Goal: Task Accomplishment & Management: Manage account settings

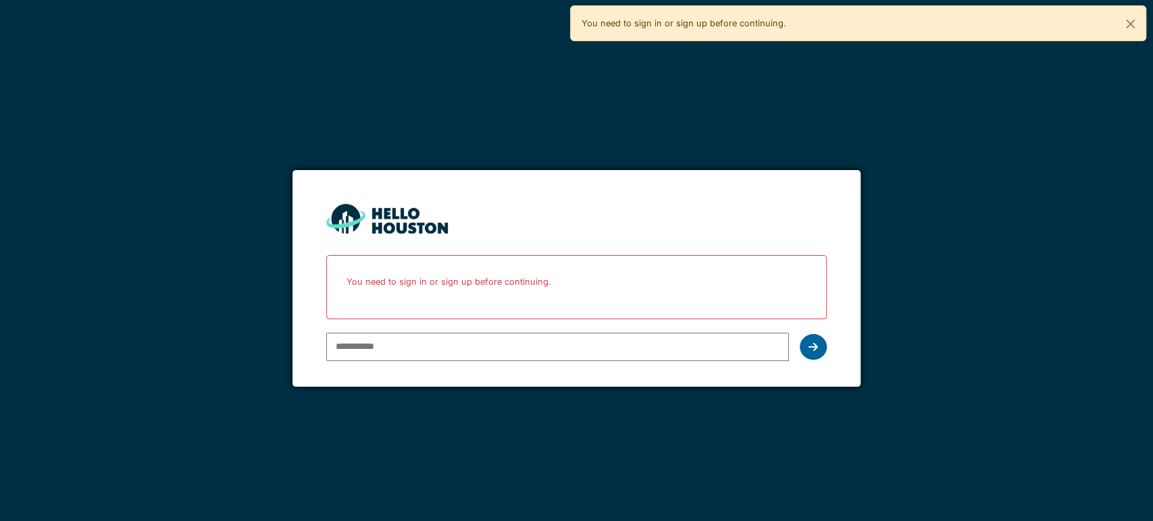
type input "**********"
click at [807, 348] on div at bounding box center [812, 347] width 27 height 26
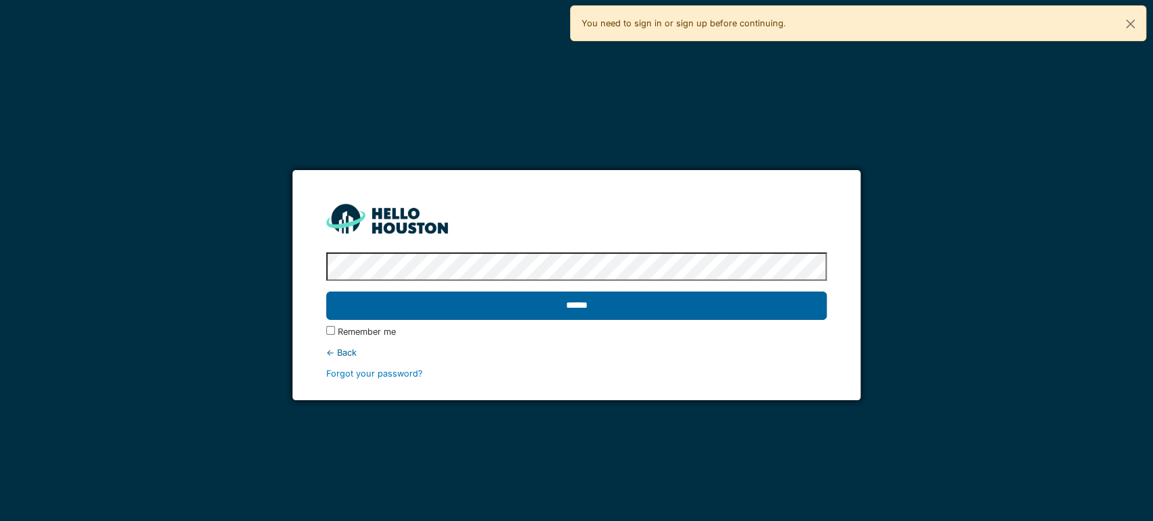
click at [744, 318] on input "******" at bounding box center [576, 306] width 500 height 28
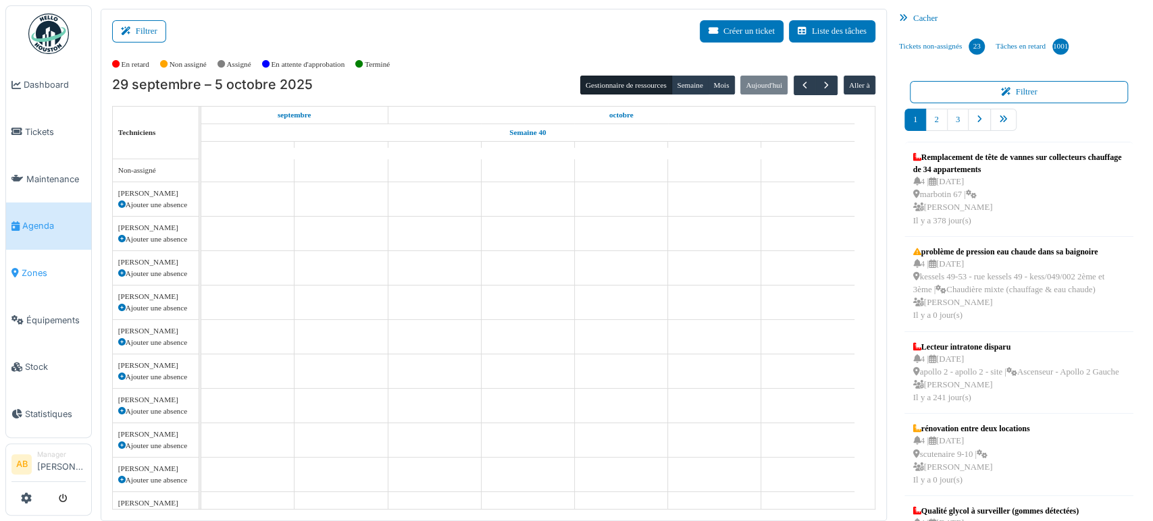
click at [34, 278] on link "Zones" at bounding box center [48, 273] width 85 height 47
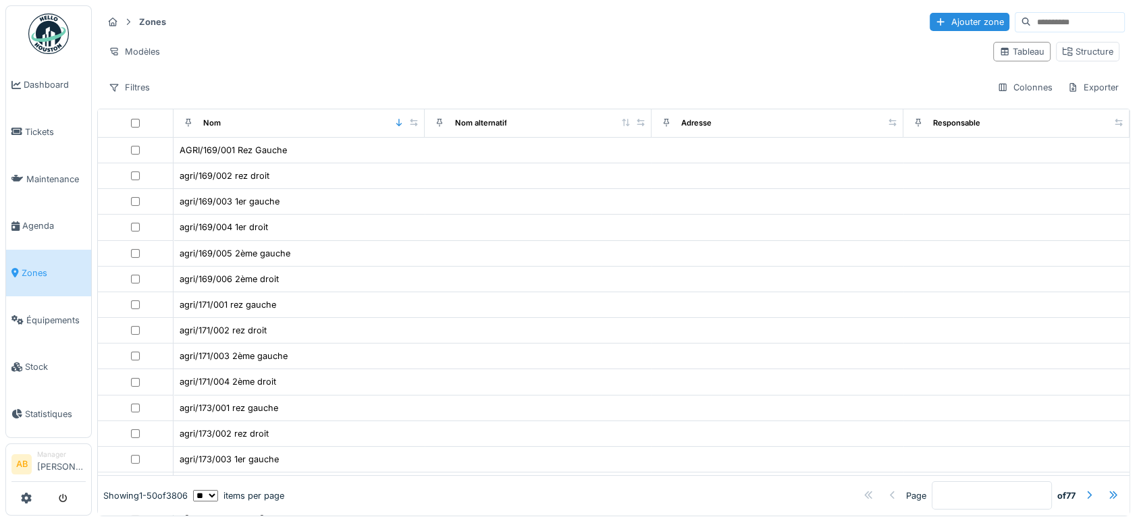
click at [1031, 18] on input at bounding box center [1077, 22] width 93 height 19
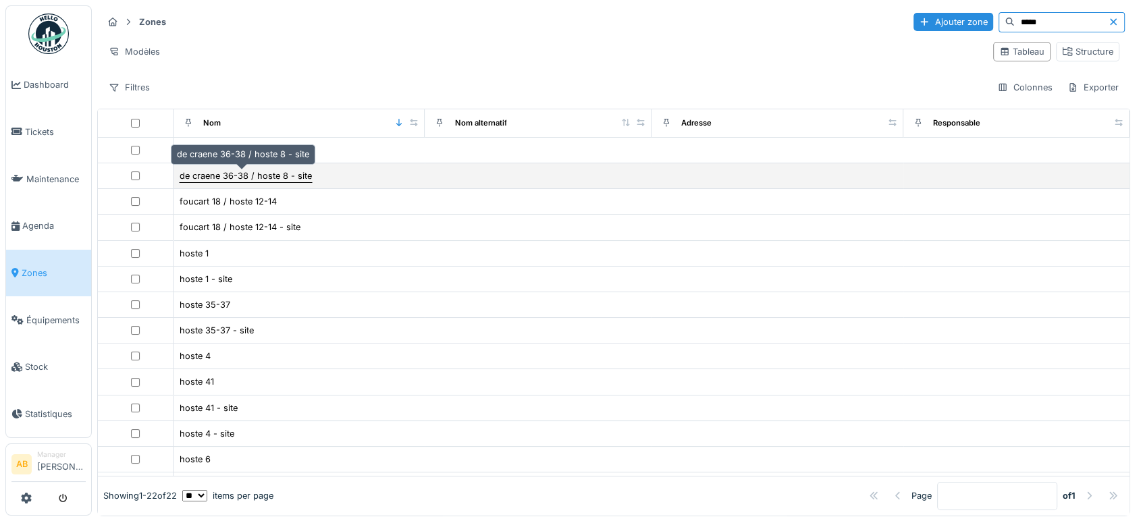
type input "*****"
click at [290, 179] on div "de craene 36-38 / hoste 8 - site" at bounding box center [246, 175] width 132 height 13
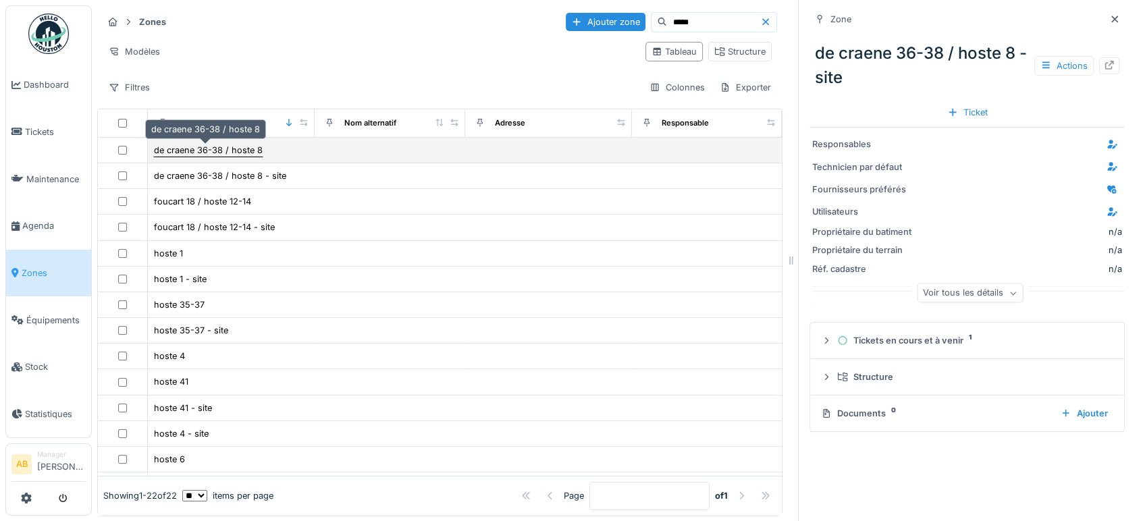
click at [253, 150] on div "de craene 36-38 / hoste 8" at bounding box center [208, 150] width 109 height 13
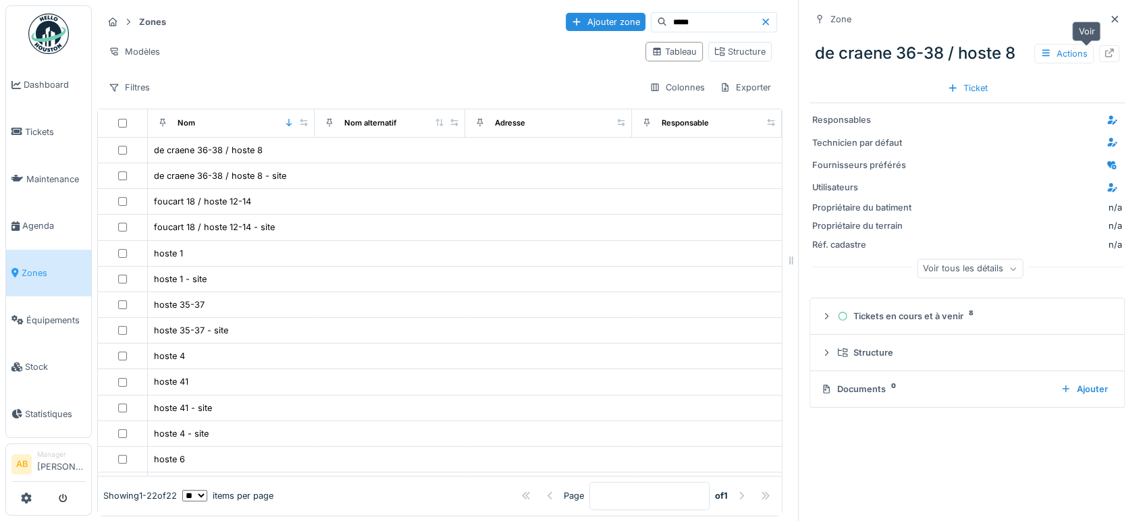
click at [1104, 58] on div at bounding box center [1109, 53] width 11 height 13
click at [63, 31] on img at bounding box center [48, 34] width 41 height 41
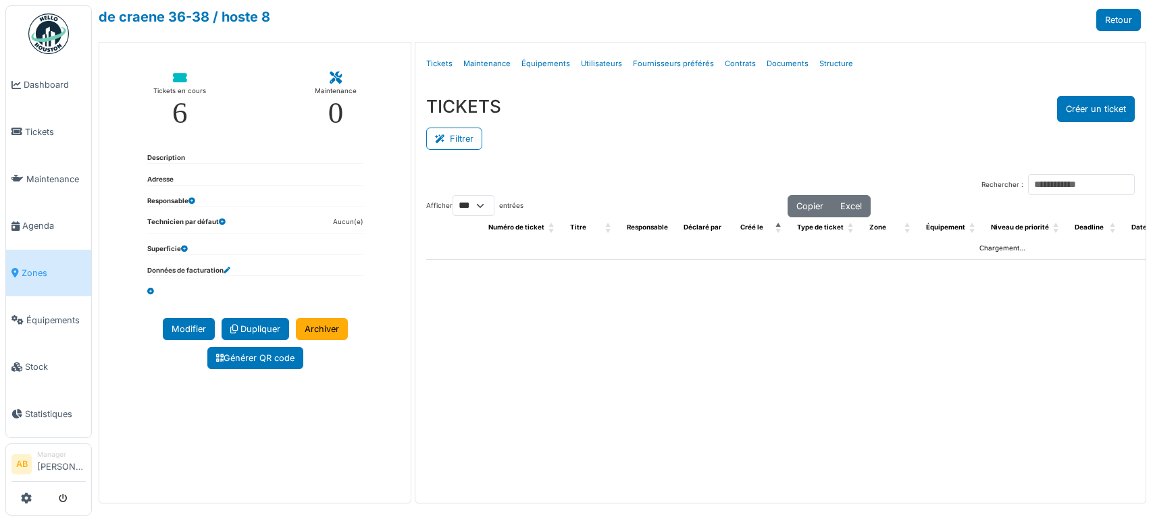
select select "***"
click at [837, 66] on link "Structure" at bounding box center [836, 64] width 45 height 32
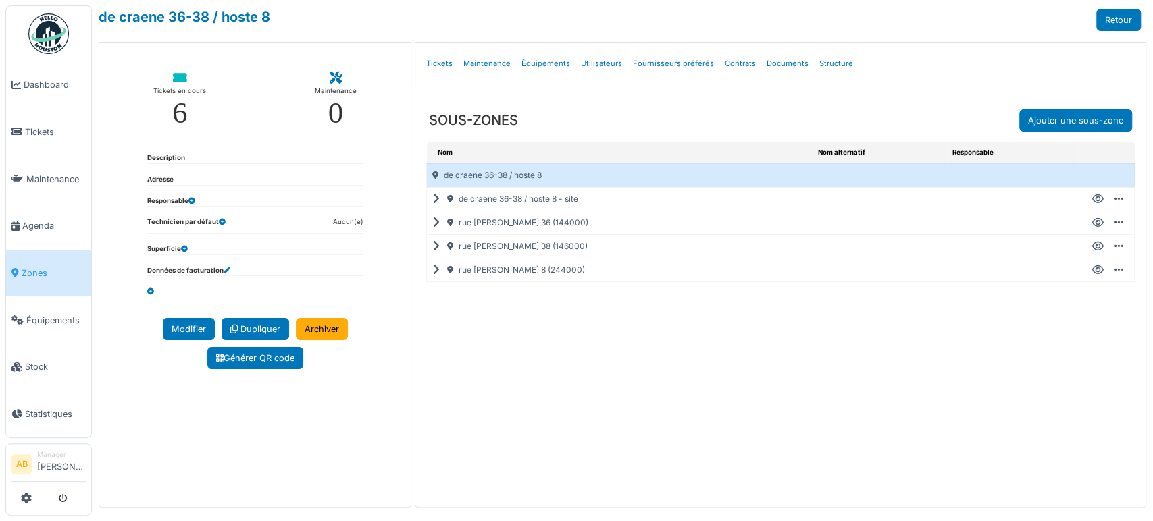
click at [432, 199] on icon at bounding box center [438, 199] width 13 height 1
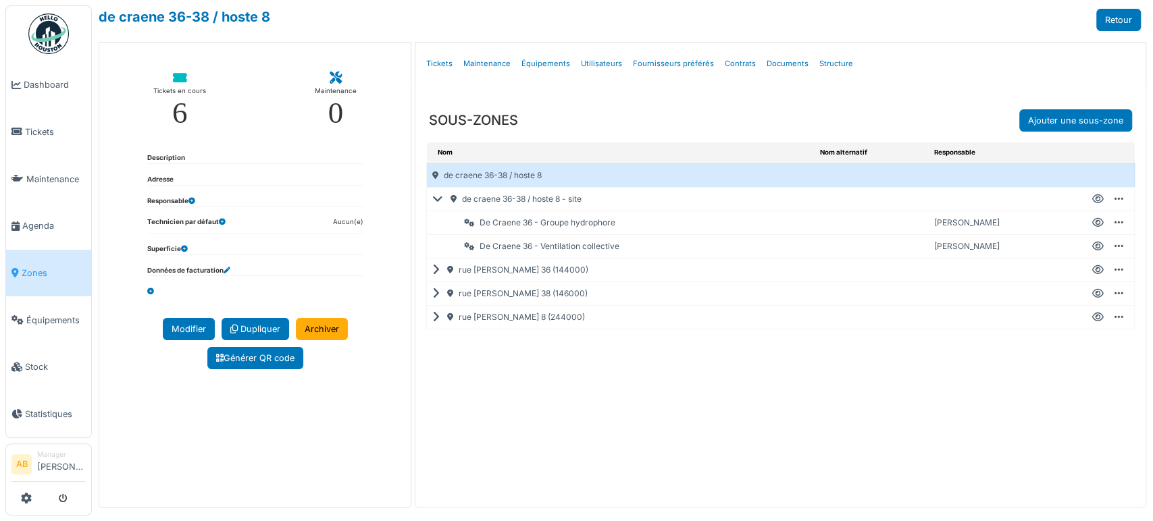
click at [434, 199] on icon at bounding box center [440, 199] width 16 height 1
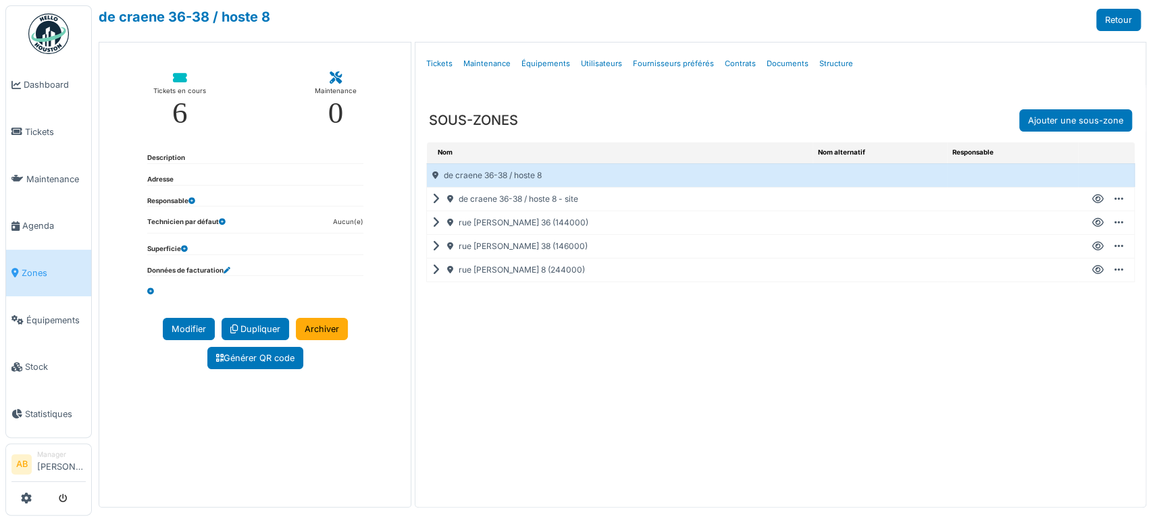
click at [434, 270] on icon at bounding box center [438, 270] width 13 height 1
click at [432, 246] on icon at bounding box center [438, 246] width 13 height 1
click at [432, 246] on icon at bounding box center [440, 246] width 16 height 1
click at [440, 269] on div "rue j. hoste 8 (244000)" at bounding box center [620, 270] width 386 height 23
click at [432, 270] on icon at bounding box center [440, 270] width 16 height 1
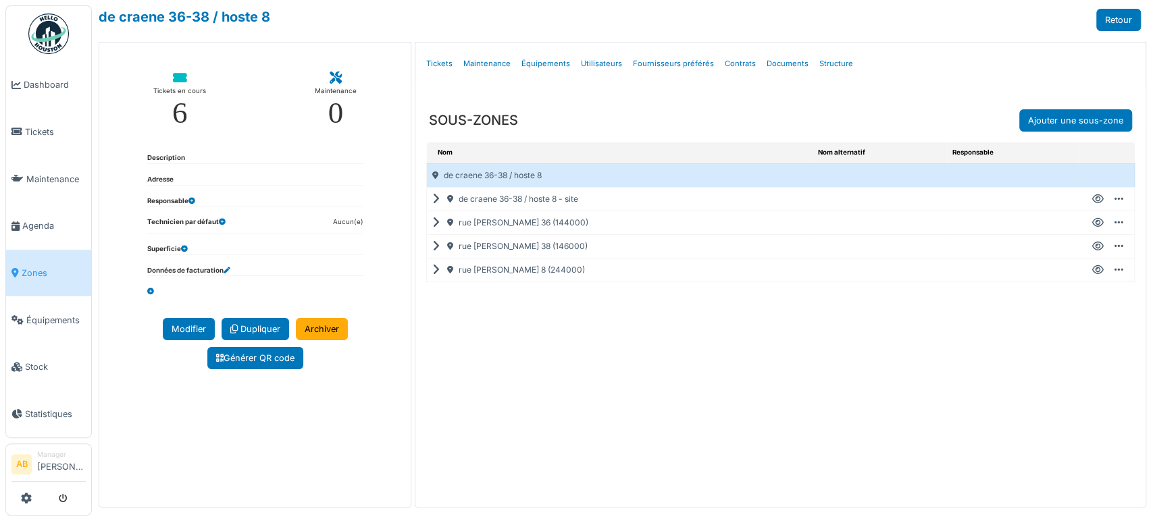
click at [1092, 270] on icon at bounding box center [1097, 270] width 11 height 1
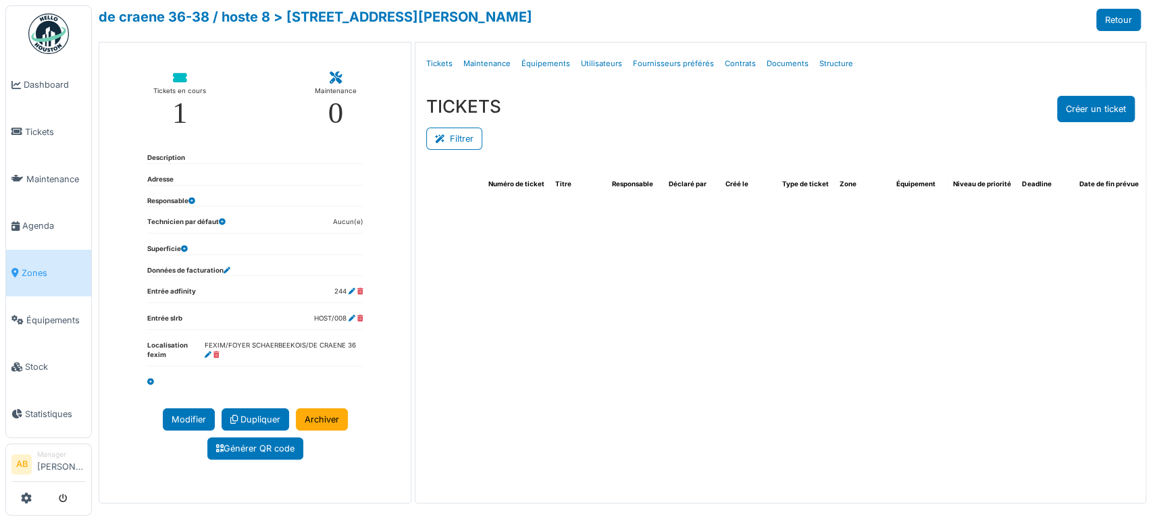
select select "***"
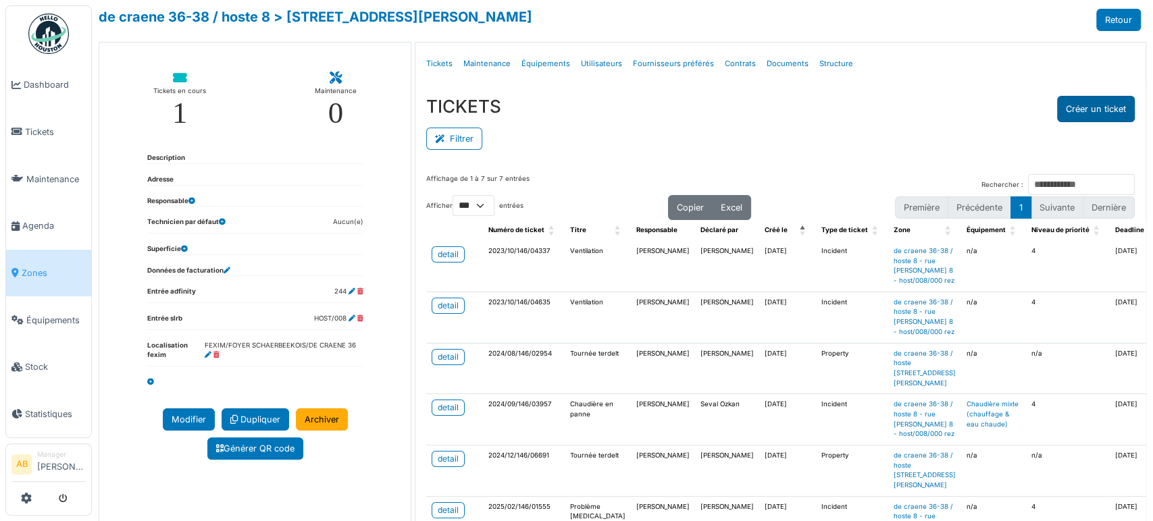
click at [1067, 106] on button "Créer un ticket" at bounding box center [1096, 109] width 78 height 26
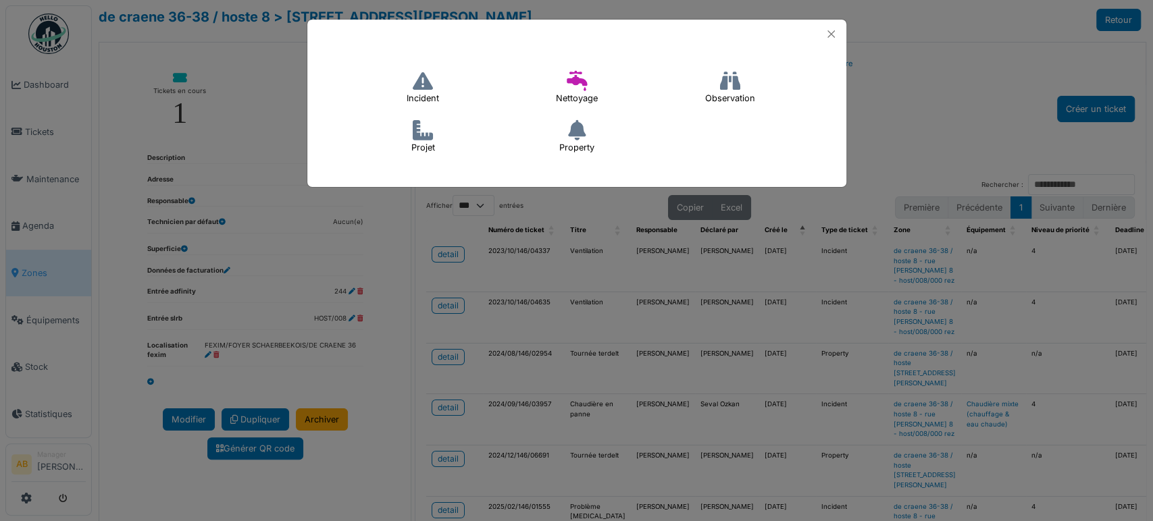
click at [421, 84] on icon at bounding box center [423, 81] width 20 height 20
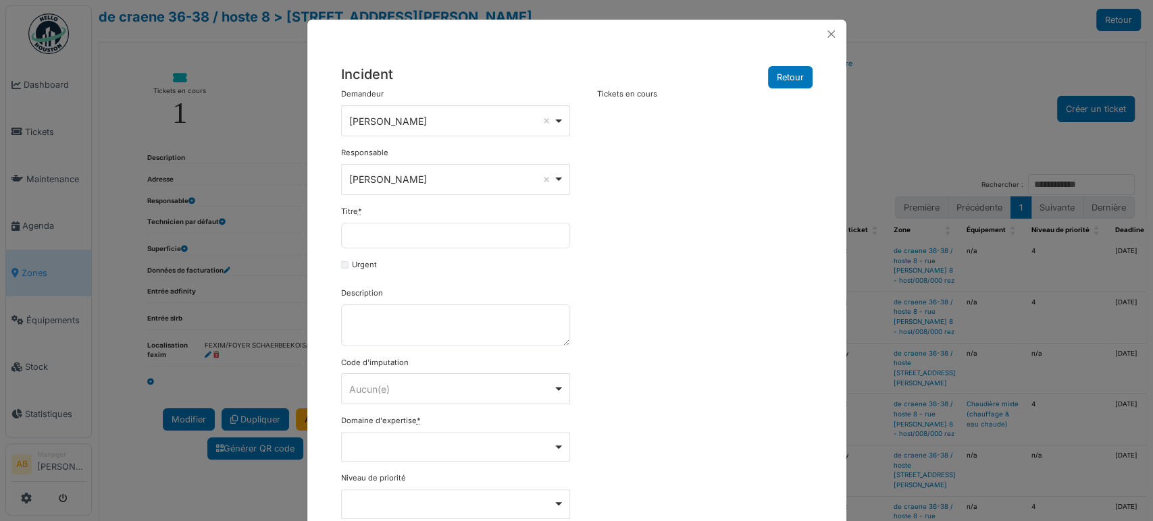
click at [421, 84] on div "Incident Retour" at bounding box center [576, 77] width 471 height 22
drag, startPoint x: 384, startPoint y: 224, endPoint x: 386, endPoint y: 217, distance: 7.5
click at [384, 224] on input "Titre *" at bounding box center [455, 236] width 229 height 26
click at [414, 132] on div "**********" at bounding box center [455, 120] width 229 height 31
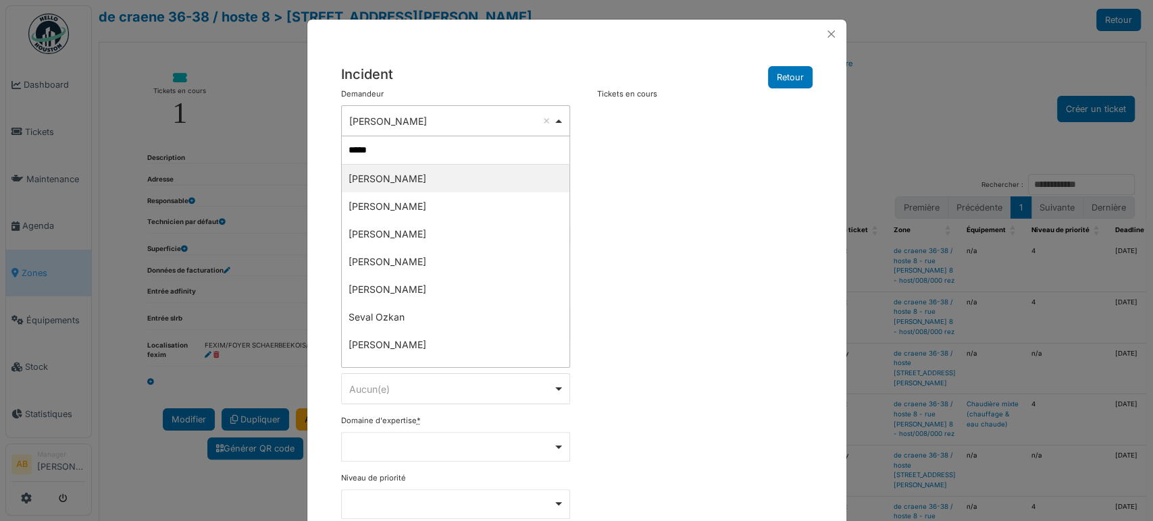
type input "******"
select select "****"
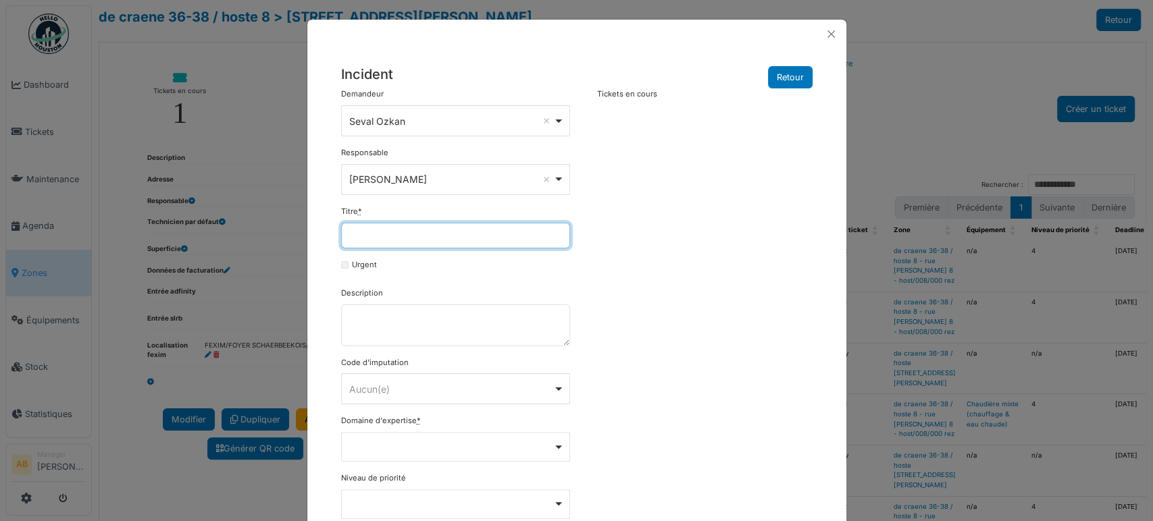
click at [469, 226] on input "Titre *" at bounding box center [455, 236] width 229 height 26
type input "**********"
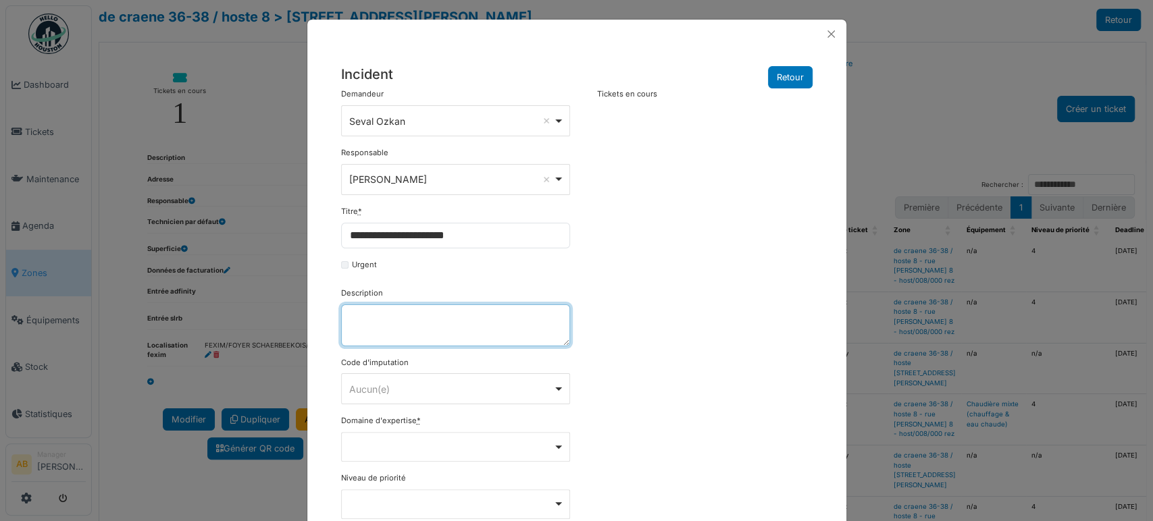
click at [474, 321] on textarea "Description" at bounding box center [455, 326] width 229 height 42
paste textarea "**********"
click at [462, 392] on div "Aucun(e) Remove item" at bounding box center [451, 389] width 204 height 14
type textarea "**********"
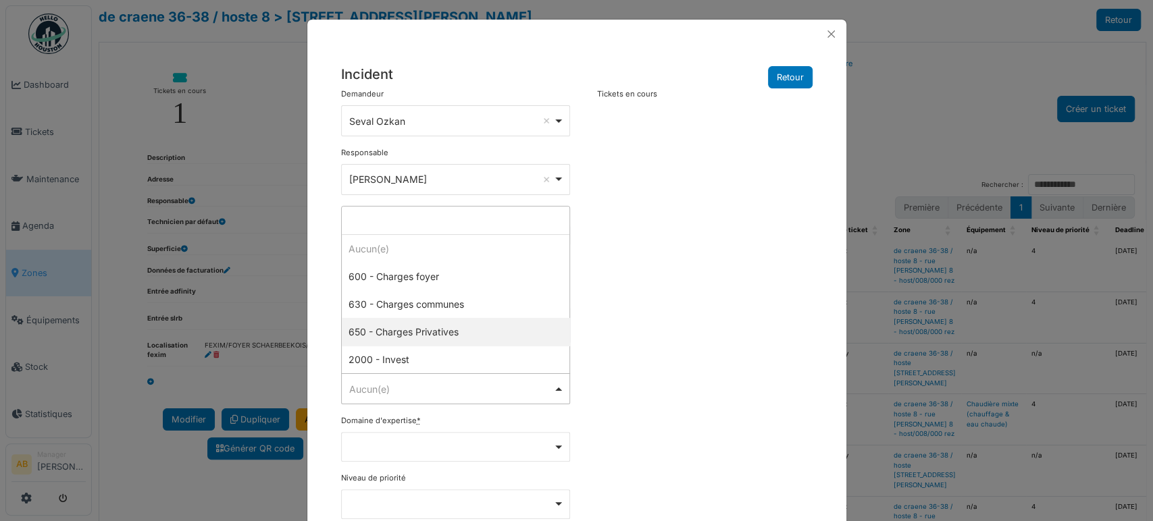
click at [589, 452] on div "**********" at bounding box center [576, 375] width 485 height 575
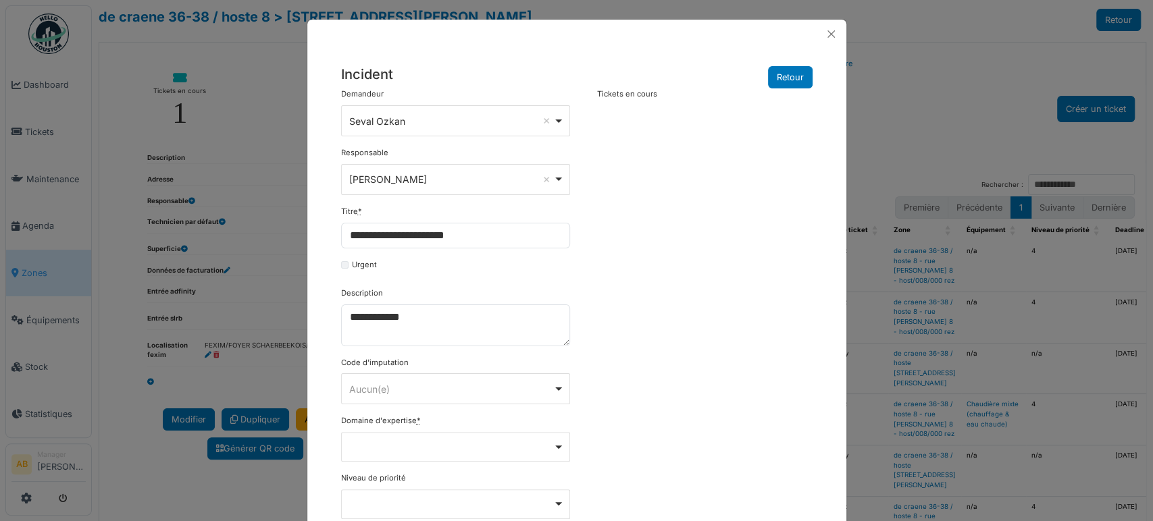
click at [509, 429] on div "Domaine d'expertise * Remove item Agents de convivialité Ascenseur Chauffage, E…" at bounding box center [455, 438] width 229 height 47
click at [506, 444] on div "Remove item" at bounding box center [454, 446] width 217 height 5
type input "****"
select select "***"
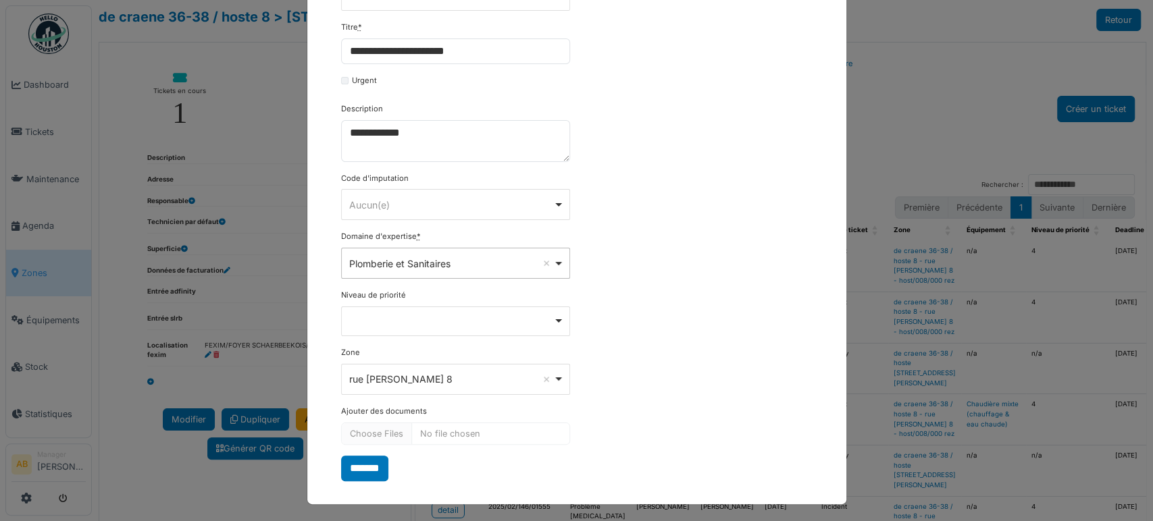
click at [423, 323] on div "Remove item" at bounding box center [455, 322] width 229 height 30
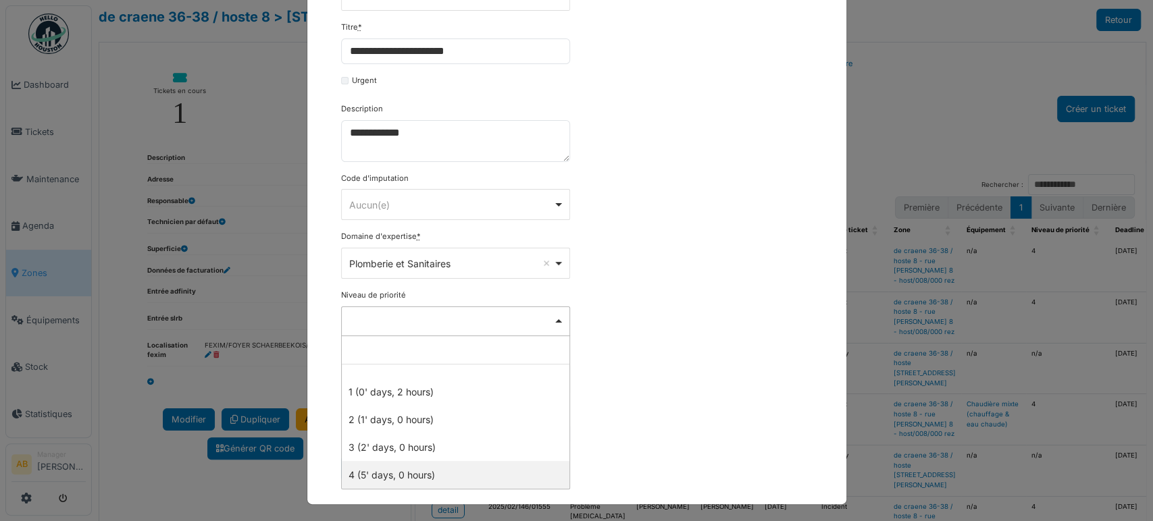
select select "***"
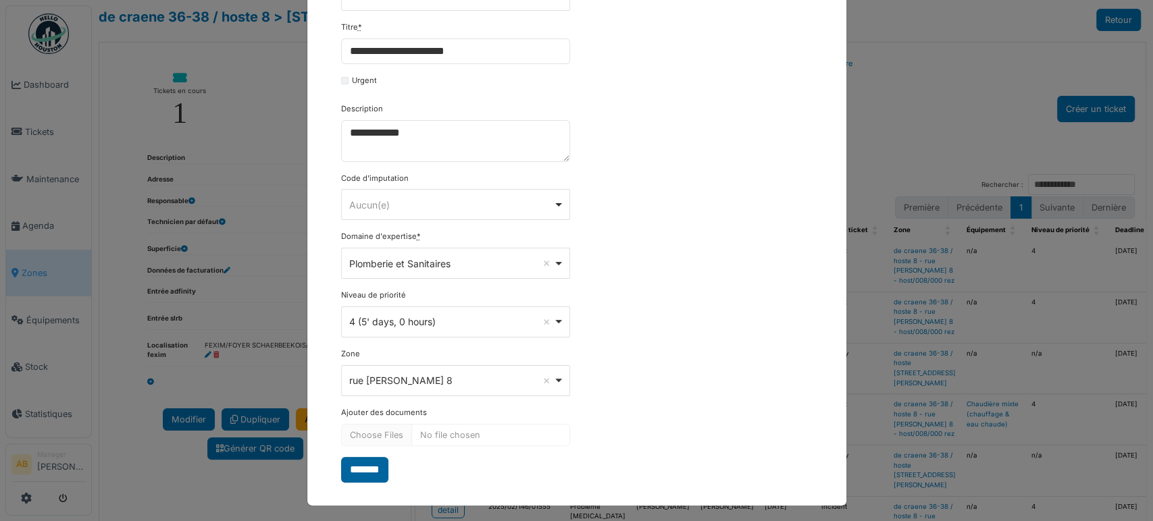
click at [371, 465] on input "*******" at bounding box center [364, 470] width 47 height 26
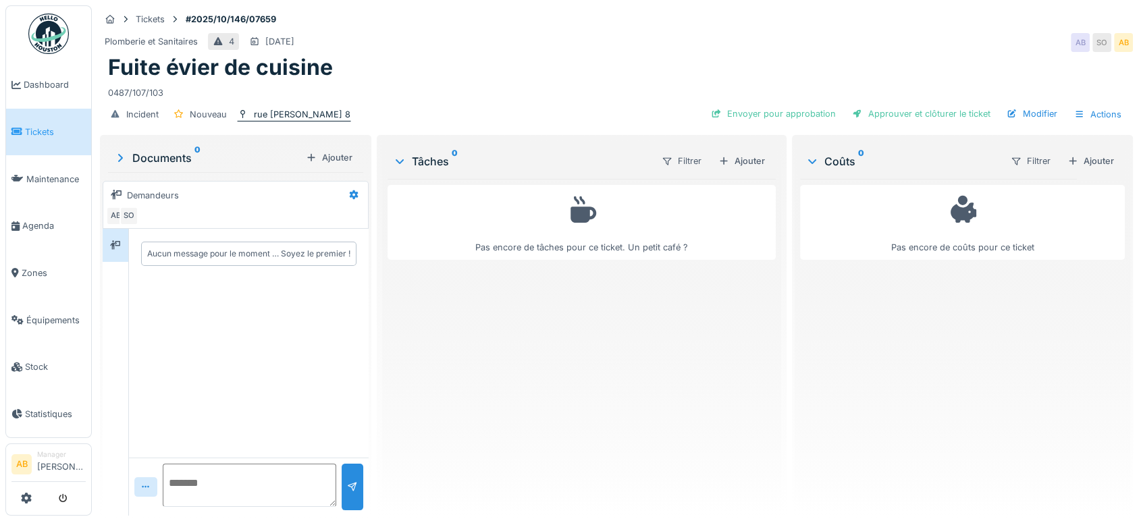
click at [290, 110] on div "rue [PERSON_NAME] 8" at bounding box center [302, 114] width 97 height 13
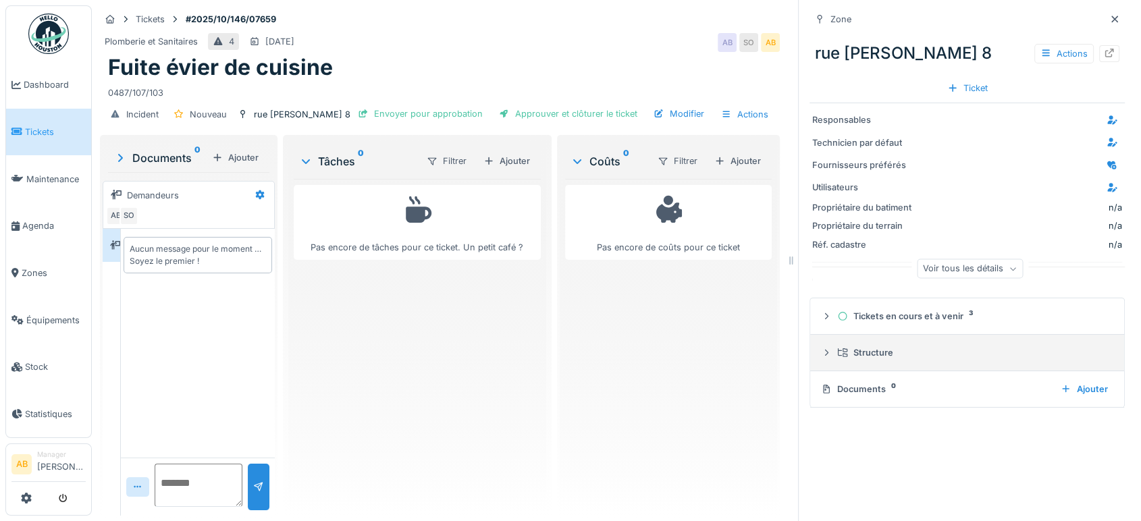
click at [859, 348] on div "Structure" at bounding box center [972, 352] width 271 height 13
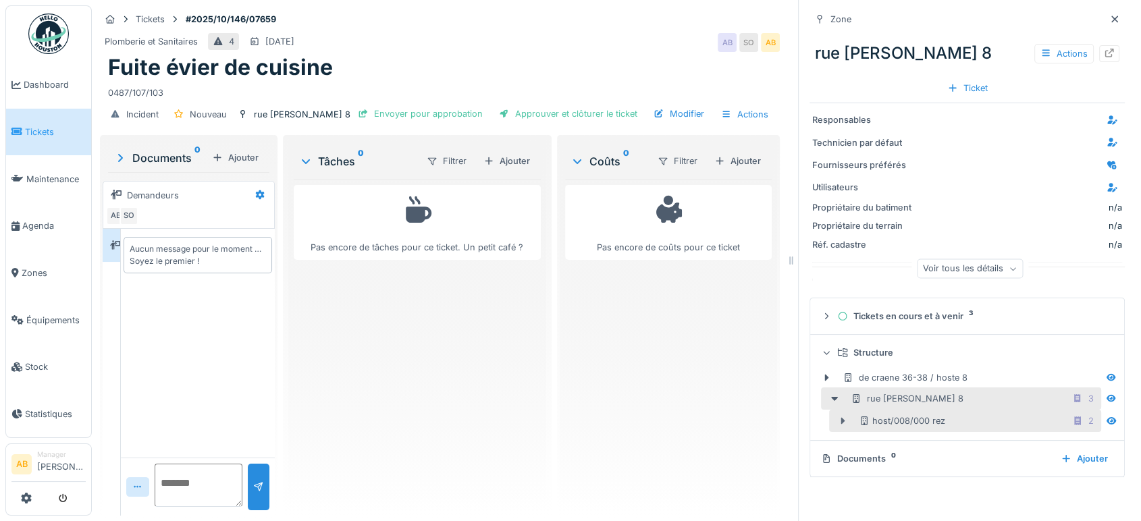
click at [837, 420] on icon at bounding box center [842, 421] width 11 height 9
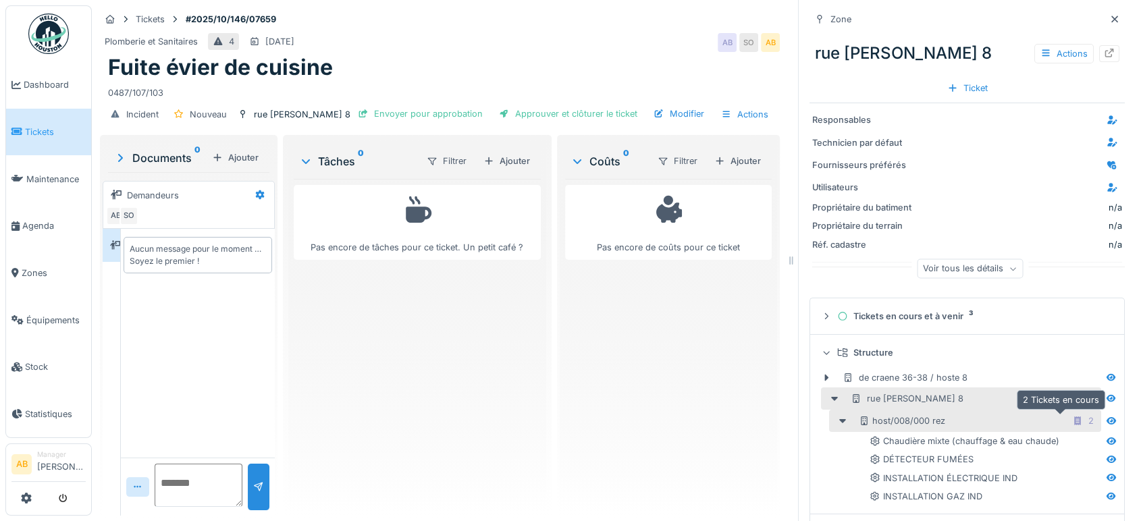
click at [1088, 425] on div "2" at bounding box center [1090, 421] width 5 height 13
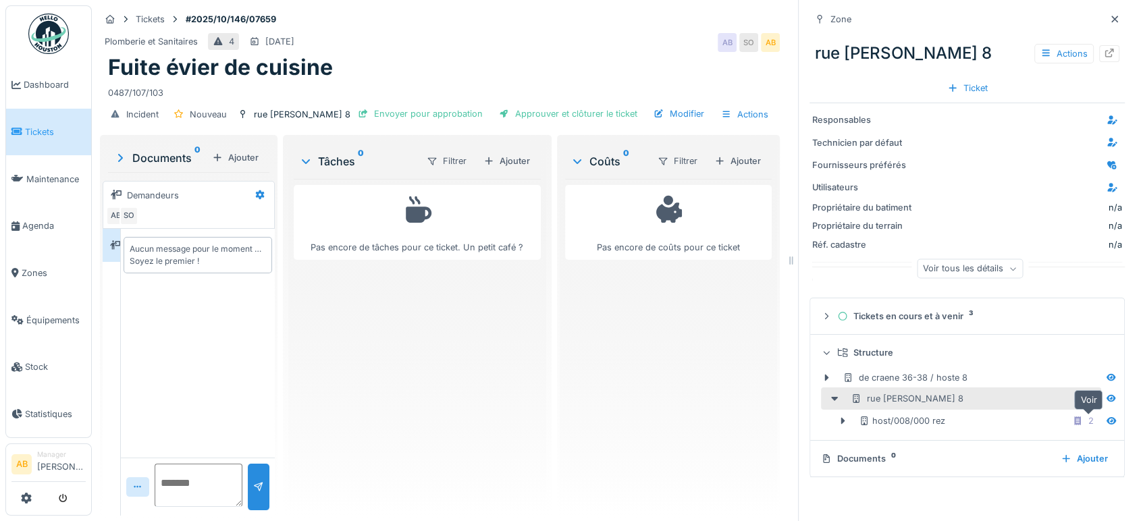
click at [1101, 424] on div at bounding box center [1111, 421] width 20 height 17
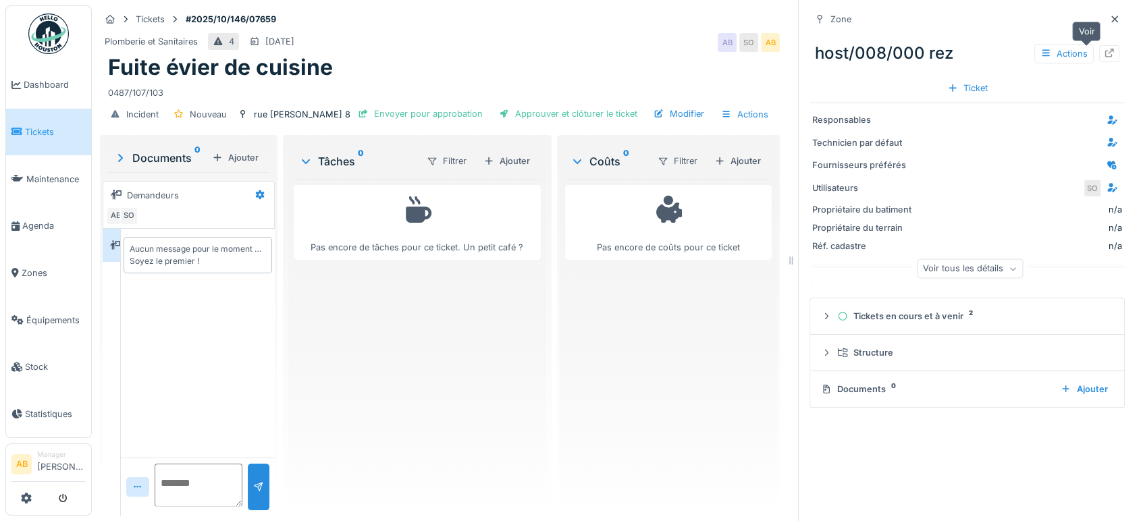
click at [1105, 57] on icon at bounding box center [1109, 53] width 9 height 9
click at [1109, 20] on icon at bounding box center [1114, 19] width 11 height 9
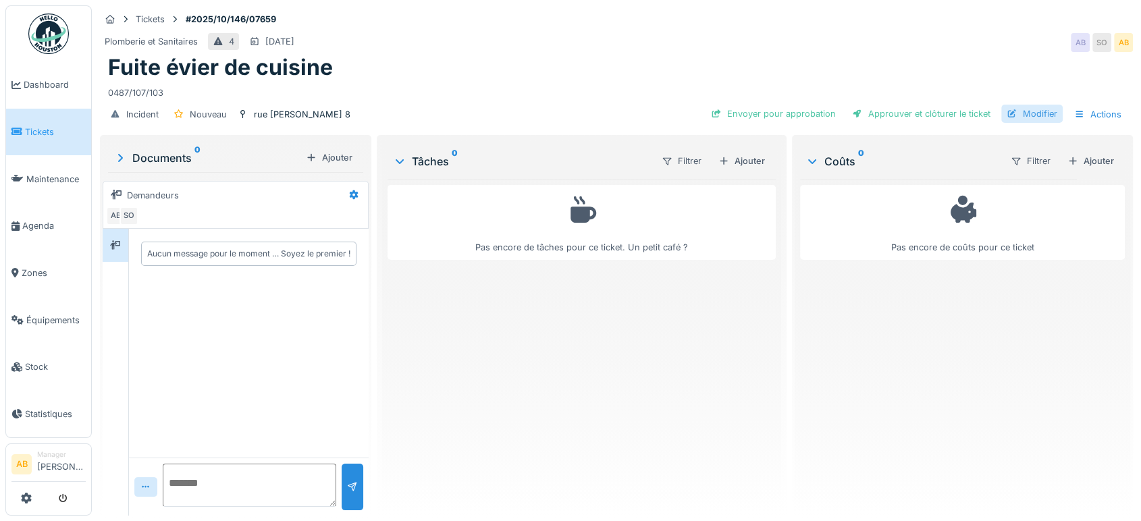
click at [1007, 119] on div at bounding box center [1012, 113] width 11 height 13
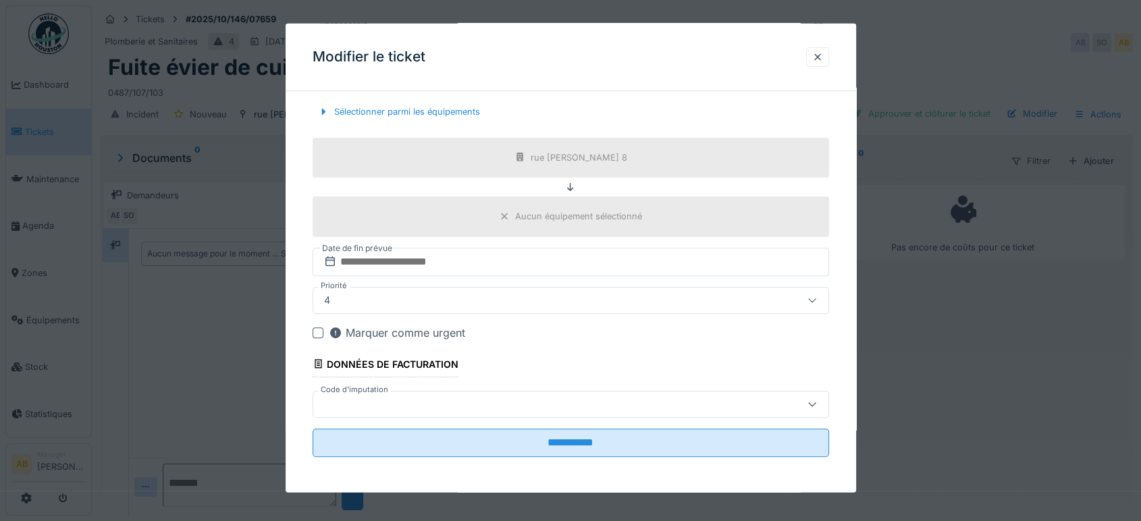
scroll to position [450, 0]
click at [471, 211] on div "Aucun équipement sélectionné" at bounding box center [571, 218] width 517 height 40
click at [517, 158] on div "rue [PERSON_NAME] 8" at bounding box center [571, 158] width 517 height 40
click at [411, 115] on div "Sélectionner parmi les équipements" at bounding box center [399, 113] width 173 height 18
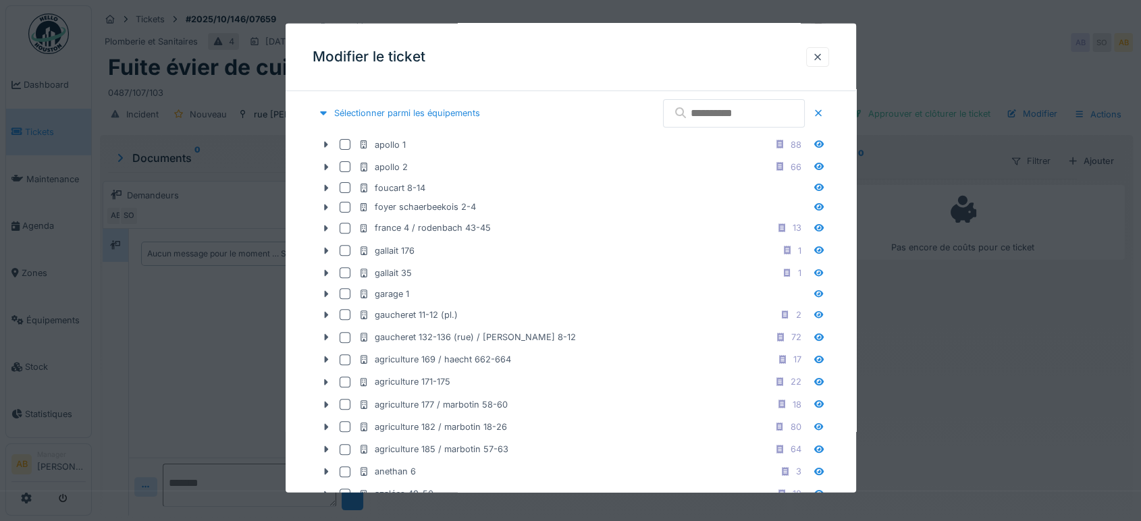
click at [716, 112] on input "text" at bounding box center [734, 113] width 142 height 28
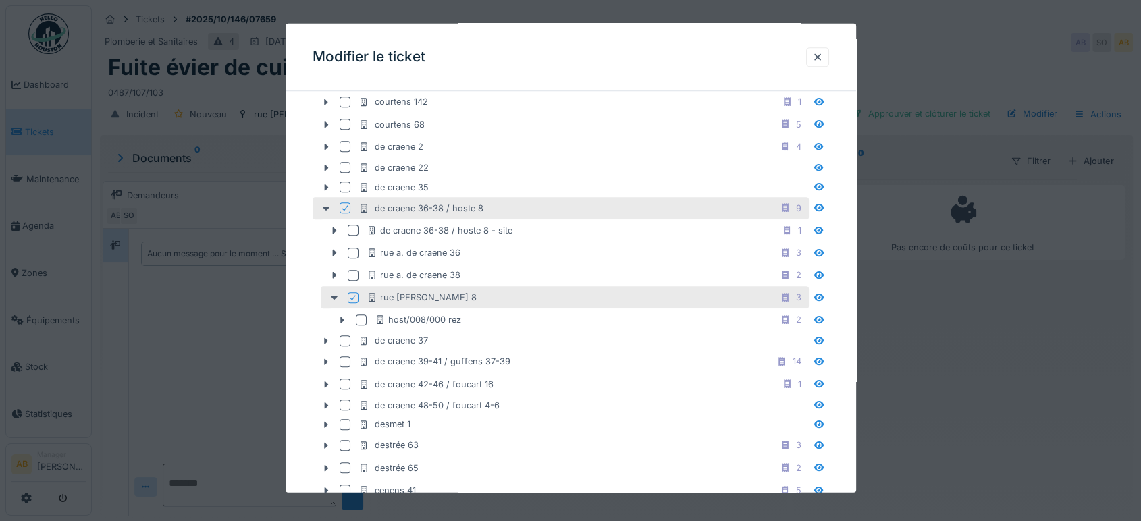
scroll to position [1188, 0]
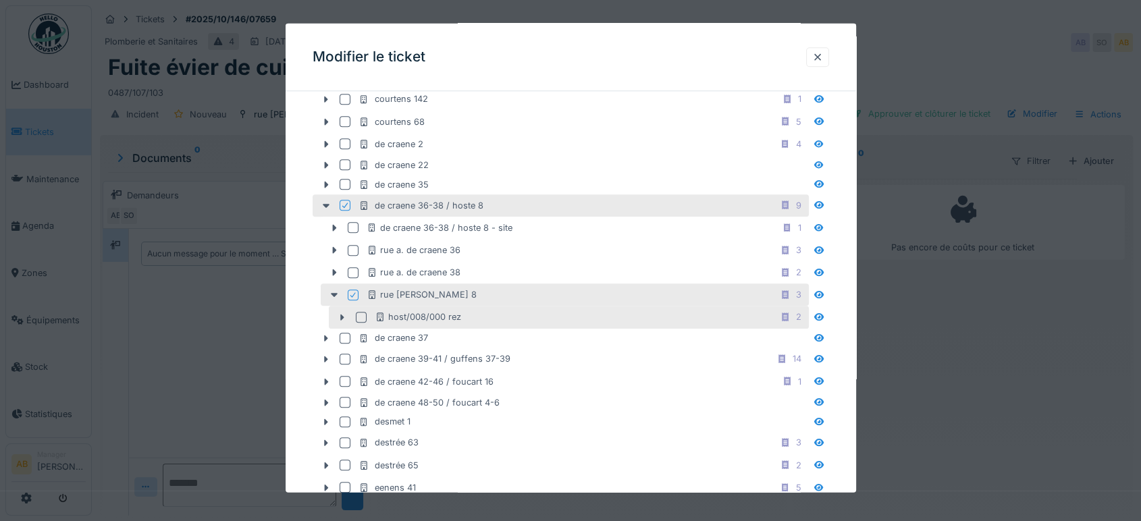
type input "*****"
click at [365, 306] on div "host/008/000 rez 2" at bounding box center [569, 317] width 480 height 22
click at [357, 313] on div at bounding box center [361, 317] width 11 height 11
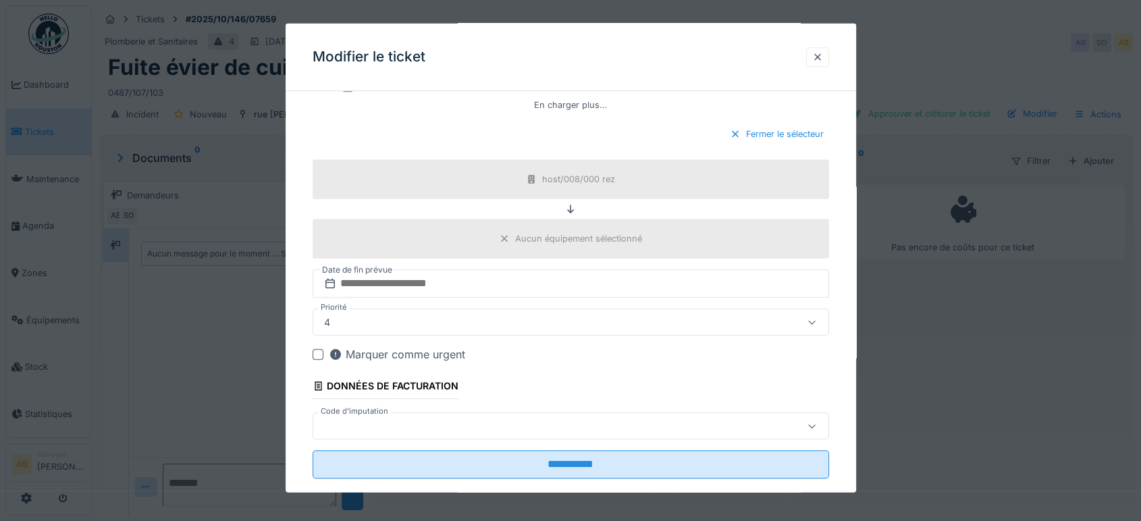
scroll to position [11, 0]
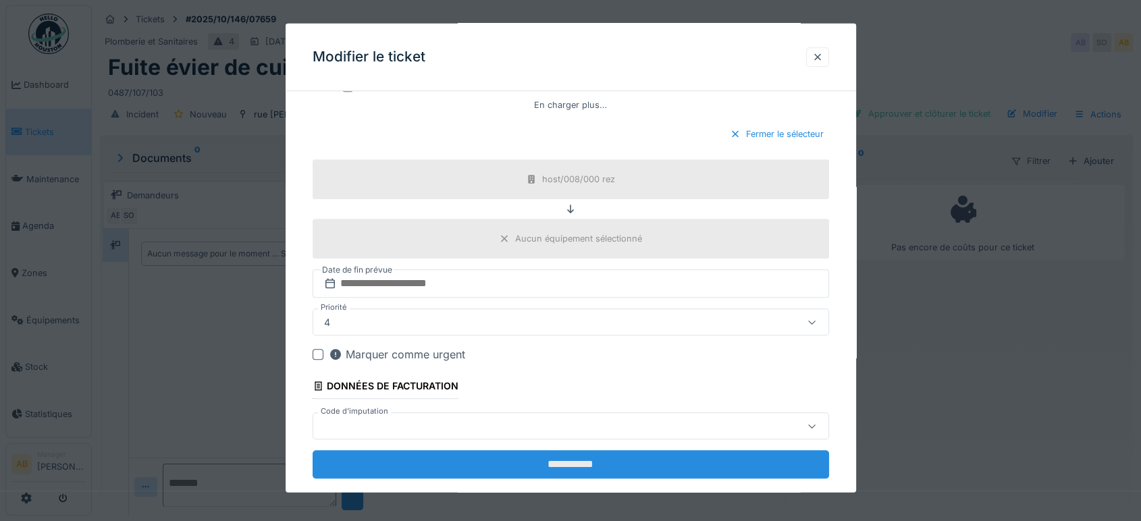
click at [542, 450] on input "**********" at bounding box center [571, 464] width 517 height 28
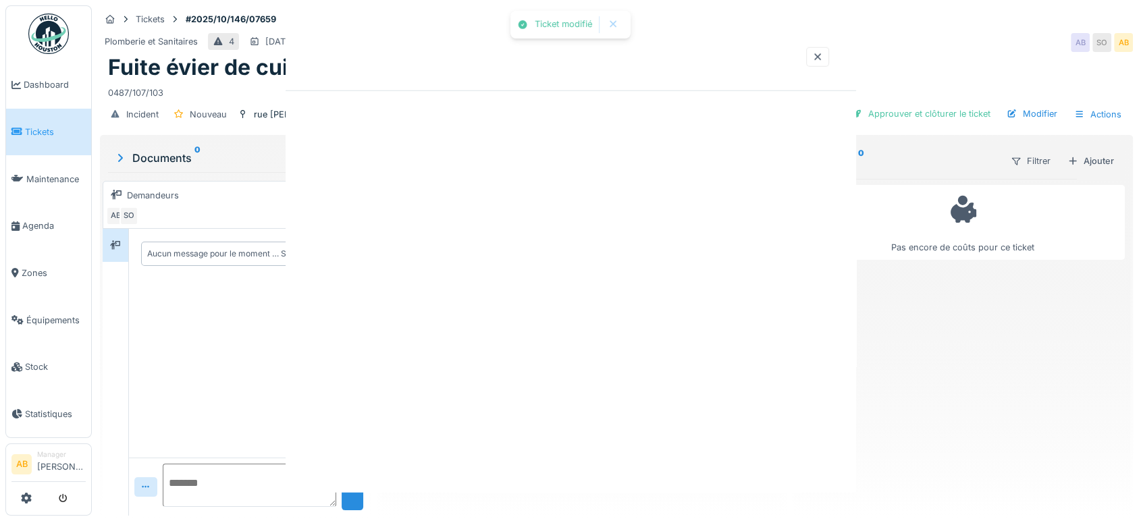
scroll to position [0, 0]
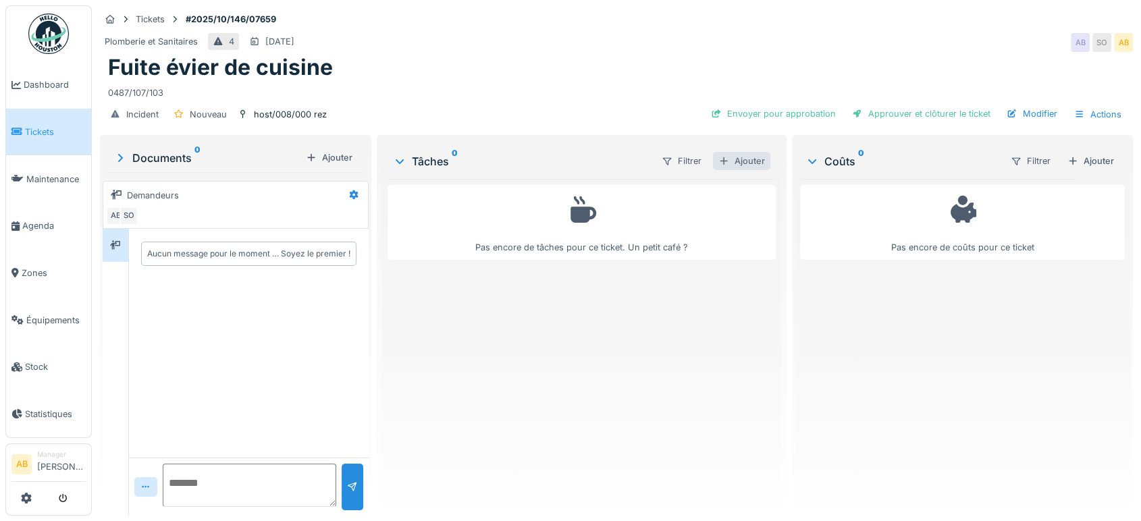
click at [747, 157] on div "Ajouter" at bounding box center [741, 161] width 57 height 18
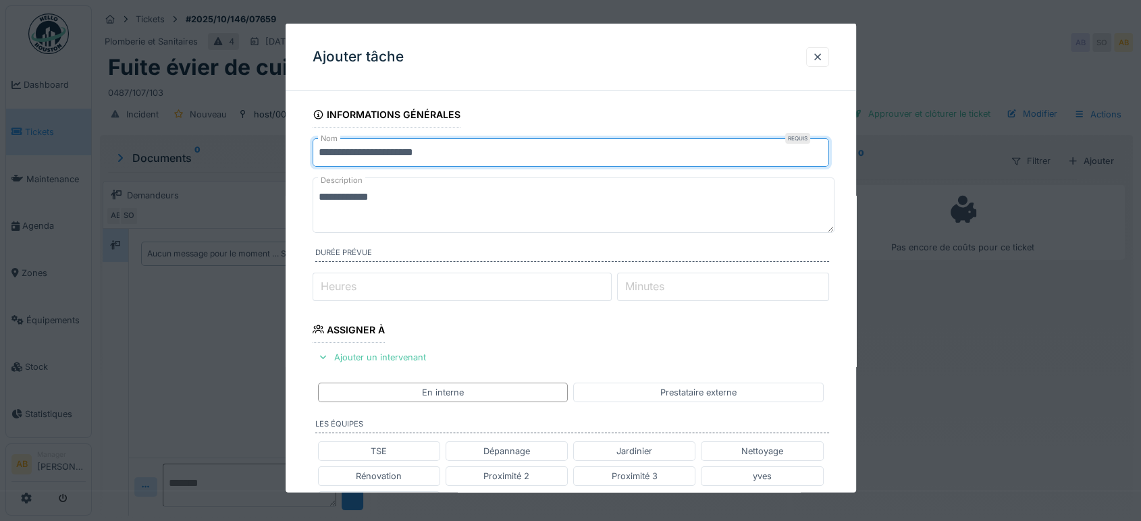
drag, startPoint x: 481, startPoint y: 155, endPoint x: 130, endPoint y: 107, distance: 354.4
click at [130, 107] on div "**********" at bounding box center [616, 260] width 1049 height 521
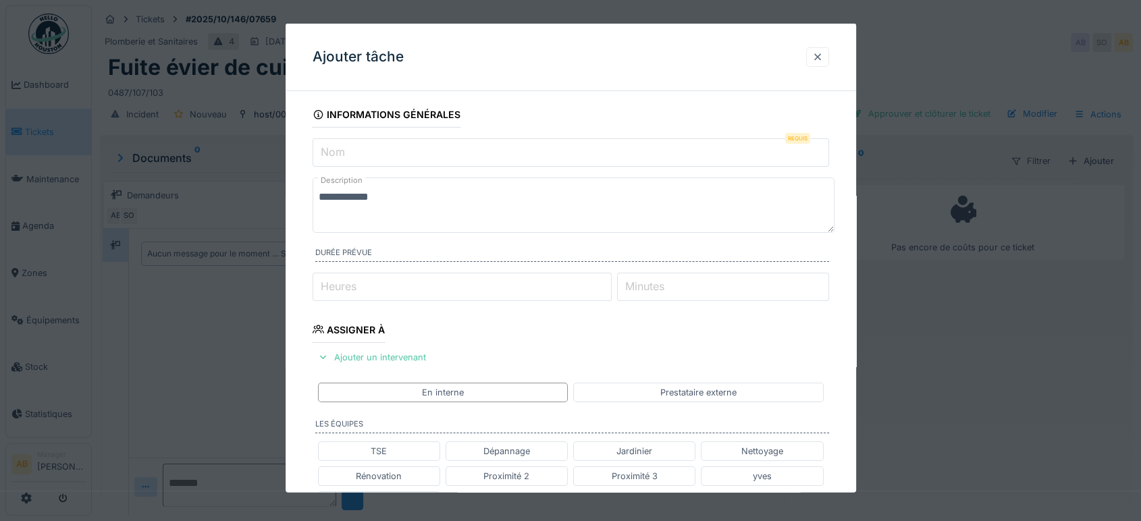
click at [822, 57] on div at bounding box center [817, 57] width 11 height 13
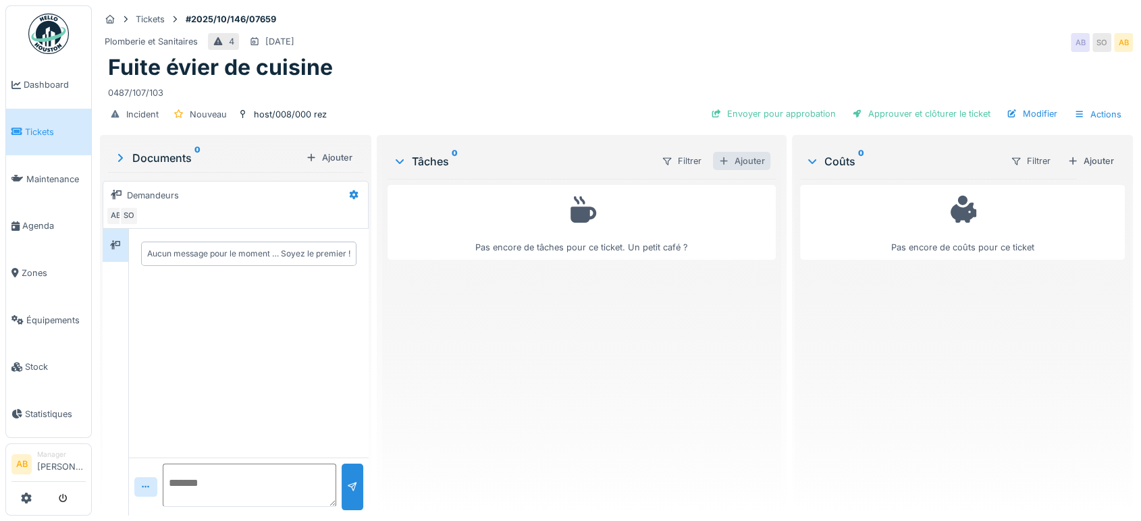
click at [735, 152] on div "Ajouter" at bounding box center [741, 161] width 57 height 18
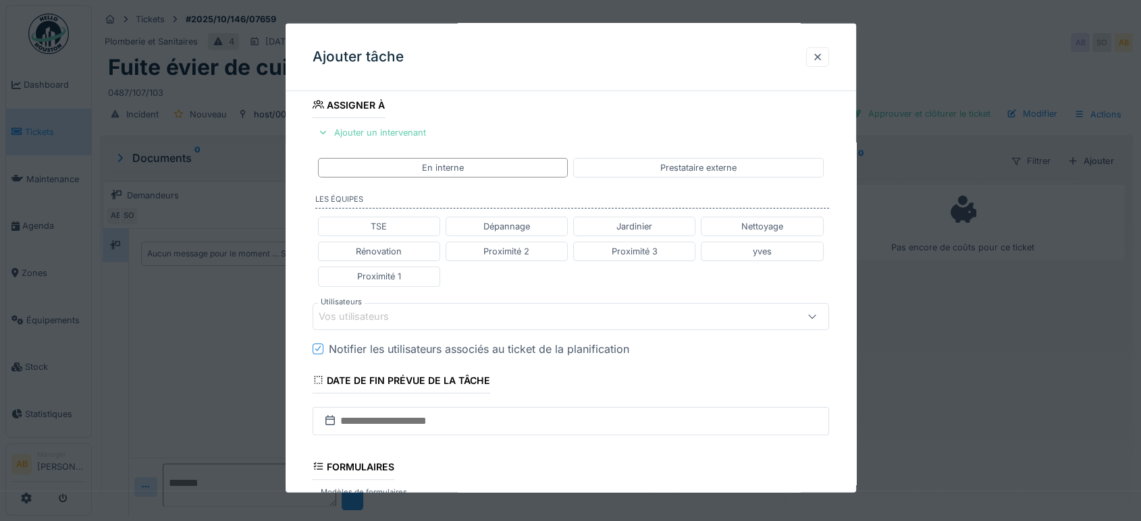
click at [419, 124] on div "Ajouter un intervenant" at bounding box center [372, 133] width 119 height 18
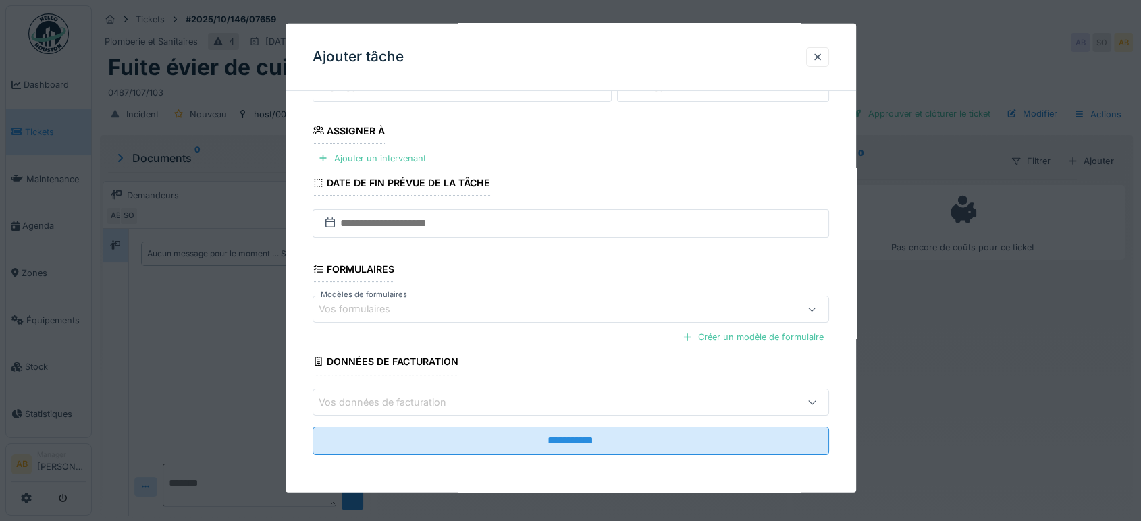
scroll to position [198, 0]
click at [405, 165] on div "Ajouter un intervenant" at bounding box center [372, 160] width 119 height 18
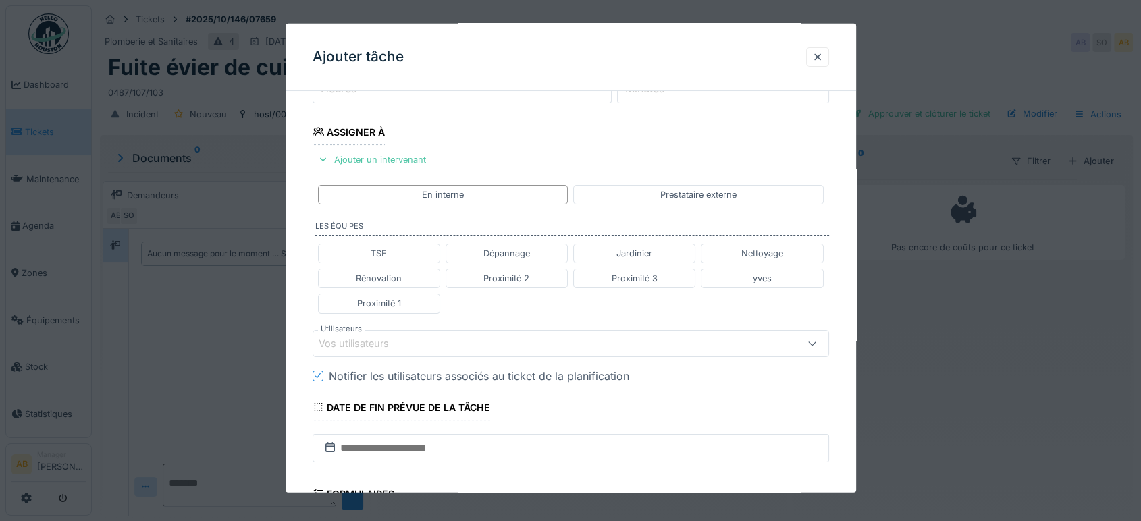
click at [438, 340] on div "Vos utilisateurs" at bounding box center [540, 343] width 443 height 15
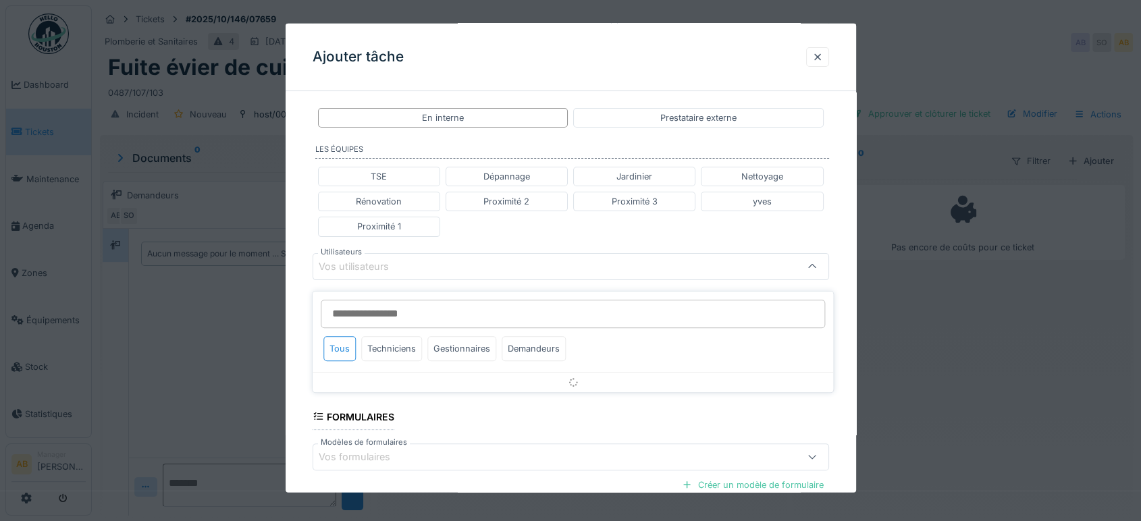
scroll to position [281, 0]
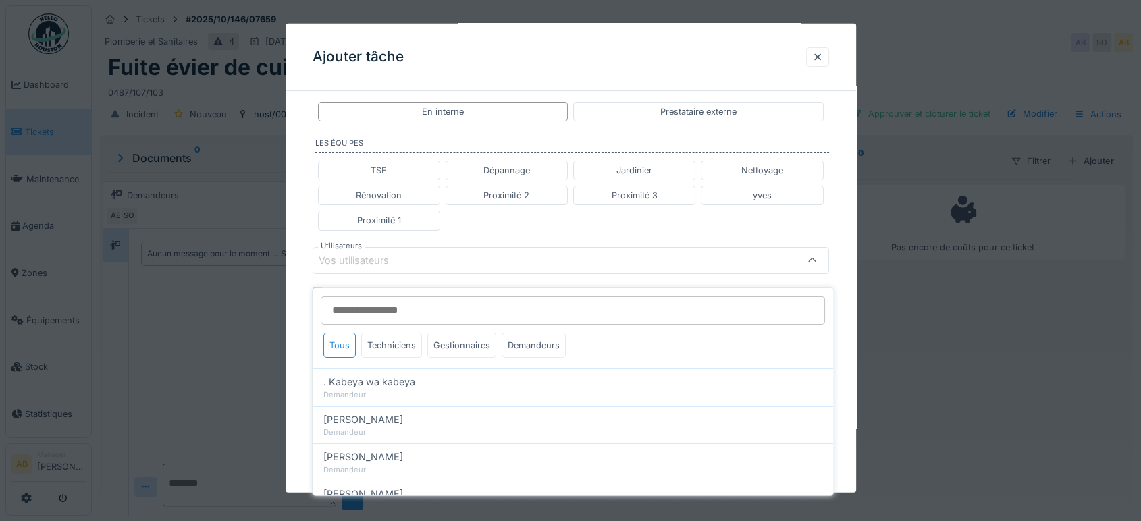
click at [372, 300] on input "Utilisateurs" at bounding box center [573, 310] width 504 height 28
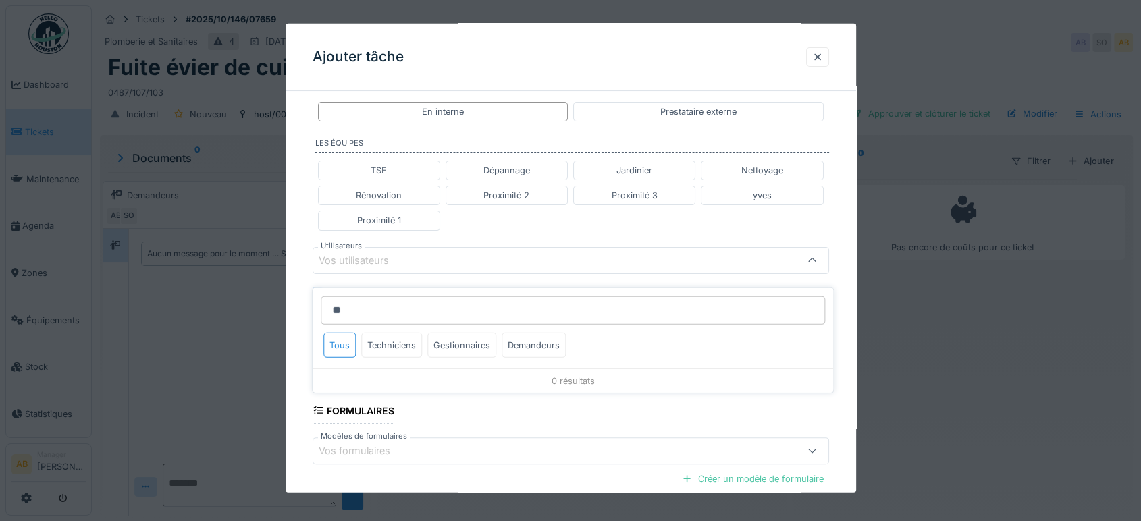
type input "*"
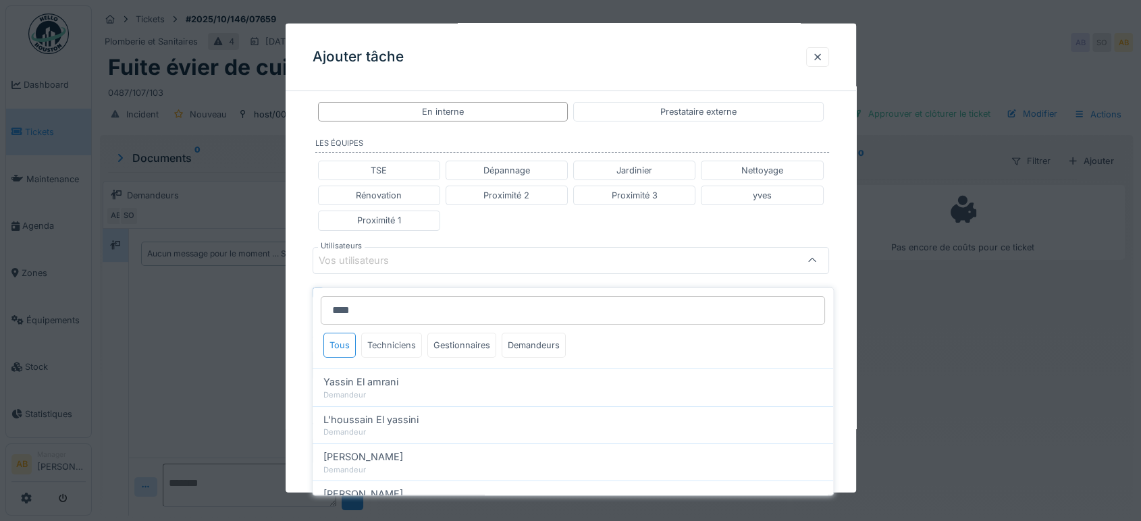
type input "****"
click at [382, 333] on div "Techniciens" at bounding box center [391, 345] width 61 height 25
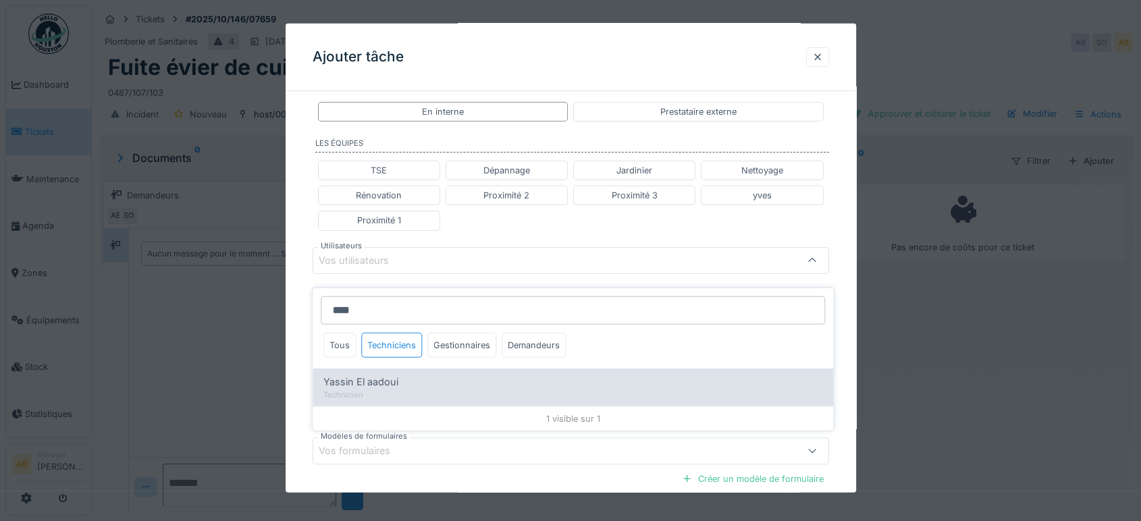
click at [394, 375] on span "Yassin El aadoui" at bounding box center [360, 382] width 75 height 15
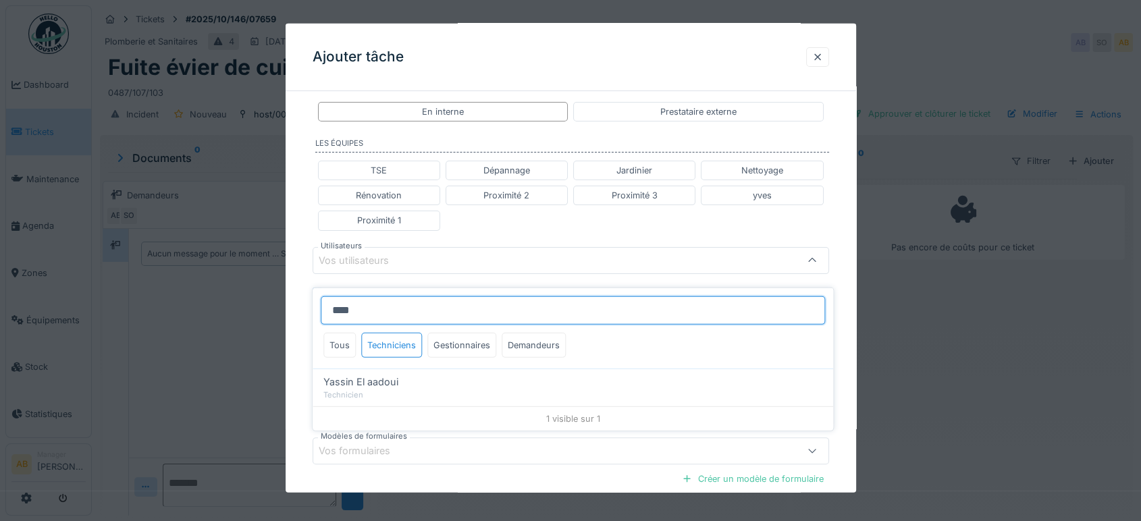
type input "*****"
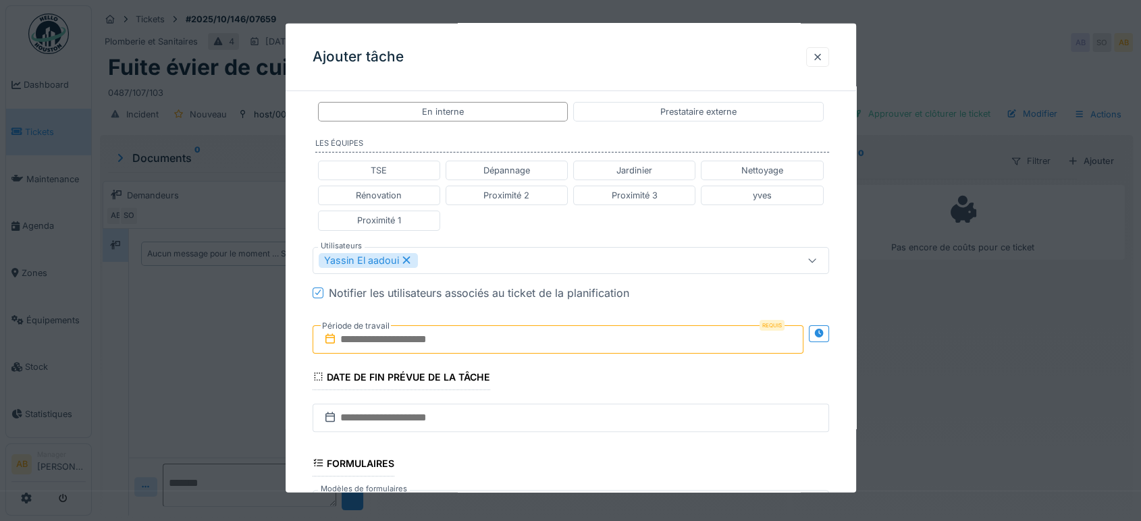
click at [528, 222] on div "TSE Dépannage Jardinier Nettoyage Rénovation Proximité 2 Proximité 3 yves Proxi…" at bounding box center [571, 195] width 517 height 81
click at [496, 330] on input "text" at bounding box center [558, 339] width 491 height 28
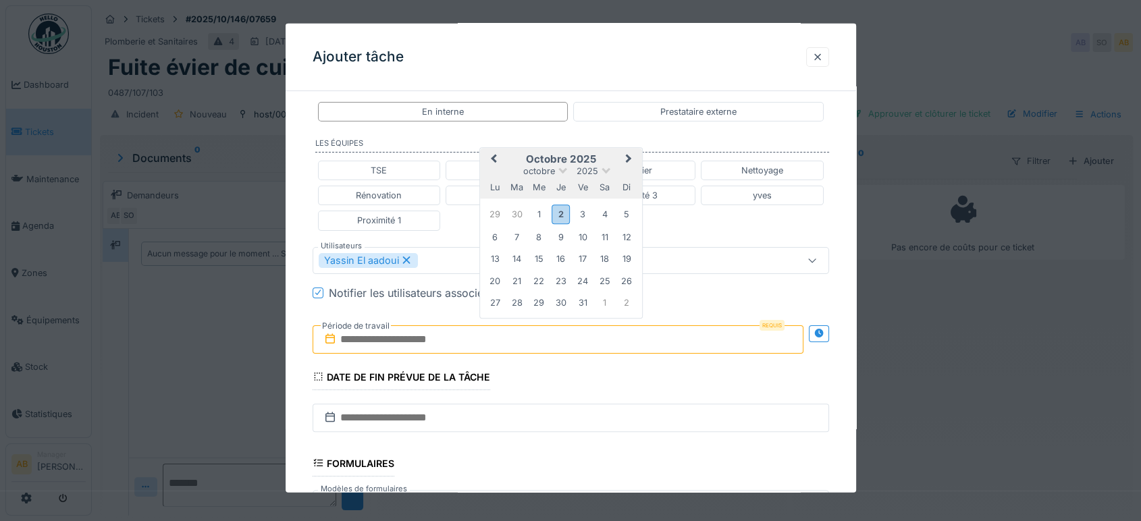
click at [604, 159] on h2 "octobre 2025" at bounding box center [561, 159] width 162 height 12
click at [558, 240] on div "9" at bounding box center [561, 237] width 18 height 18
drag, startPoint x: 561, startPoint y: 235, endPoint x: 589, endPoint y: 258, distance: 36.0
click at [561, 234] on div "9" at bounding box center [561, 237] width 18 height 18
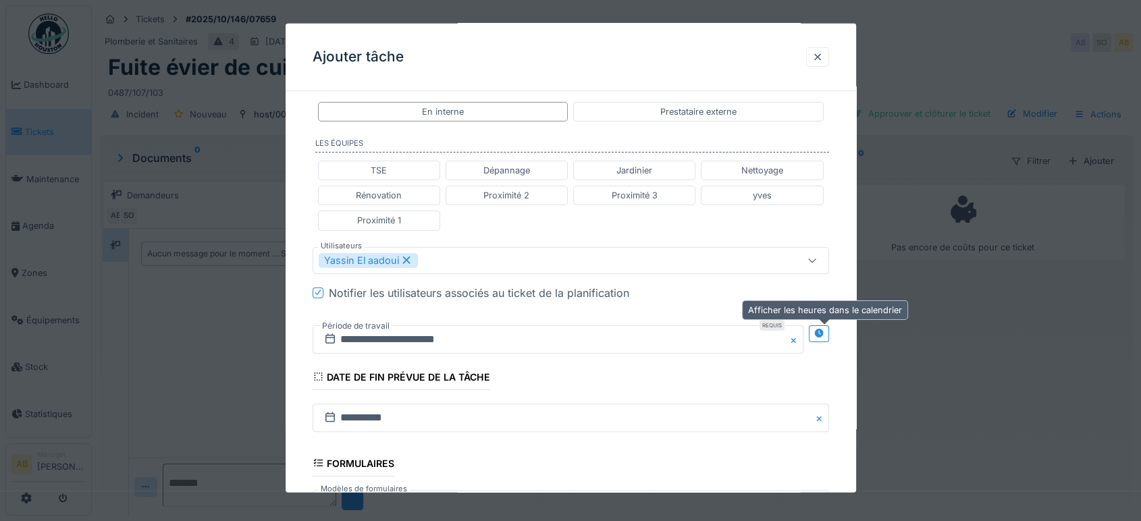
click at [823, 329] on icon at bounding box center [818, 333] width 9 height 9
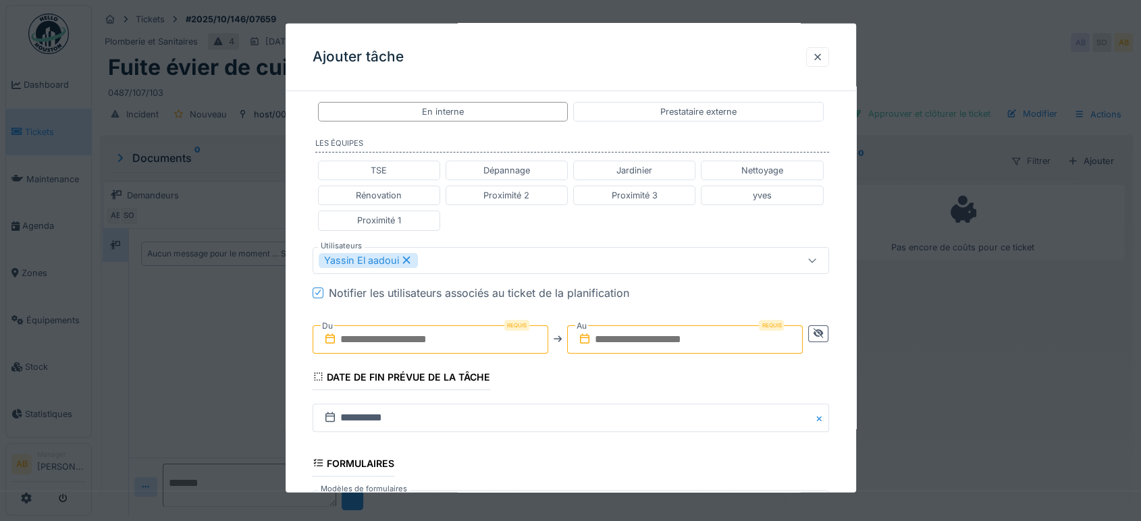
click at [409, 332] on input "text" at bounding box center [431, 339] width 236 height 28
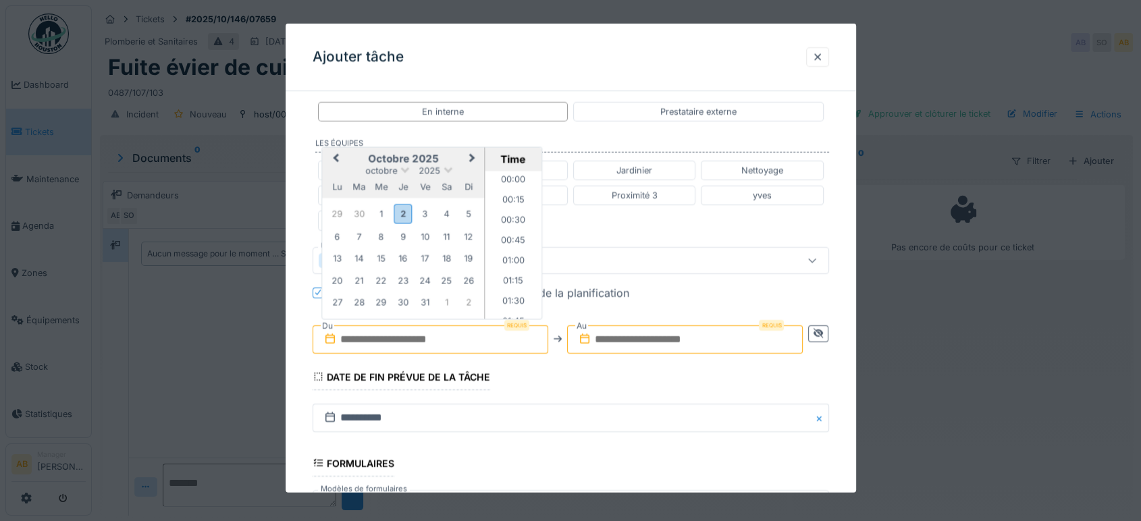
scroll to position [1192, 0]
click at [358, 166] on div "octobre 2025" at bounding box center [403, 170] width 162 height 11
click at [405, 235] on div "9" at bounding box center [403, 237] width 18 height 18
click at [504, 222] on li "07:45" at bounding box center [513, 217] width 57 height 20
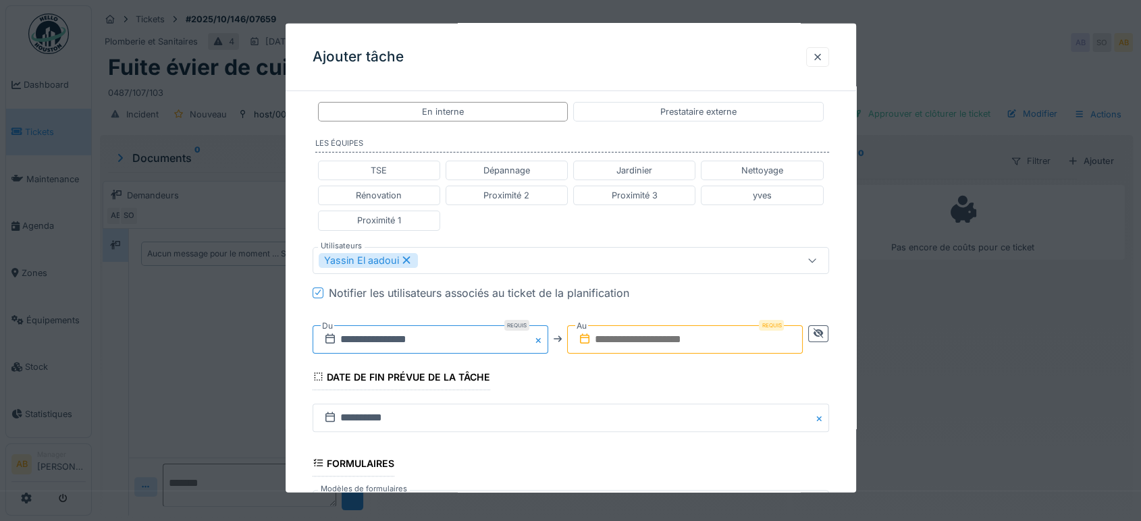
click at [453, 336] on input "**********" at bounding box center [431, 339] width 236 height 28
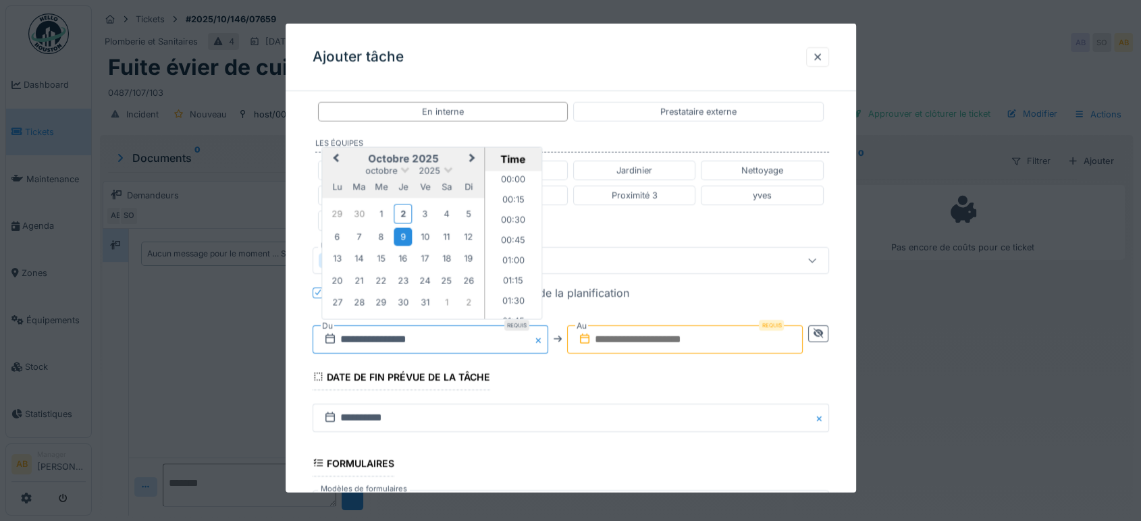
scroll to position [564, 0]
click at [506, 259] on li "08:00" at bounding box center [513, 265] width 57 height 20
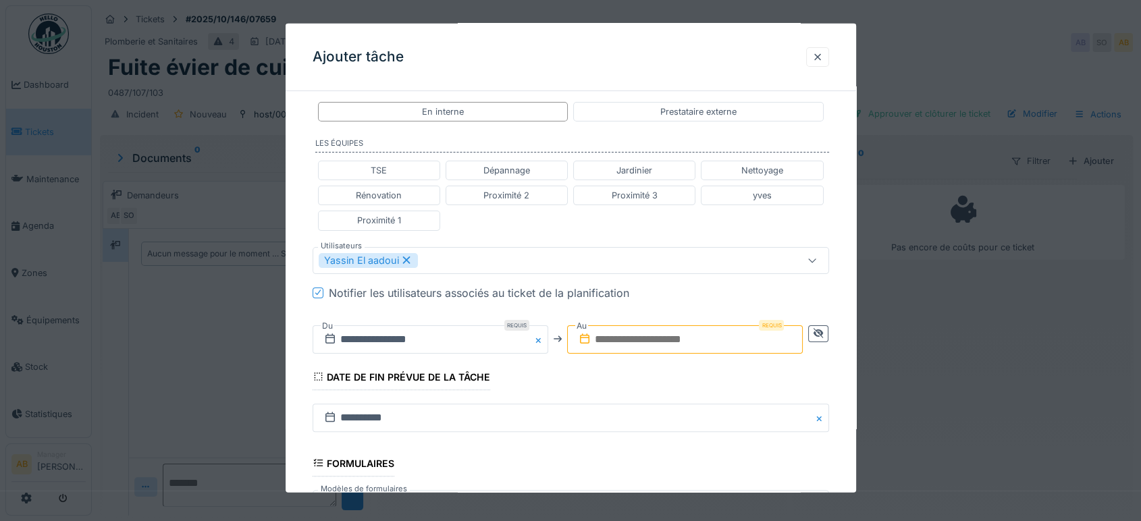
click at [646, 336] on input "text" at bounding box center [685, 339] width 236 height 28
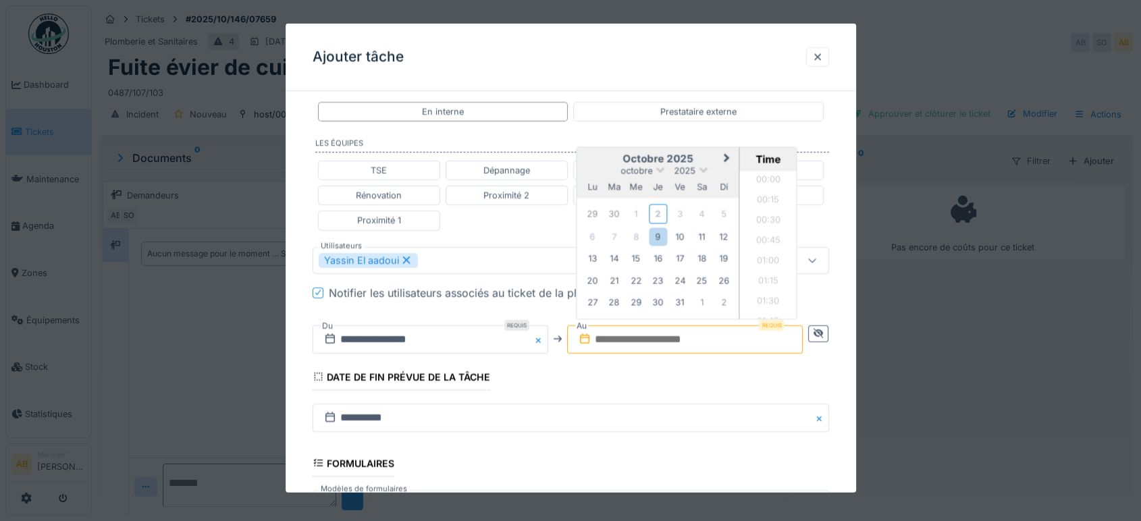
scroll to position [1192, 0]
drag, startPoint x: 598, startPoint y: 151, endPoint x: 604, endPoint y: 172, distance: 21.8
click at [598, 153] on h2 "octobre 2025" at bounding box center [658, 159] width 162 height 12
click at [660, 231] on div "9" at bounding box center [658, 237] width 18 height 18
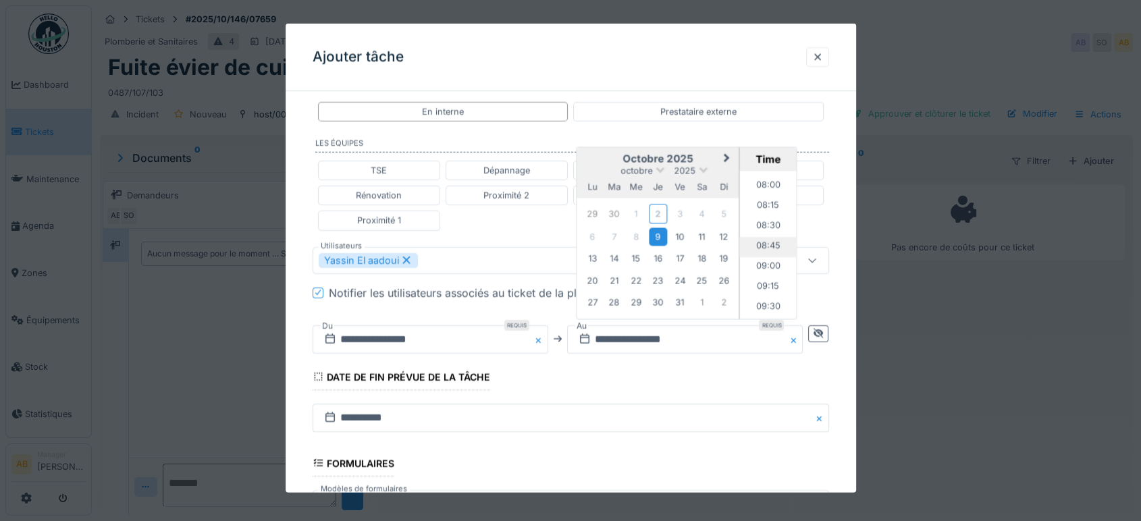
scroll to position [666, 0]
click at [769, 282] on li "09:30" at bounding box center [768, 284] width 57 height 20
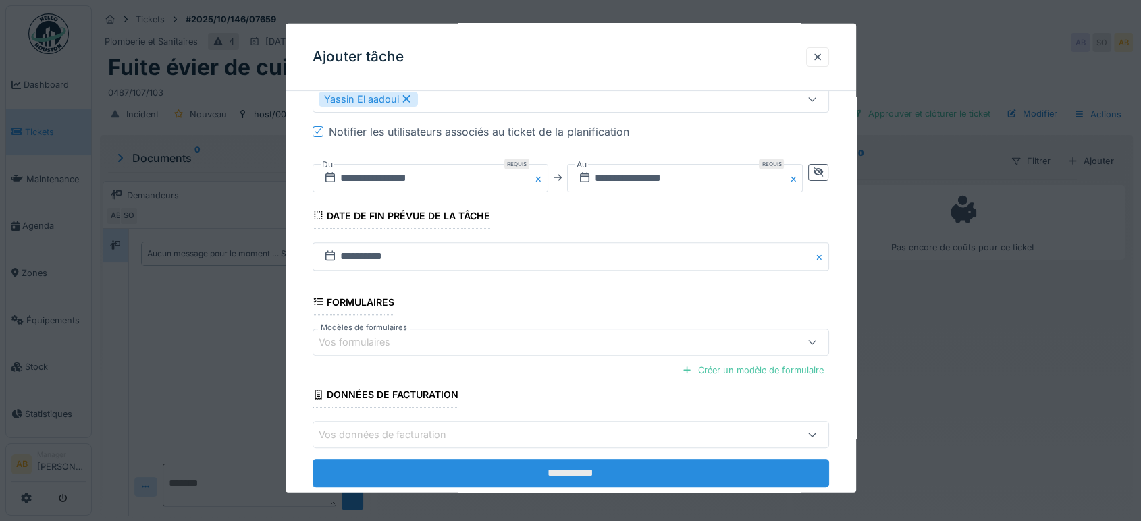
scroll to position [473, 0]
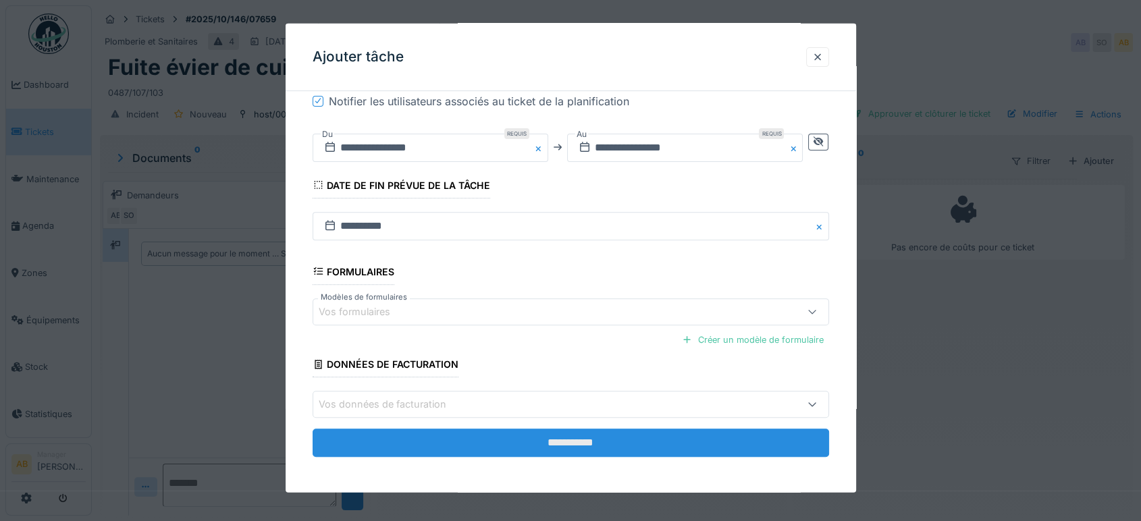
click at [592, 436] on input "**********" at bounding box center [571, 443] width 517 height 28
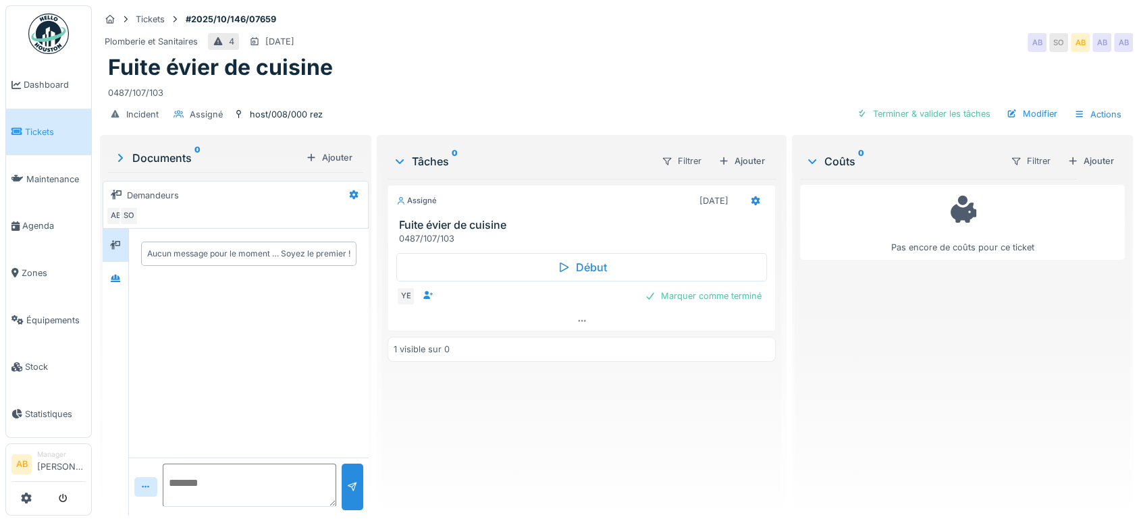
scroll to position [0, 0]
click at [378, 11] on div "Tickets #2025/10/146/07659" at bounding box center [616, 19] width 1033 height 17
click at [45, 28] on img at bounding box center [48, 34] width 41 height 41
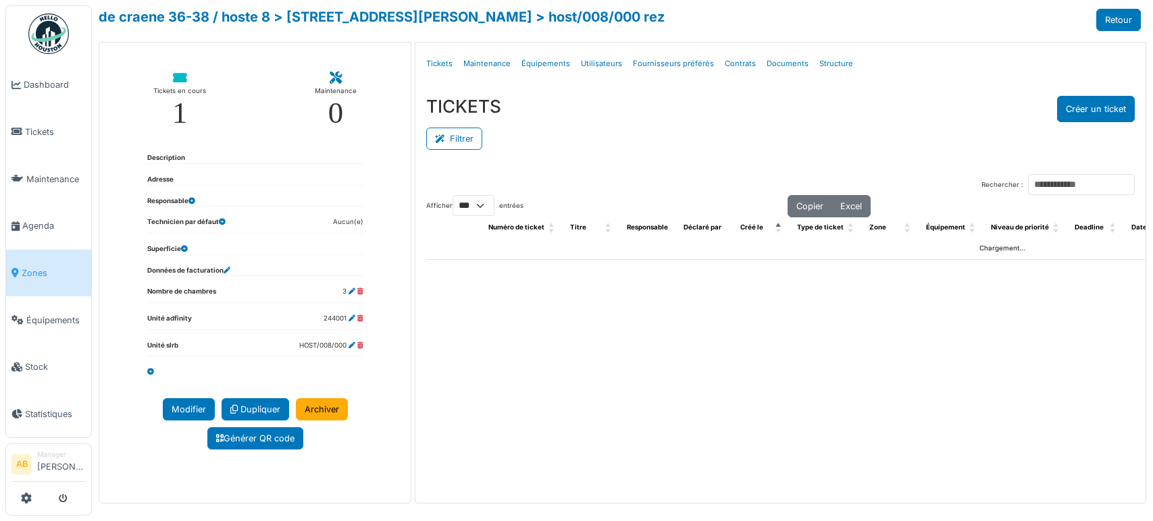
select select "***"
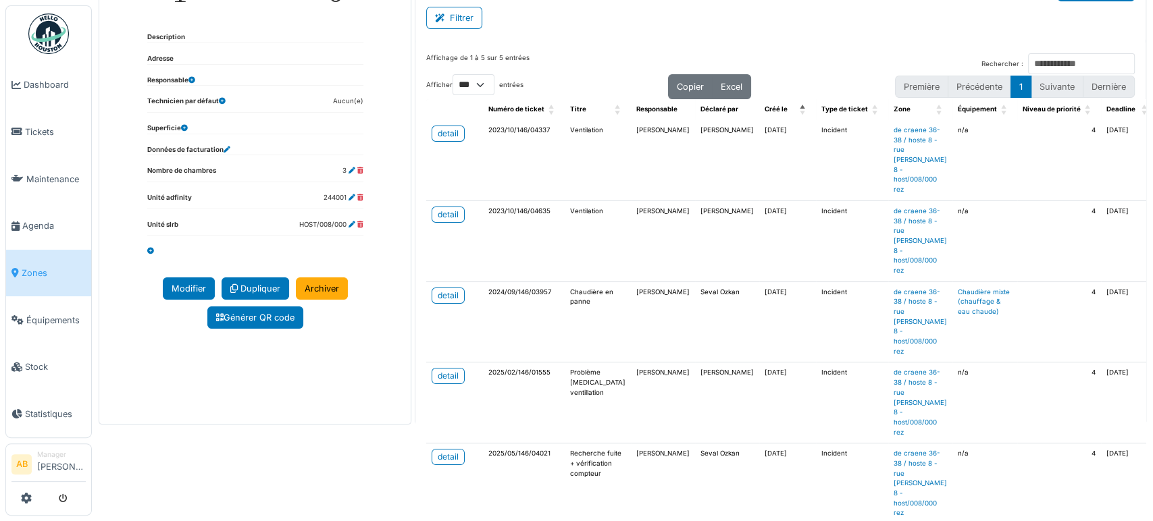
scroll to position [0, 405]
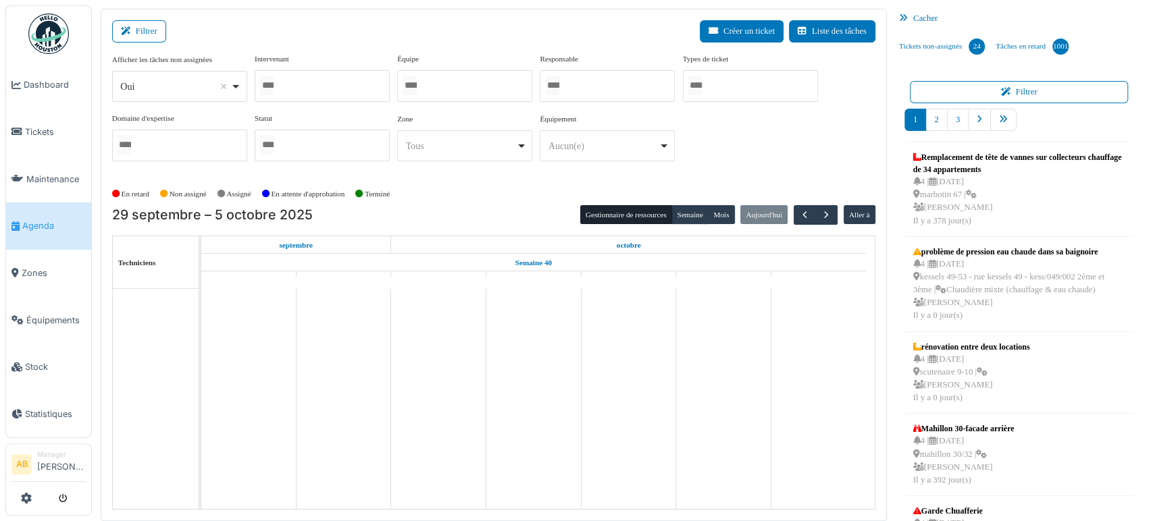
click at [165, 86] on div "Oui Remove item" at bounding box center [175, 87] width 110 height 14
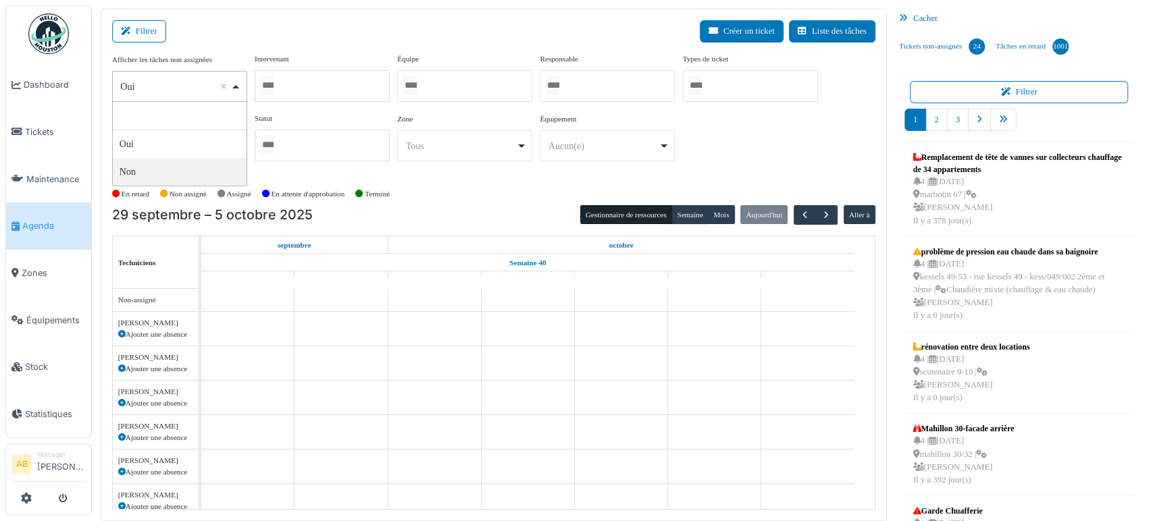
select select "**"
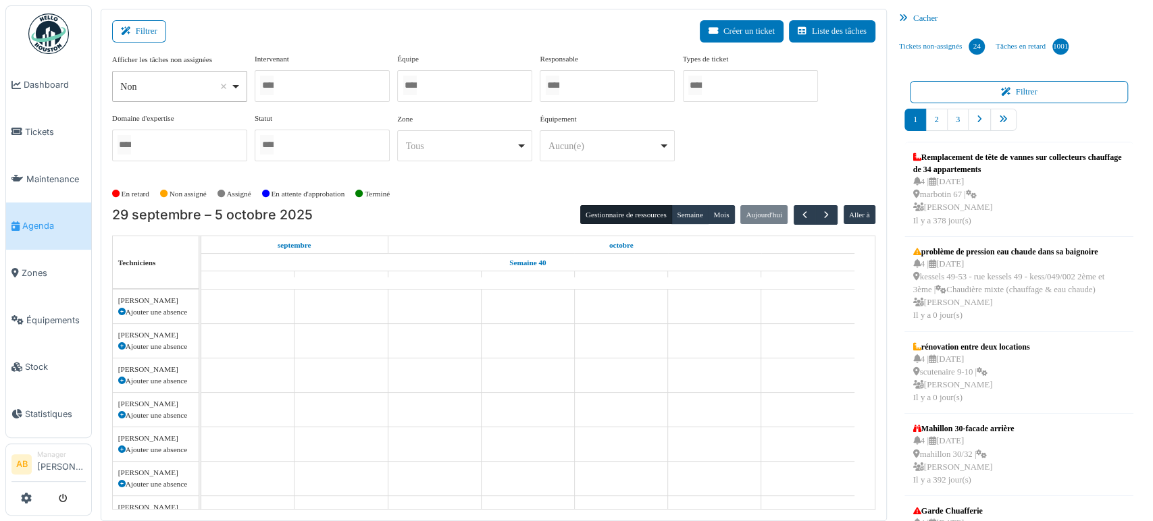
click at [310, 92] on div at bounding box center [322, 86] width 135 height 32
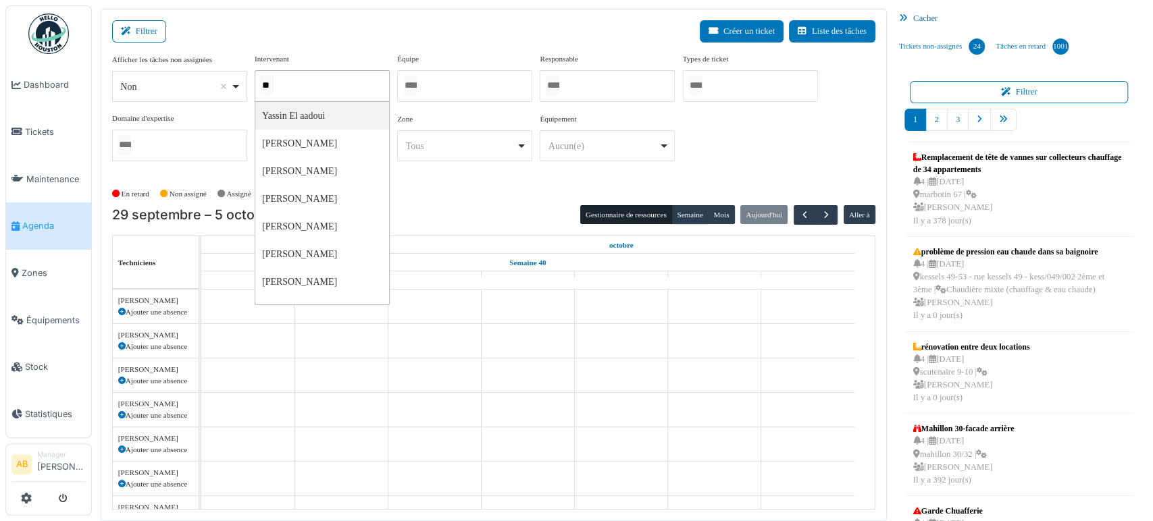
type input "***"
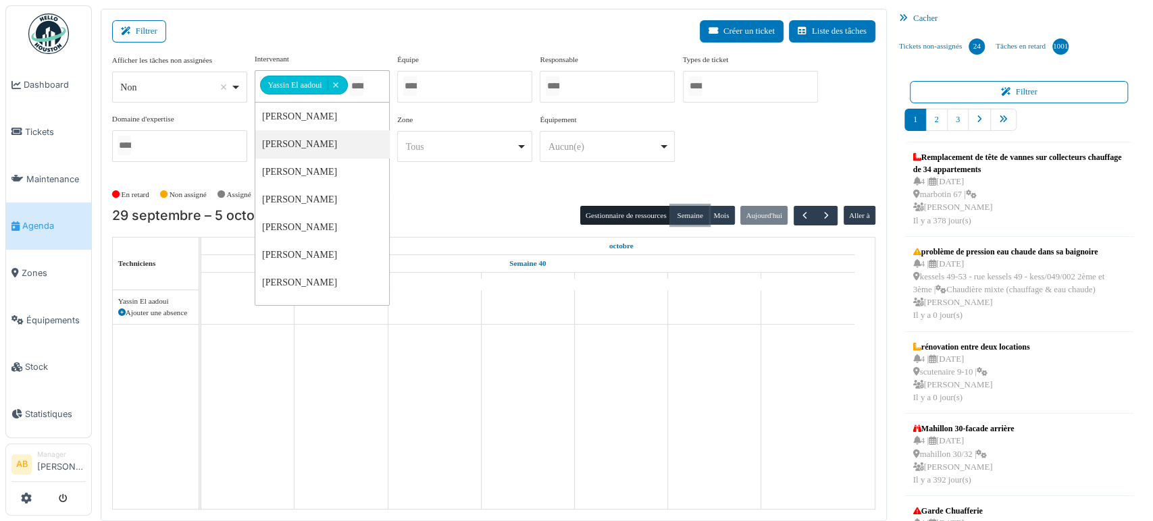
drag, startPoint x: 678, startPoint y: 204, endPoint x: 664, endPoint y: 232, distance: 30.8
click at [678, 204] on div "**********" at bounding box center [494, 265] width 786 height 513
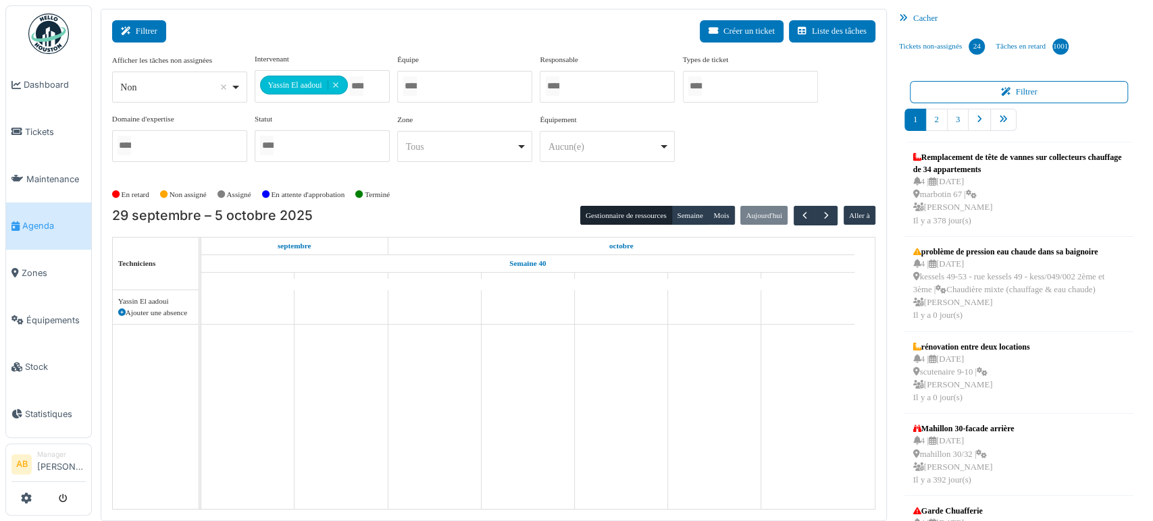
click at [147, 34] on button "Filtrer" at bounding box center [139, 31] width 54 height 22
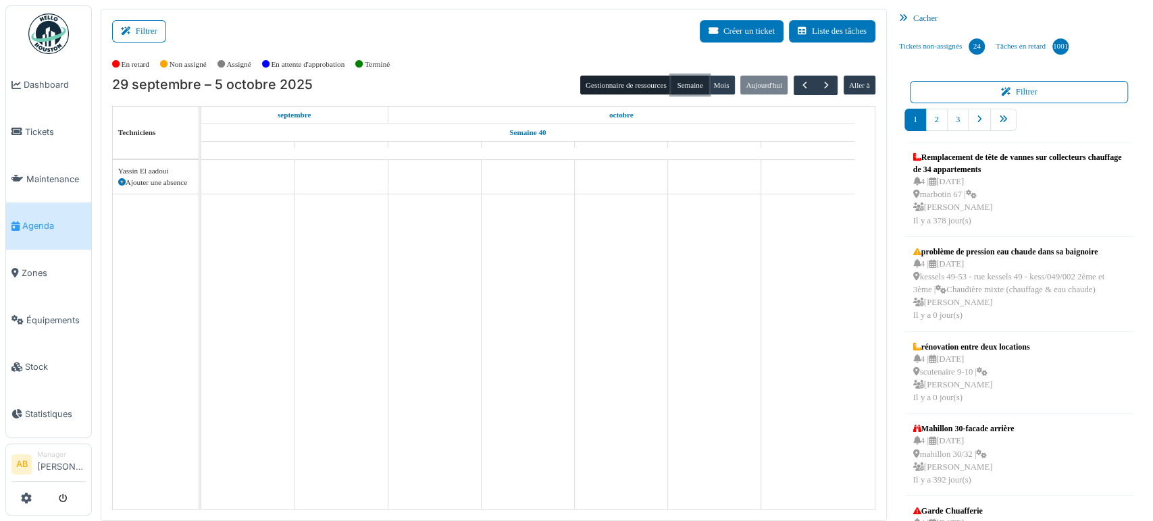
click at [683, 85] on button "Semaine" at bounding box center [689, 85] width 37 height 19
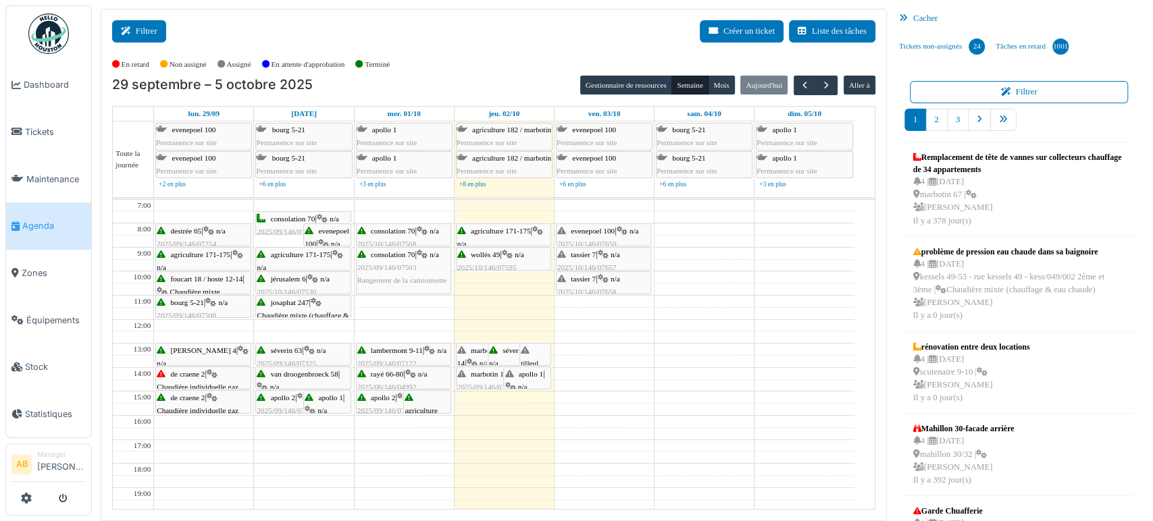
click at [132, 27] on icon at bounding box center [128, 31] width 15 height 9
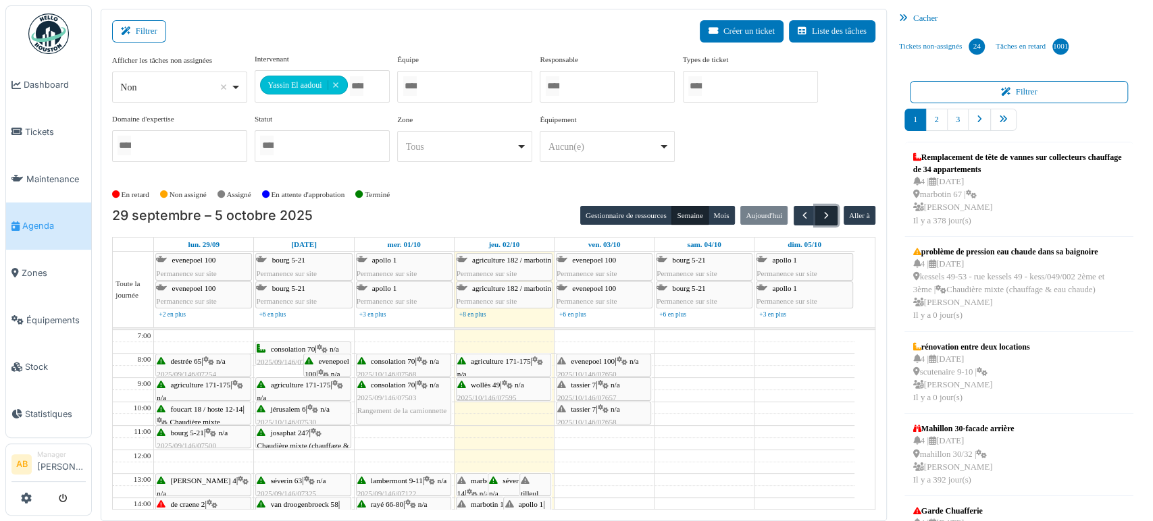
click at [823, 215] on button "button" at bounding box center [826, 216] width 22 height 20
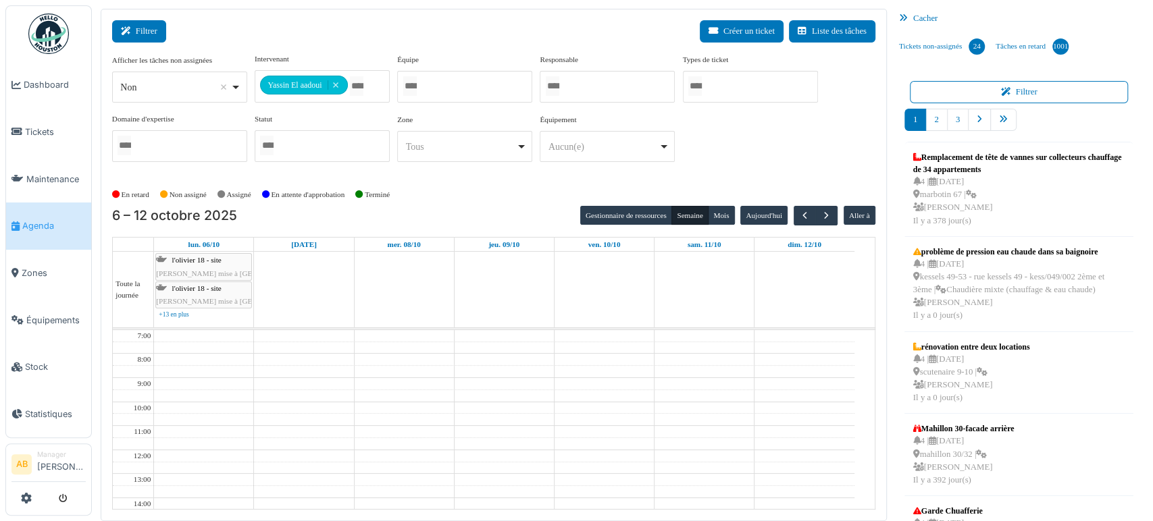
click at [158, 32] on button "Filtrer" at bounding box center [139, 31] width 54 height 22
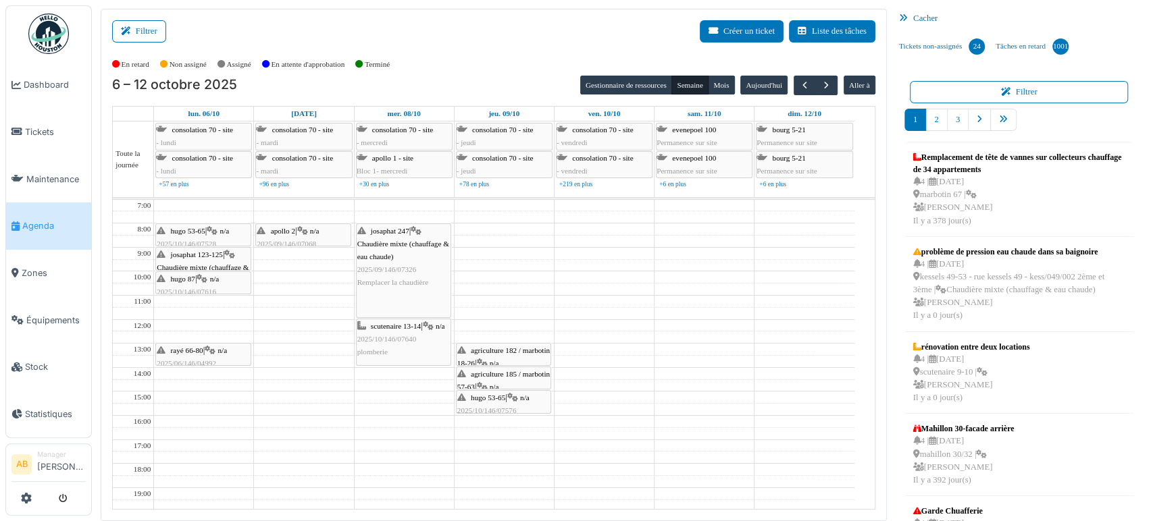
click at [43, 36] on img at bounding box center [48, 34] width 41 height 41
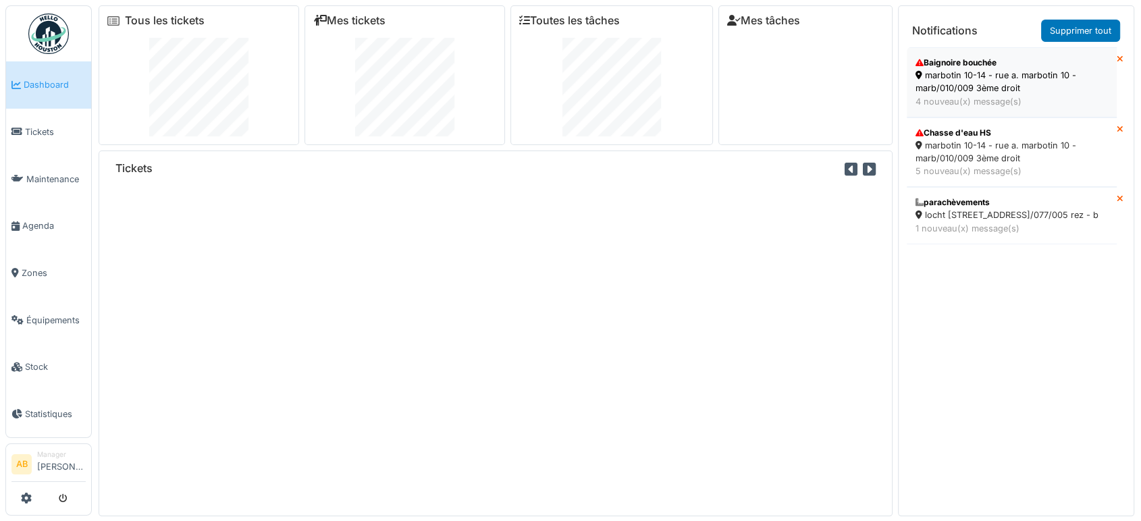
click at [1004, 101] on div "4 nouveau(x) message(s)" at bounding box center [1012, 101] width 192 height 13
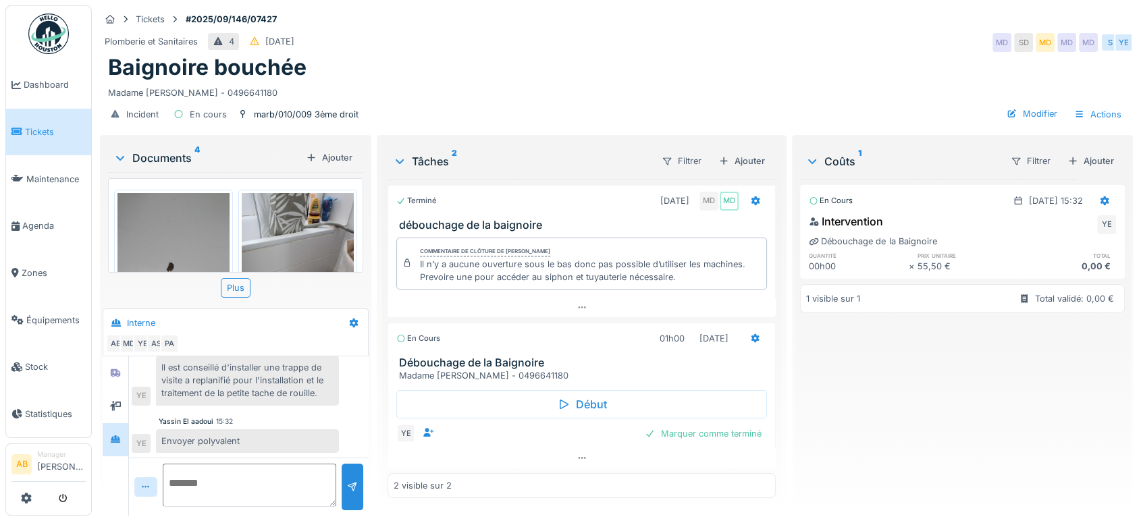
scroll to position [11, 0]
click at [600, 448] on div at bounding box center [582, 458] width 388 height 20
click at [421, 333] on div "En cours 01h00 [DATE]" at bounding box center [581, 339] width 371 height 20
click at [377, 209] on div "Tâches 2 Filtrer Ajouter Terminé [DATE] MD MD débouchage de la baignoire Commen…" at bounding box center [582, 327] width 410 height 384
click at [54, 19] on img at bounding box center [48, 34] width 41 height 41
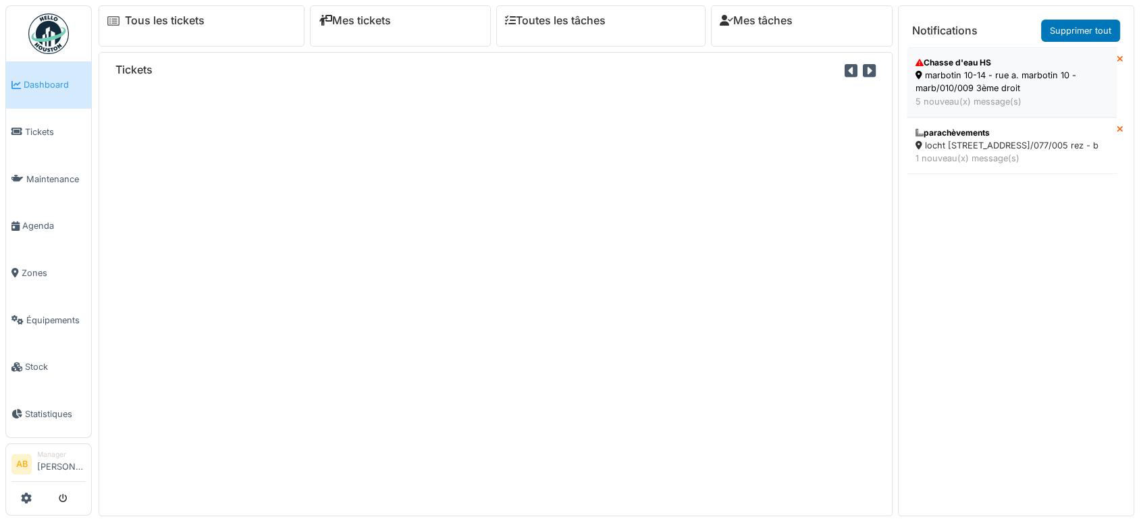
click at [1018, 87] on div "marbotin 10-14 - rue a. marbotin 10 - marb/010/009 3ème droit" at bounding box center [1012, 82] width 192 height 26
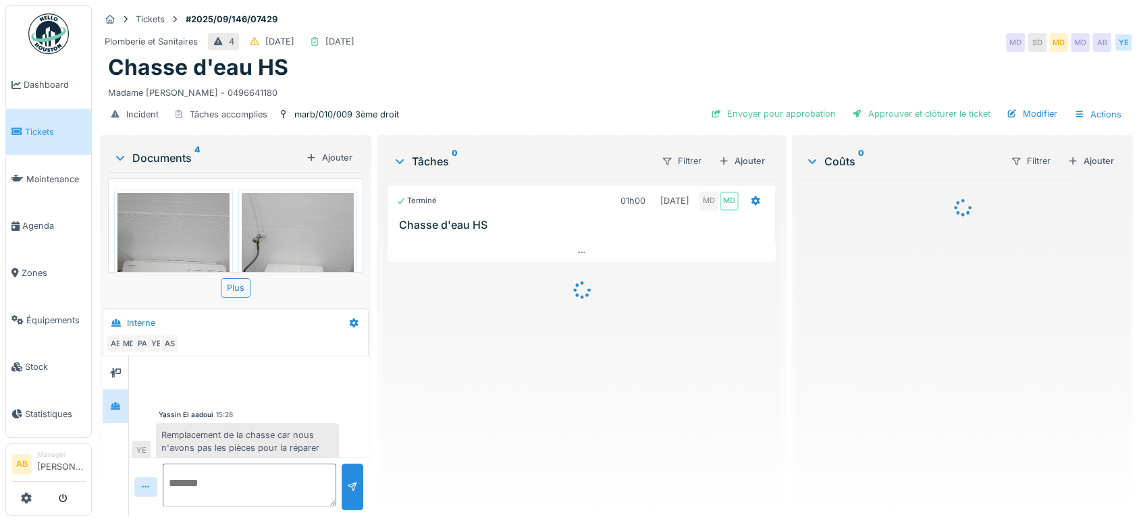
scroll to position [236, 0]
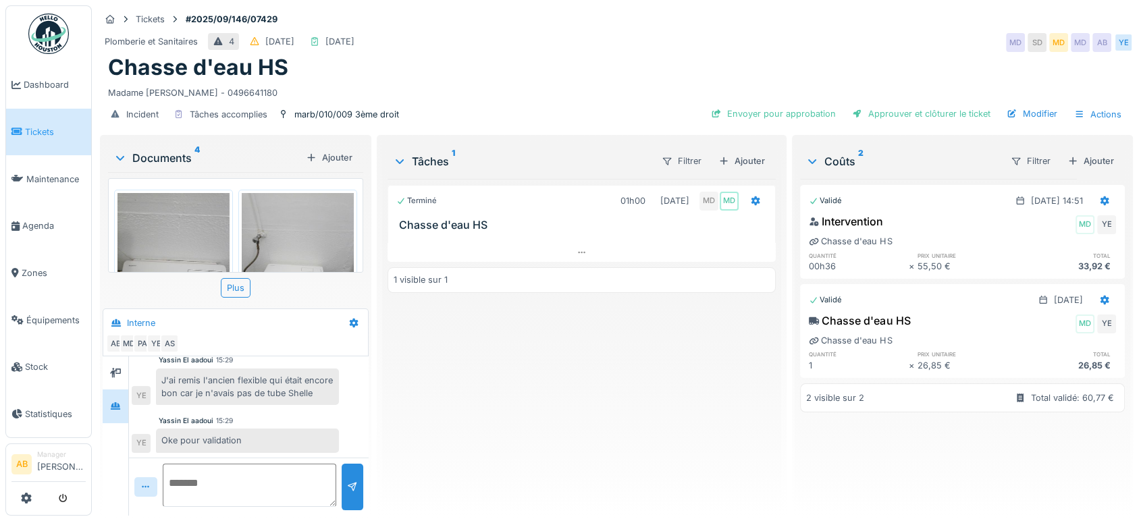
click at [180, 155] on div "Documents 4" at bounding box center [206, 158] width 187 height 16
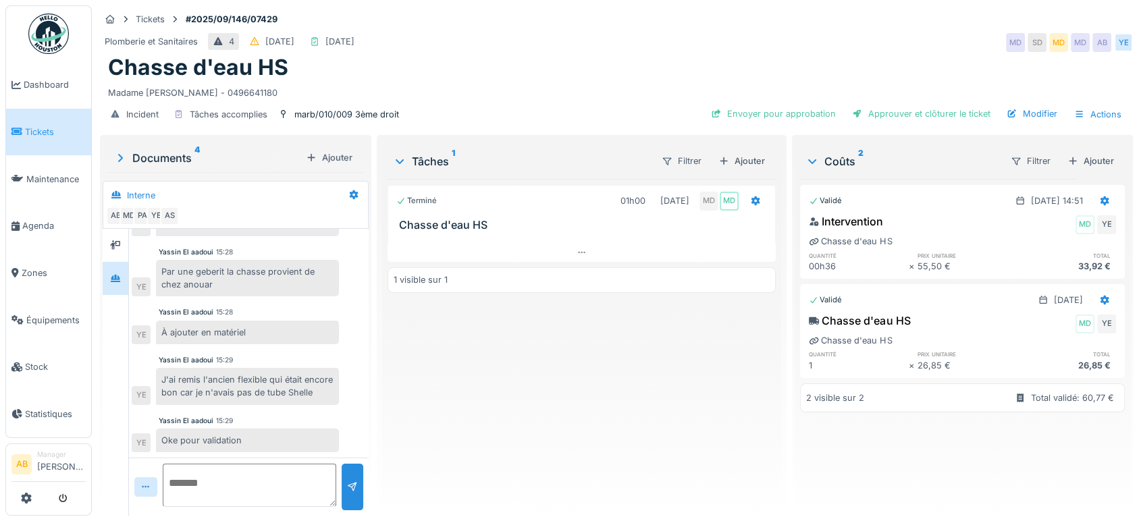
scroll to position [108, 0]
click at [108, 231] on div at bounding box center [116, 245] width 26 height 33
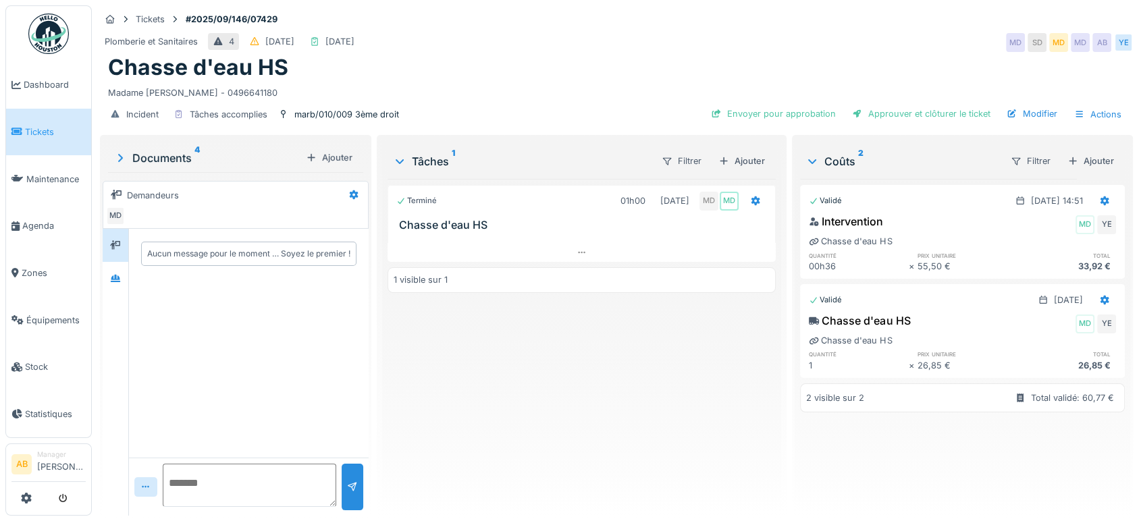
scroll to position [0, 0]
click at [113, 270] on div at bounding box center [115, 278] width 20 height 17
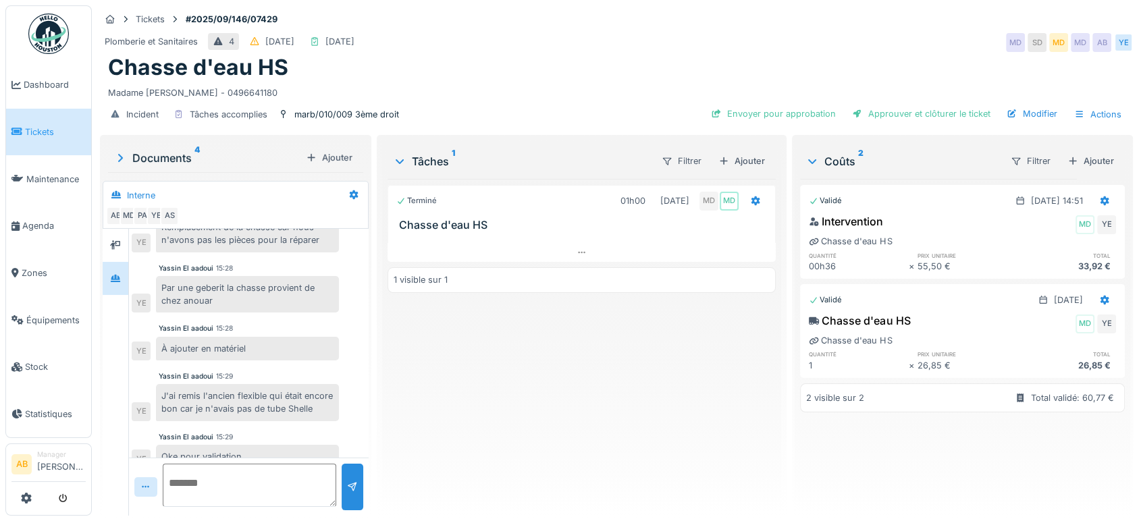
scroll to position [108, 0]
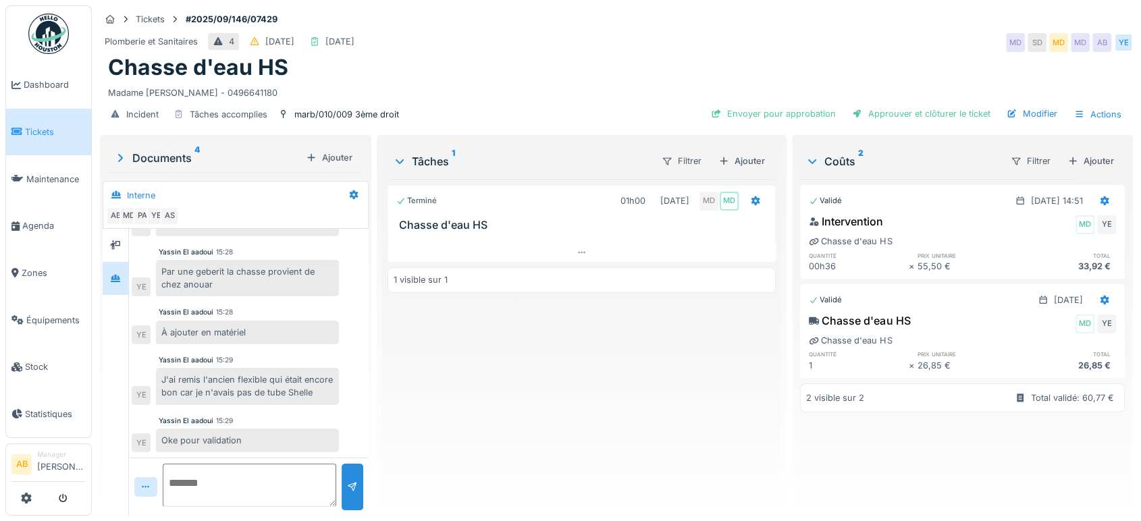
click at [42, 34] on img at bounding box center [48, 34] width 41 height 41
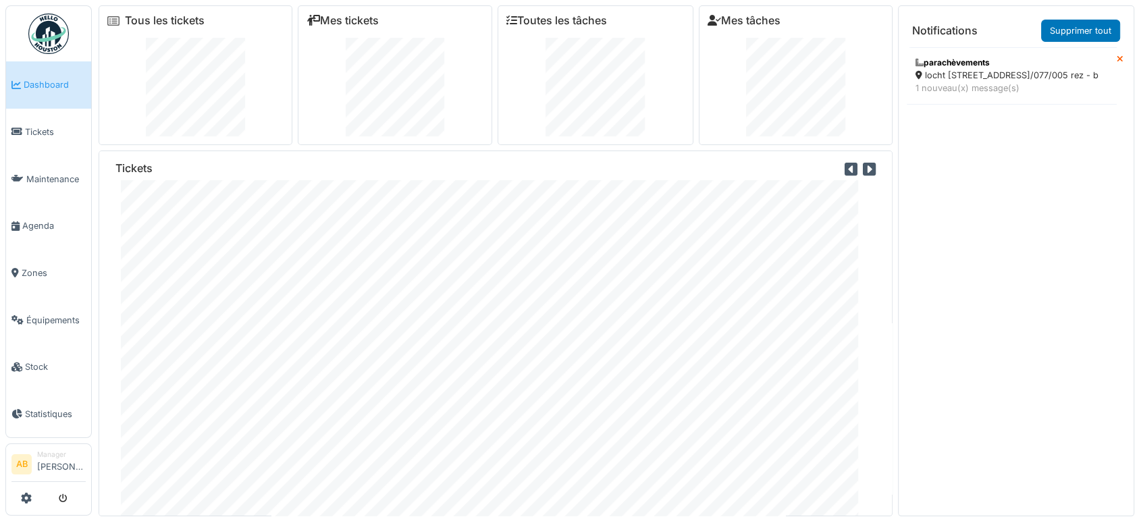
click at [40, 43] on img at bounding box center [48, 34] width 41 height 41
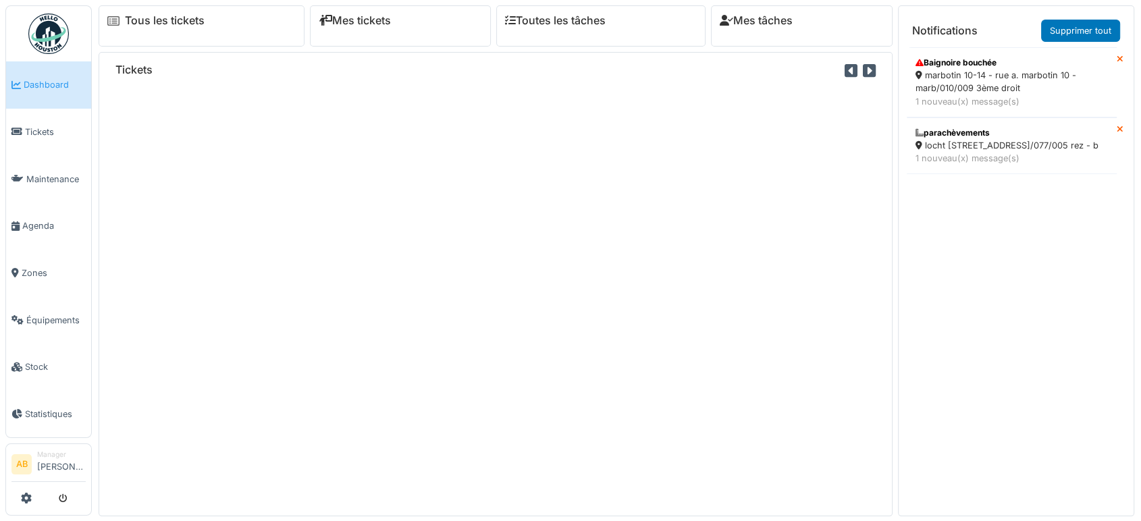
click at [973, 90] on div "marbotin 10-14 - rue a. marbotin 10 - marb/010/009 3ème droit" at bounding box center [1012, 82] width 192 height 26
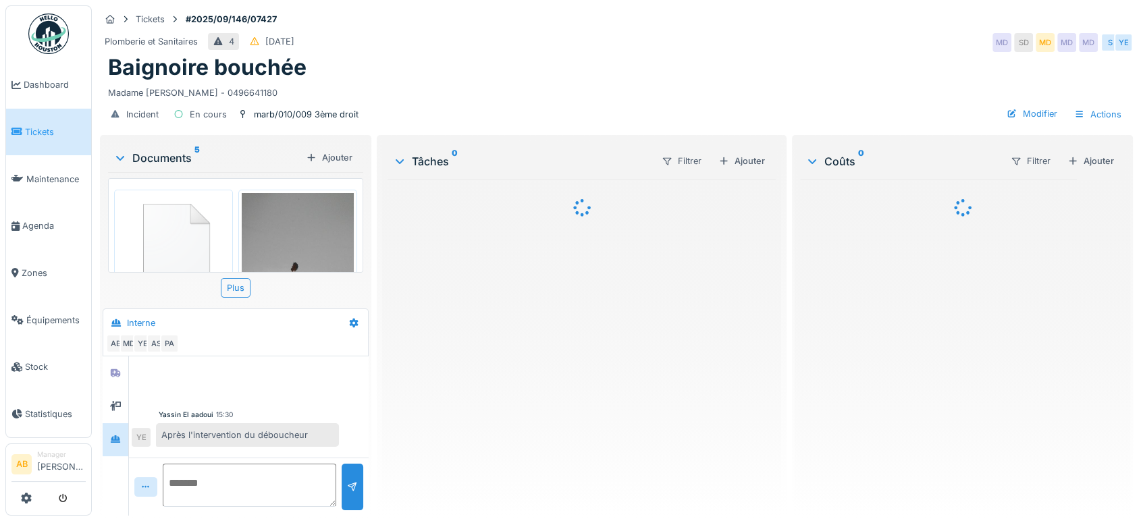
scroll to position [236, 0]
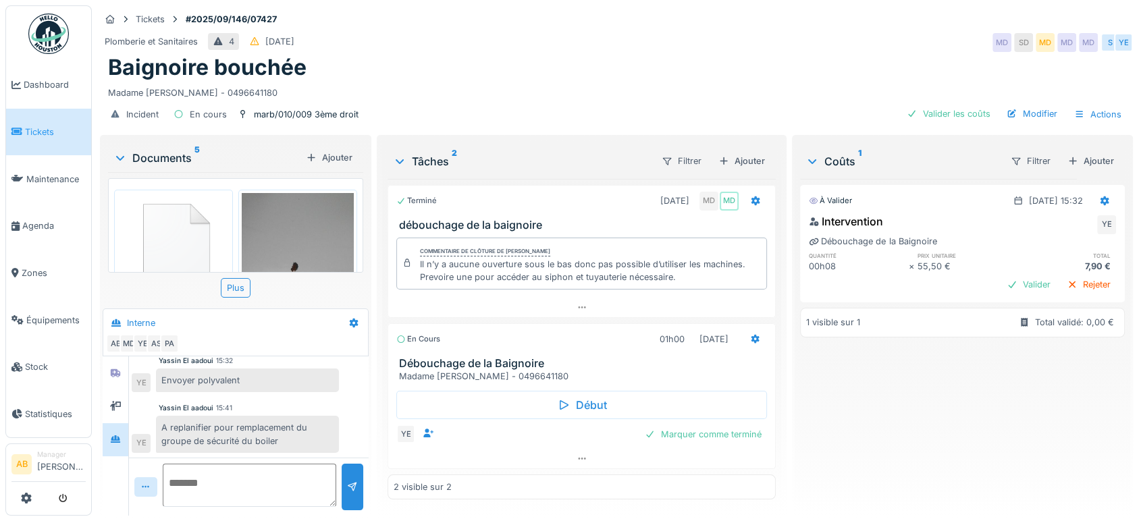
click at [175, 147] on div "Documents 5 Ajouter" at bounding box center [235, 157] width 255 height 29
click at [173, 149] on div "Documents 5 Ajouter" at bounding box center [235, 157] width 255 height 29
click at [163, 164] on div "Documents 5" at bounding box center [206, 158] width 187 height 16
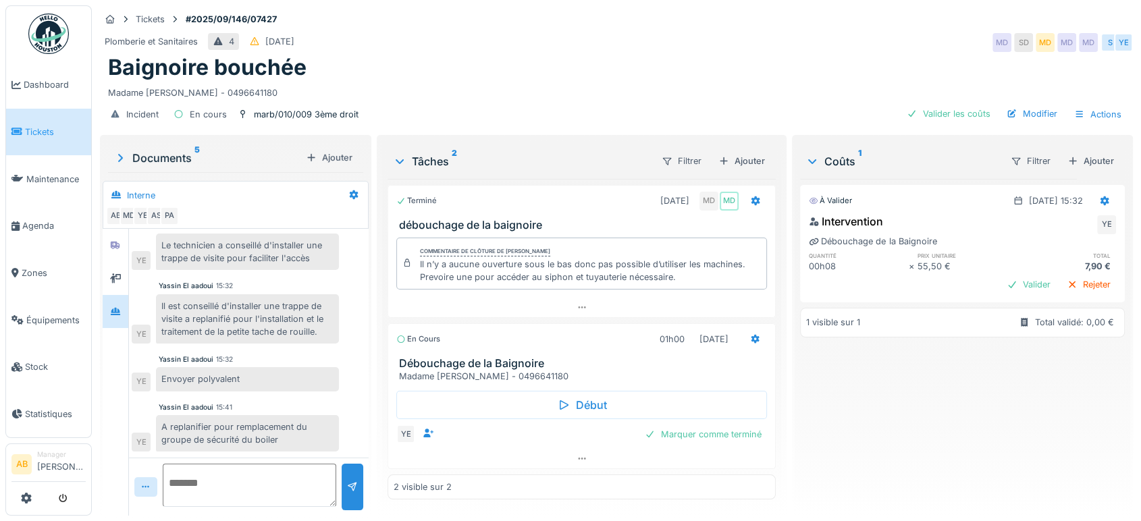
scroll to position [108, 0]
click at [454, 463] on div at bounding box center [581, 459] width 387 height 20
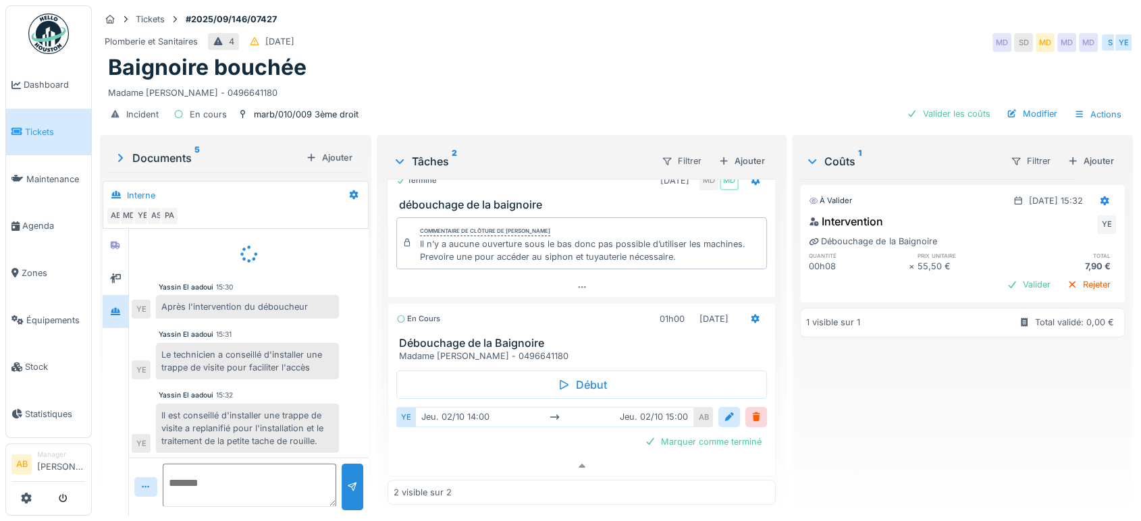
scroll to position [0, 0]
click at [61, 36] on img at bounding box center [48, 34] width 41 height 41
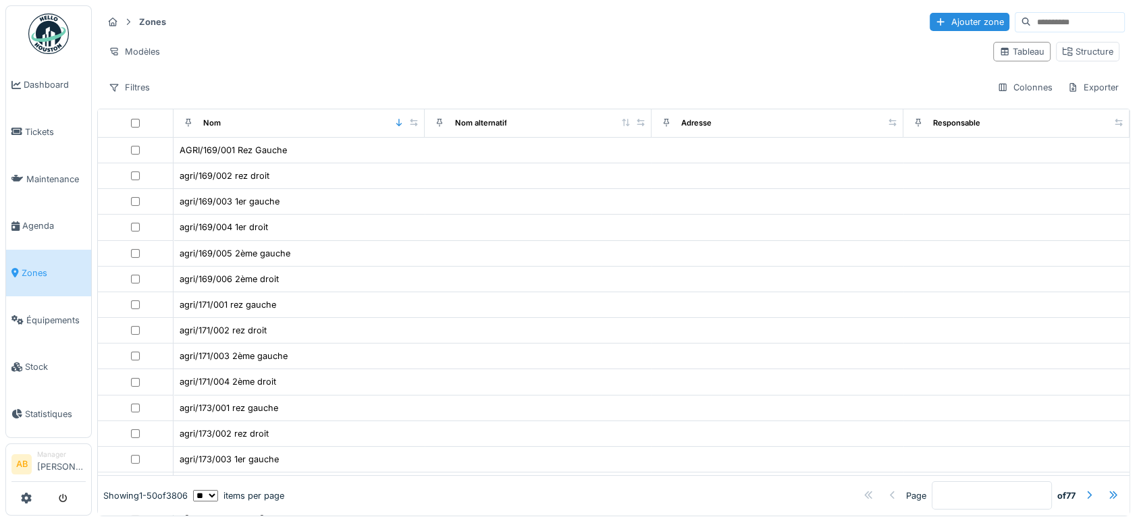
click at [36, 35] on img at bounding box center [48, 34] width 41 height 41
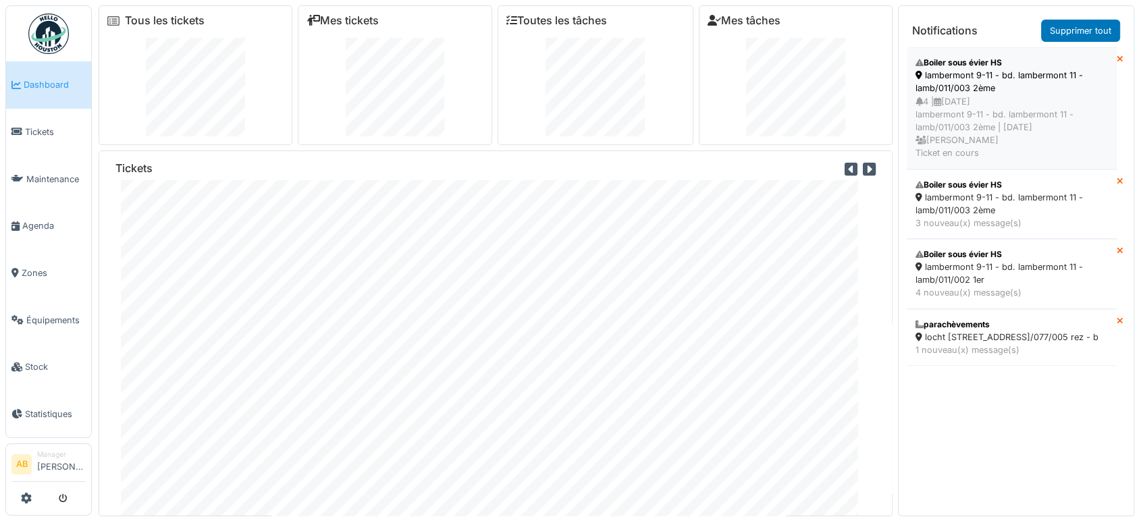
click at [1030, 89] on div "lambermont 9-11 - bd. lambermont 11 - lamb/011/003 2ème" at bounding box center [1012, 82] width 192 height 26
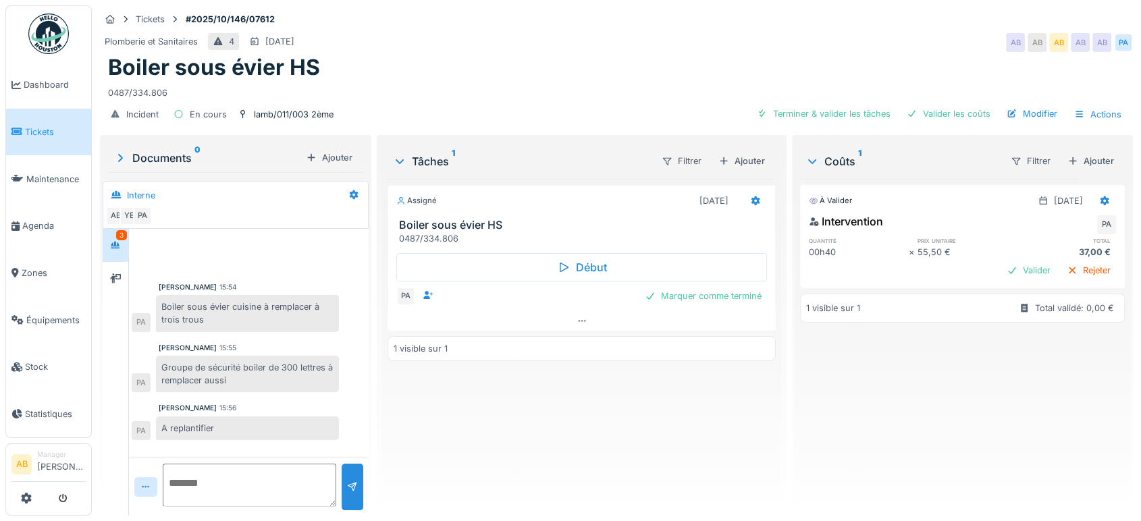
click at [236, 346] on div "15:55" at bounding box center [227, 348] width 17 height 10
drag, startPoint x: 203, startPoint y: 321, endPoint x: 162, endPoint y: 305, distance: 44.3
click at [162, 305] on div "Boiler sous évier cuisine à remplacer à trois trous" at bounding box center [247, 313] width 183 height 36
click at [264, 347] on div "Peter Acheampong 15:55" at bounding box center [249, 348] width 180 height 10
drag, startPoint x: 205, startPoint y: 318, endPoint x: 163, endPoint y: 311, distance: 41.9
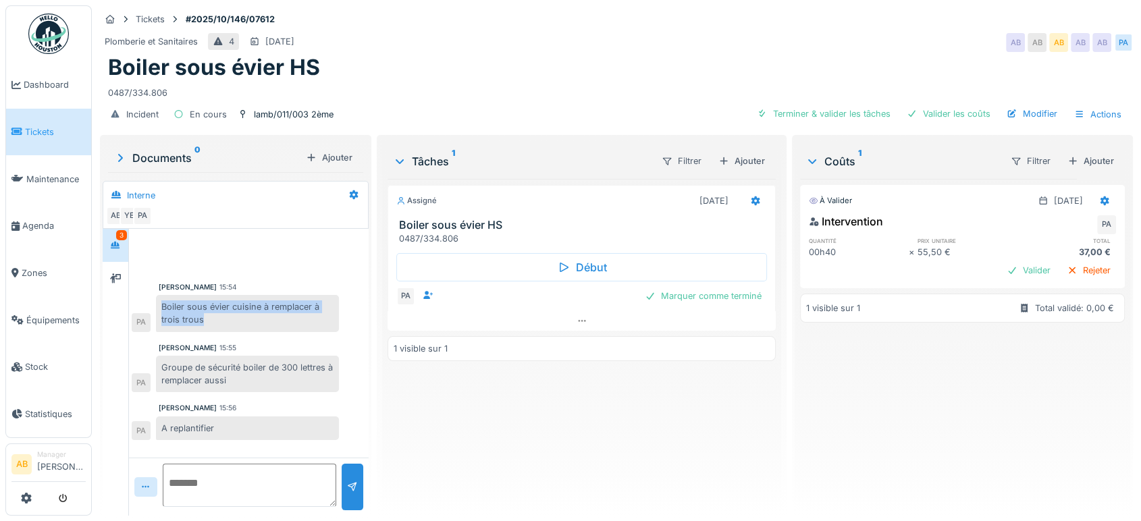
click at [163, 311] on div "Boiler sous évier cuisine à remplacer à trois trous" at bounding box center [247, 313] width 183 height 36
click at [196, 316] on div "Boiler sous évier cuisine à remplacer à trois trous" at bounding box center [247, 313] width 183 height 36
drag, startPoint x: 205, startPoint y: 323, endPoint x: 154, endPoint y: 296, distance: 58.0
click at [154, 296] on div "Boiler sous évier cuisine à remplacer à trois trous PA" at bounding box center [235, 313] width 207 height 36
copy div "Boiler sous évier cuisine à remplacer à trois trous"
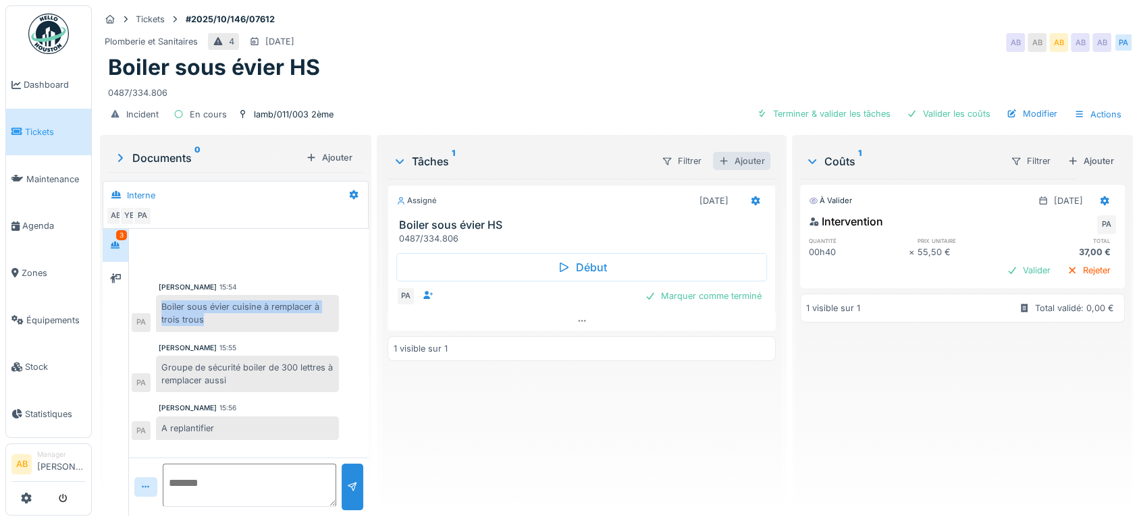
click at [739, 159] on div "Ajouter" at bounding box center [741, 161] width 57 height 18
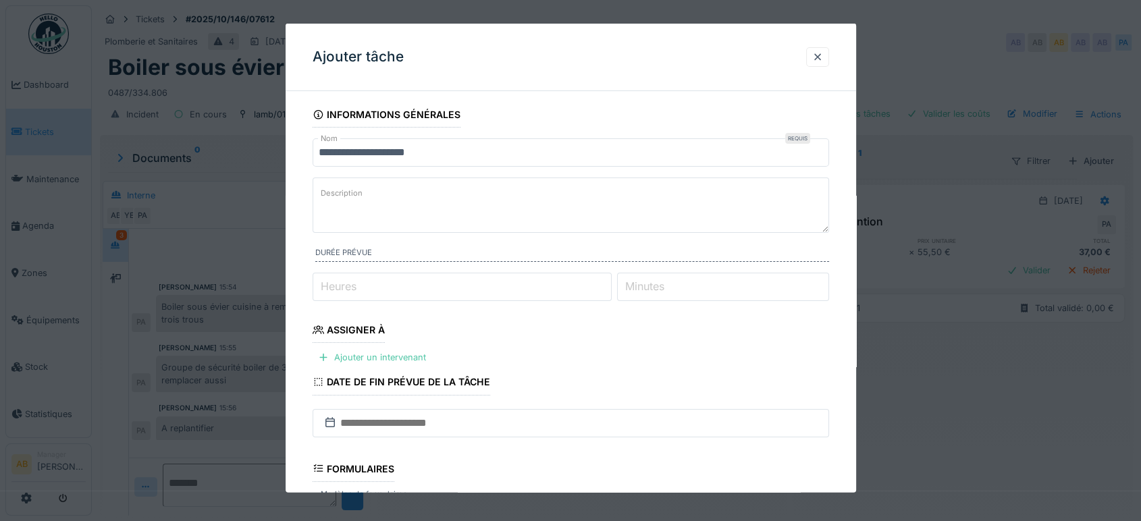
drag, startPoint x: 521, startPoint y: 134, endPoint x: 512, endPoint y: 134, distance: 9.5
click at [513, 134] on fieldset "**********" at bounding box center [571, 383] width 517 height 563
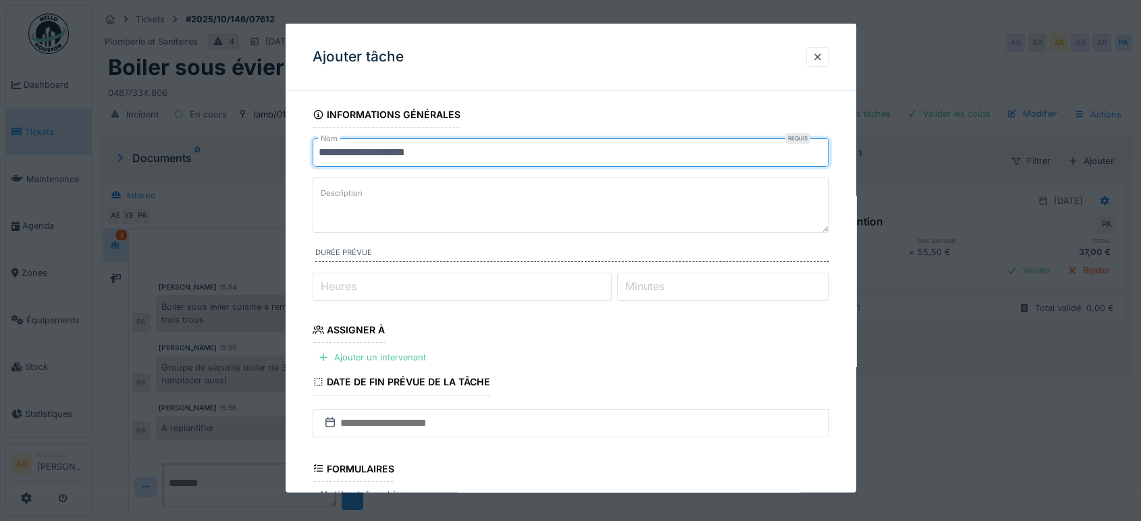
drag, startPoint x: 503, startPoint y: 147, endPoint x: 113, endPoint y: 226, distance: 397.4
click at [115, 226] on div "**********" at bounding box center [616, 260] width 1049 height 521
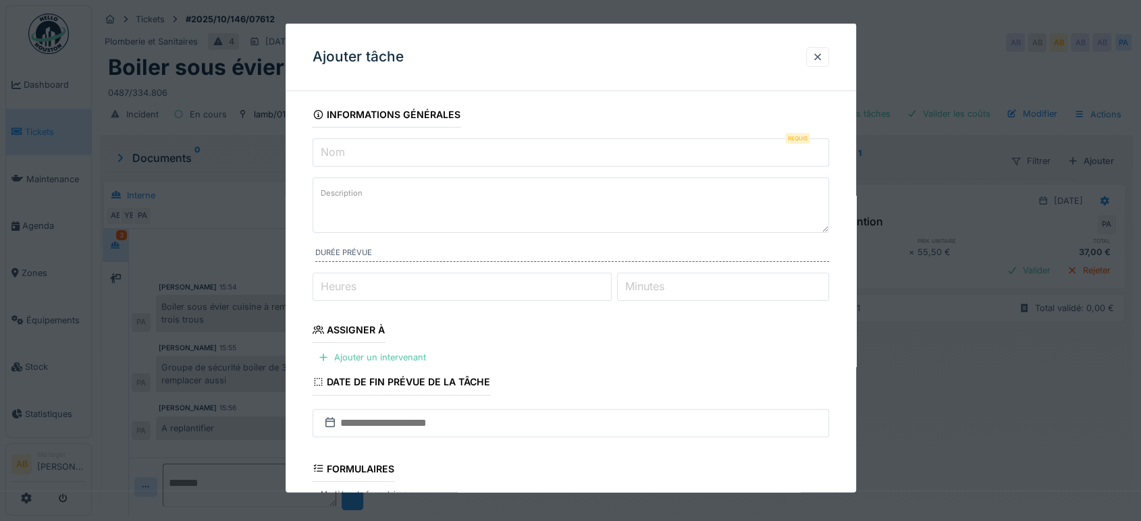
paste input "**********"
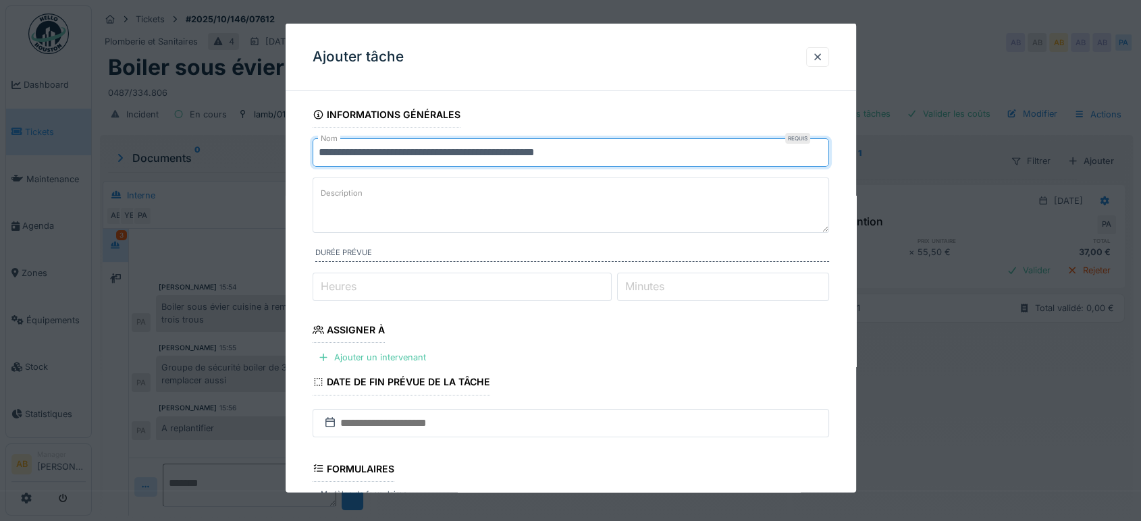
scroll to position [198, 0]
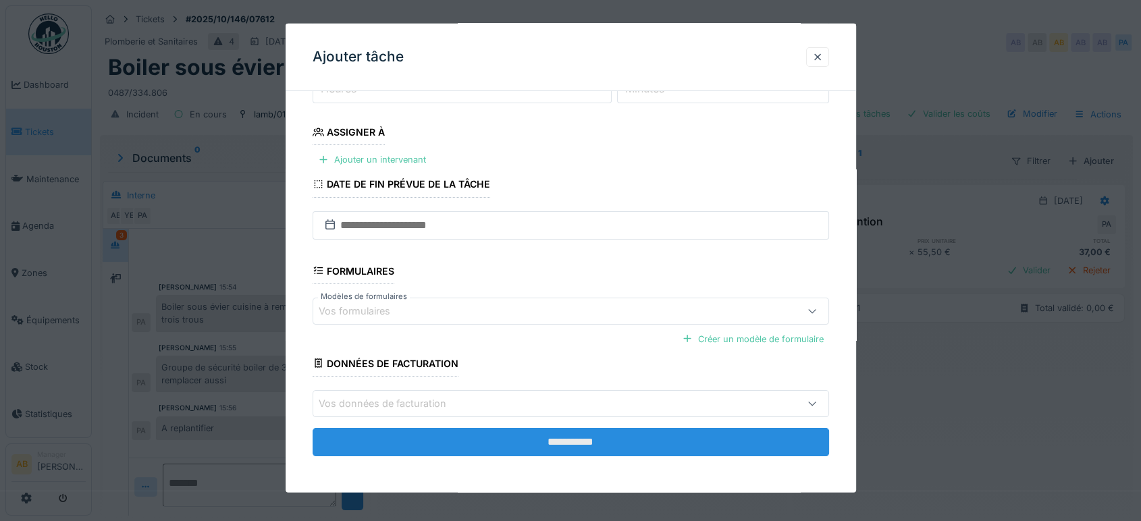
type input "**********"
click at [524, 432] on input "**********" at bounding box center [571, 442] width 517 height 28
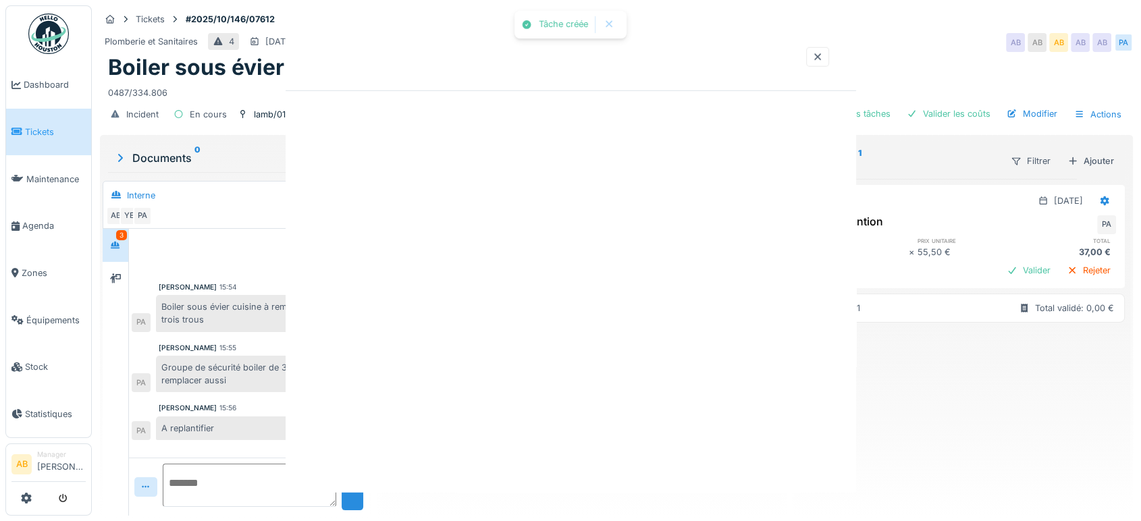
scroll to position [0, 0]
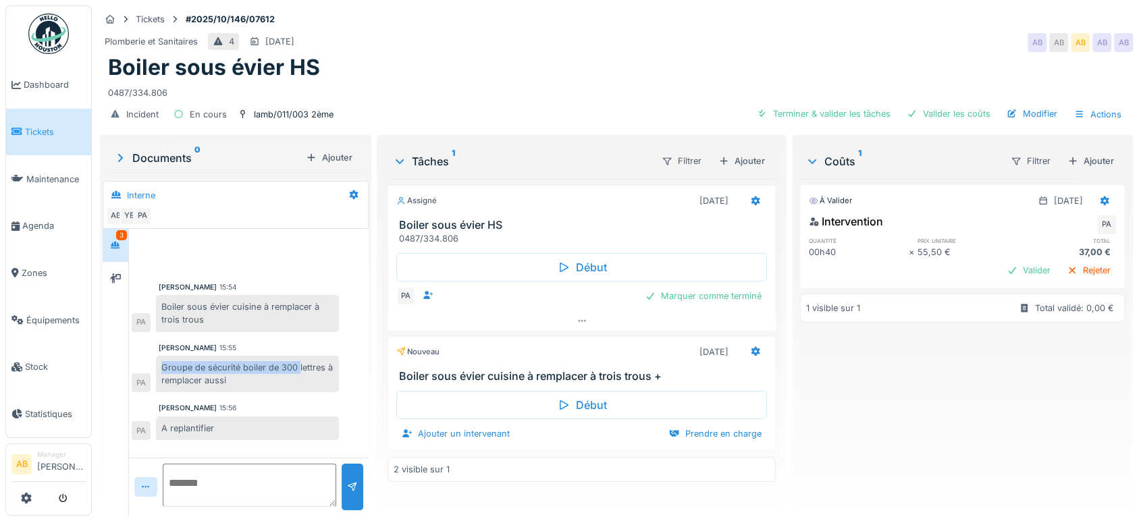
copy div "Groupe de sécurité boiler de 300"
drag, startPoint x: 298, startPoint y: 366, endPoint x: 151, endPoint y: 361, distance: 147.3
click at [151, 361] on div "Groupe de sécurité boiler de 300 lettres à remplacer aussi PA" at bounding box center [235, 374] width 207 height 36
click at [747, 192] on div at bounding box center [755, 201] width 23 height 20
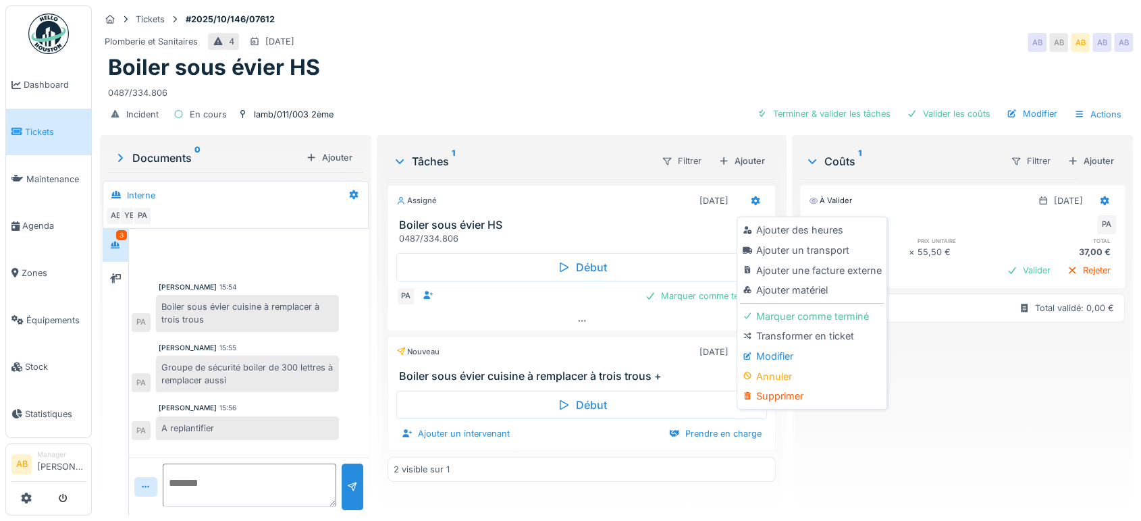
click at [661, 355] on div "Nouveau 06/10/2025" at bounding box center [581, 352] width 371 height 20
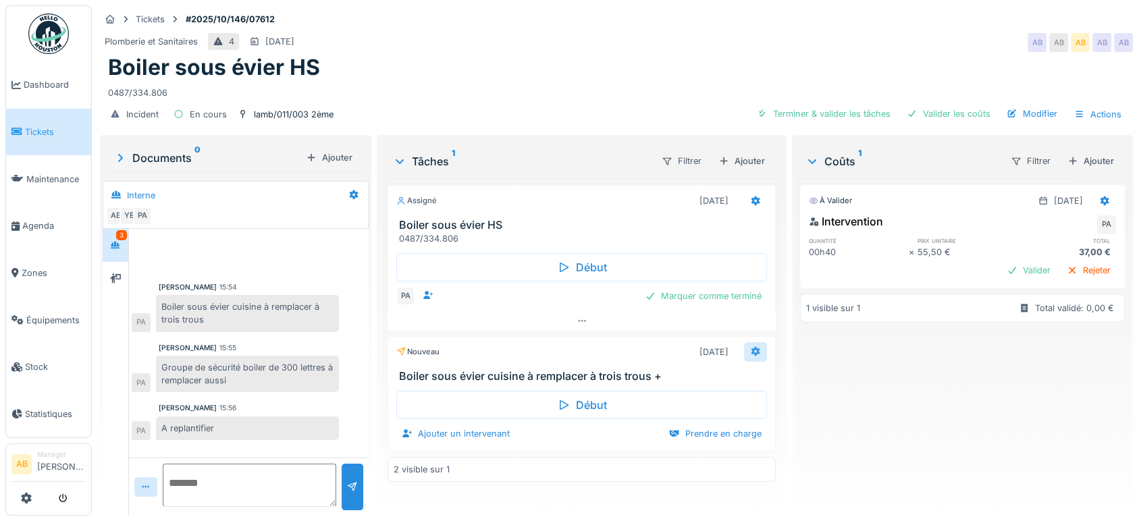
click at [750, 352] on icon at bounding box center [755, 351] width 11 height 9
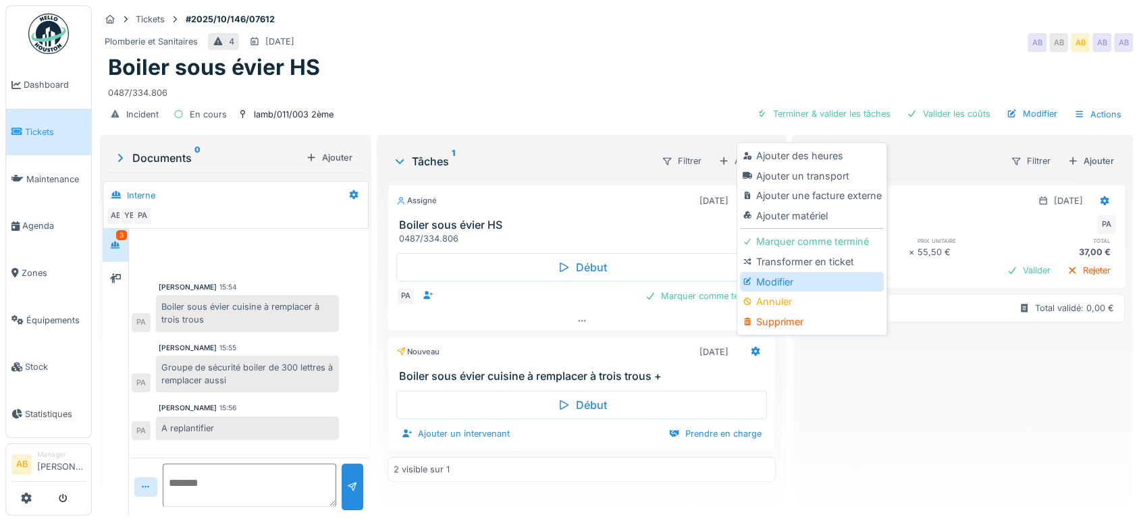
click at [772, 273] on div "Modifier" at bounding box center [812, 282] width 144 height 20
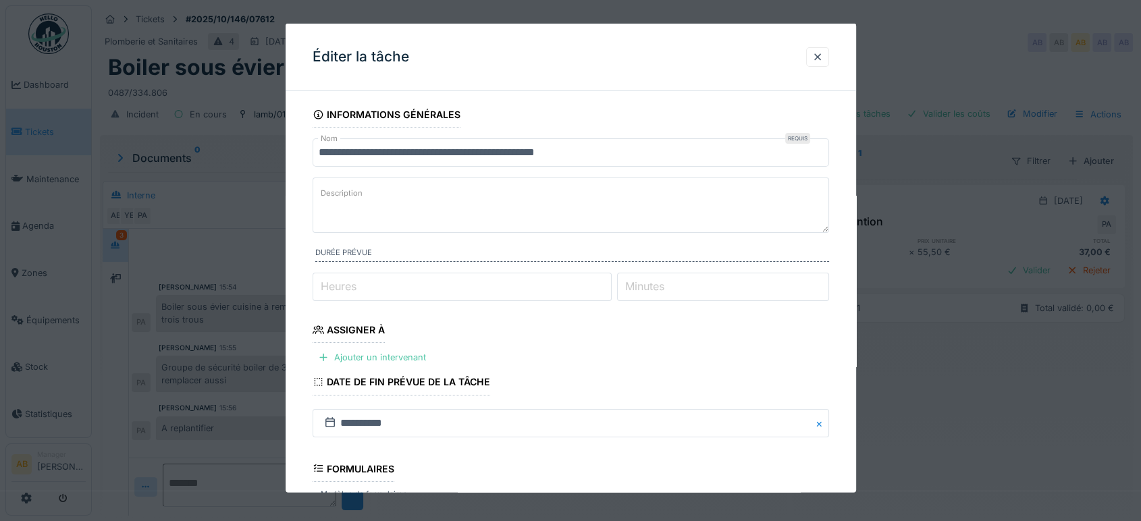
click at [606, 174] on fieldset "**********" at bounding box center [571, 383] width 517 height 563
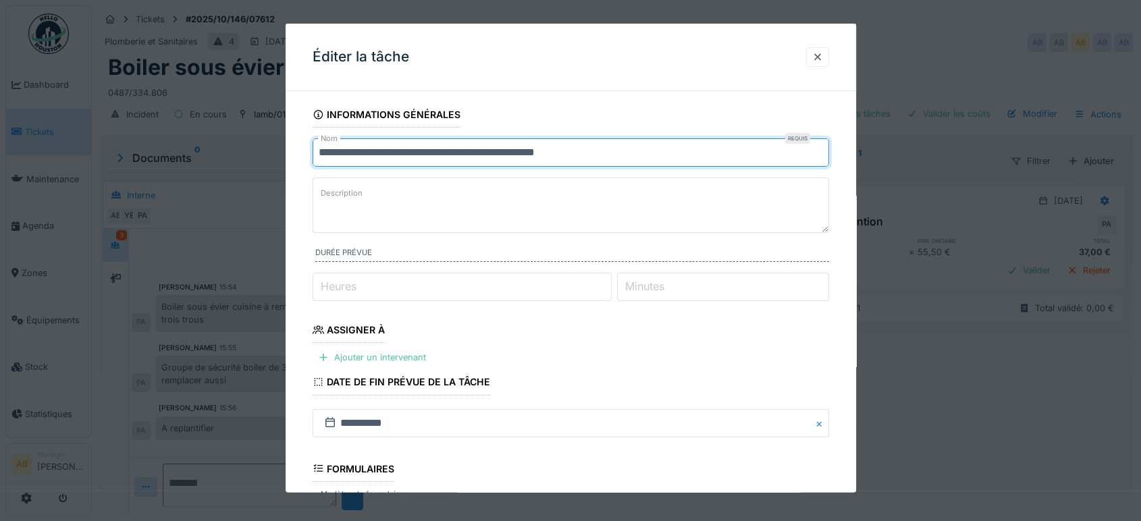
click at [621, 147] on input "**********" at bounding box center [571, 152] width 517 height 28
paste input "**********"
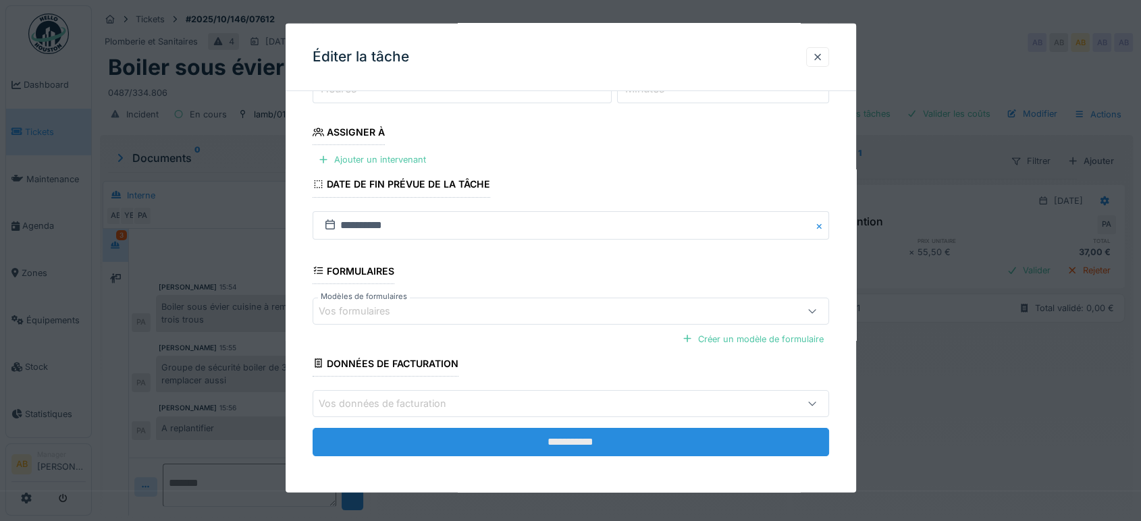
type input "**********"
click at [639, 428] on input "**********" at bounding box center [571, 442] width 517 height 28
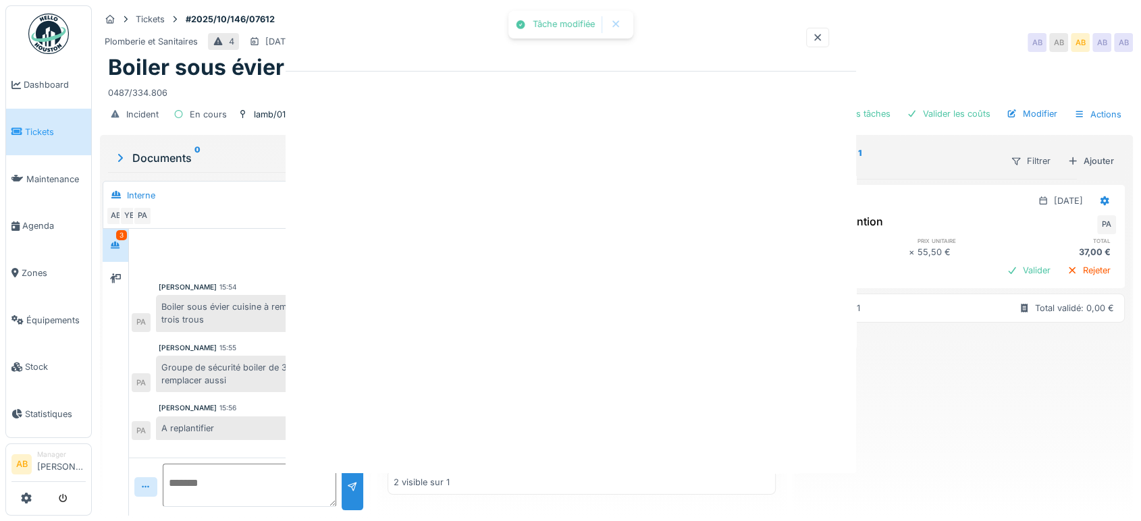
scroll to position [0, 0]
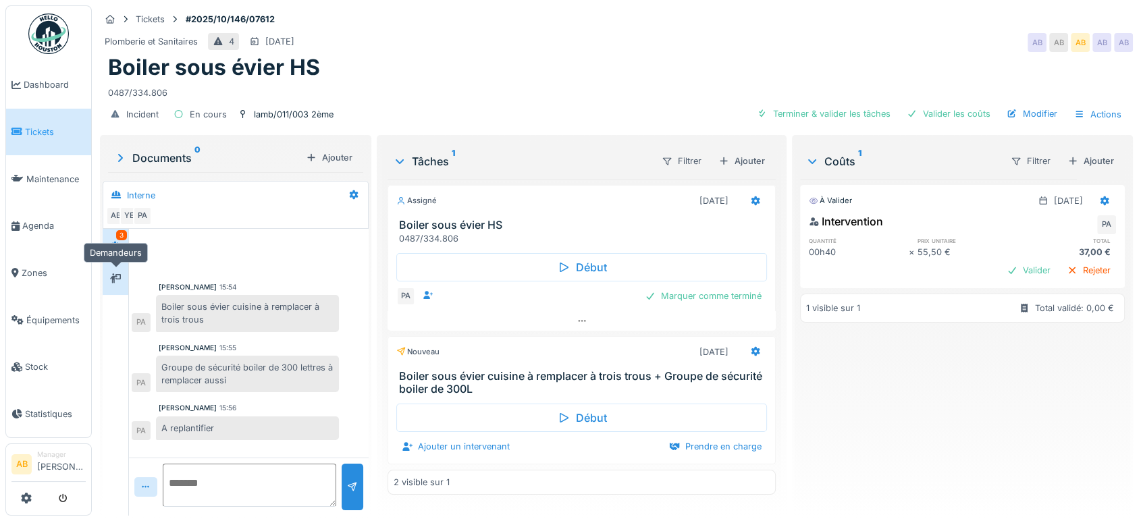
click at [117, 268] on div at bounding box center [115, 278] width 20 height 22
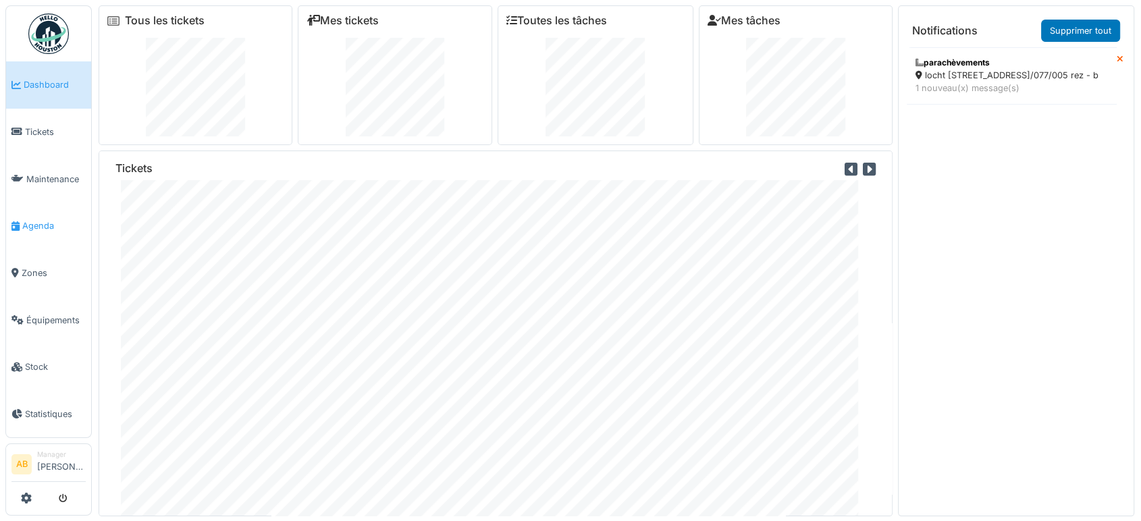
click at [45, 232] on link "Agenda" at bounding box center [48, 226] width 85 height 47
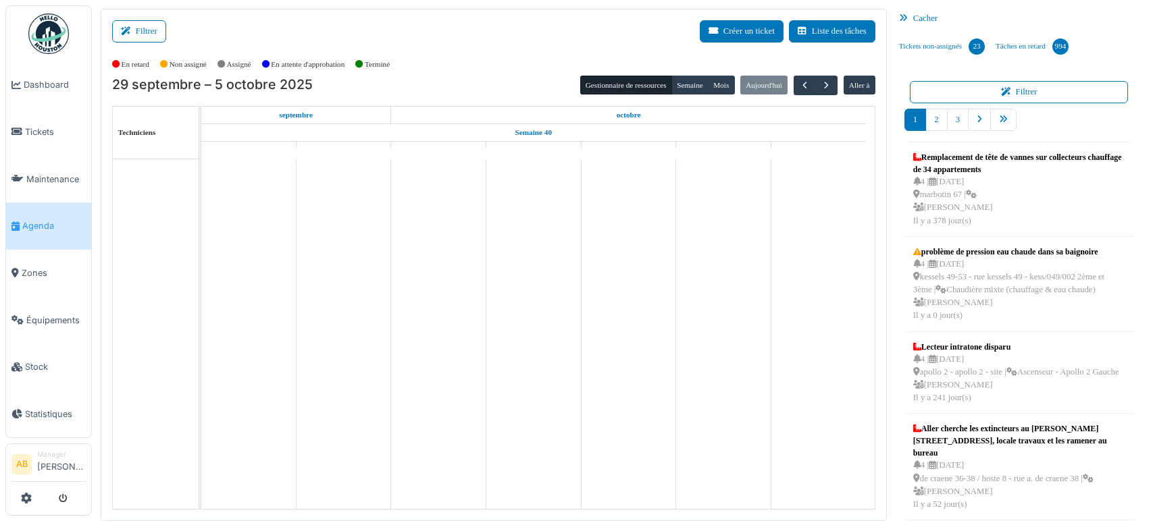
click at [160, 34] on button "Filtrer" at bounding box center [139, 31] width 54 height 22
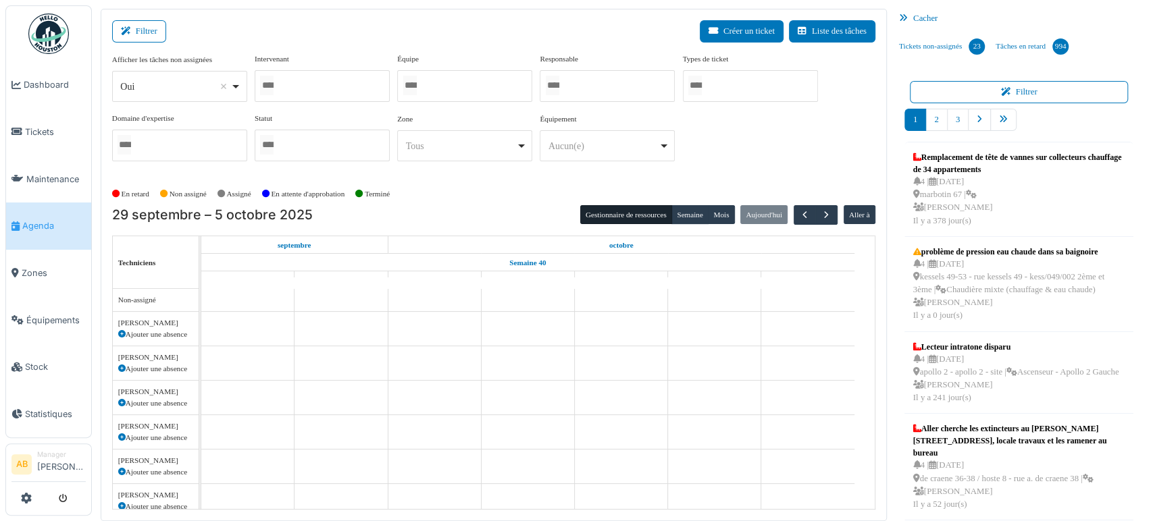
click at [162, 88] on div "Oui Remove item" at bounding box center [175, 87] width 110 height 14
select select "**"
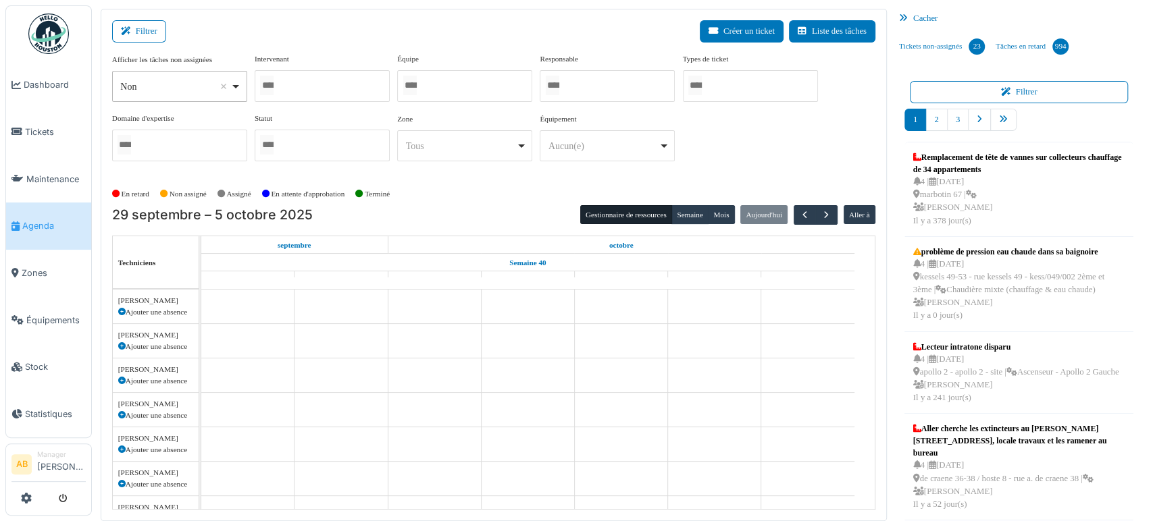
click at [273, 84] on input "Tous" at bounding box center [267, 86] width 14 height 20
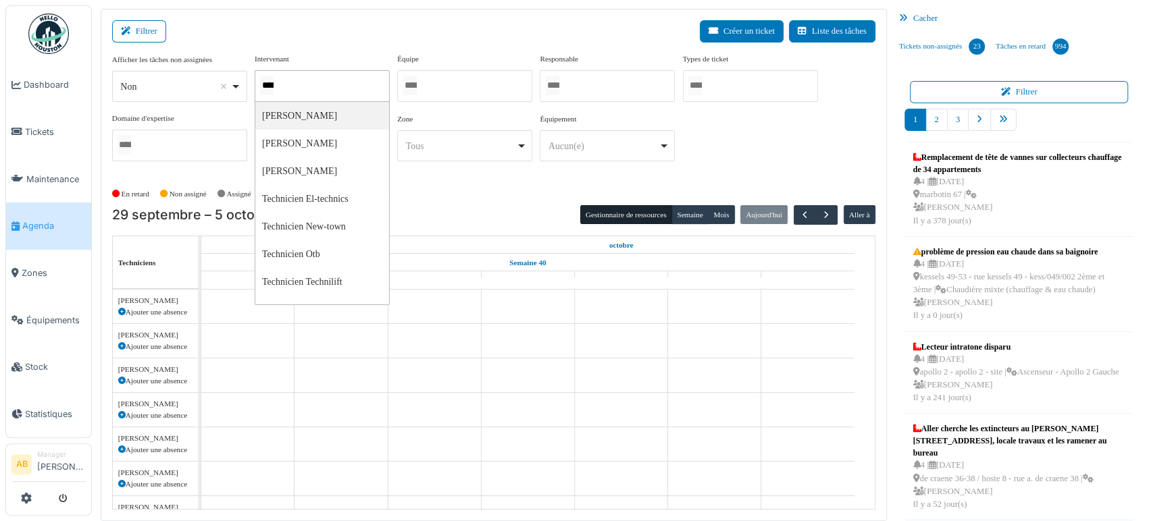
type input "*****"
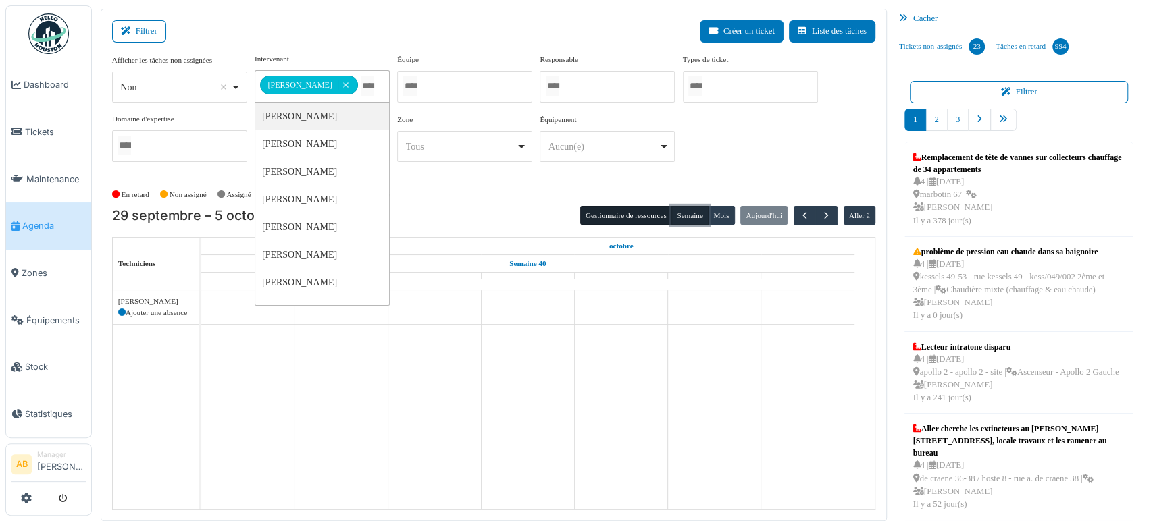
click at [685, 214] on button "Semaine" at bounding box center [689, 215] width 37 height 19
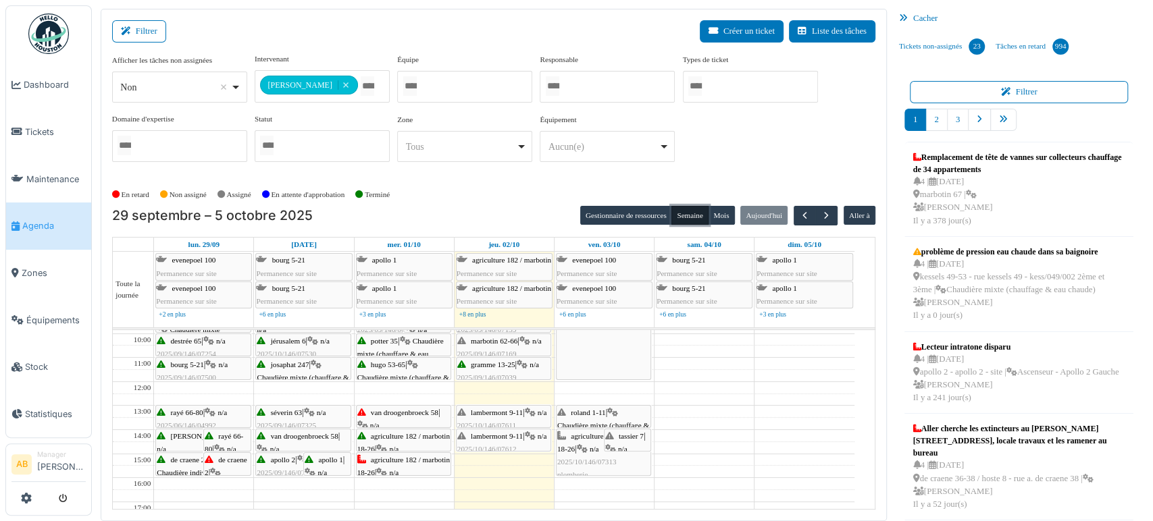
scroll to position [5, 0]
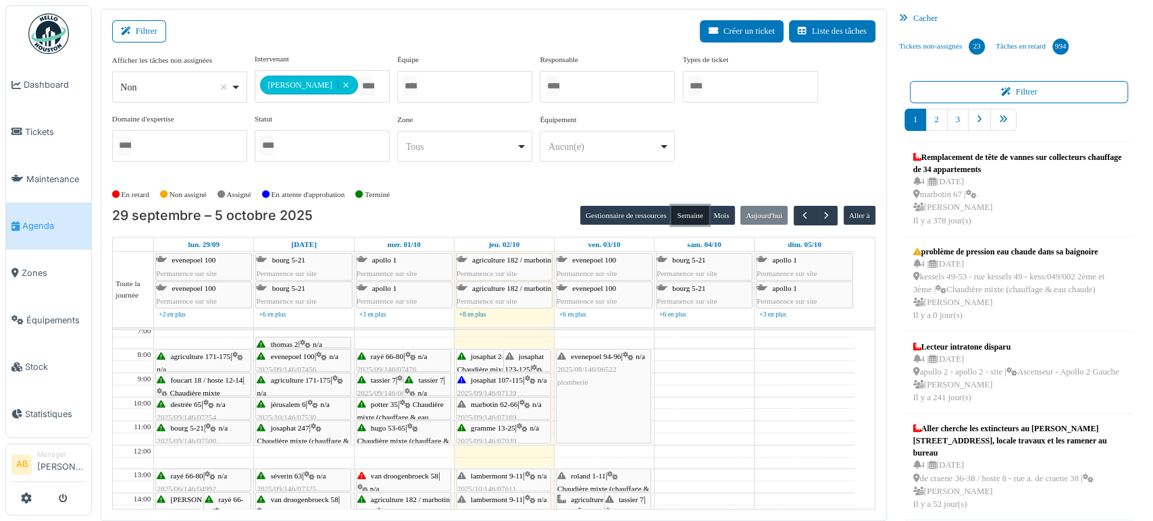
click at [500, 377] on span "josaphat 107-115" at bounding box center [497, 380] width 52 height 8
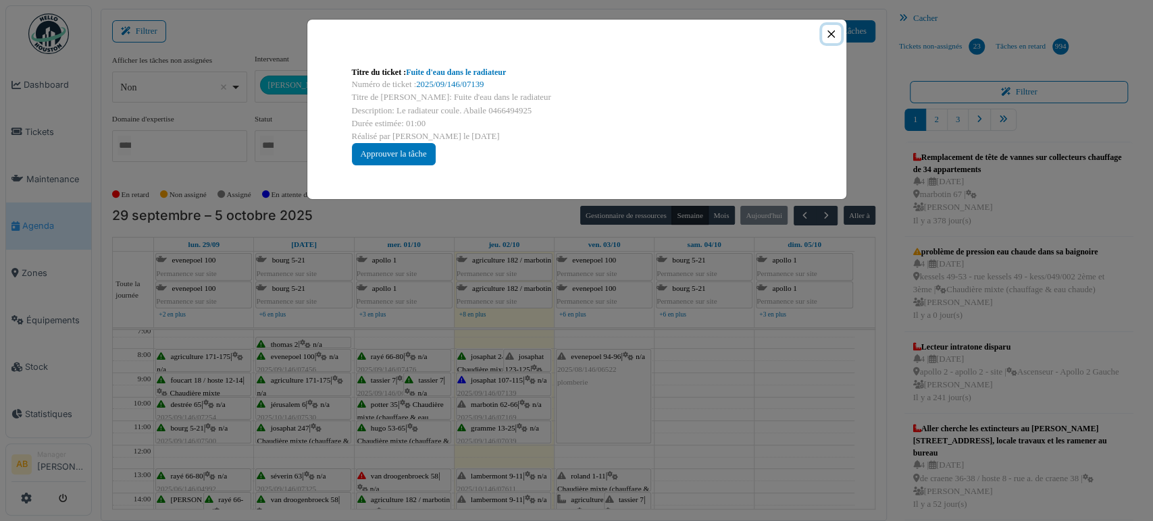
click at [835, 33] on button "Close" at bounding box center [831, 34] width 18 height 18
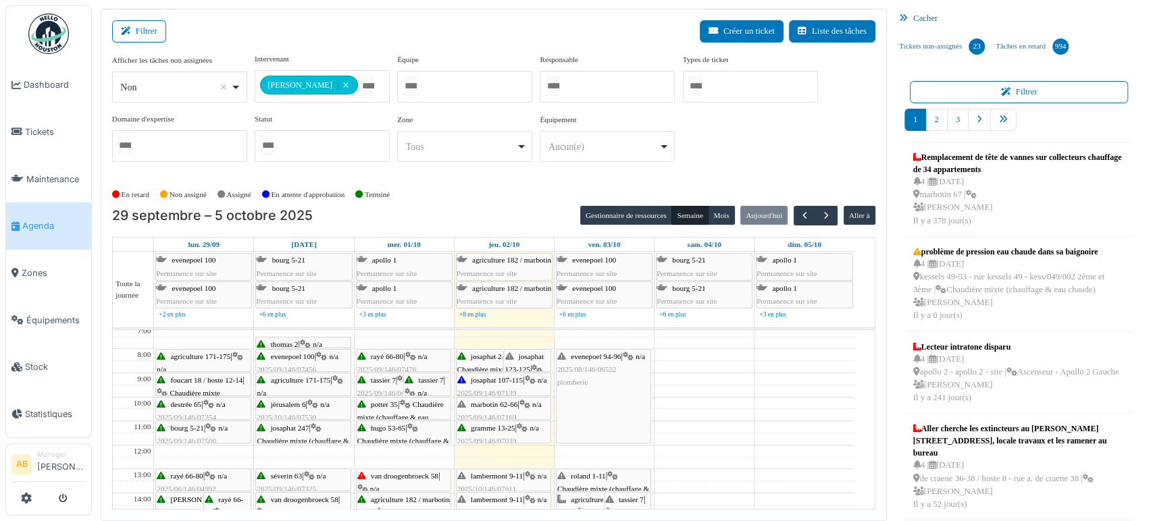
click at [524, 361] on div "josaphat 123-125 | n/a 2025/08/146/06064 Remplacement du bouton pour la sélecti…" at bounding box center [526, 421] width 45 height 142
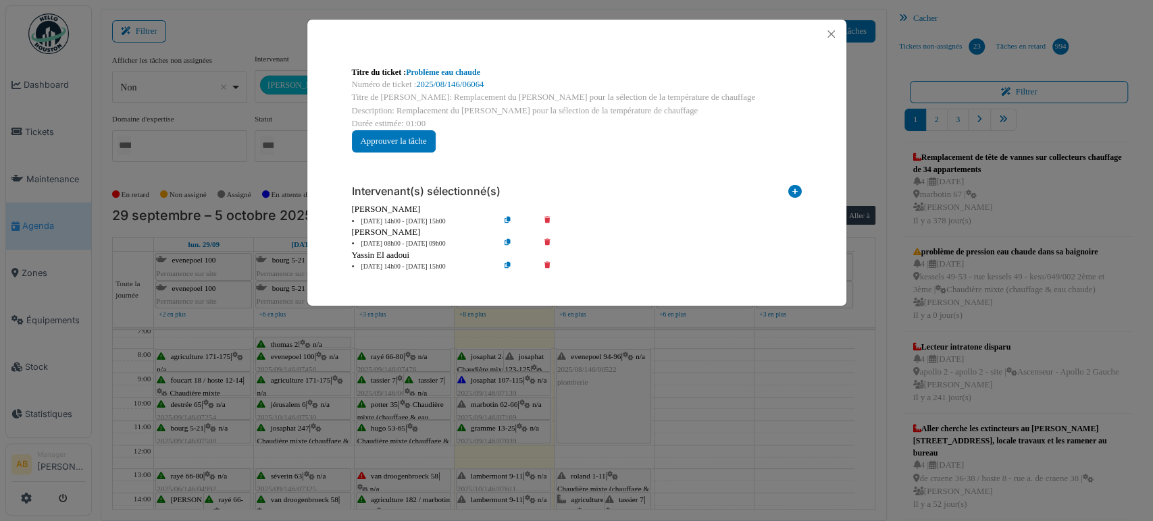
drag, startPoint x: 473, startPoint y: 90, endPoint x: 845, endPoint y: -80, distance: 409.1
click at [845, 0] on html "Dashboard Tickets Maintenance [GEOGRAPHIC_DATA] Zones Équipements Stock Statist…" at bounding box center [576, 260] width 1153 height 521
click at [608, 179] on div "Intervenant(s) sélectionné(s)" at bounding box center [577, 188] width 450 height 29
click at [466, 83] on link "2025/08/146/06064" at bounding box center [450, 84] width 68 height 9
click at [835, 38] on button "Close" at bounding box center [831, 34] width 18 height 18
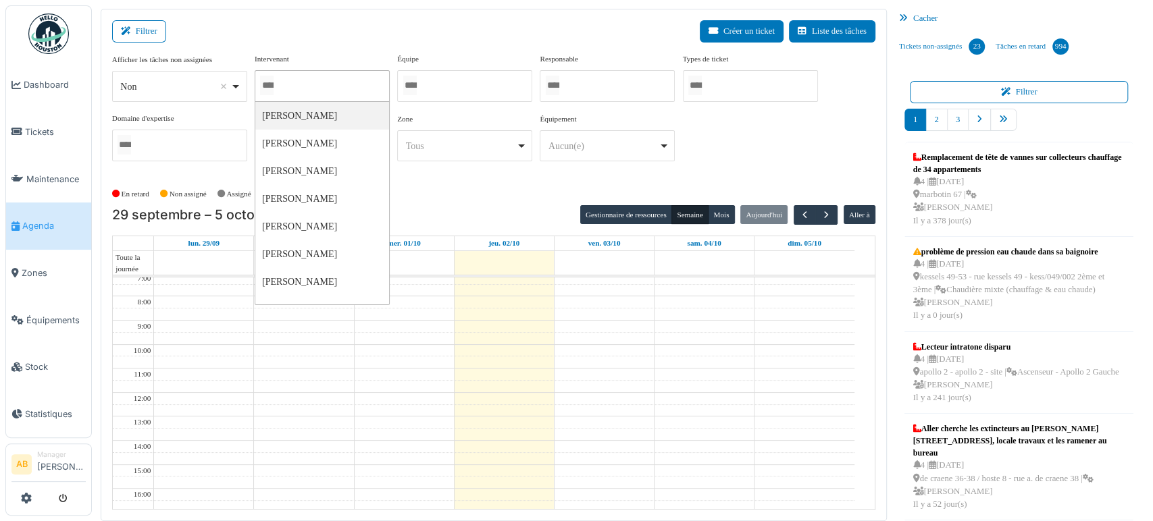
click at [329, 89] on div at bounding box center [322, 86] width 135 height 32
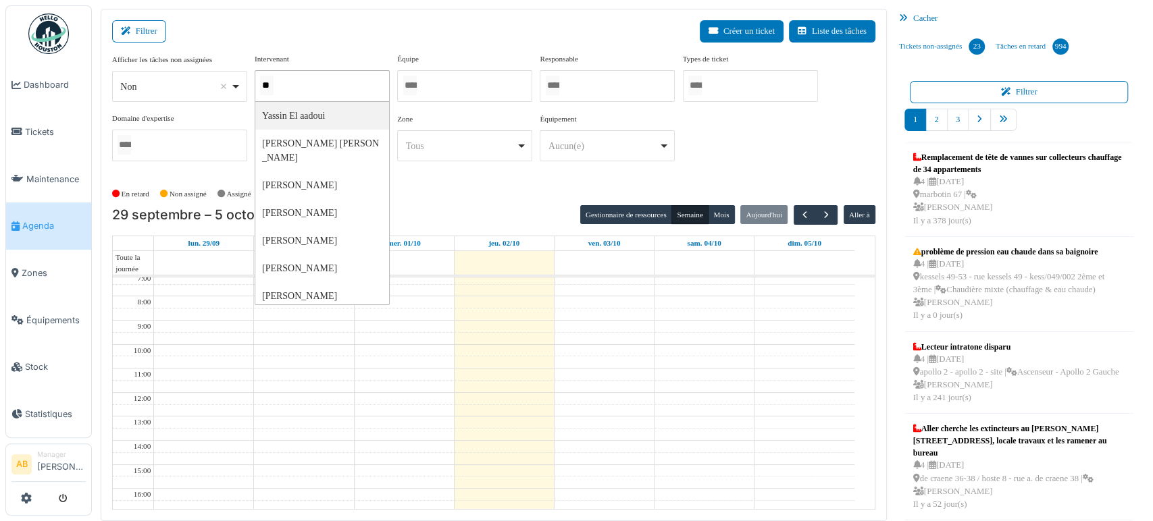
type input "***"
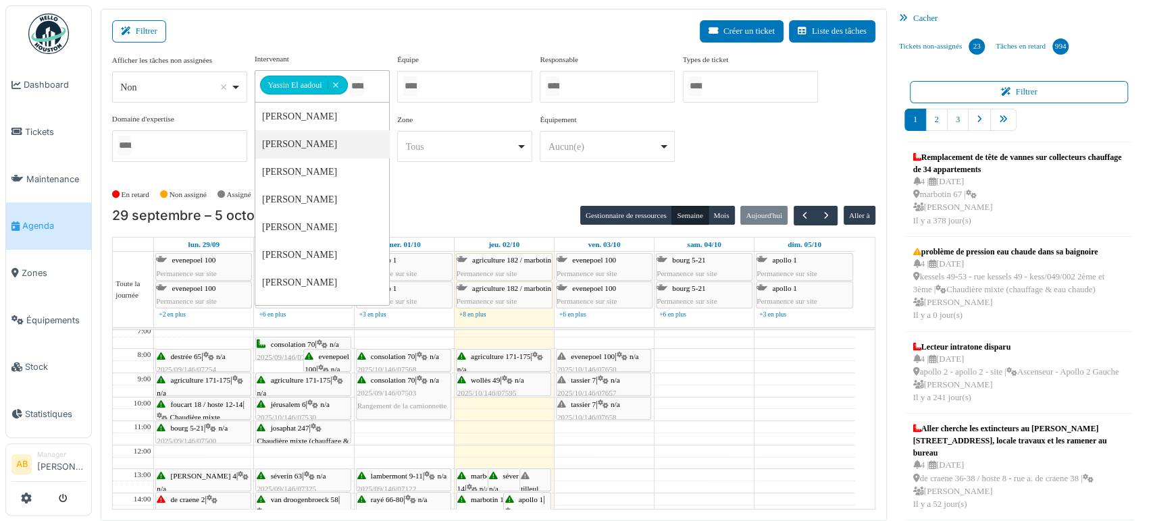
click at [588, 357] on span "evenepoel 100" at bounding box center [593, 356] width 44 height 8
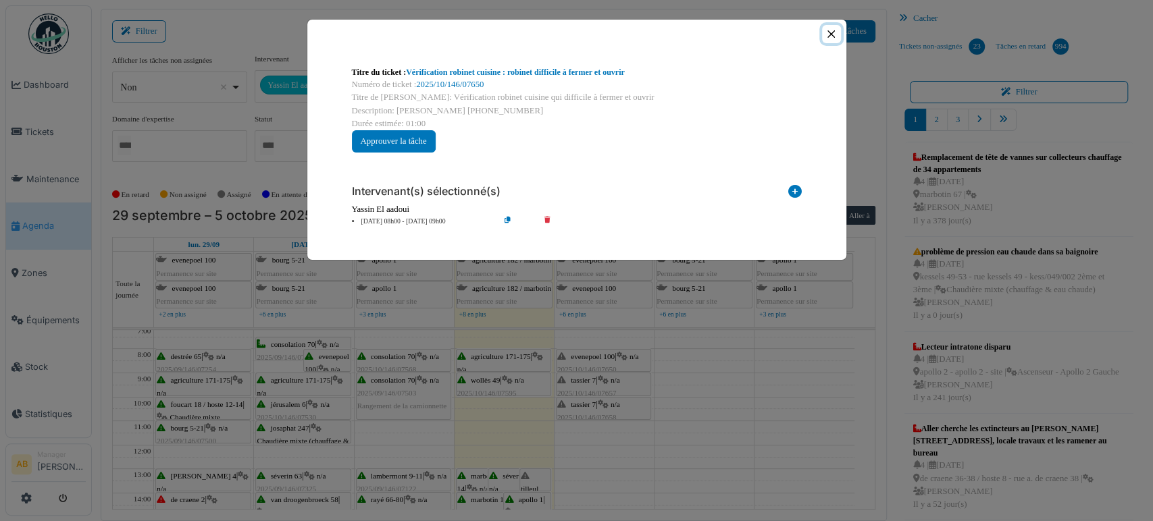
click at [833, 30] on button "Close" at bounding box center [831, 34] width 18 height 18
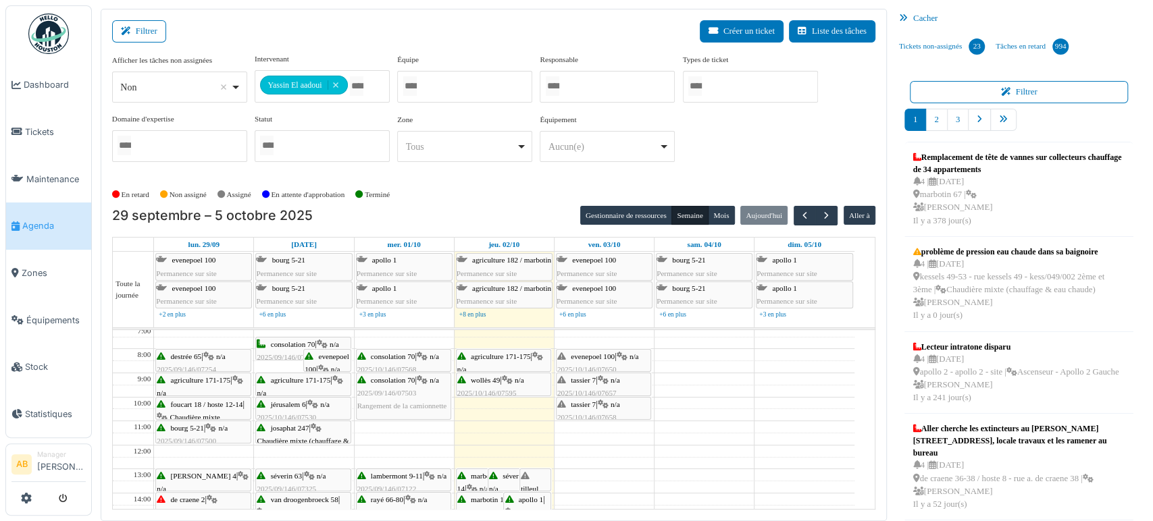
click at [633, 381] on div "tassier 7 | n/a 2025/10/146/07657 recherche fuite d'eau en dessous des WC" at bounding box center [603, 400] width 93 height 52
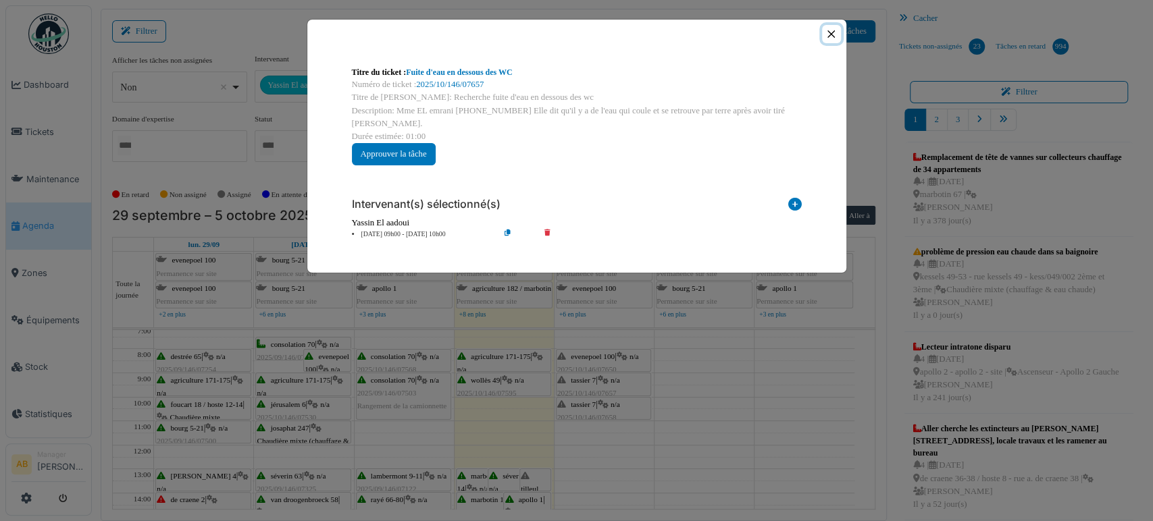
click at [828, 41] on button "Close" at bounding box center [831, 34] width 18 height 18
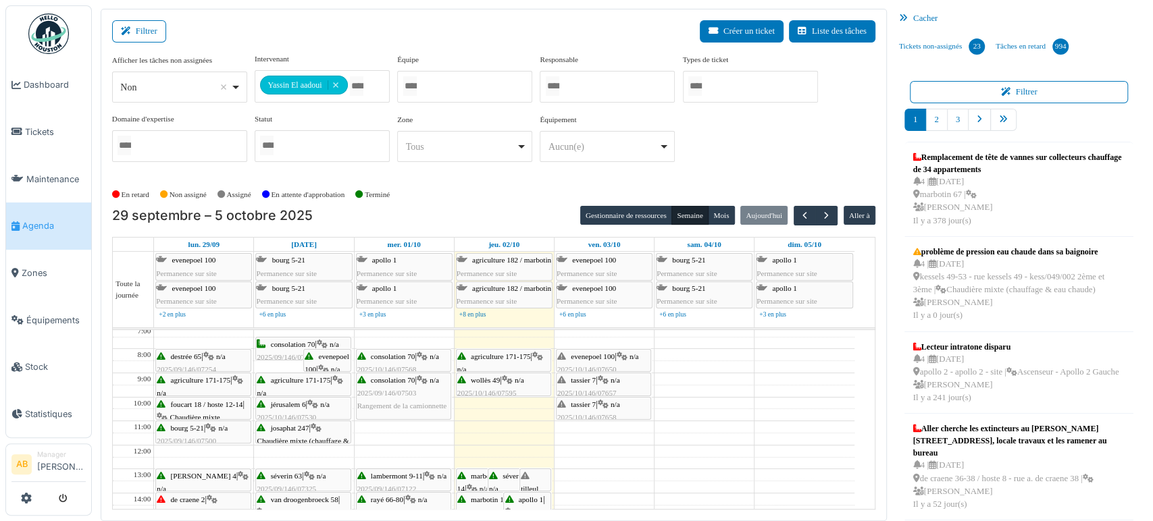
click at [633, 376] on div "tassier 7 | n/a 2025/10/146/07657 recherche fuite d'eau en dessous des WC" at bounding box center [603, 400] width 93 height 52
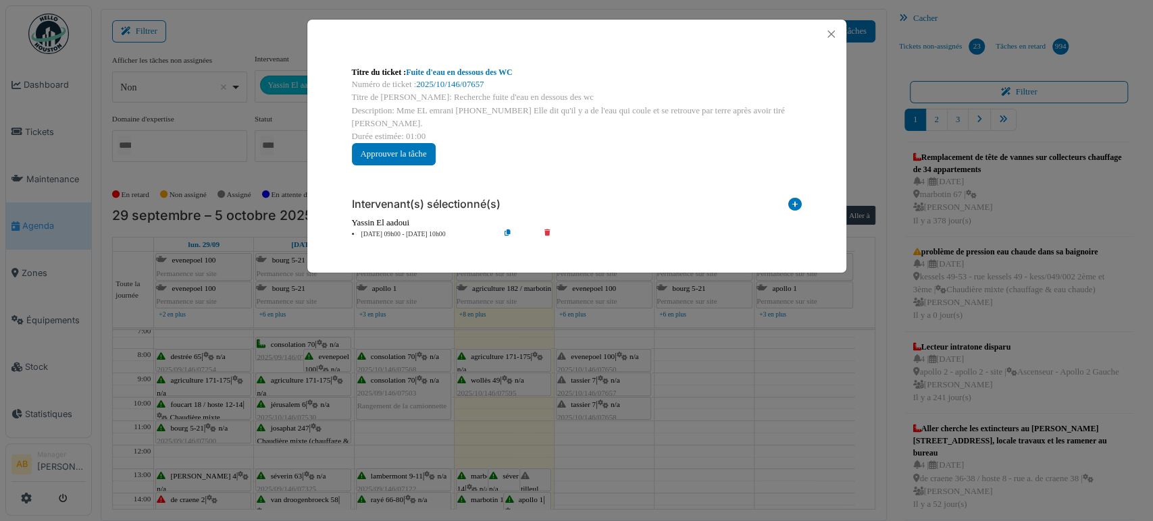
click at [454, 78] on div "Numéro de ticket : 2025/10/146/07657" at bounding box center [577, 84] width 450 height 13
click at [460, 84] on link "2025/10/146/07657" at bounding box center [450, 84] width 68 height 9
click at [829, 34] on button "Close" at bounding box center [831, 34] width 18 height 18
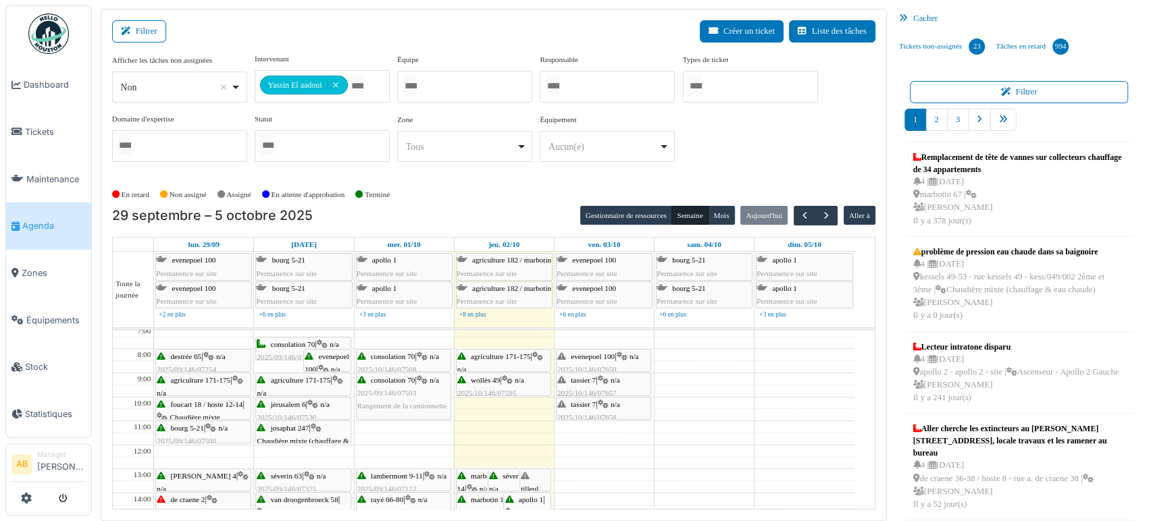
click at [644, 400] on div "tassier 7 | n/a 2025/10/146/07658 Vérification du robinet de la sdb" at bounding box center [603, 424] width 93 height 52
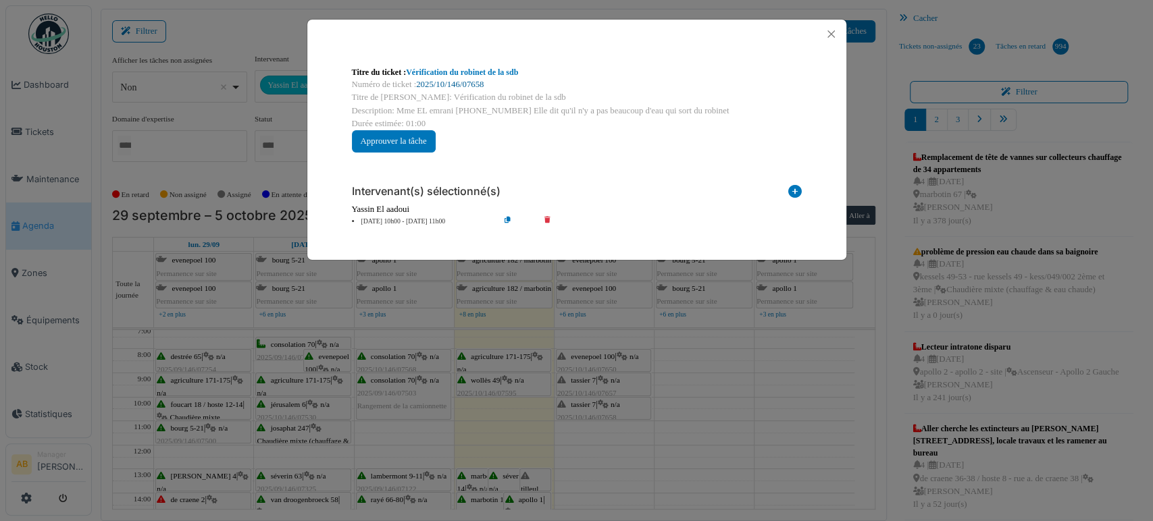
click at [483, 84] on link "2025/10/146/07658" at bounding box center [450, 84] width 68 height 9
click at [834, 31] on button "Close" at bounding box center [831, 34] width 18 height 18
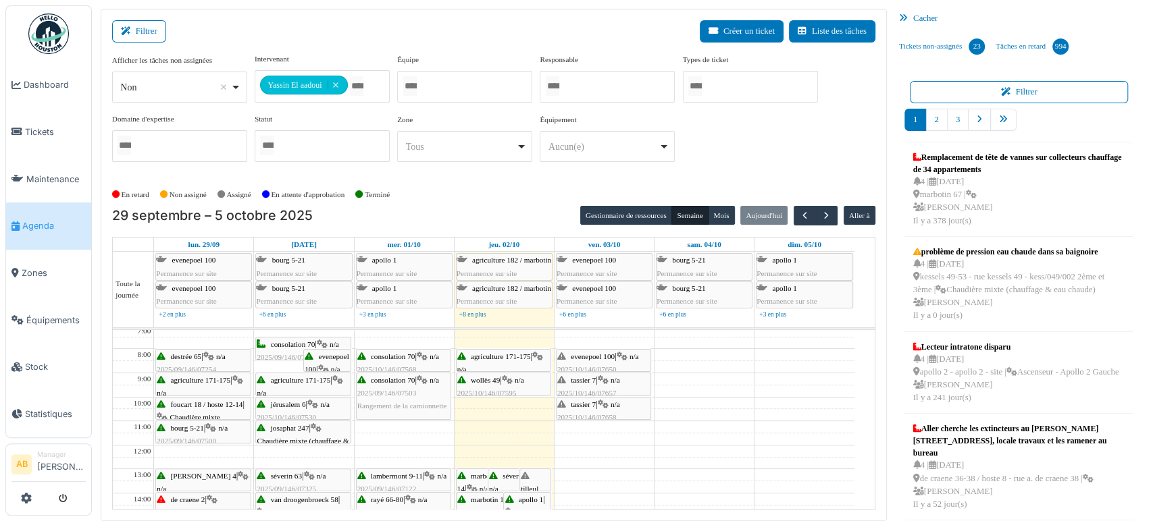
click at [598, 380] on div "tassier 7 | n/a 2025/10/146/07657 recherche fuite d'eau en dessous des WC" at bounding box center [603, 400] width 93 height 52
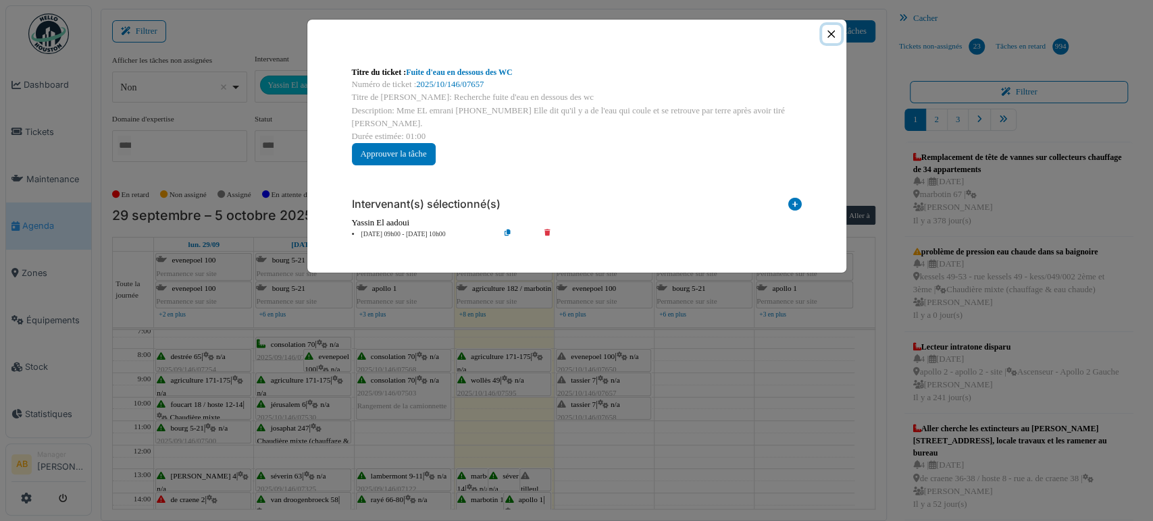
click at [824, 36] on button "Close" at bounding box center [831, 34] width 18 height 18
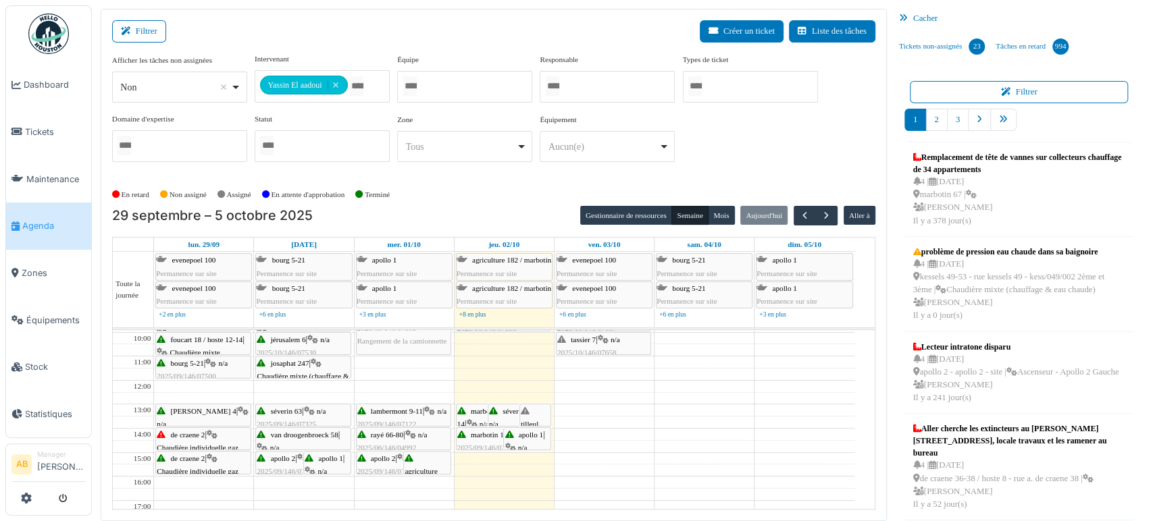
scroll to position [76, 0]
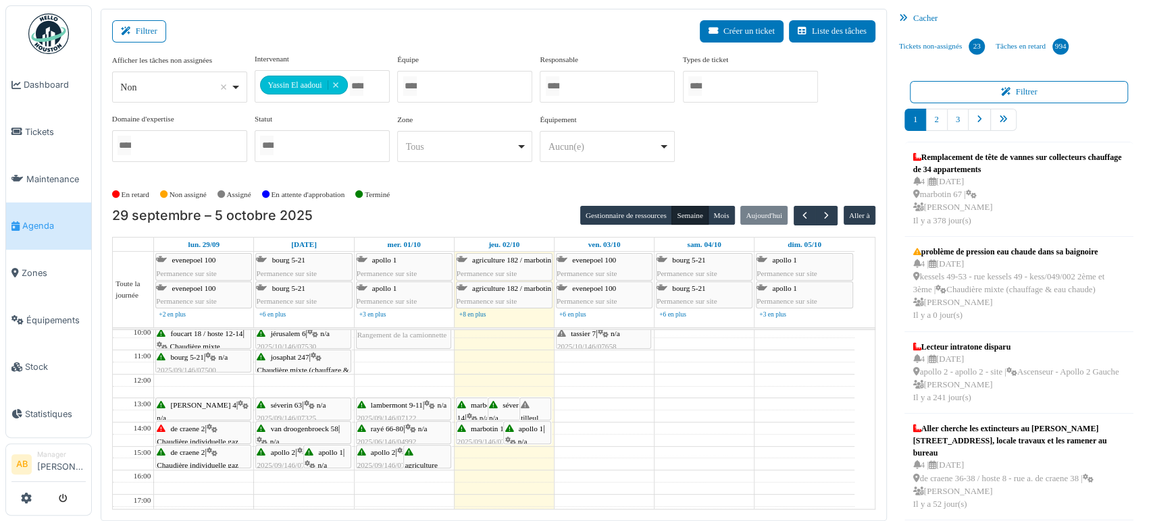
click at [626, 412] on td at bounding box center [504, 417] width 700 height 12
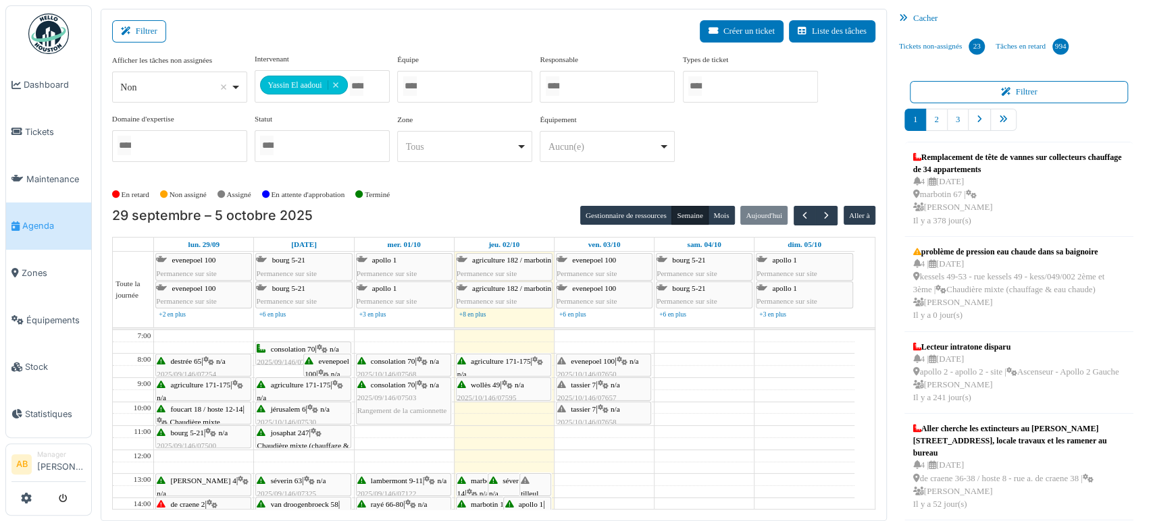
scroll to position [55, 0]
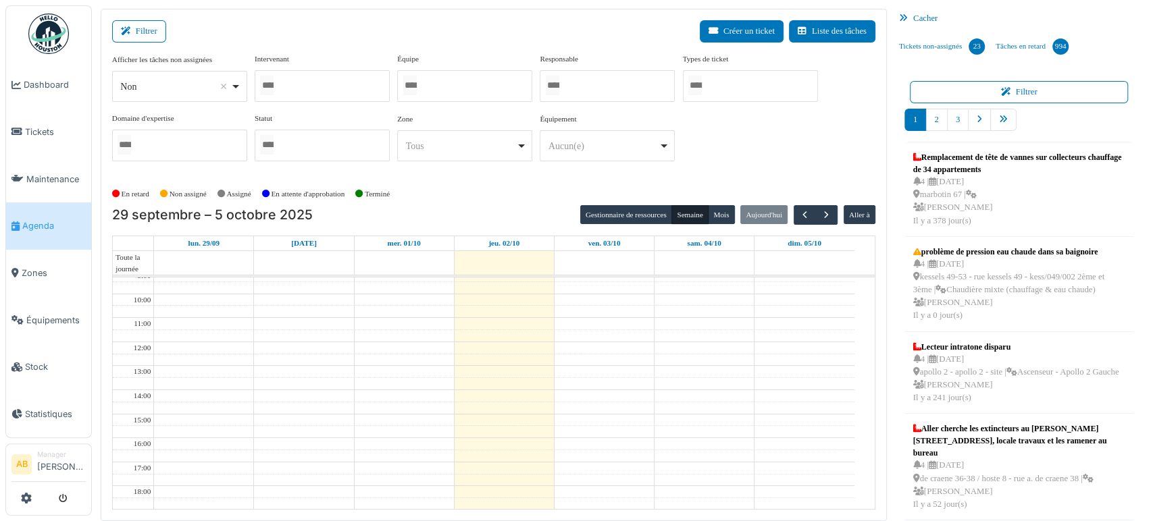
click at [333, 85] on div at bounding box center [322, 86] width 135 height 32
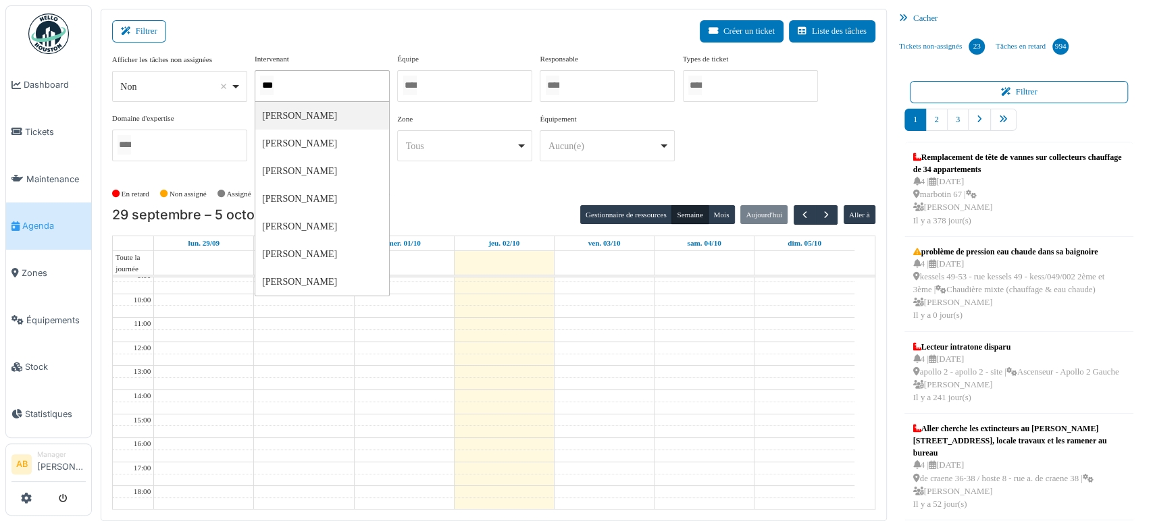
type input "****"
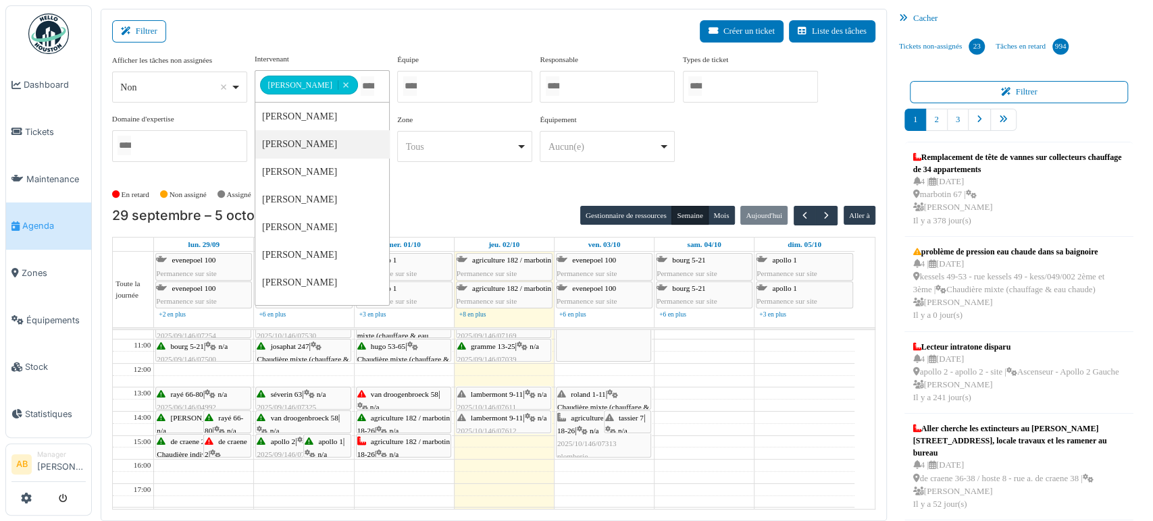
scroll to position [86, 0]
click at [573, 421] on div "agriculture 182 / marbotin 18-26 | n/a 2025/10/146/07313 plomberie" at bounding box center [603, 438] width 93 height 52
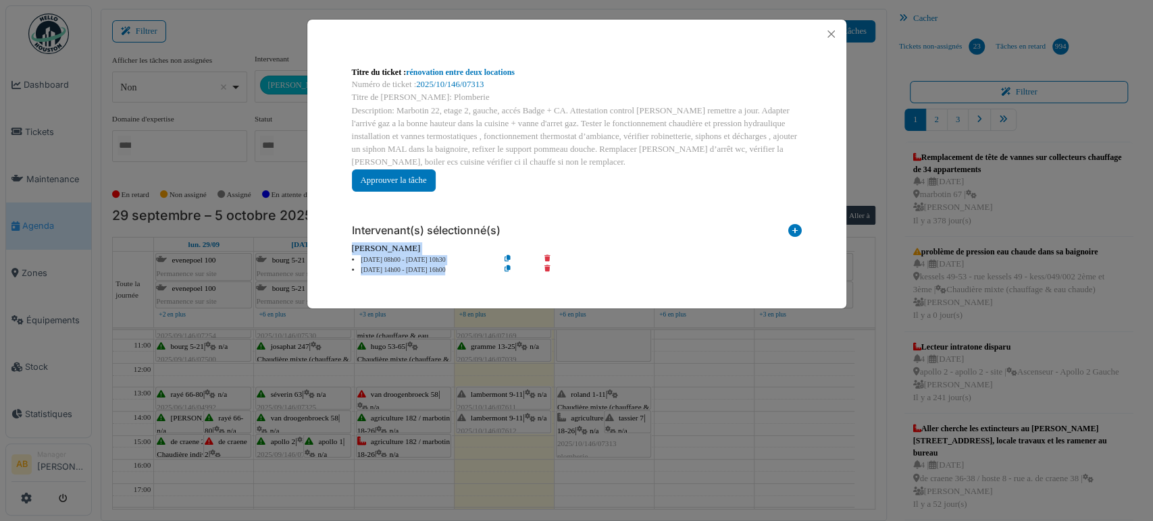
drag, startPoint x: 573, startPoint y: 421, endPoint x: 608, endPoint y: 214, distance: 209.6
click at [608, 214] on div "Titre du ticket : rénovation entre deux locations Numéro de ticket : 2025/10/14…" at bounding box center [576, 260] width 1153 height 521
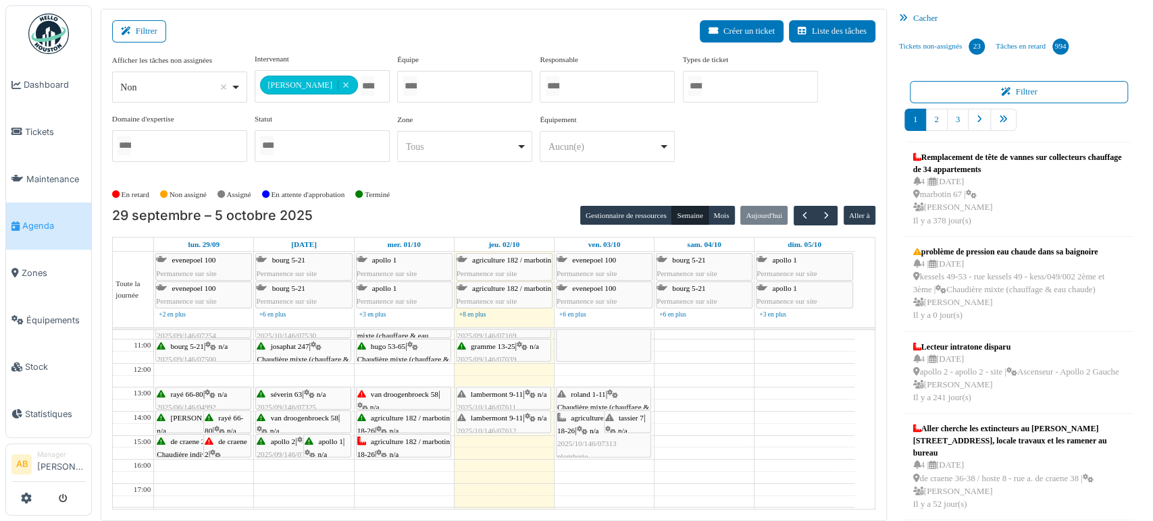
click at [567, 426] on span "agriculture 182 / marbotin 18-26" at bounding box center [603, 424] width 93 height 21
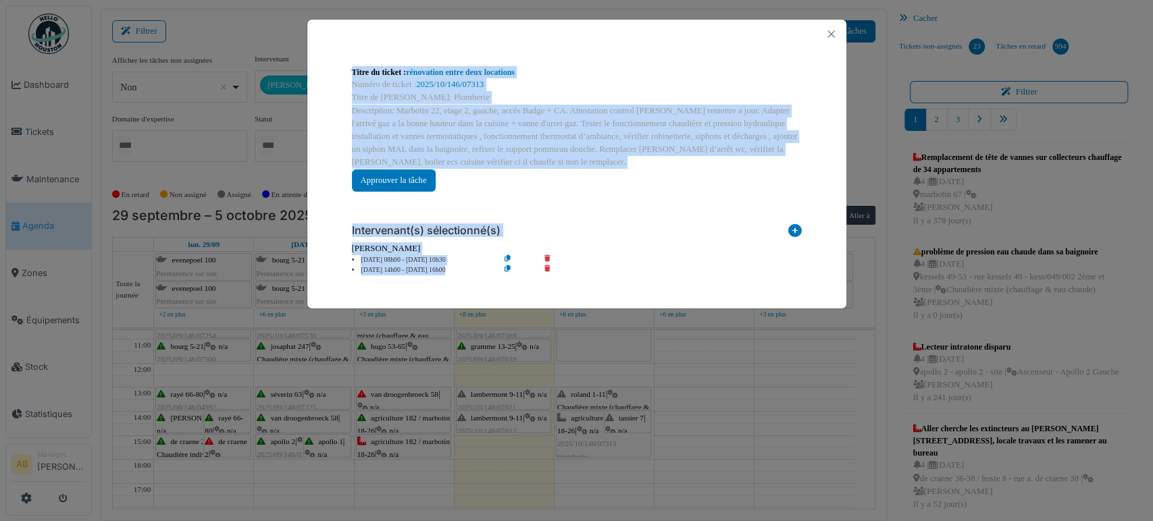
click at [649, 231] on div "Intervenant(s) sélectionné(s)" at bounding box center [577, 227] width 450 height 29
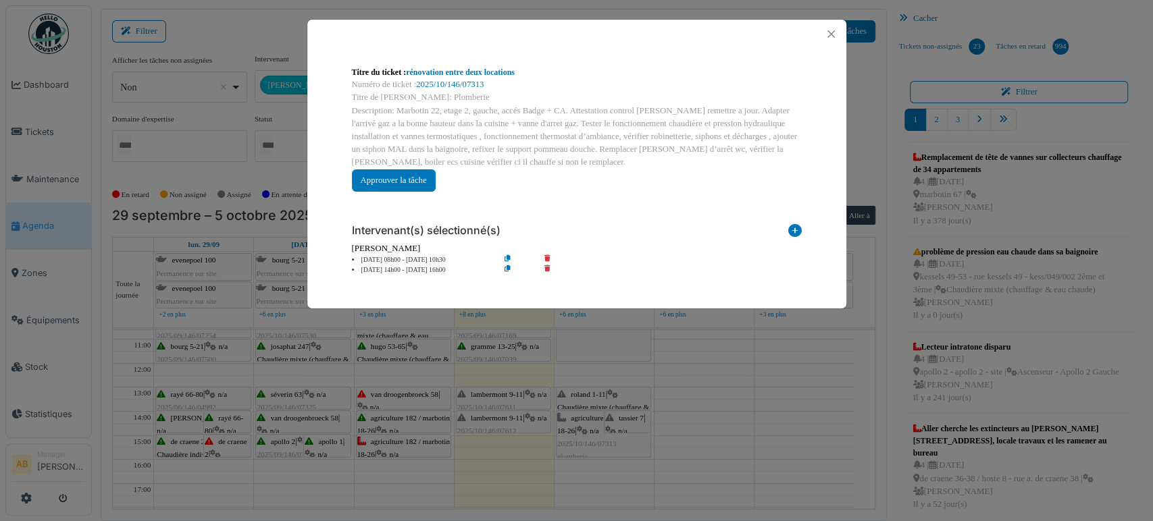
click at [470, 77] on div "Titre du ticket : rénovation entre deux locations" at bounding box center [577, 72] width 450 height 12
click at [468, 86] on link "2025/10/146/07313" at bounding box center [450, 84] width 68 height 9
click at [829, 36] on button "Close" at bounding box center [831, 34] width 18 height 18
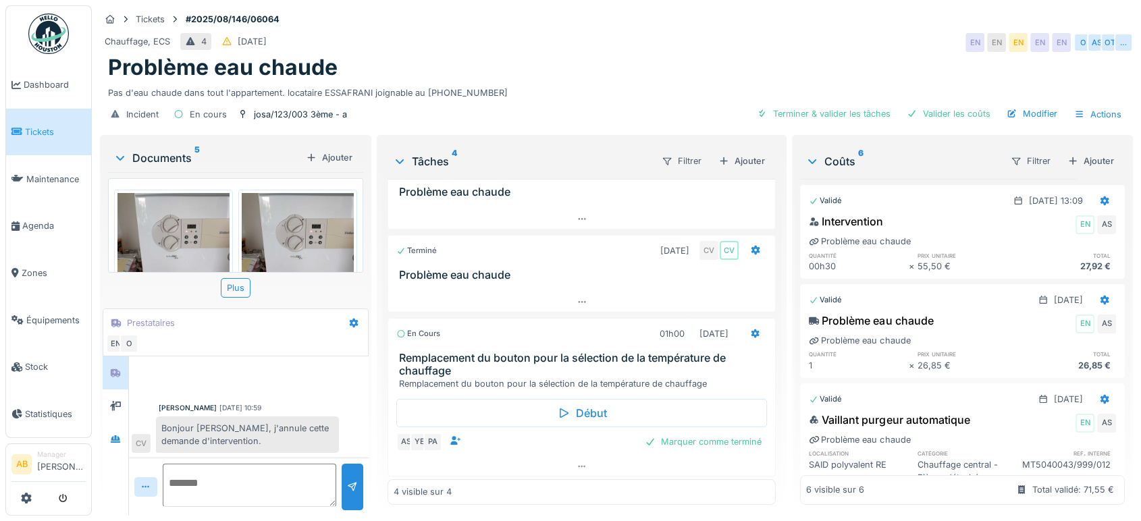
scroll to position [11, 0]
click at [577, 463] on icon at bounding box center [582, 467] width 11 height 9
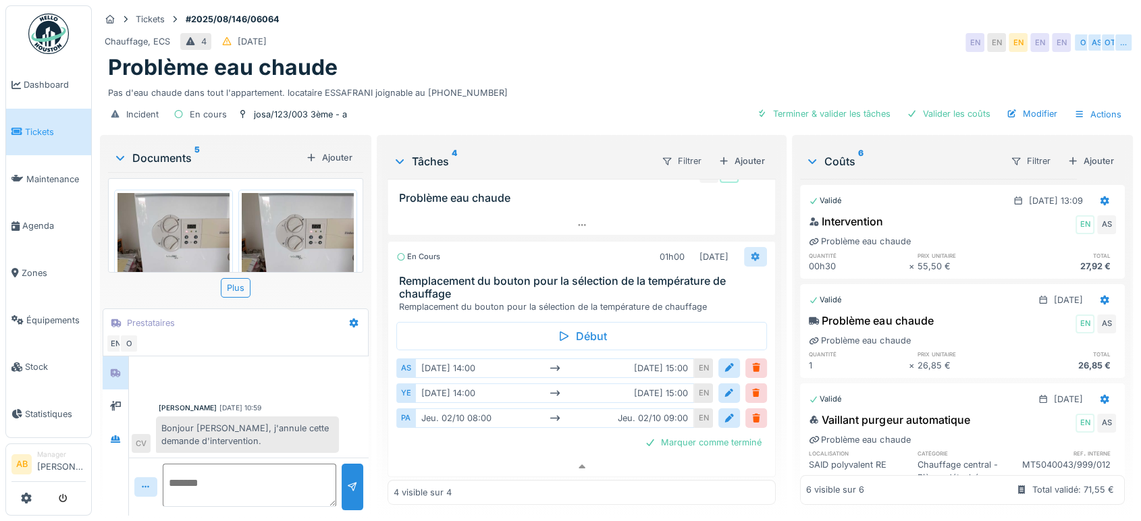
click at [750, 253] on icon at bounding box center [755, 257] width 11 height 9
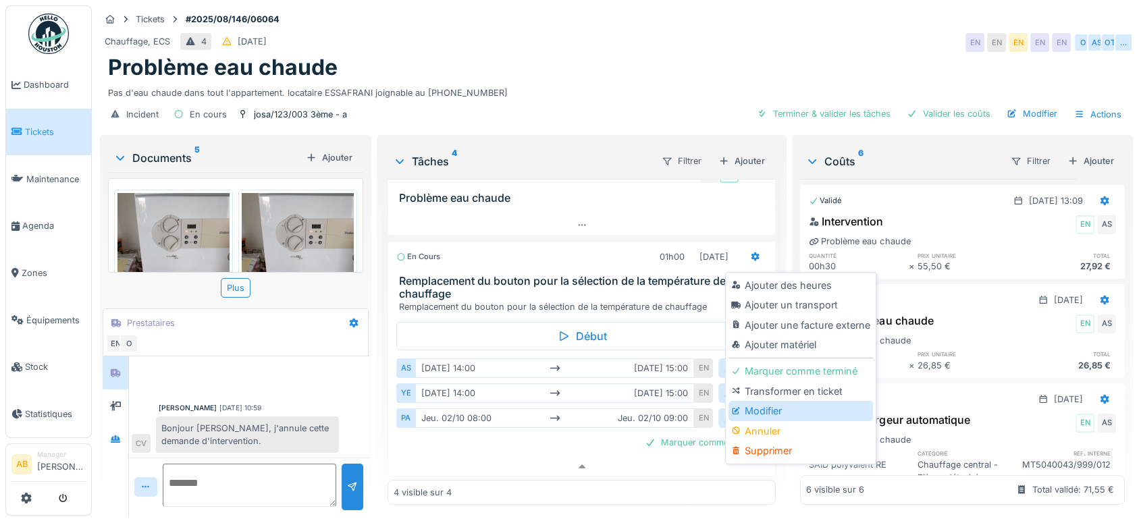
click at [750, 401] on div "Modifier" at bounding box center [801, 411] width 144 height 20
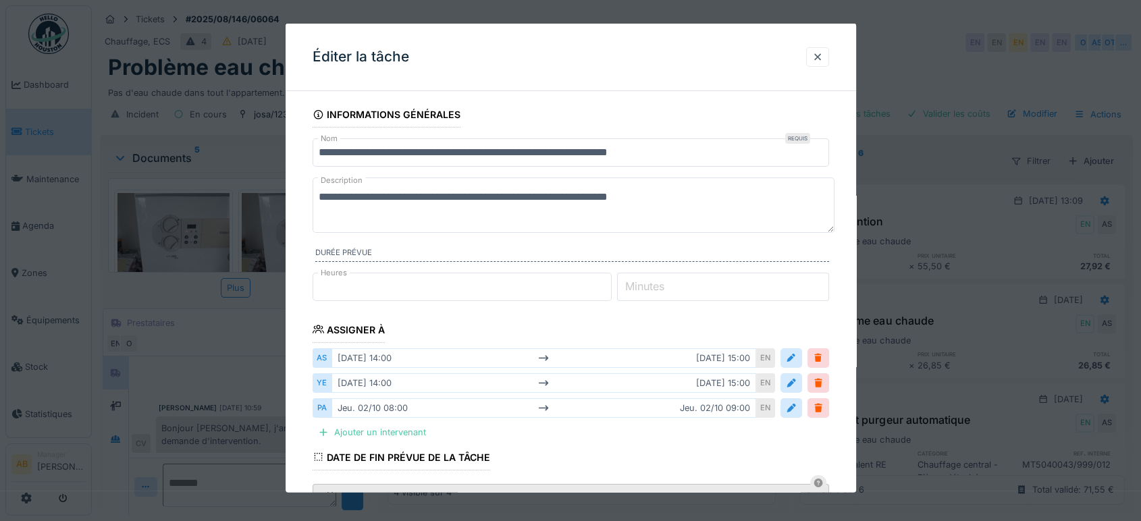
scroll to position [143, 0]
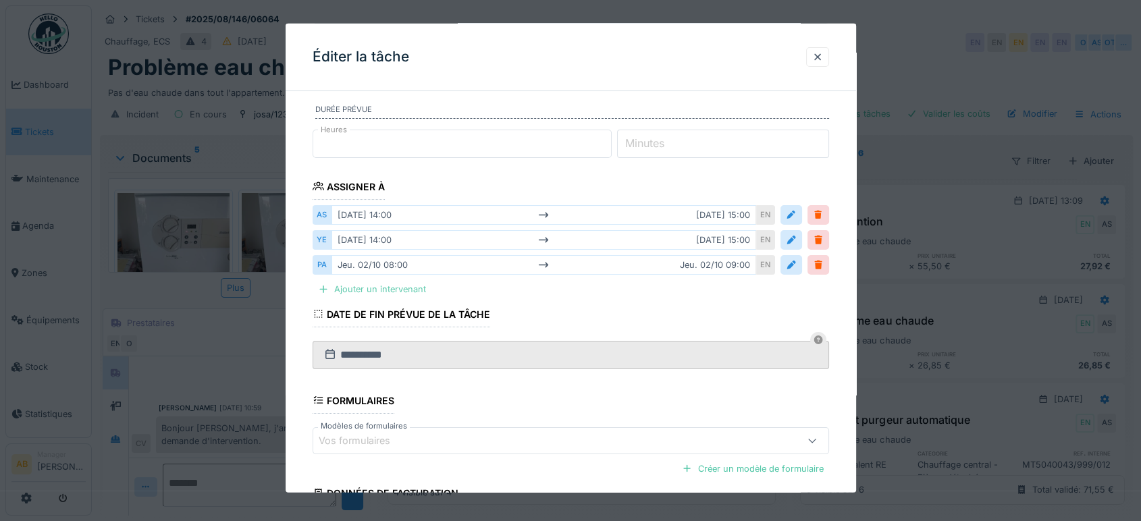
click at [411, 286] on div "Ajouter un intervenant" at bounding box center [372, 289] width 119 height 18
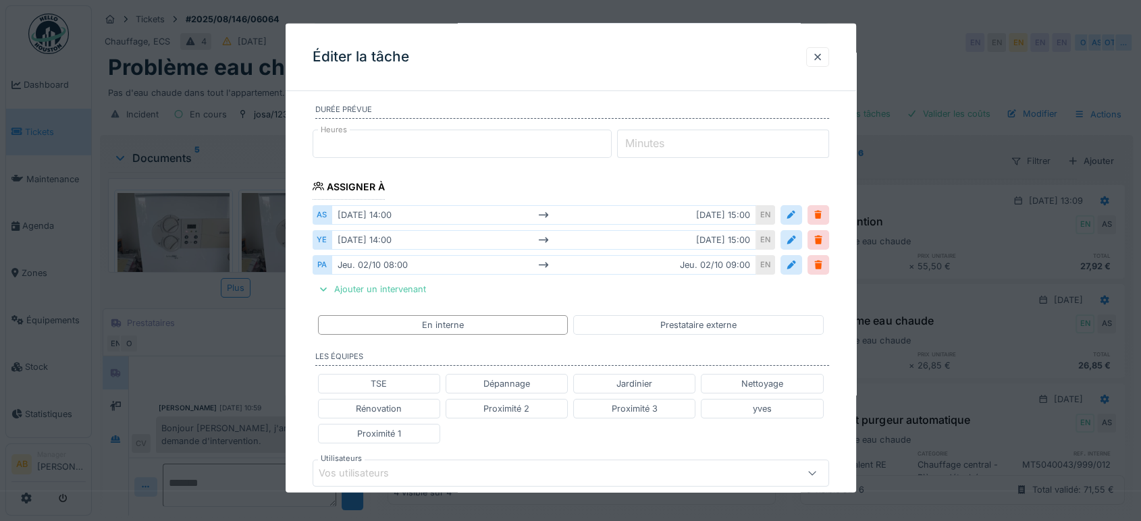
click at [404, 460] on div "Vos utilisateurs" at bounding box center [571, 473] width 517 height 27
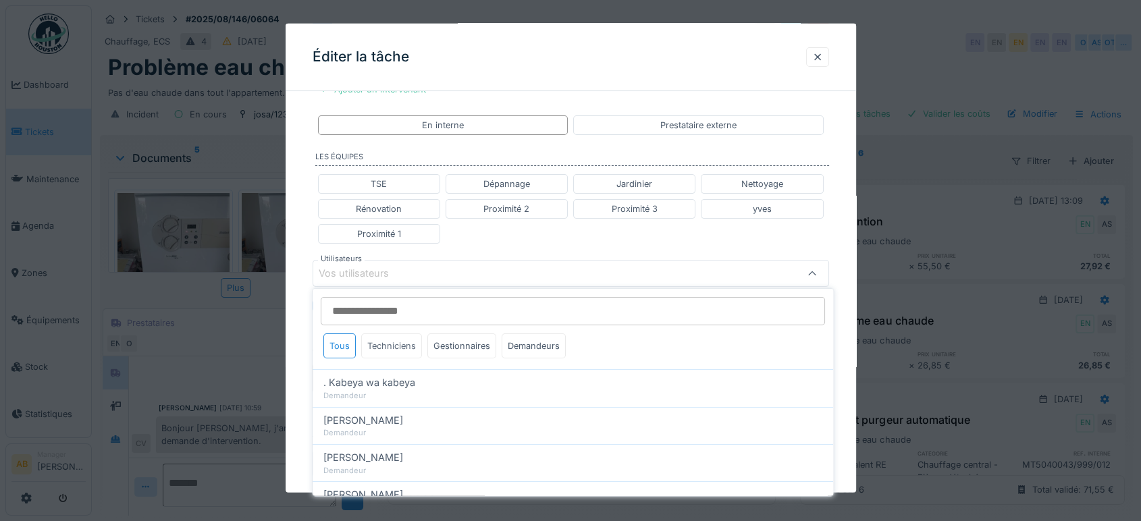
scroll to position [357, 0]
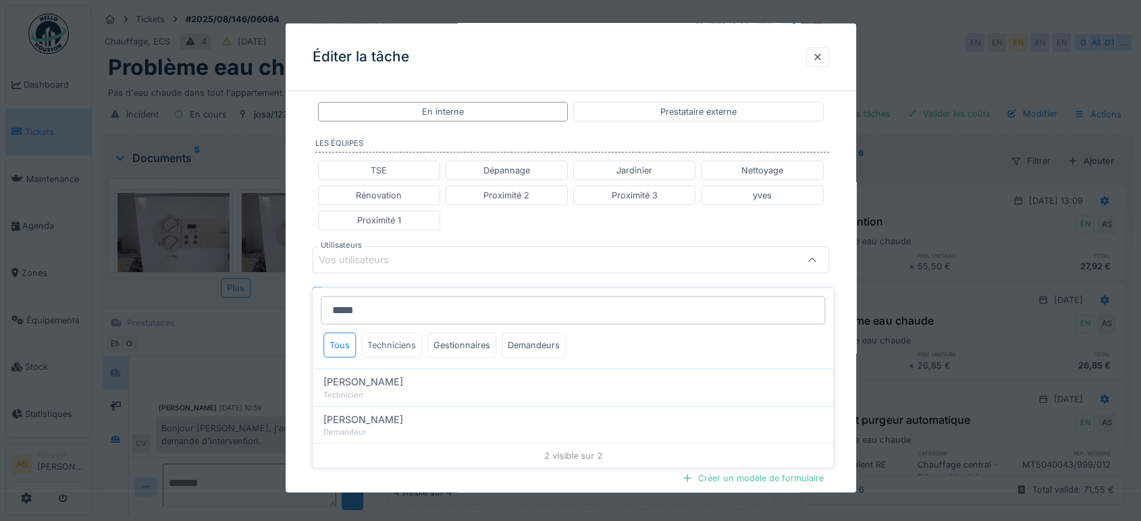
type input "*****"
click at [391, 334] on div "Techniciens" at bounding box center [391, 345] width 61 height 25
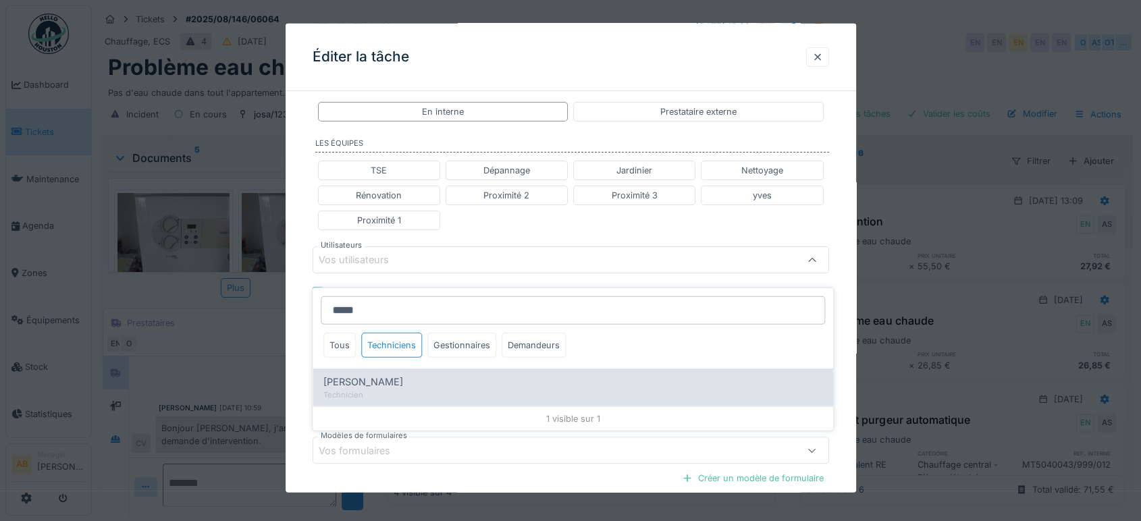
click at [382, 390] on div "Technicien" at bounding box center [572, 395] width 499 height 11
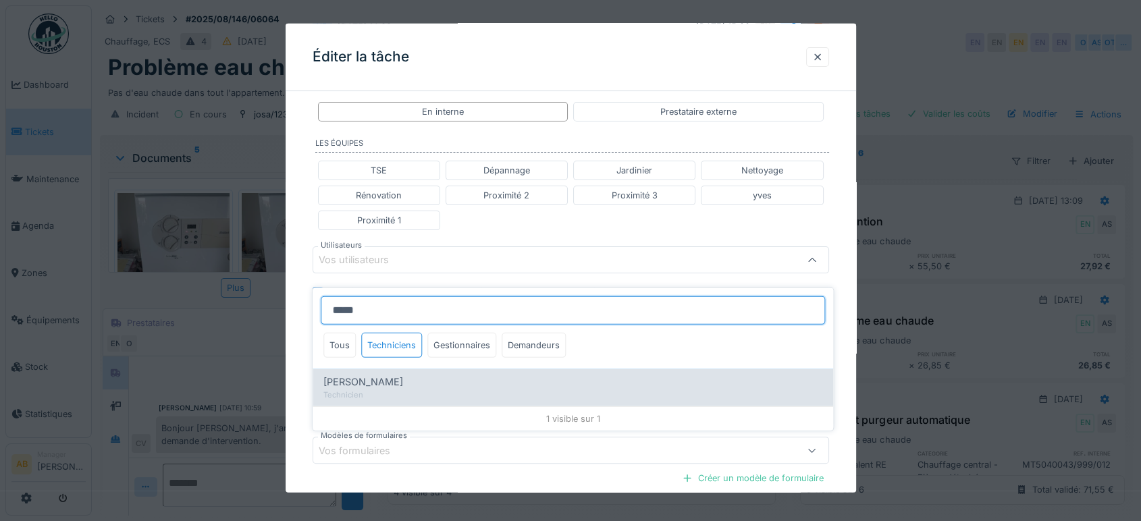
type input "****"
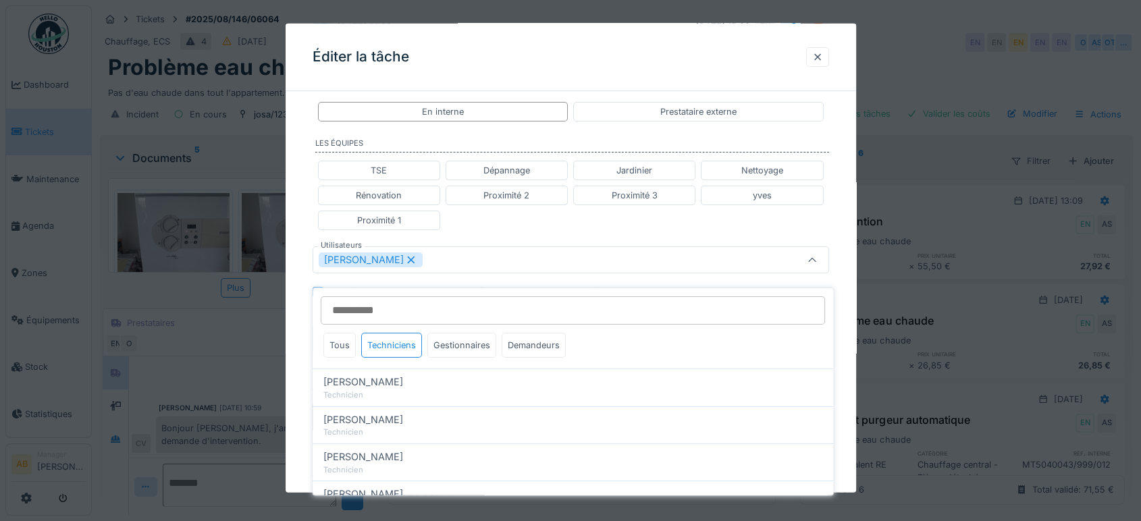
click at [494, 232] on div "TSE Dépannage Jardinier Nettoyage Rénovation Proximité 2 Proximité 3 yves Proxi…" at bounding box center [571, 195] width 517 height 81
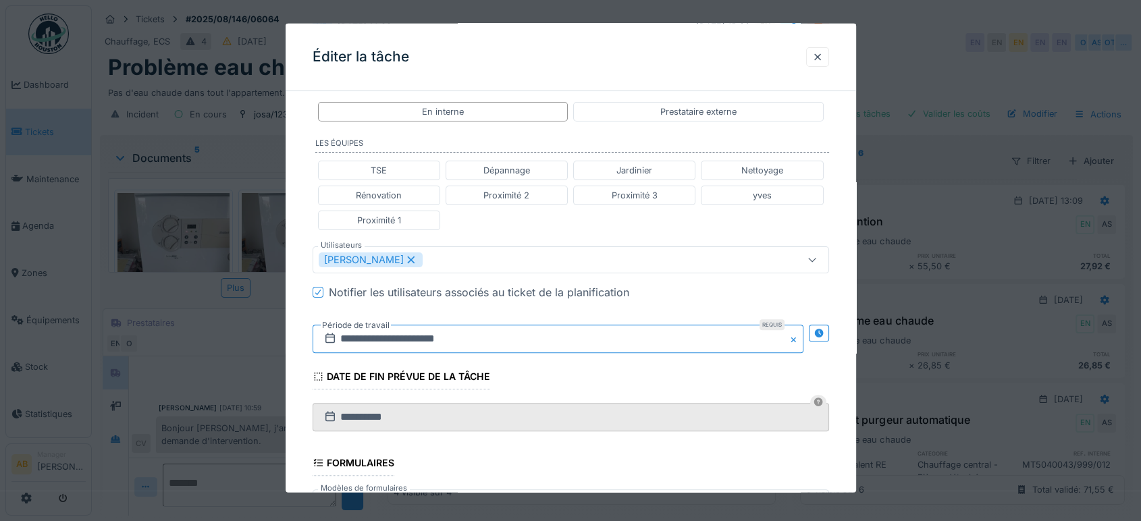
click at [492, 334] on input "**********" at bounding box center [558, 339] width 491 height 28
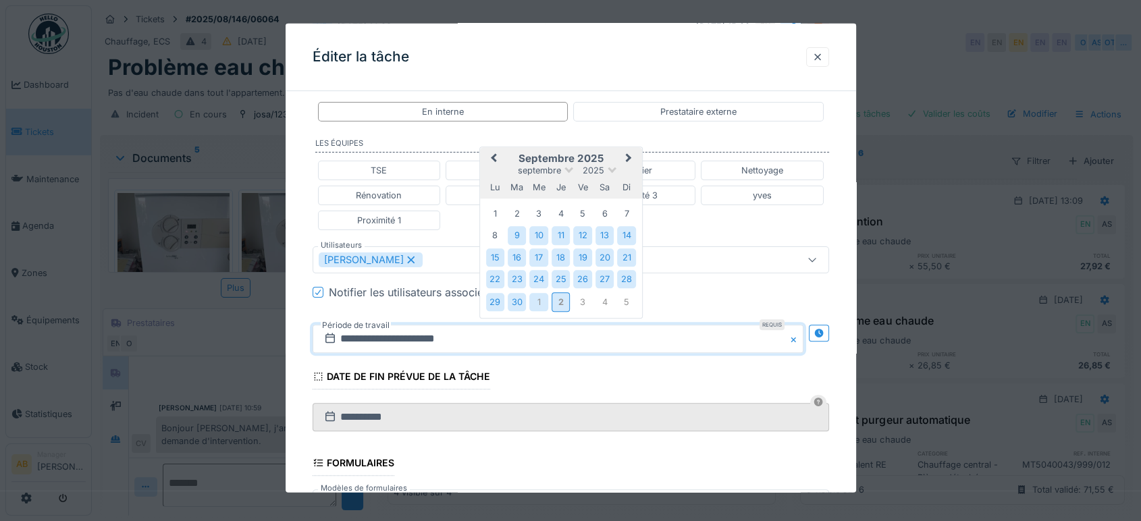
click at [632, 159] on button "Next Month" at bounding box center [630, 160] width 22 height 22
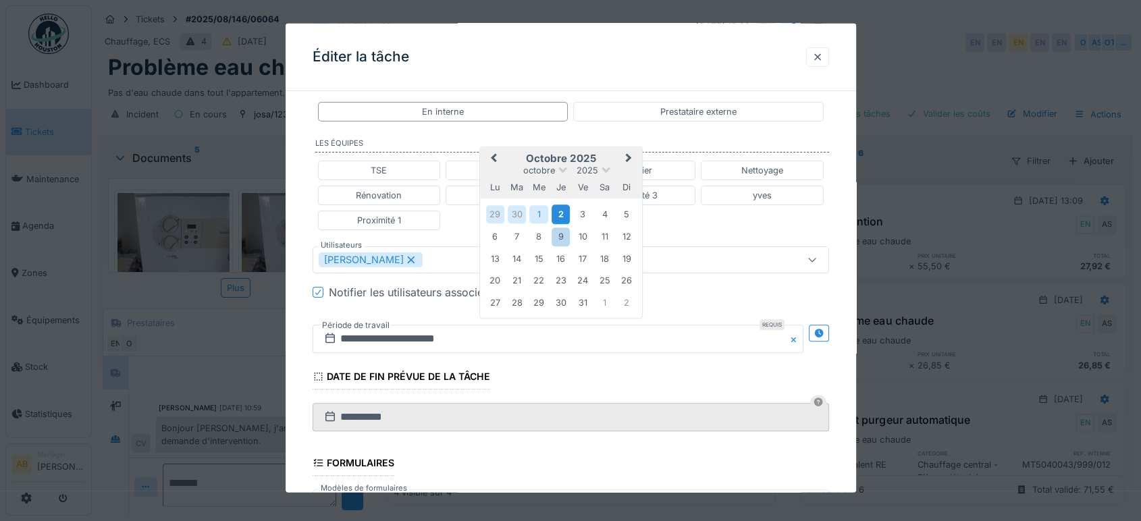
click at [559, 216] on div "2" at bounding box center [561, 215] width 18 height 20
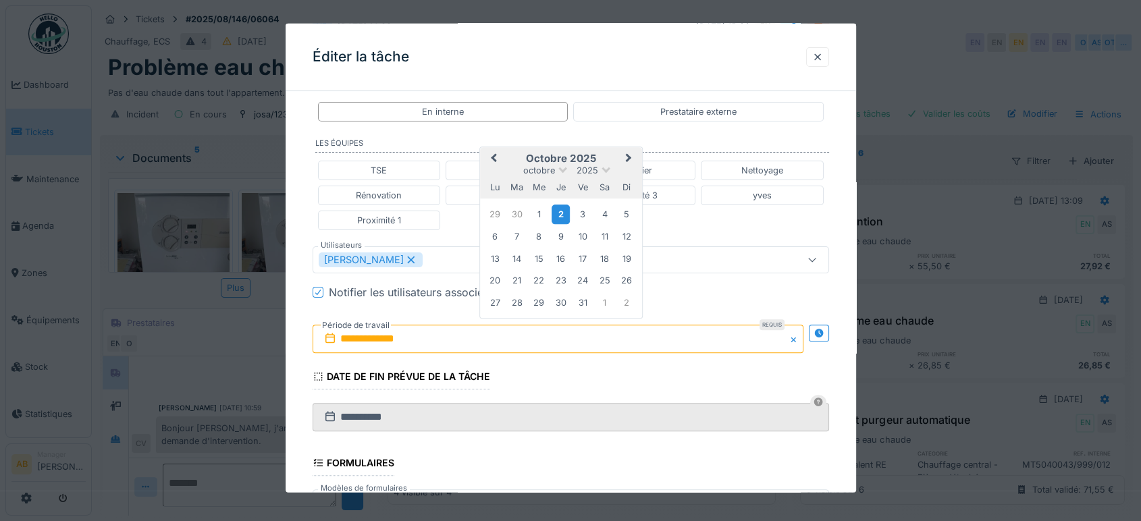
click at [560, 211] on div "2" at bounding box center [561, 215] width 18 height 20
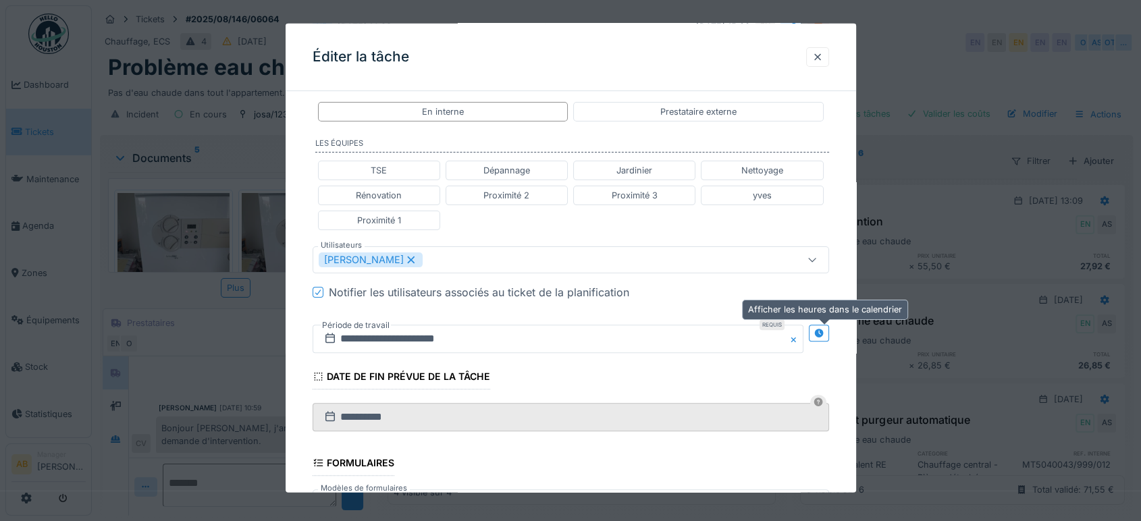
click at [826, 339] on div at bounding box center [819, 333] width 20 height 17
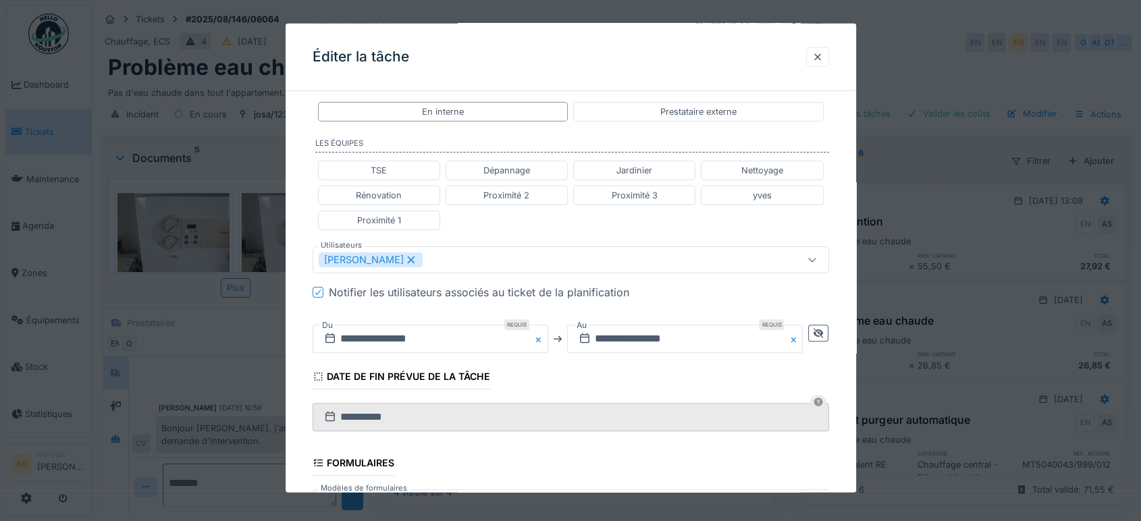
click at [454, 352] on div "**********" at bounding box center [571, 339] width 517 height 50
click at [446, 343] on input "**********" at bounding box center [431, 339] width 236 height 28
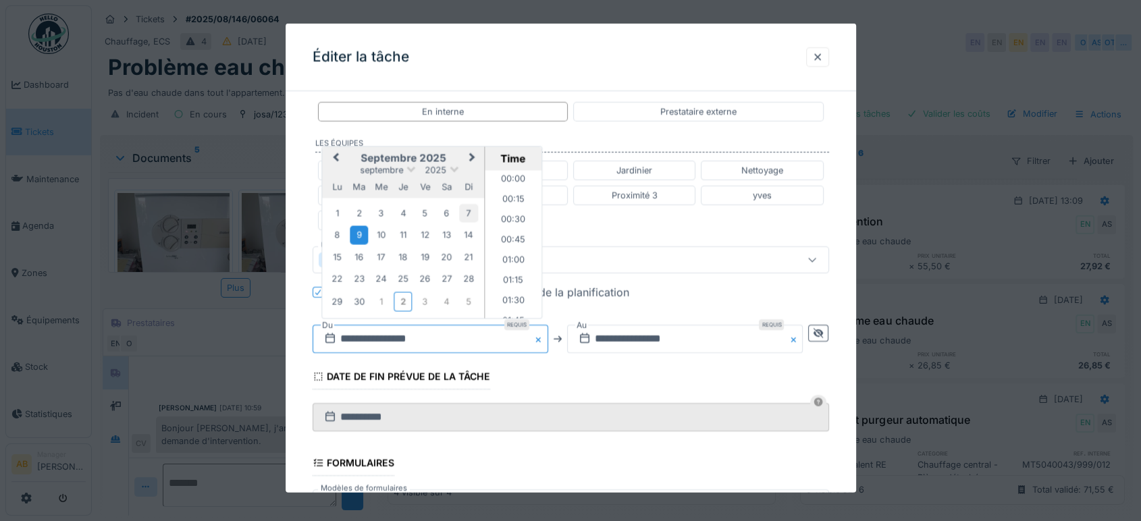
scroll to position [1070, 0]
click at [479, 159] on button "Next Month" at bounding box center [474, 159] width 22 height 22
click at [404, 207] on div "2" at bounding box center [403, 214] width 18 height 20
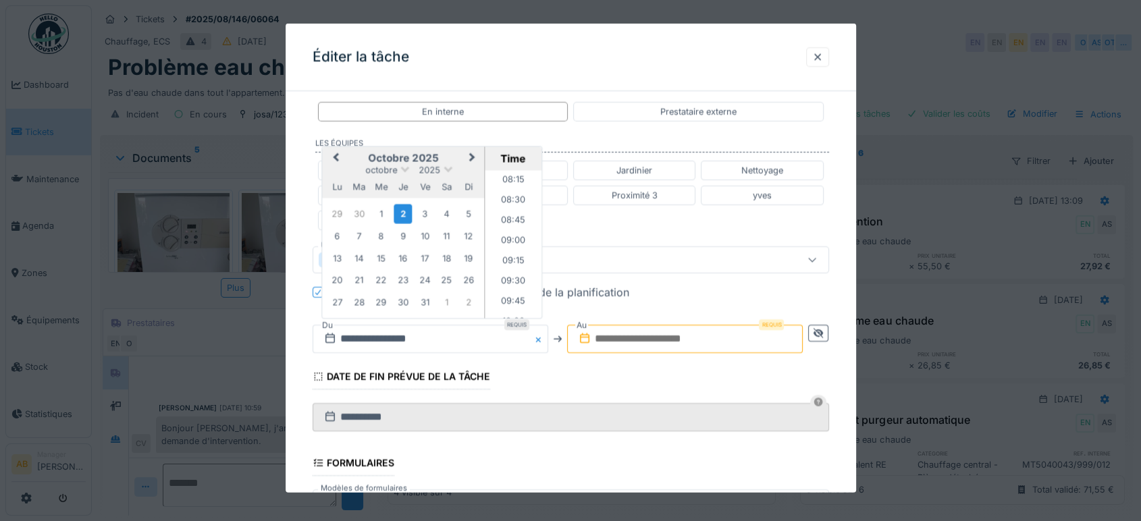
scroll to position [628, 0]
click at [508, 198] on li "08:00" at bounding box center [513, 200] width 57 height 20
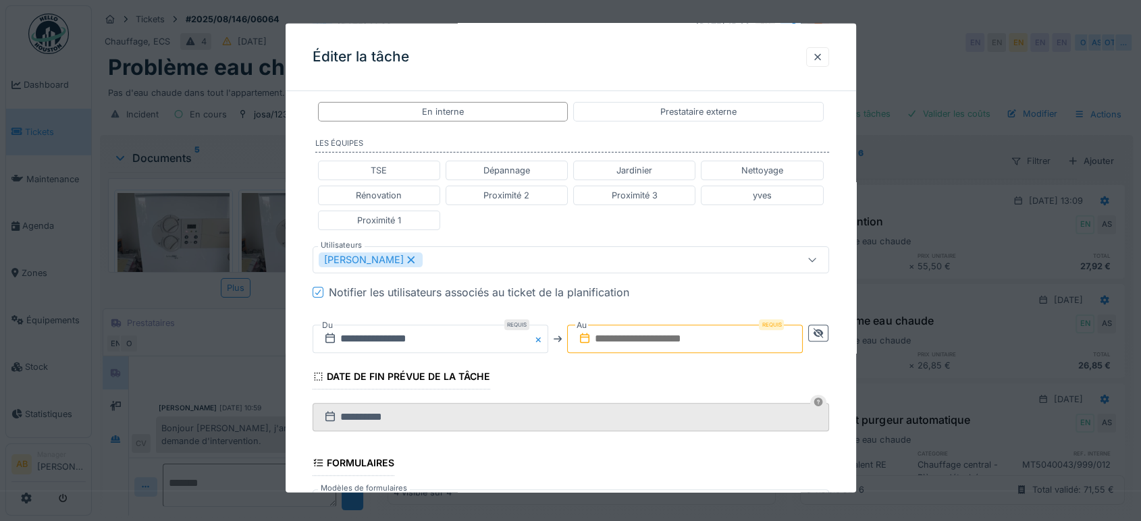
click at [649, 334] on input "text" at bounding box center [685, 339] width 236 height 28
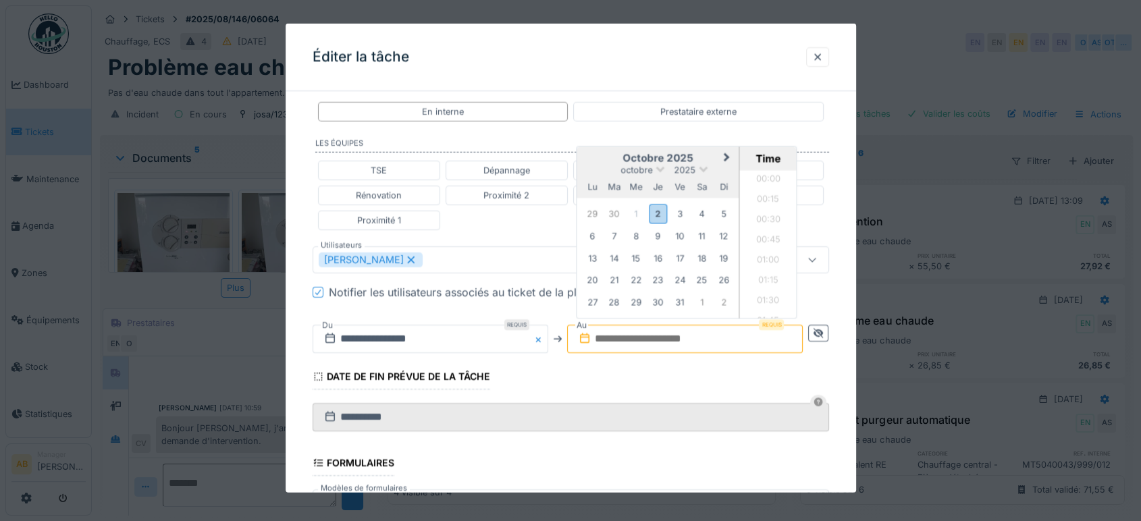
scroll to position [1253, 0]
click at [600, 153] on h2 "octobre 2025" at bounding box center [658, 158] width 162 height 12
click at [661, 205] on div "2" at bounding box center [658, 214] width 18 height 20
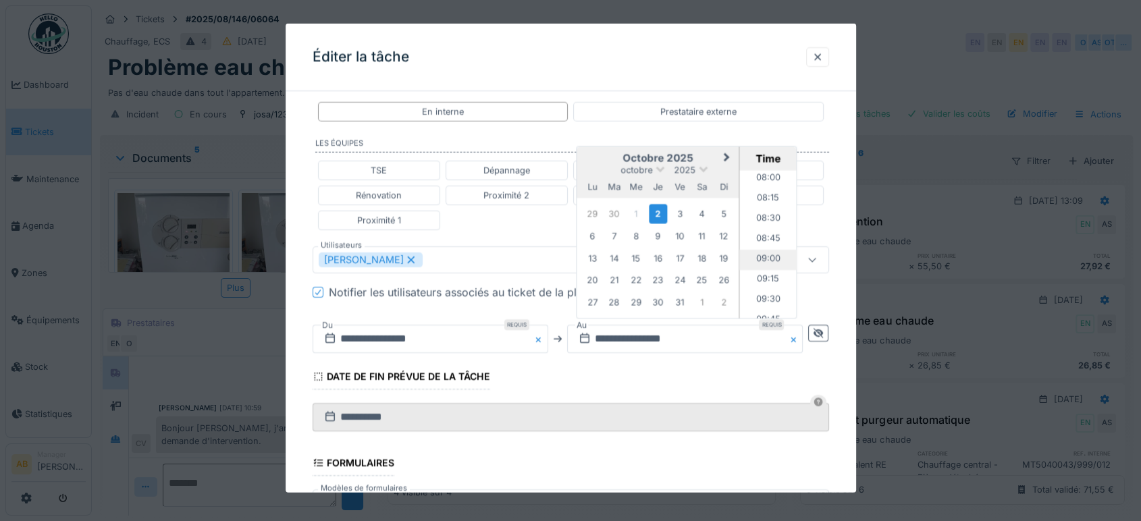
click at [767, 250] on li "09:00" at bounding box center [768, 260] width 57 height 20
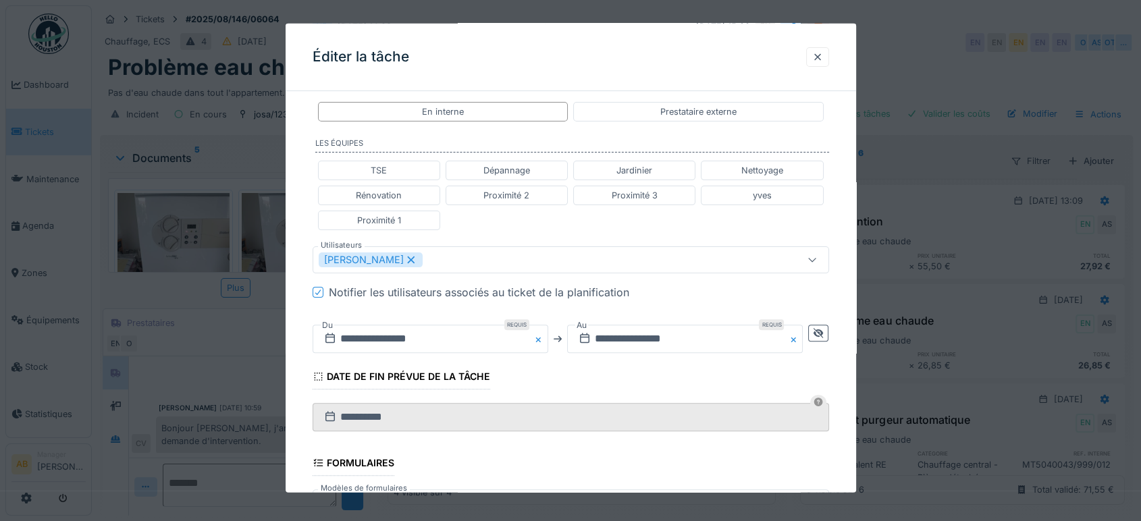
scroll to position [548, 0]
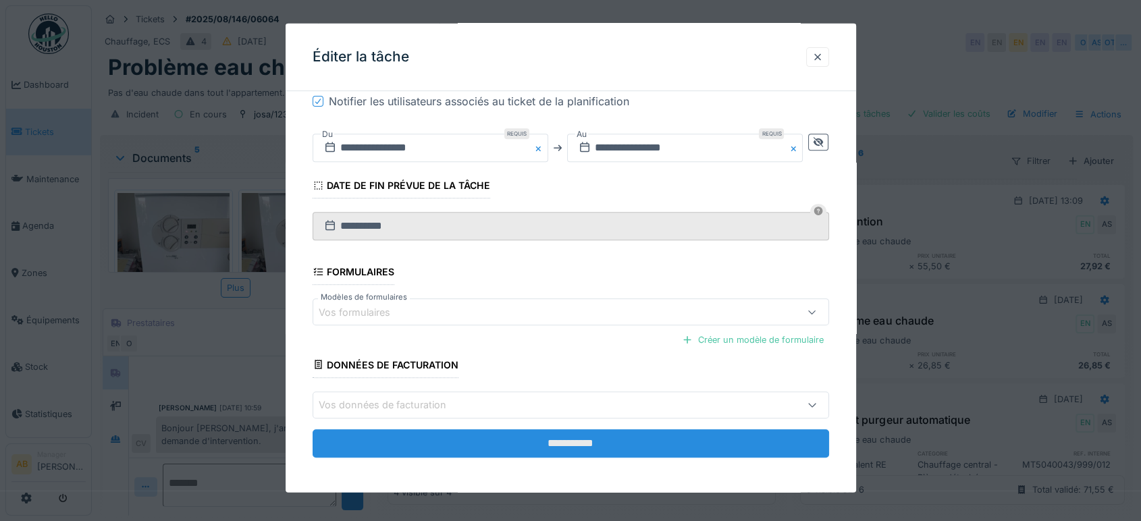
click at [627, 438] on input "**********" at bounding box center [571, 443] width 517 height 28
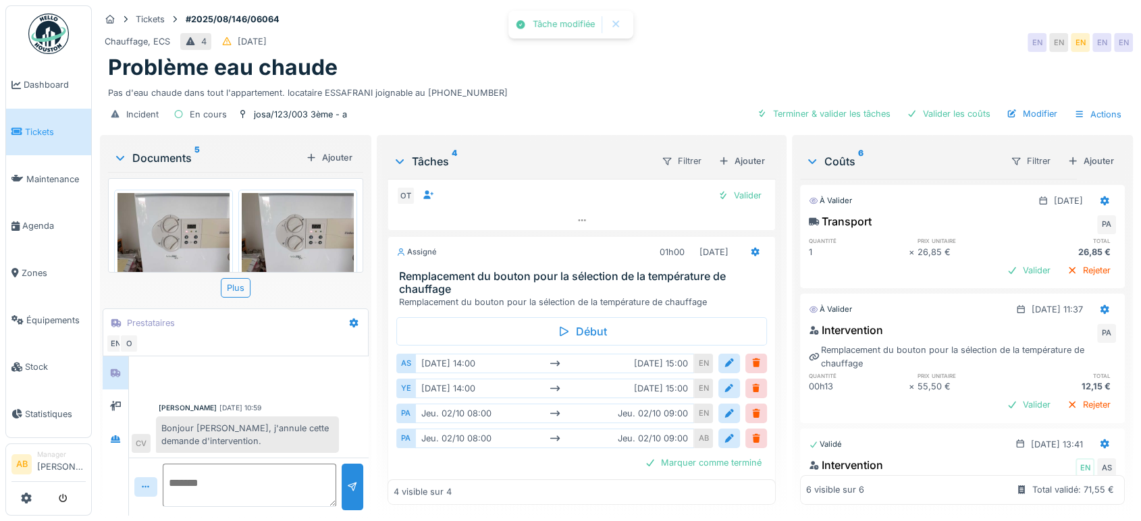
scroll to position [251, 0]
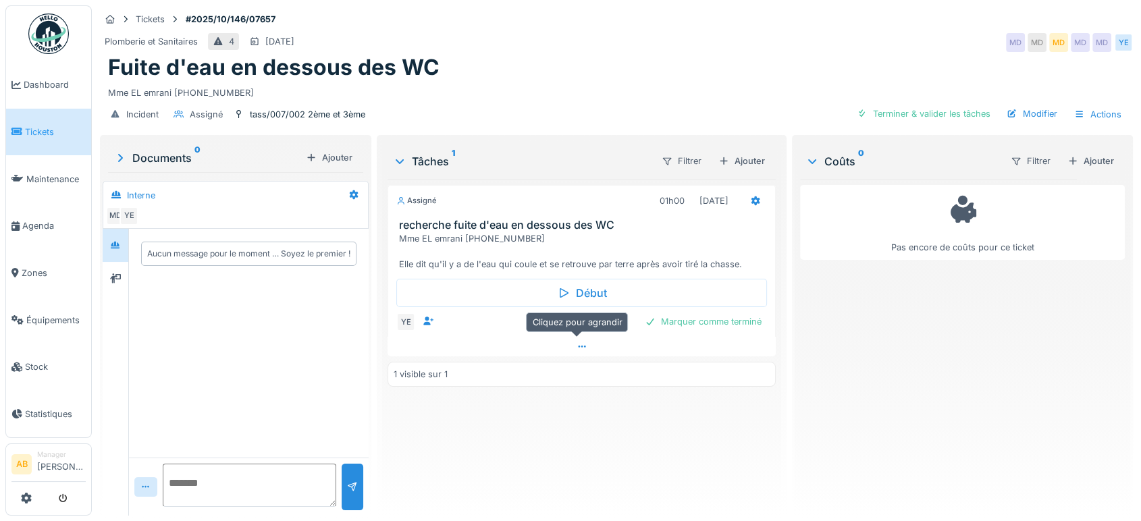
click at [481, 355] on div at bounding box center [582, 347] width 388 height 20
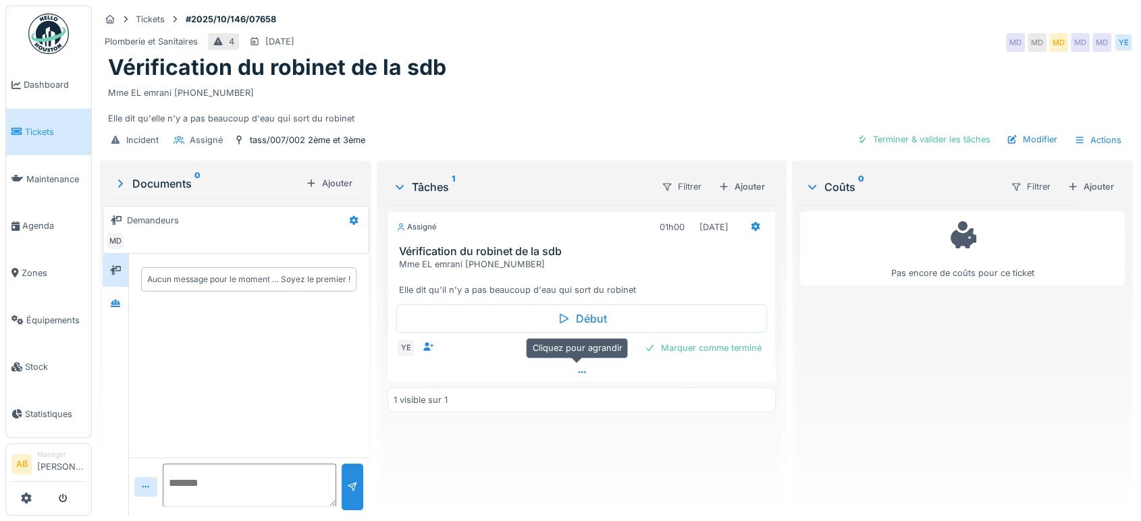
click at [513, 376] on div at bounding box center [582, 373] width 388 height 20
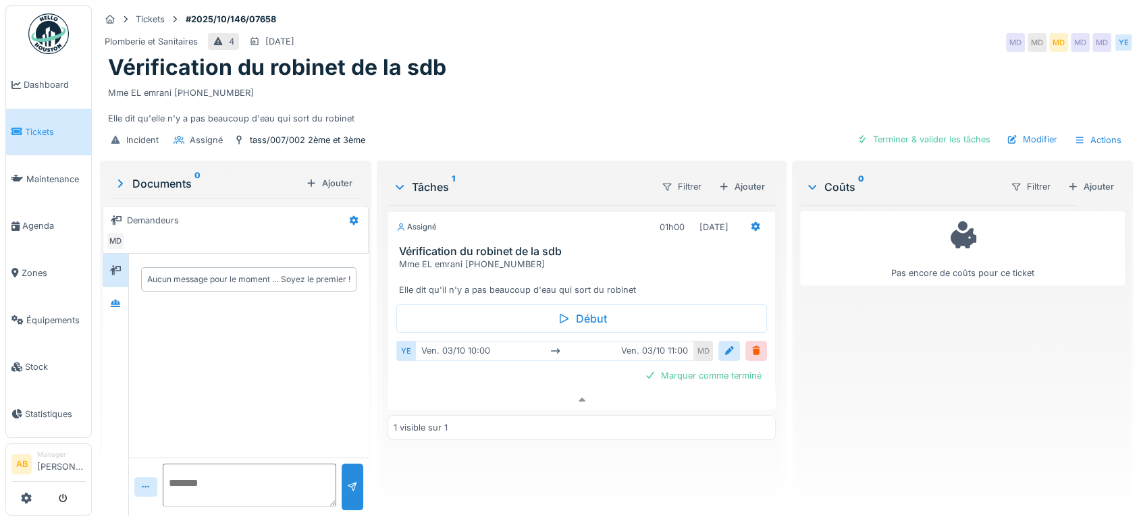
scroll to position [11, 0]
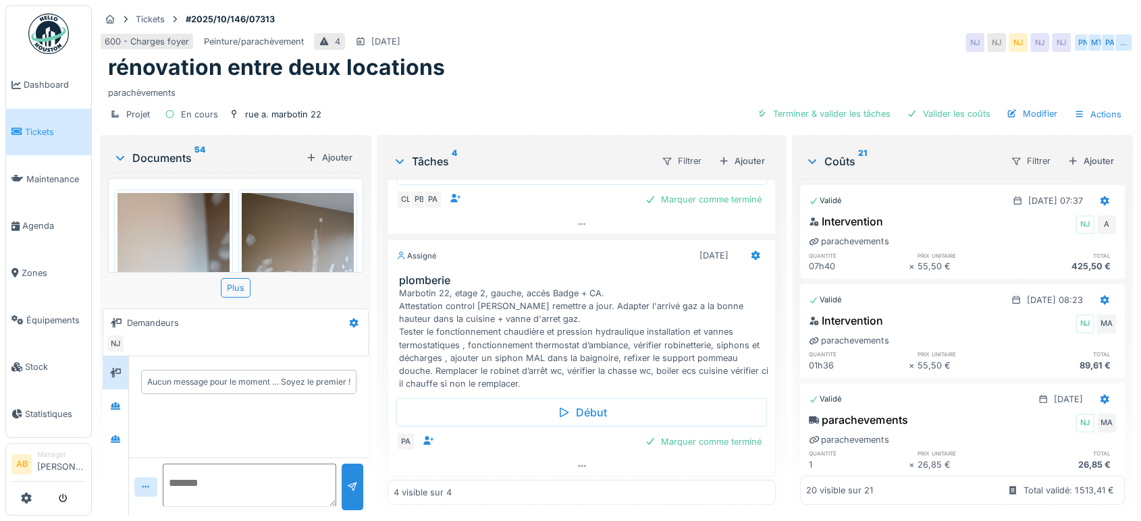
scroll to position [11, 0]
click at [546, 456] on div at bounding box center [581, 466] width 387 height 20
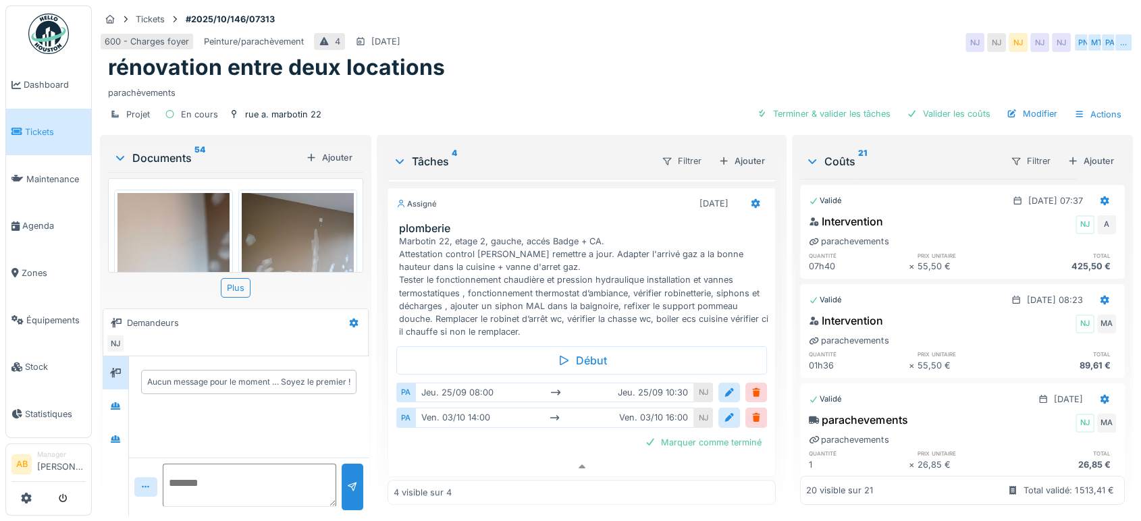
scroll to position [672, 0]
click at [752, 199] on icon at bounding box center [756, 203] width 9 height 9
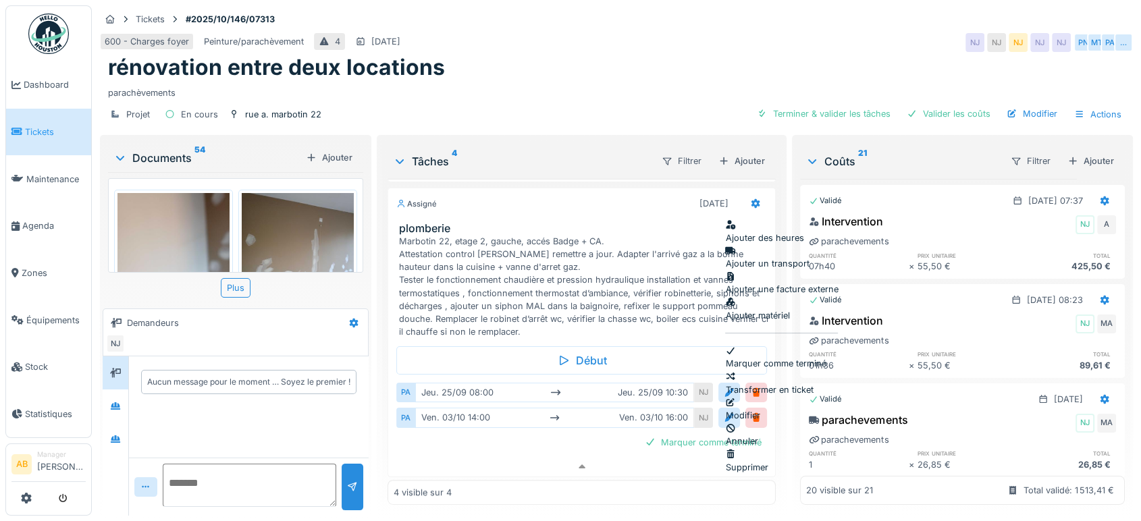
click at [781, 396] on div "Modifier" at bounding box center [781, 409] width 113 height 26
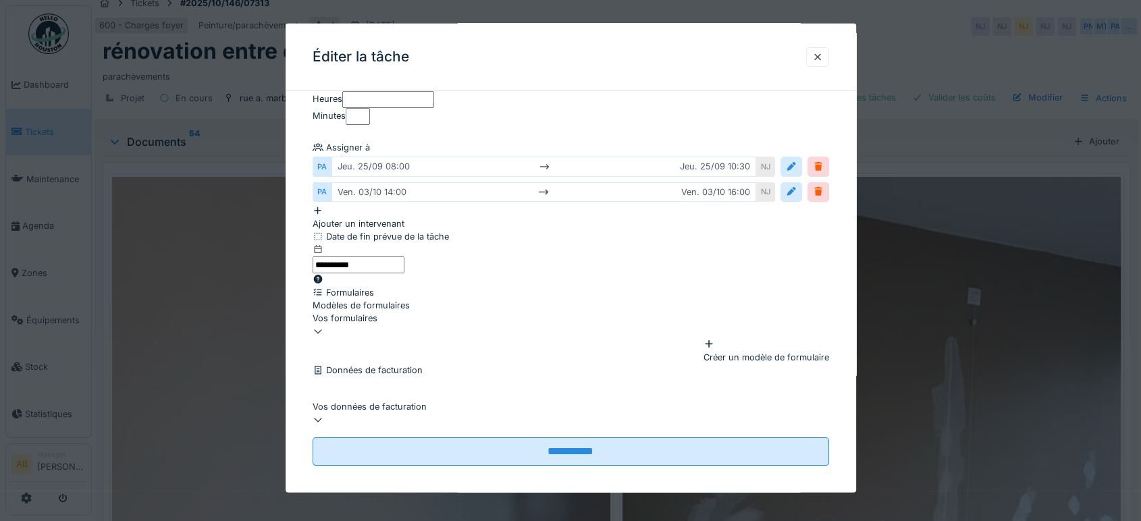
scroll to position [180, 0]
click at [406, 224] on div "Ajouter un intervenant" at bounding box center [571, 217] width 517 height 26
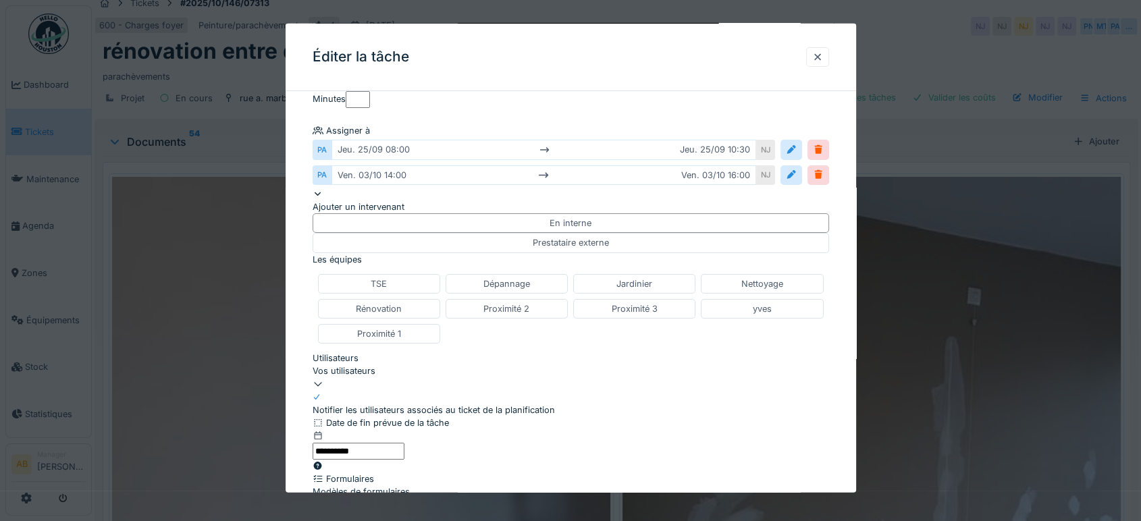
click at [385, 377] on div "Vos utilisateurs" at bounding box center [571, 371] width 517 height 13
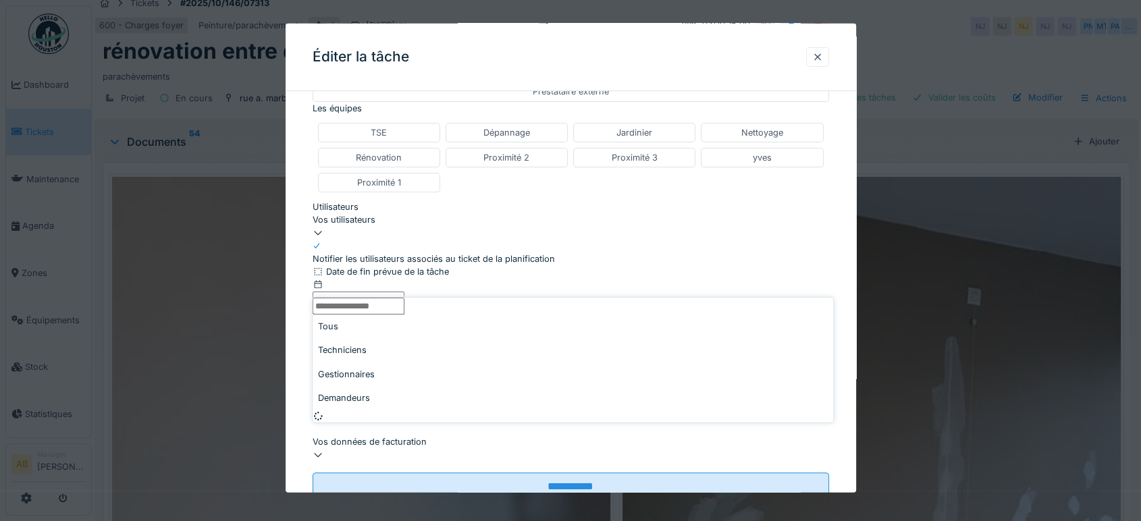
scroll to position [332, 0]
click at [396, 334] on div "Techniciens" at bounding box center [573, 329] width 521 height 24
type input "*"
type input "****"
click at [399, 389] on div "Yassin El aadoui" at bounding box center [573, 395] width 521 height 13
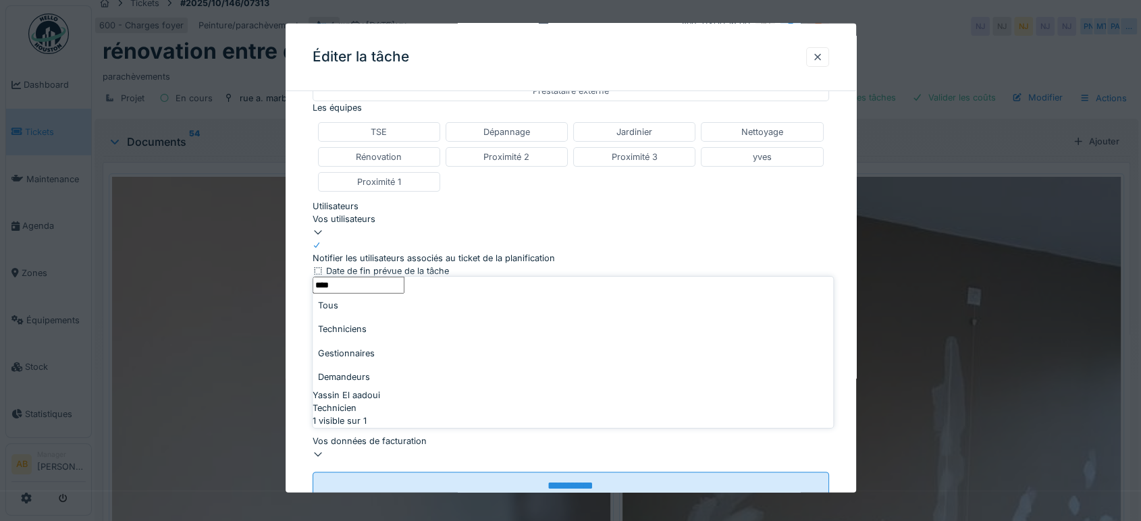
type input "*****"
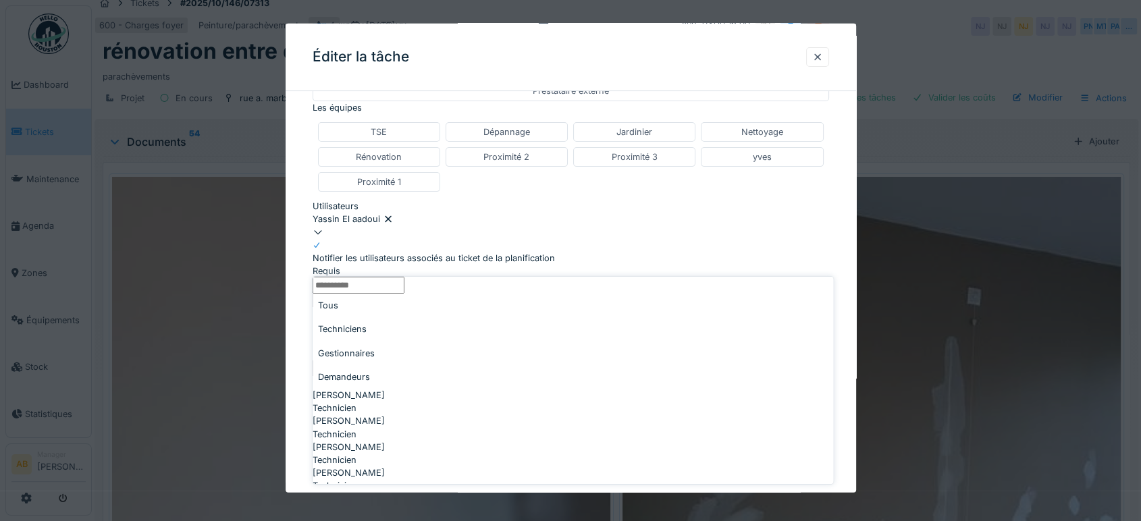
click at [472, 197] on div "TSE Dépannage Jardinier Nettoyage Rénovation Proximité 2 Proximité 3 yves Proxi…" at bounding box center [571, 156] width 517 height 81
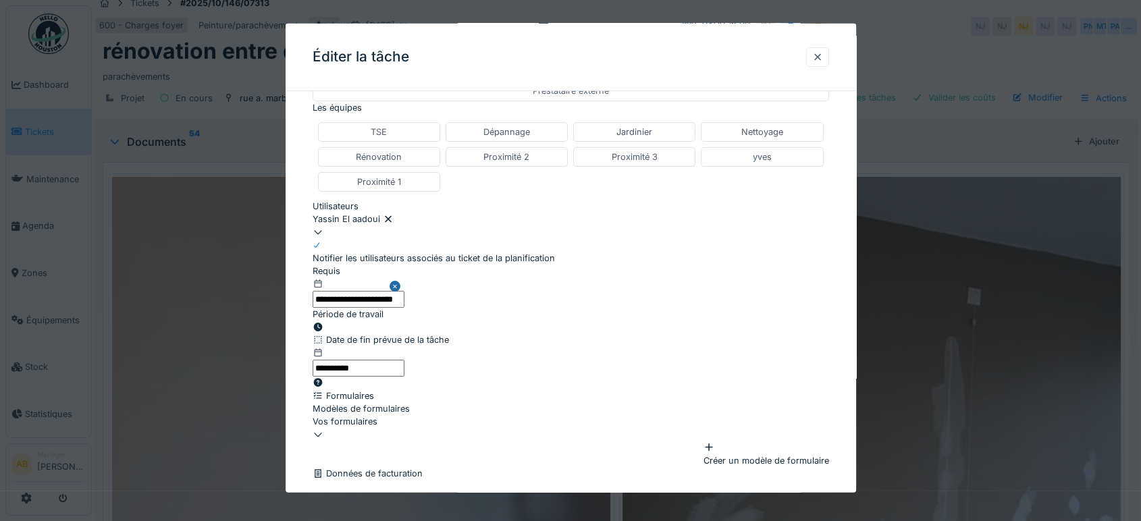
click at [404, 307] on input "**********" at bounding box center [359, 298] width 92 height 17
click at [322, 331] on icon at bounding box center [317, 326] width 9 height 9
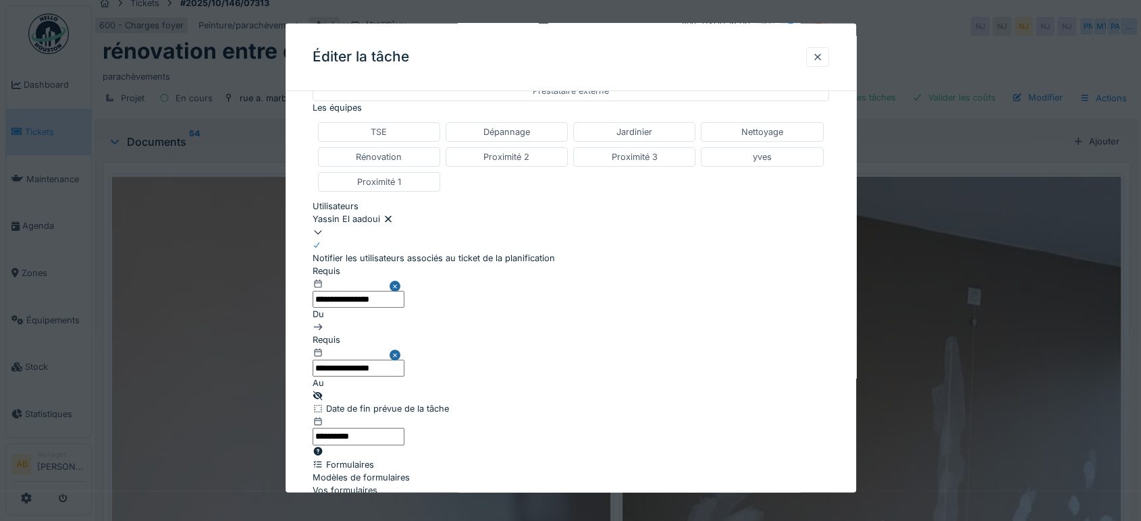
click at [404, 307] on input "**********" at bounding box center [359, 298] width 92 height 17
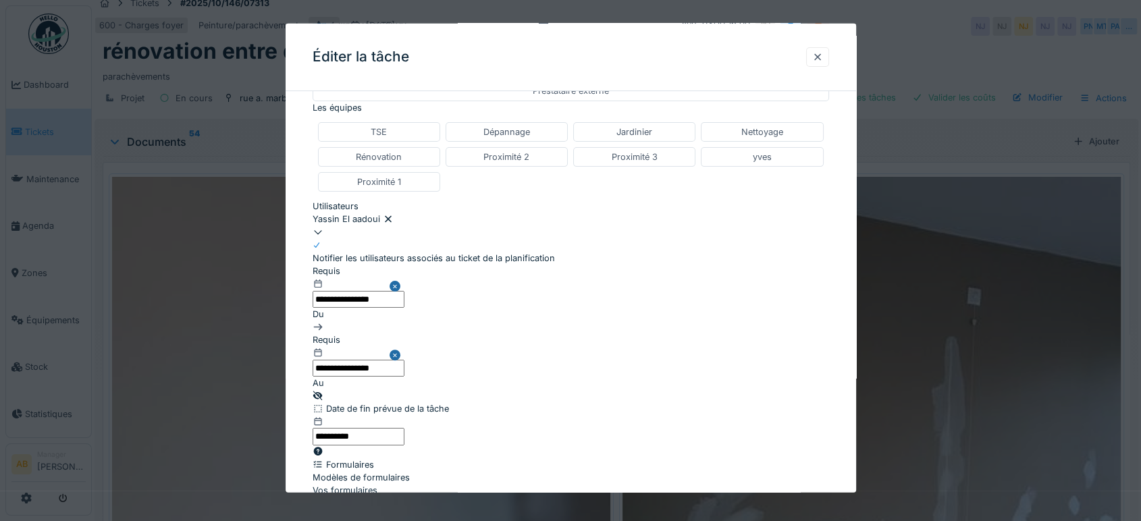
click at [404, 307] on input "**********" at bounding box center [359, 298] width 92 height 17
click at [627, 352] on div "**********" at bounding box center [571, 334] width 517 height 138
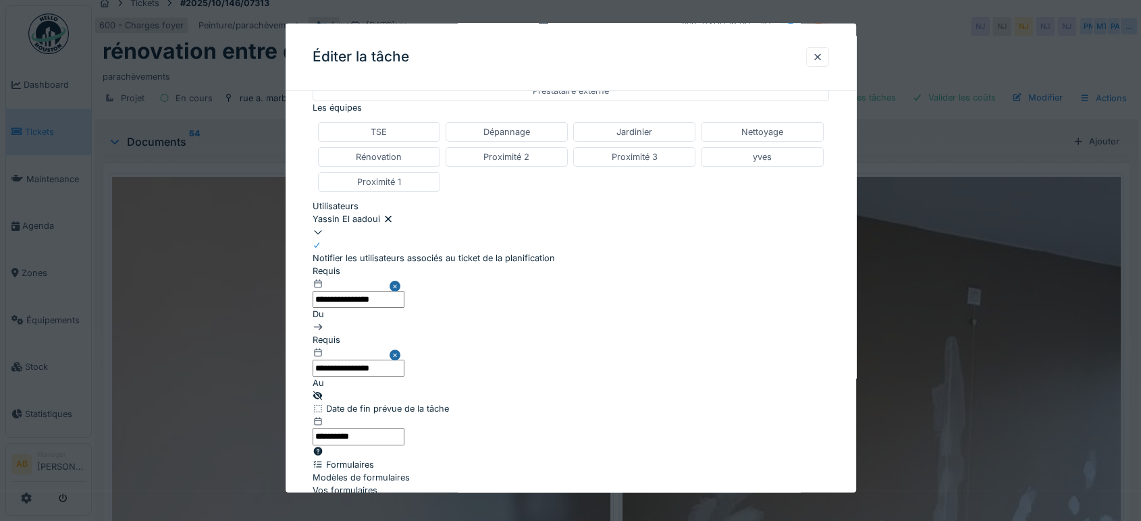
click at [404, 359] on input "**********" at bounding box center [359, 367] width 92 height 17
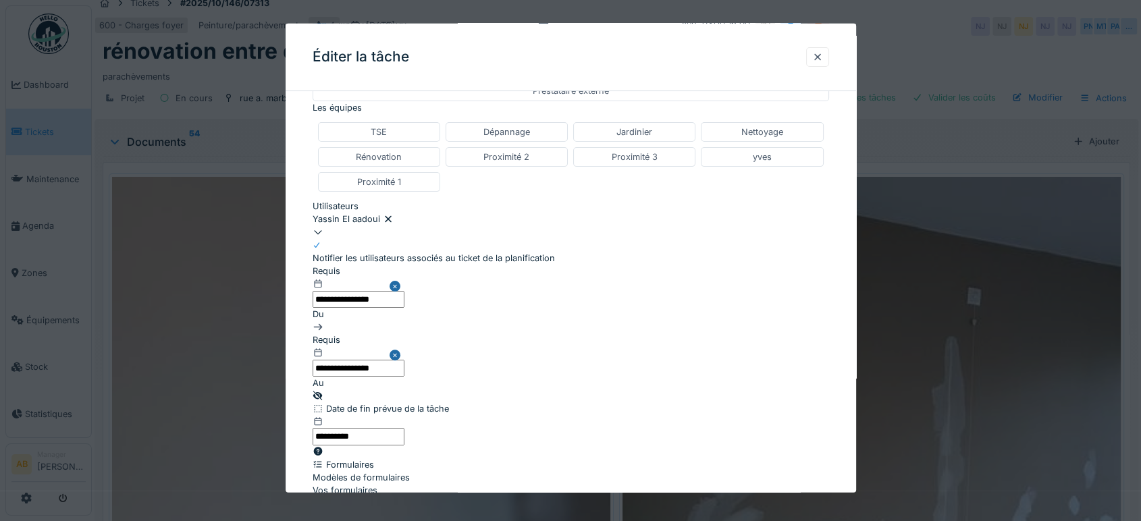
scroll to position [523, 0]
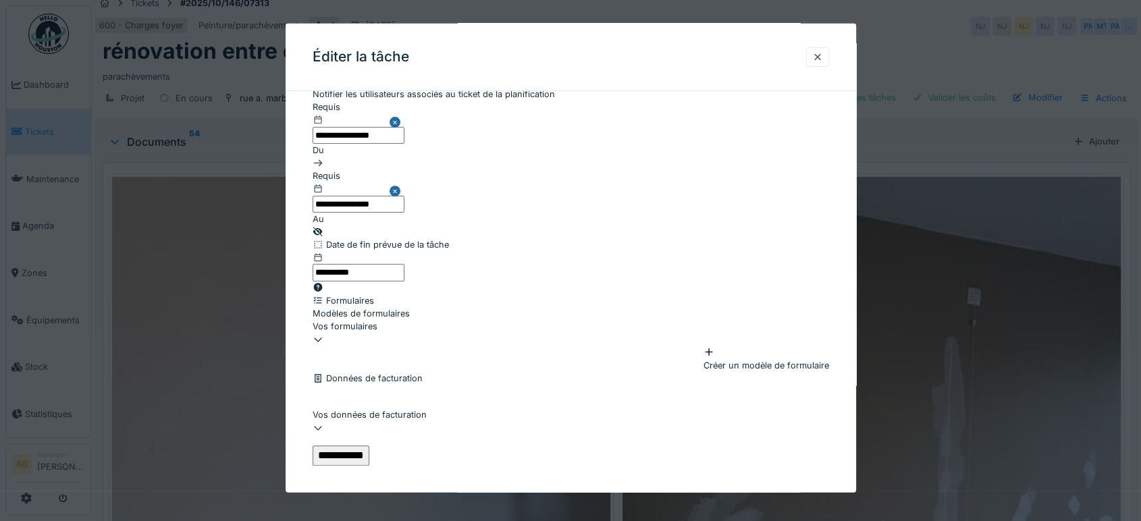
click at [369, 447] on input "**********" at bounding box center [341, 455] width 57 height 20
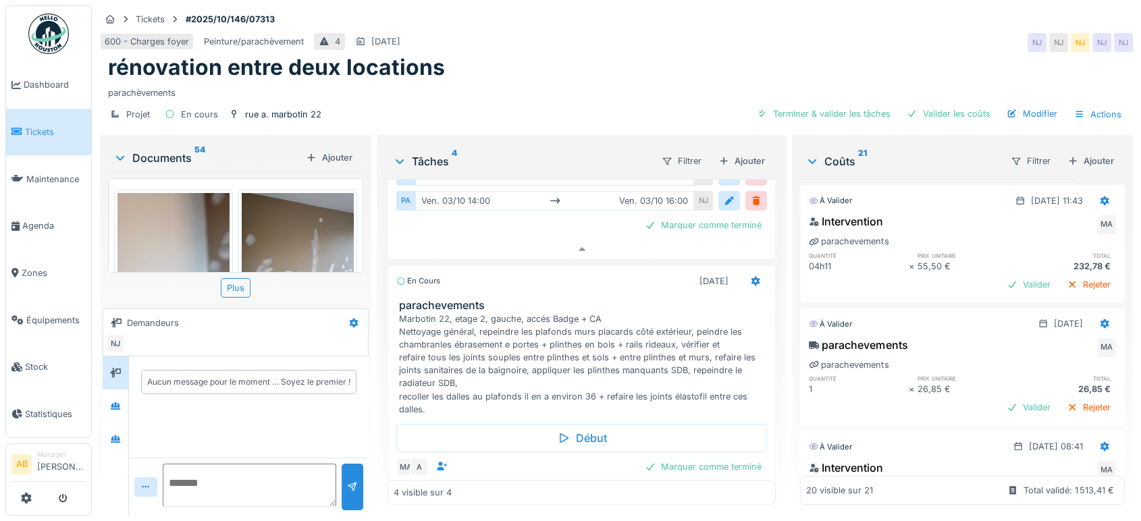
scroll to position [214, 0]
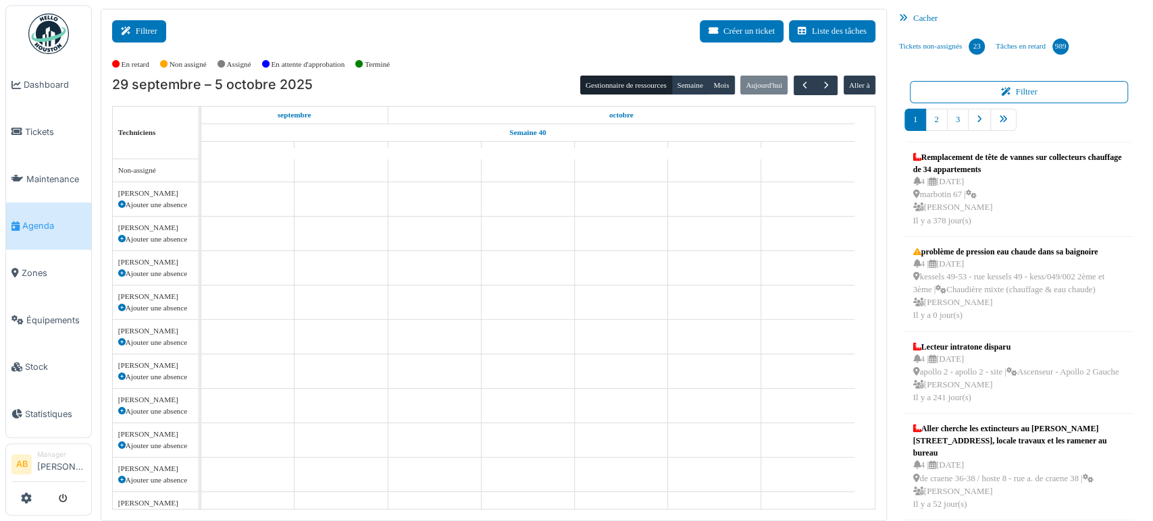
click at [138, 37] on button "Filtrer" at bounding box center [139, 31] width 54 height 22
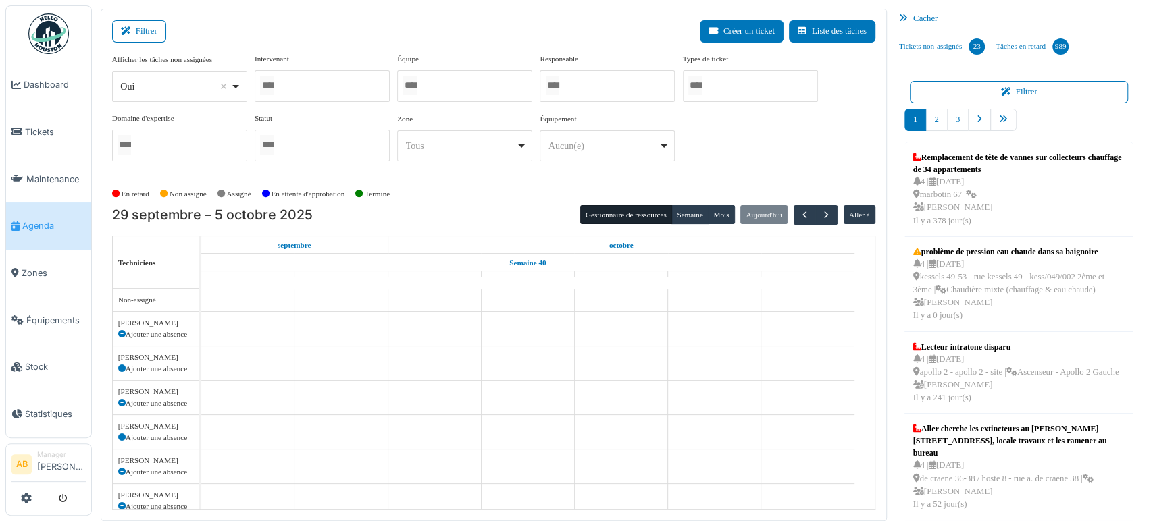
click at [156, 90] on div "Oui Remove item" at bounding box center [175, 87] width 110 height 14
select select "**"
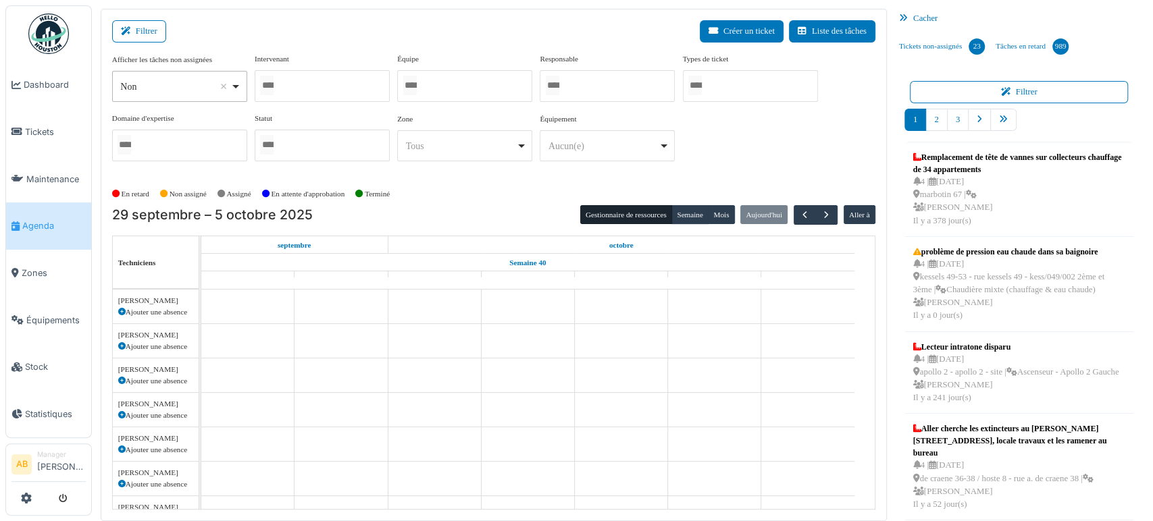
click at [315, 78] on div at bounding box center [322, 86] width 135 height 32
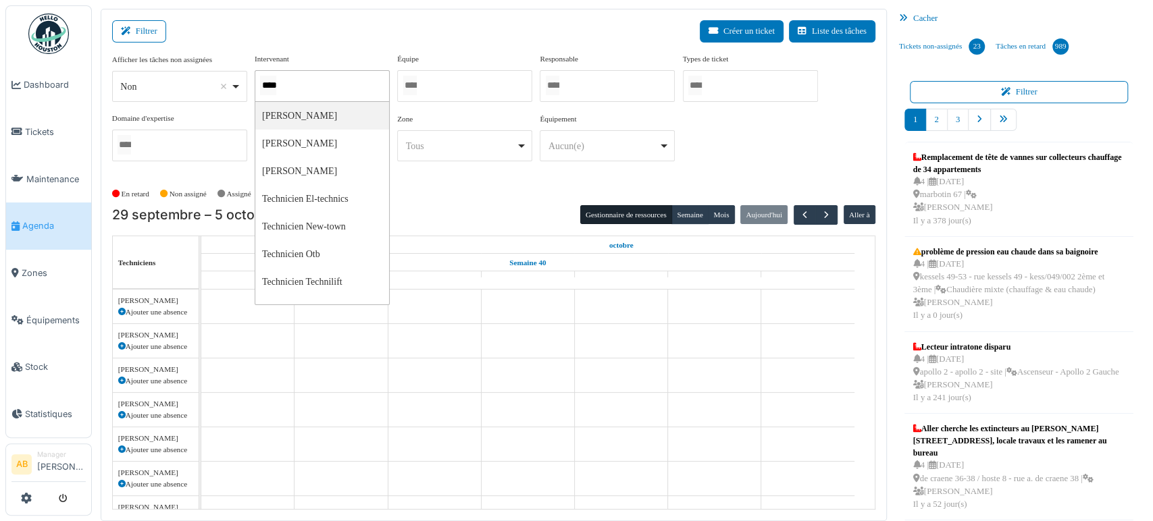
type input "*****"
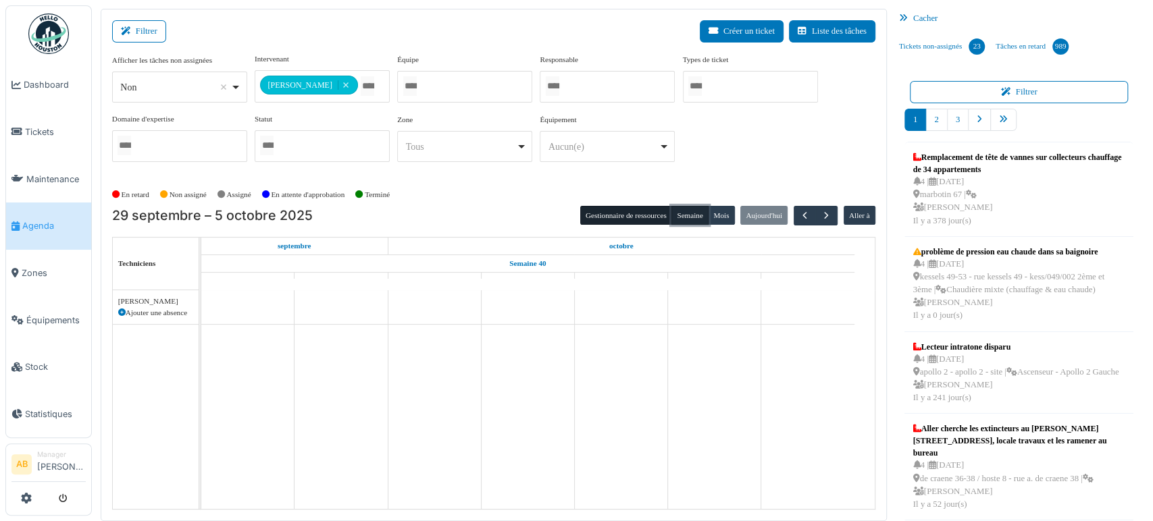
click at [671, 215] on button "Semaine" at bounding box center [689, 215] width 37 height 19
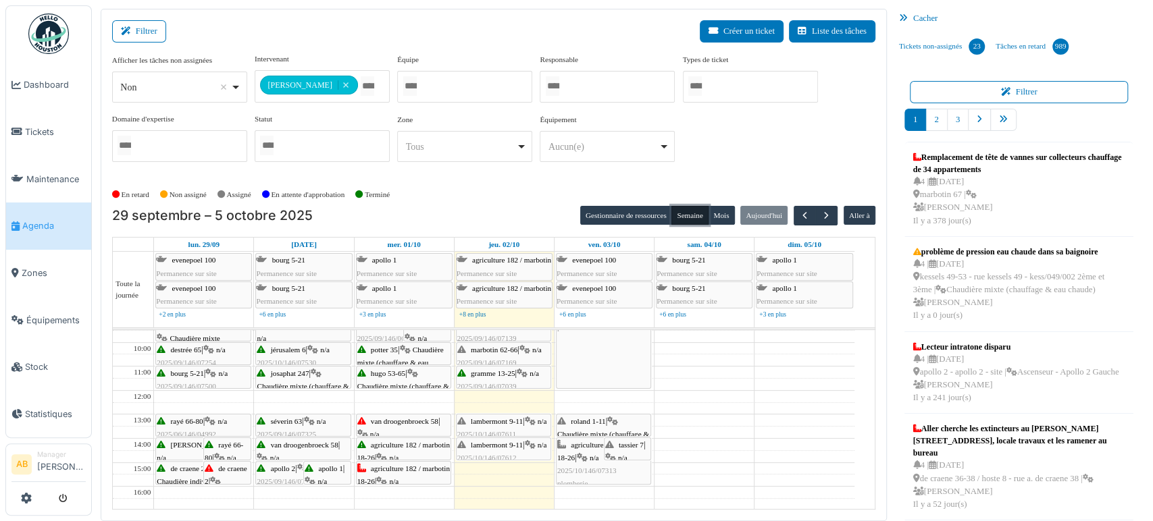
scroll to position [65, 0]
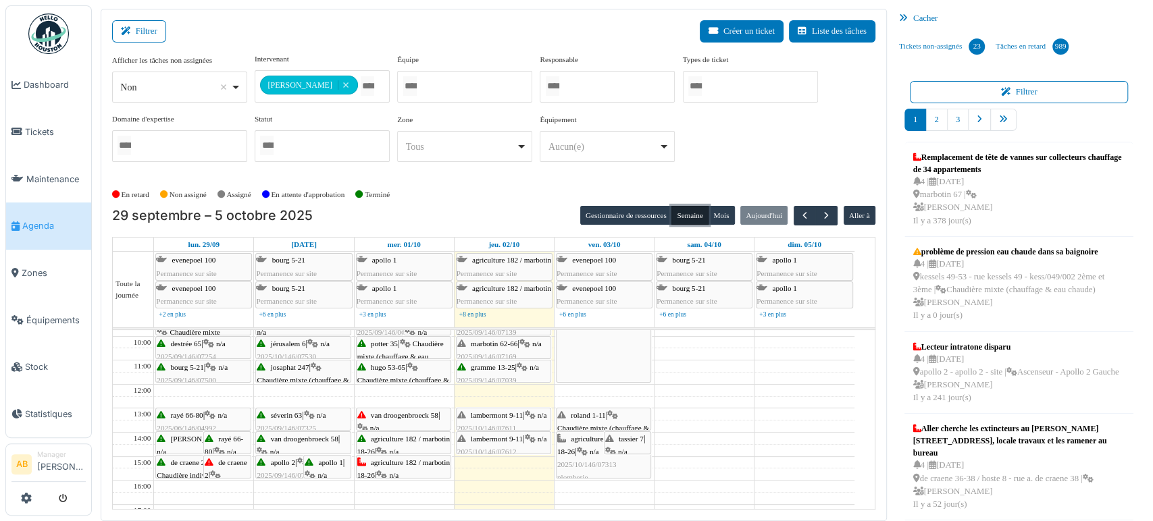
click at [492, 435] on span "lambermont 9-11" at bounding box center [497, 439] width 52 height 8
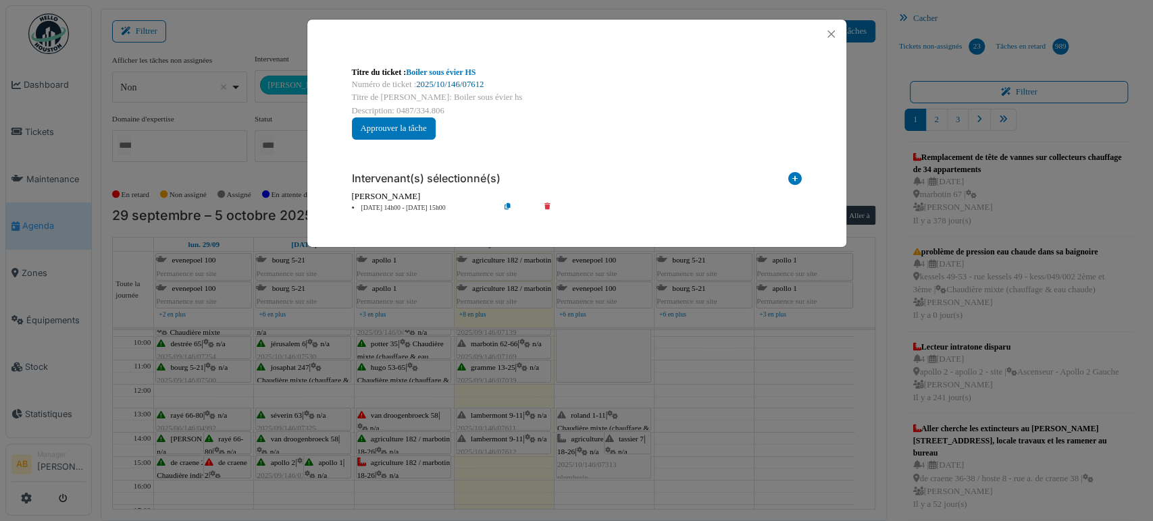
click at [427, 80] on link "2025/10/146/07612" at bounding box center [450, 84] width 68 height 9
click at [832, 38] on button "Close" at bounding box center [831, 34] width 18 height 18
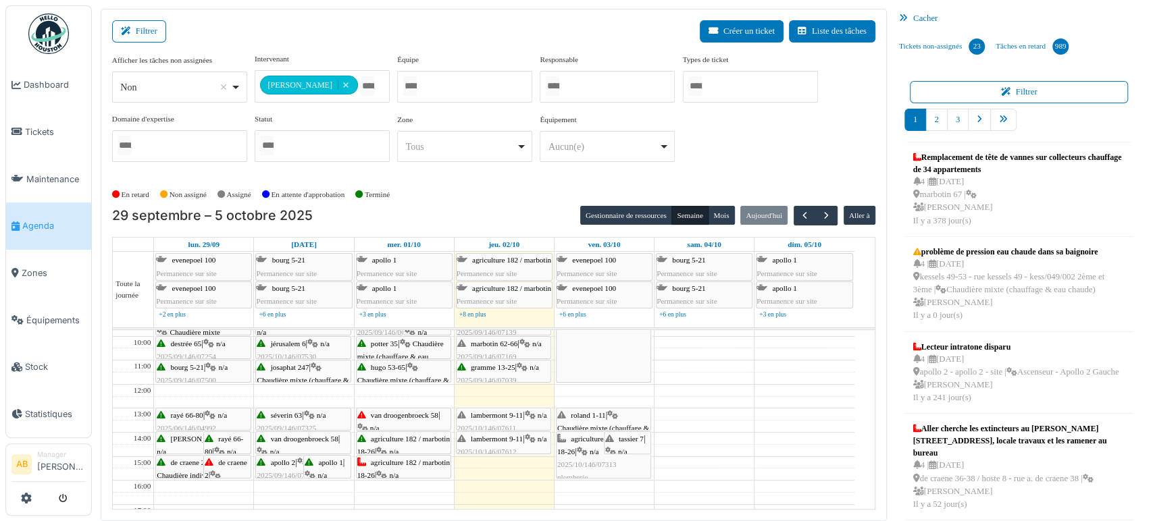
click at [543, 433] on div "lambermont 9-11 | n/a 2025/10/146/07612 Boiler sous évier HS" at bounding box center [503, 452] width 93 height 39
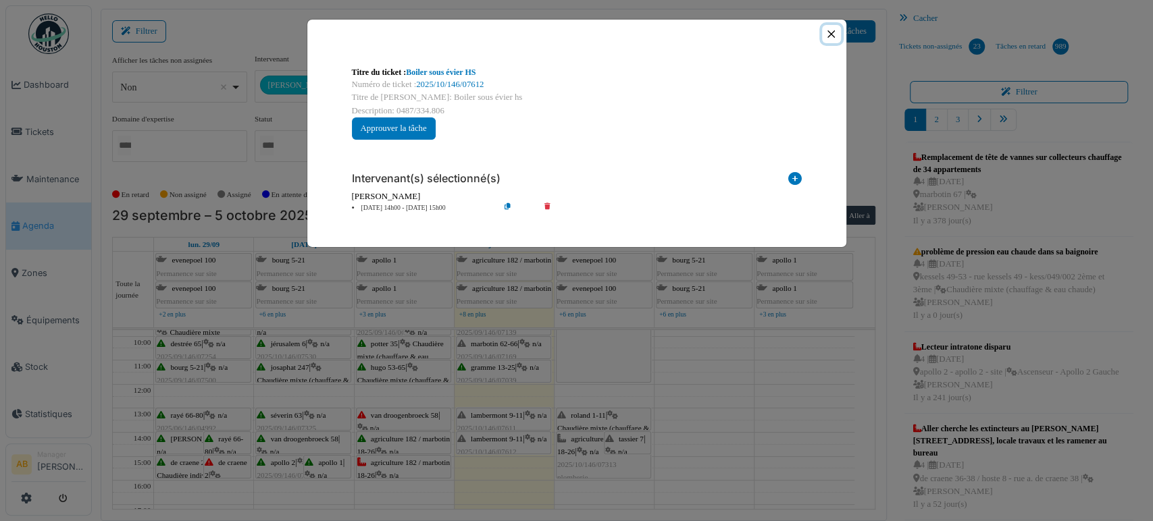
click at [837, 32] on button "Close" at bounding box center [831, 34] width 18 height 18
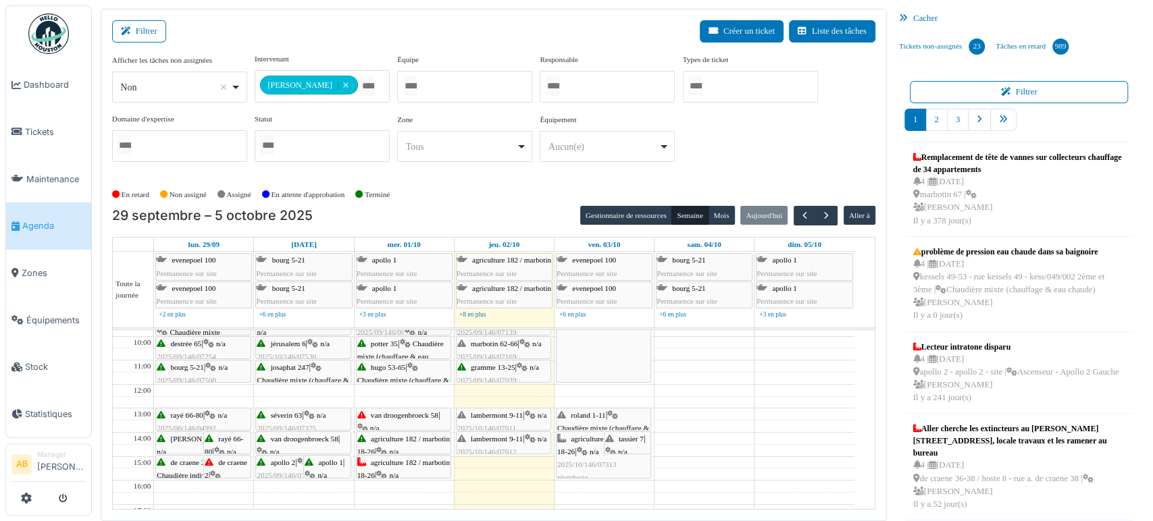
click at [508, 417] on span "lambermont 9-11" at bounding box center [497, 415] width 52 height 8
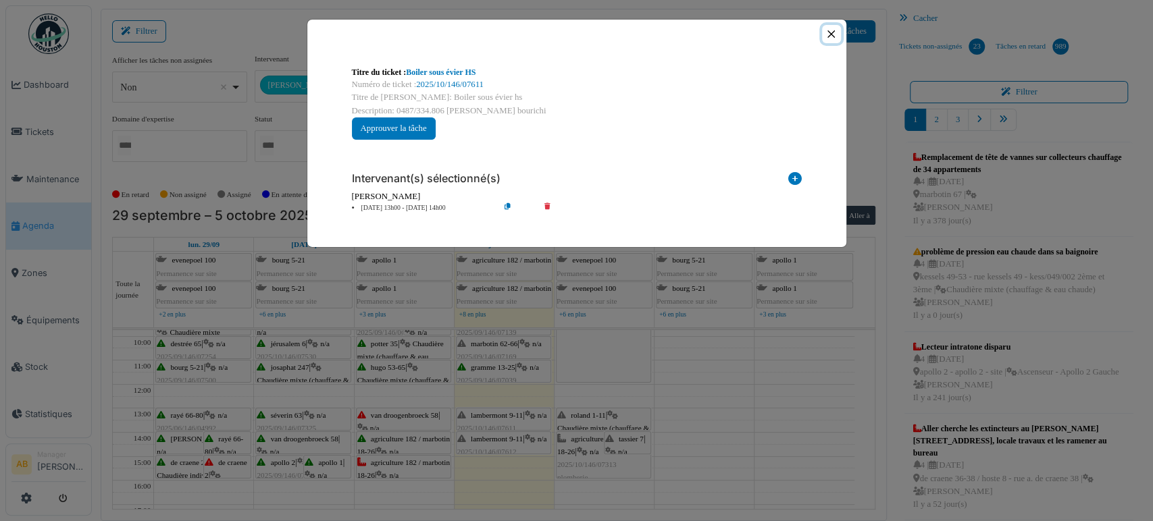
click at [831, 30] on button "Close" at bounding box center [831, 34] width 18 height 18
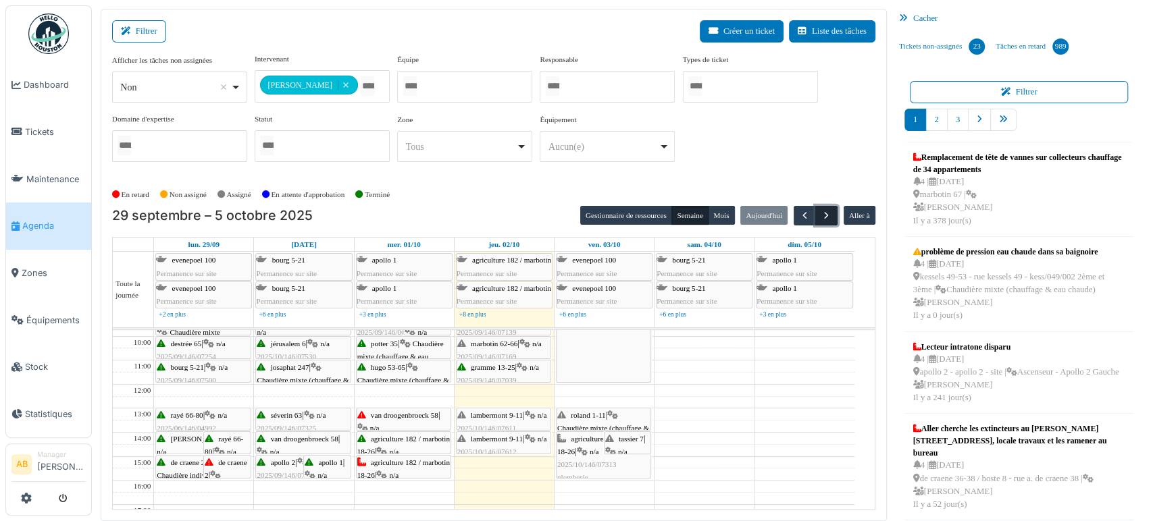
click at [822, 210] on span "button" at bounding box center [825, 215] width 11 height 11
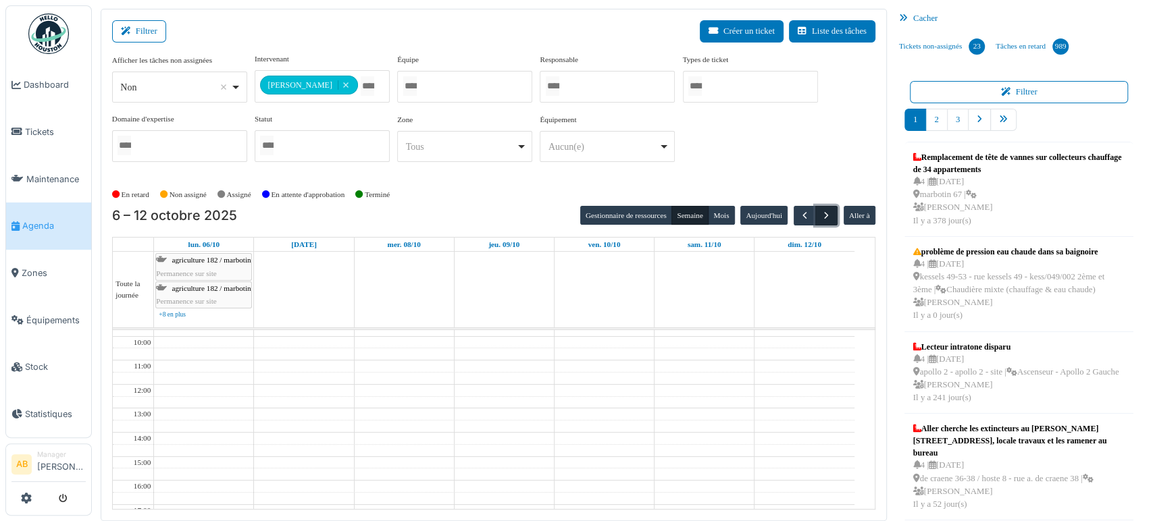
scroll to position [0, 0]
click at [122, 28] on icon at bounding box center [128, 31] width 15 height 9
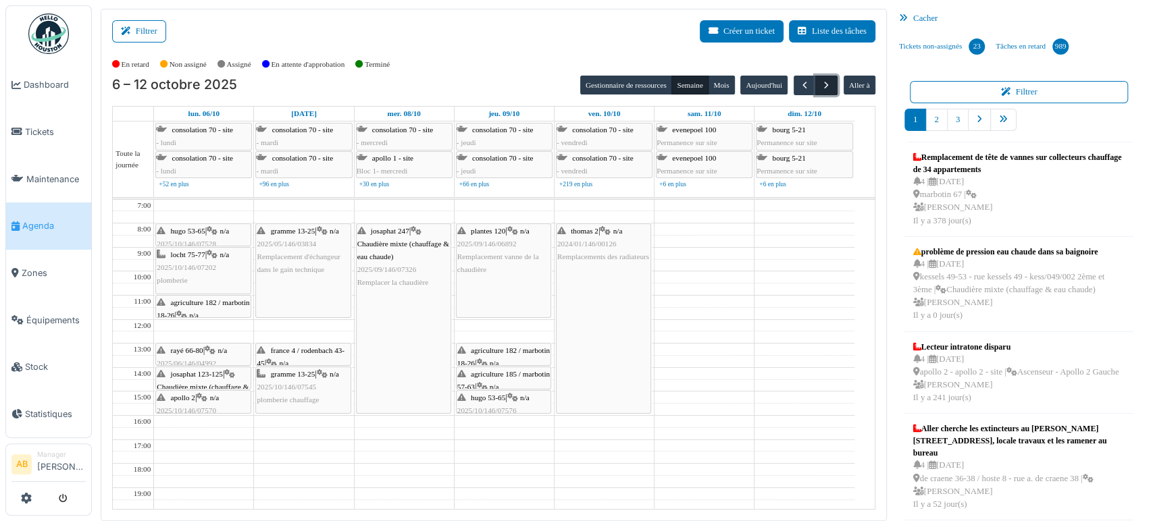
click at [820, 84] on span "button" at bounding box center [825, 85] width 11 height 11
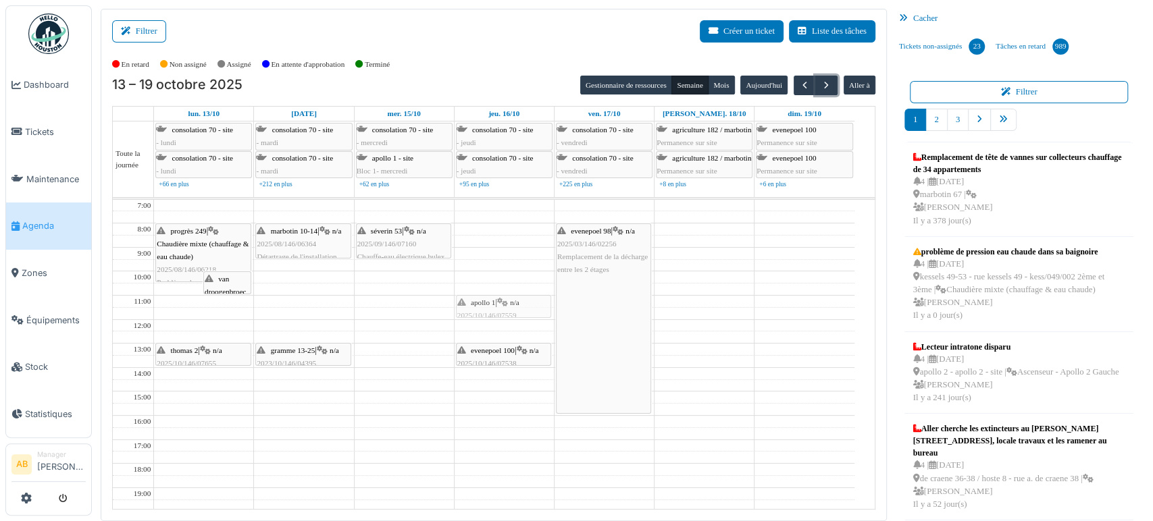
drag, startPoint x: 497, startPoint y: 223, endPoint x: 488, endPoint y: 295, distance: 72.9
click at [488, 295] on div "apollo 1 | n/a 2025/10/146/07559 Faire une ouverture au rez-de-chaussée gauche …" at bounding box center [503, 404] width 99 height 408
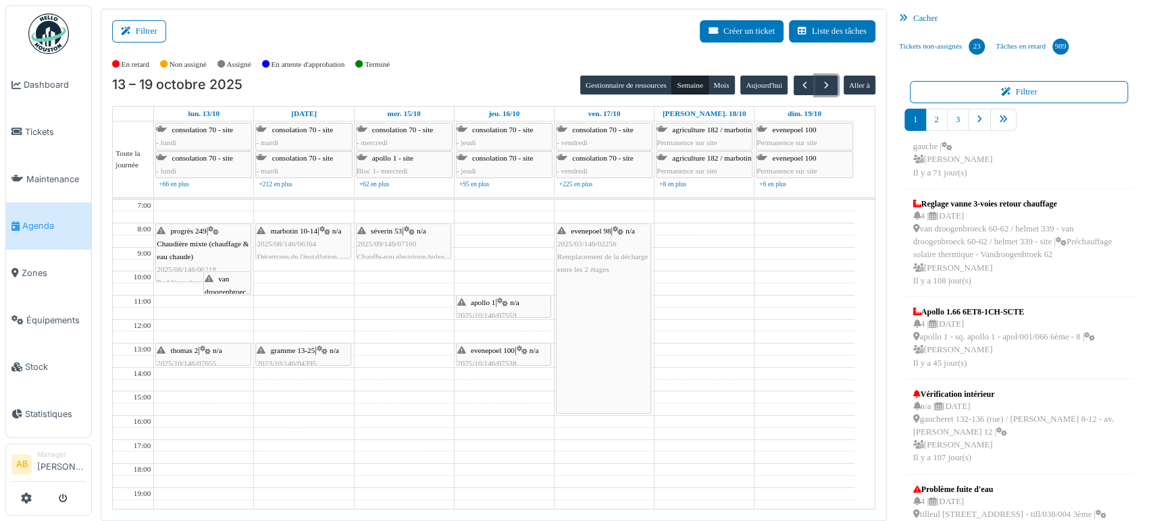
scroll to position [527, 0]
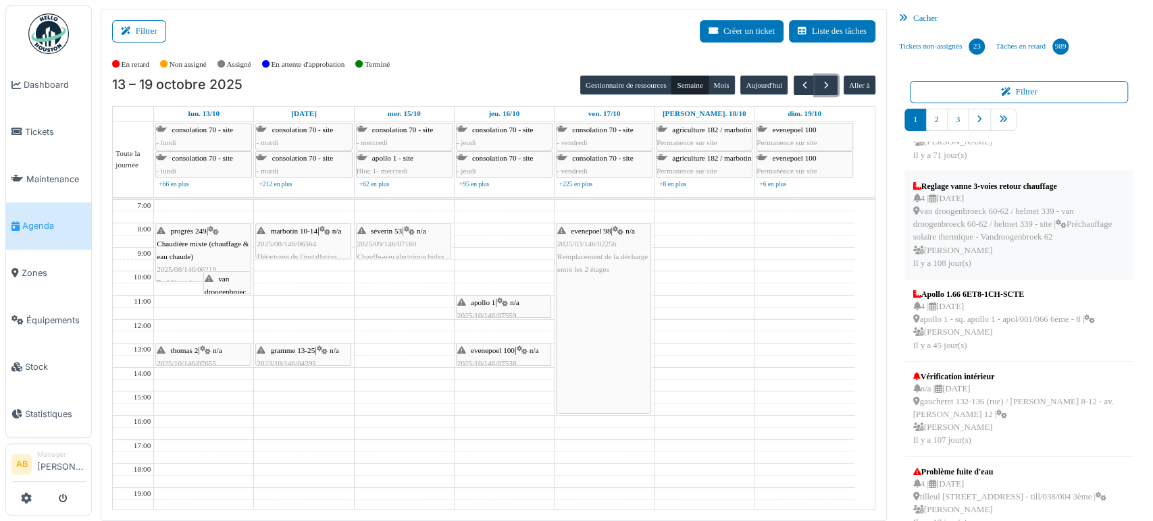
click at [962, 246] on div "4 | 30/06/2025 van droogenbroeck 60-62 / helmet 339 - van droogenbroeck 60-62 /…" at bounding box center [1018, 231] width 211 height 78
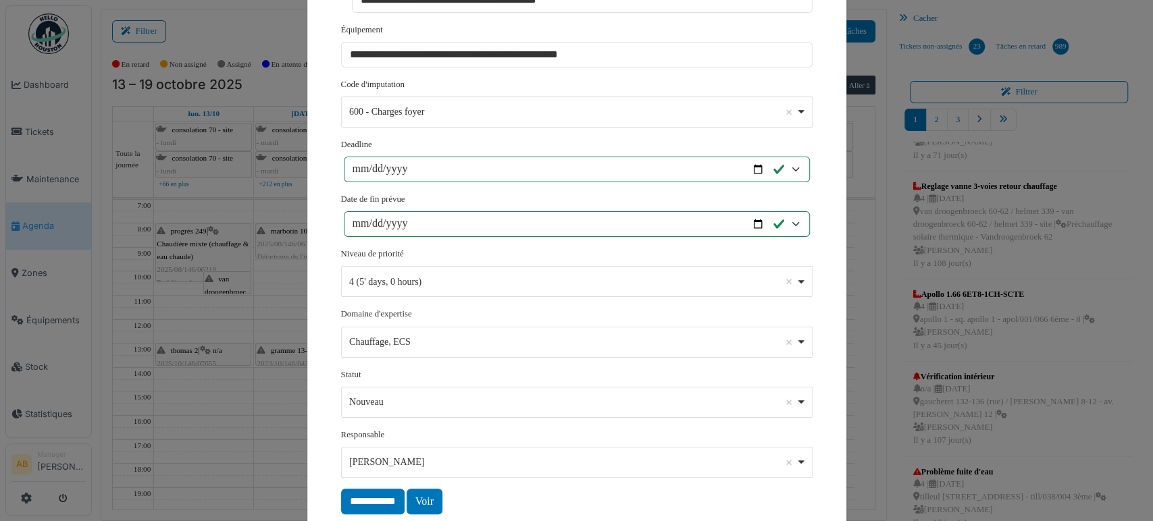
scroll to position [466, 0]
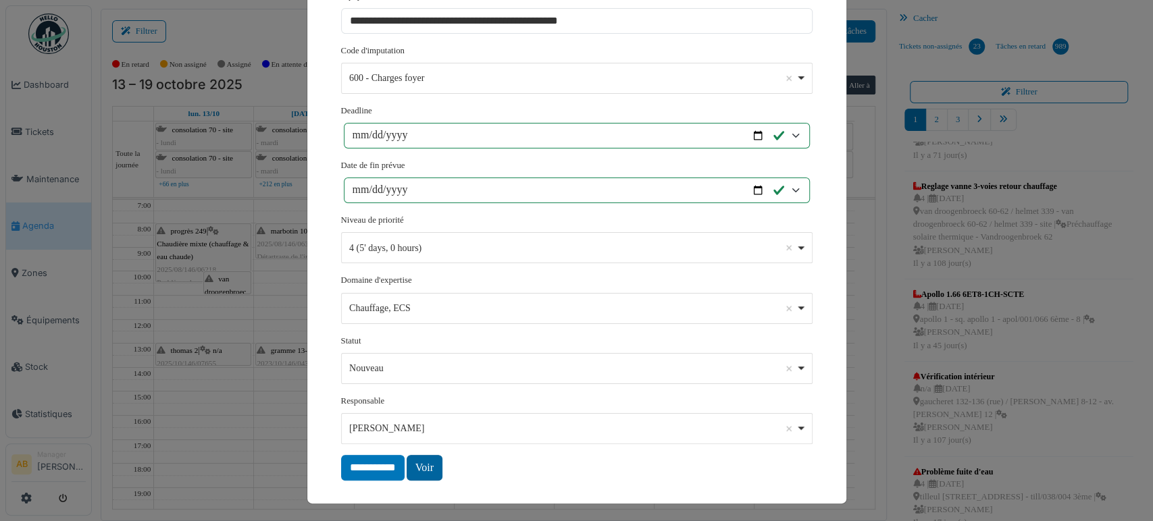
click at [412, 465] on link "Voir" at bounding box center [424, 468] width 36 height 26
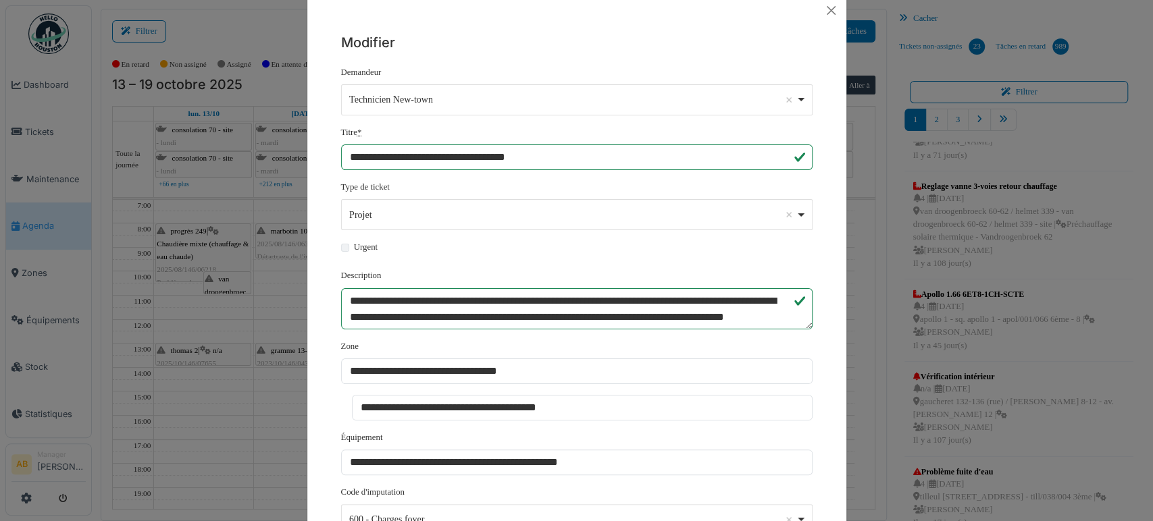
scroll to position [0, 0]
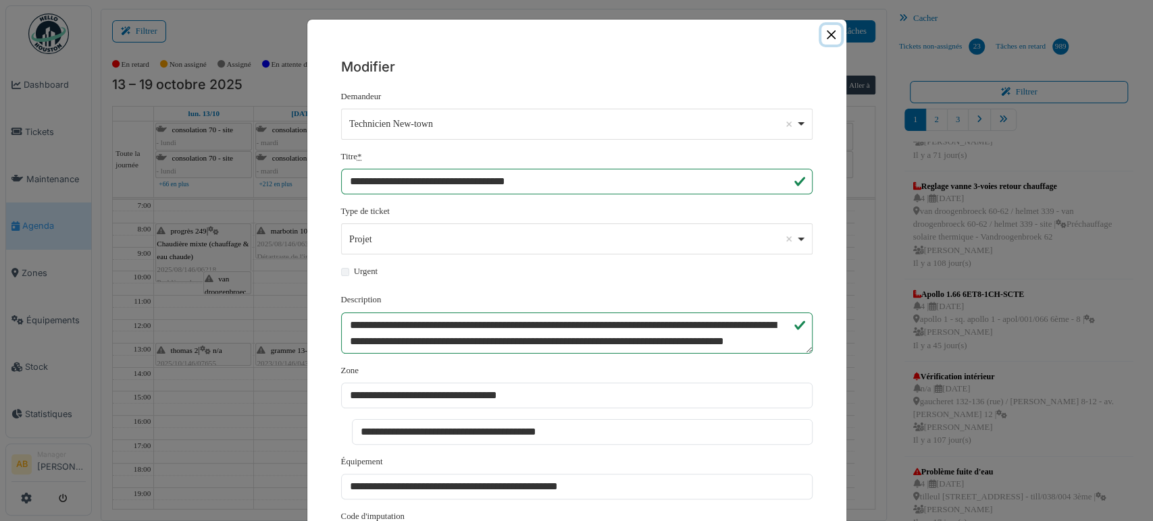
click at [825, 42] on button "Close" at bounding box center [831, 35] width 20 height 20
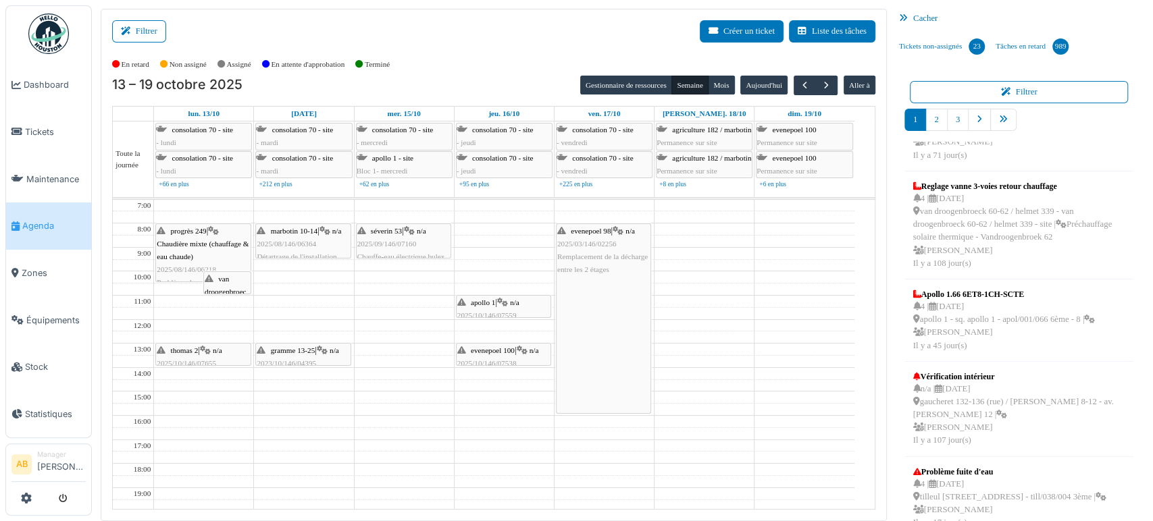
click at [44, 25] on img at bounding box center [48, 34] width 41 height 41
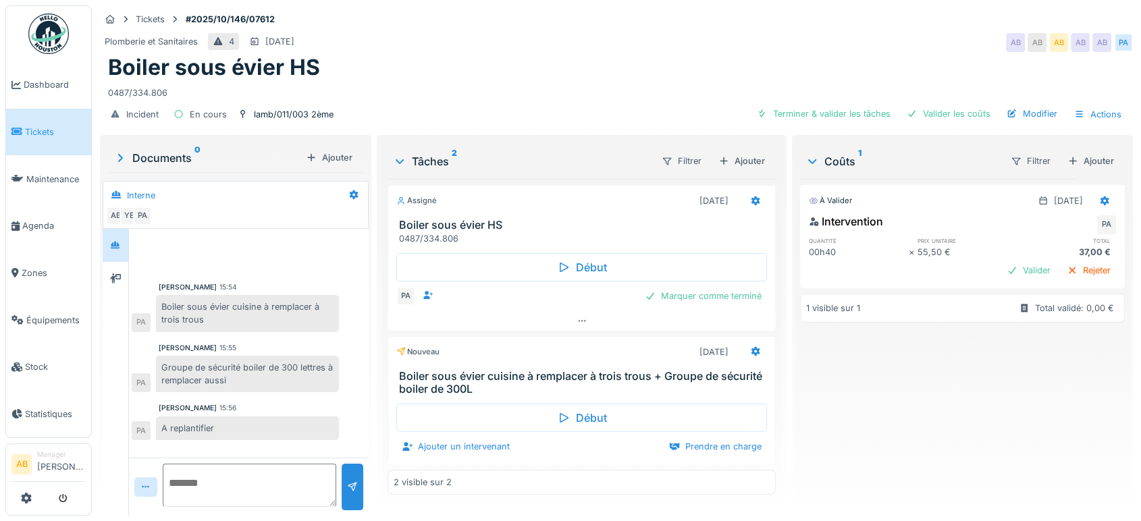
scroll to position [11, 0]
click at [461, 438] on div "Ajouter un intervenant" at bounding box center [455, 447] width 119 height 18
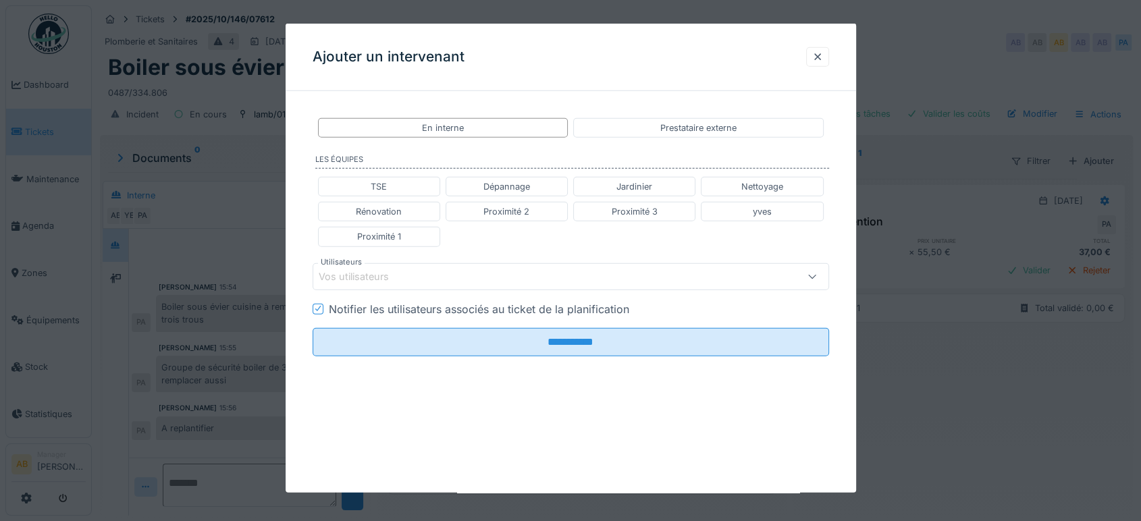
click at [412, 271] on div "Vos utilisateurs" at bounding box center [540, 276] width 443 height 15
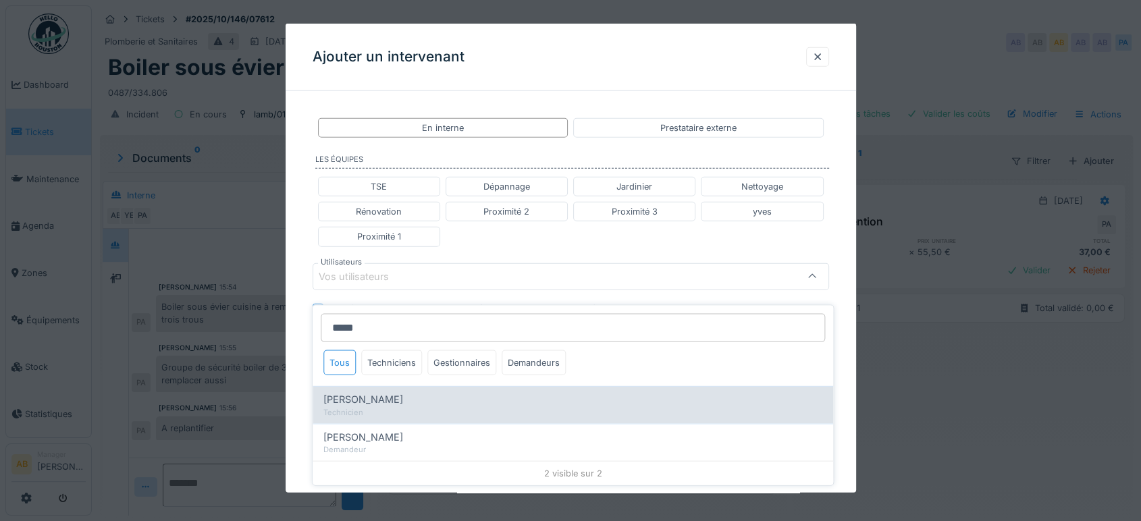
type input "*****"
click at [373, 392] on span "[PERSON_NAME]" at bounding box center [363, 399] width 80 height 15
type input "****"
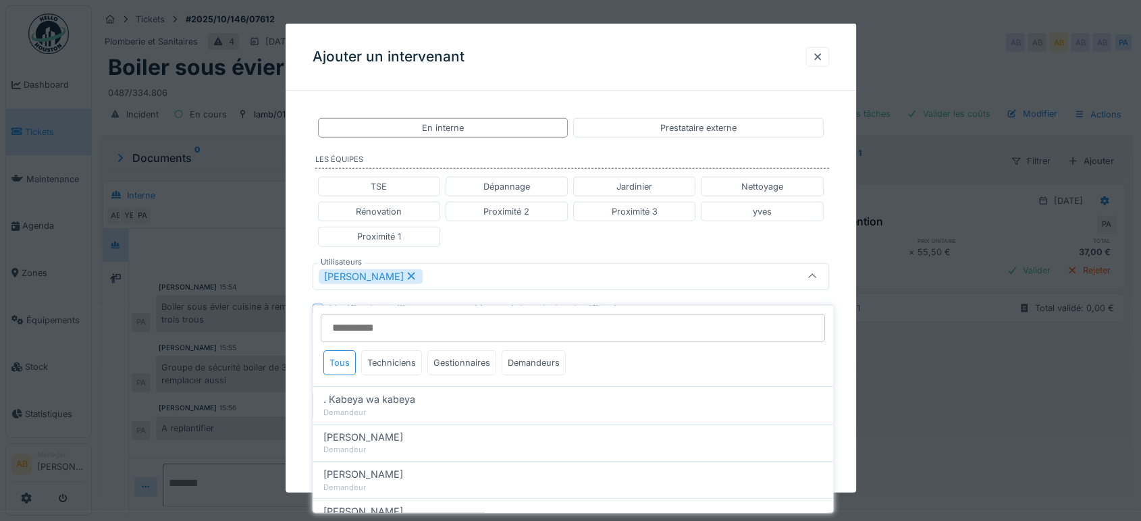
click at [532, 251] on div "TSE Dépannage Jardinier Nettoyage Rénovation Proximité 2 Proximité 3 yves Proxi…" at bounding box center [571, 212] width 517 height 81
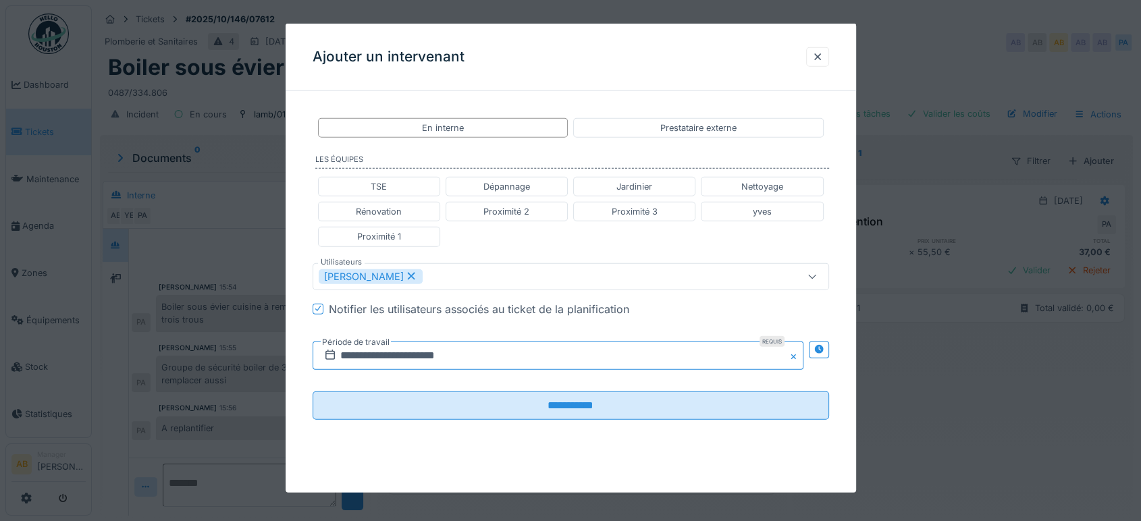
click at [441, 341] on input "**********" at bounding box center [558, 355] width 491 height 28
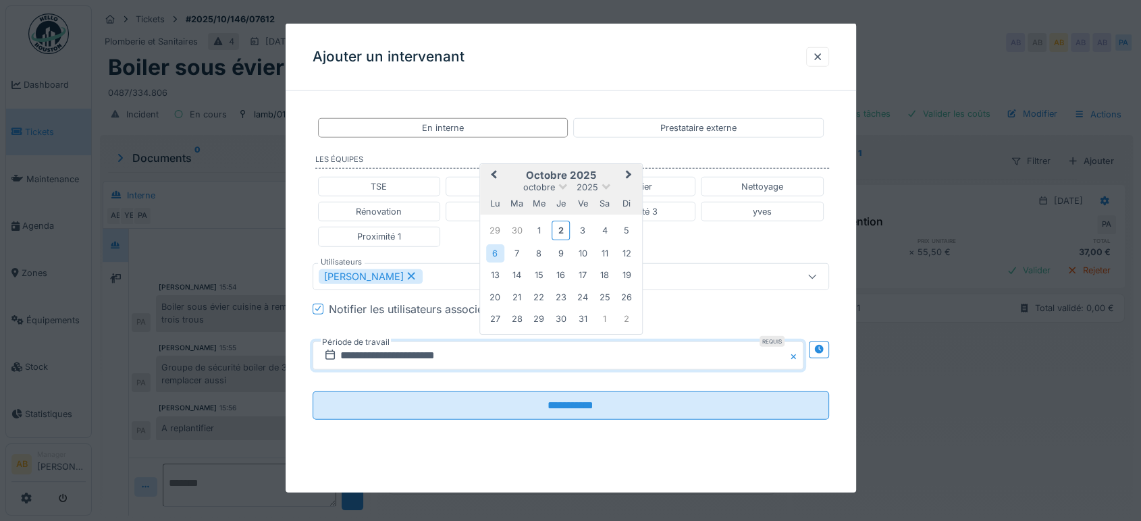
click at [629, 172] on span "Next Month" at bounding box center [629, 175] width 0 height 16
click at [494, 173] on span "Previous Month" at bounding box center [494, 176] width 0 height 16
click at [557, 273] on div "16" at bounding box center [561, 275] width 18 height 18
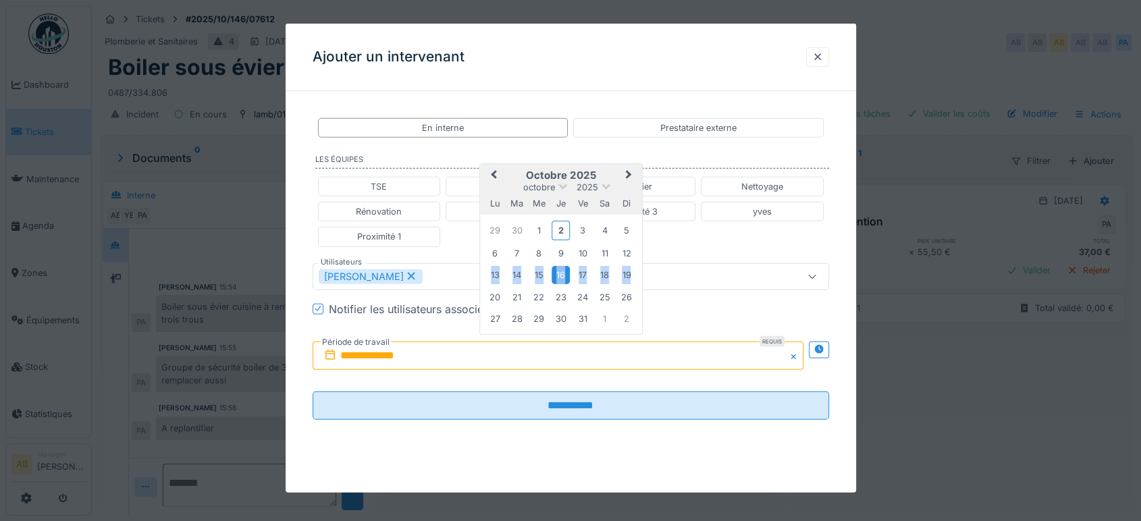
click at [557, 273] on div "16" at bounding box center [561, 275] width 18 height 18
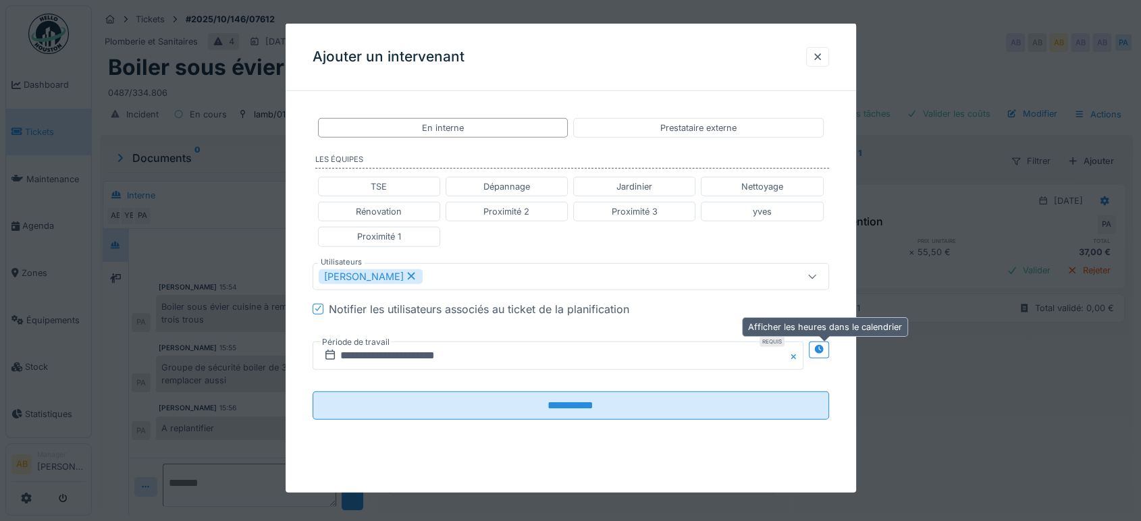
click at [823, 352] on icon at bounding box center [818, 349] width 9 height 9
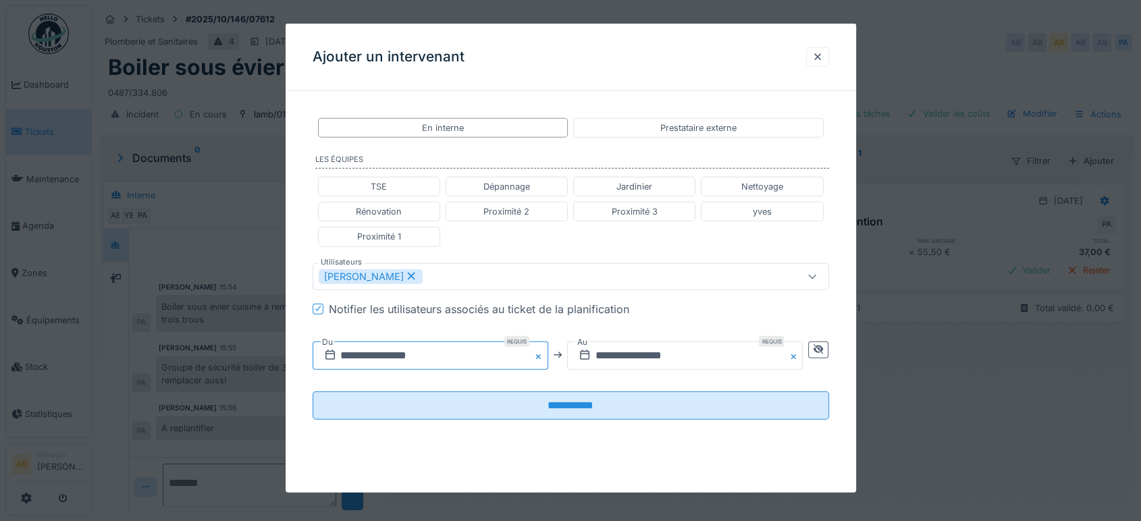
click at [461, 348] on input "**********" at bounding box center [431, 355] width 236 height 28
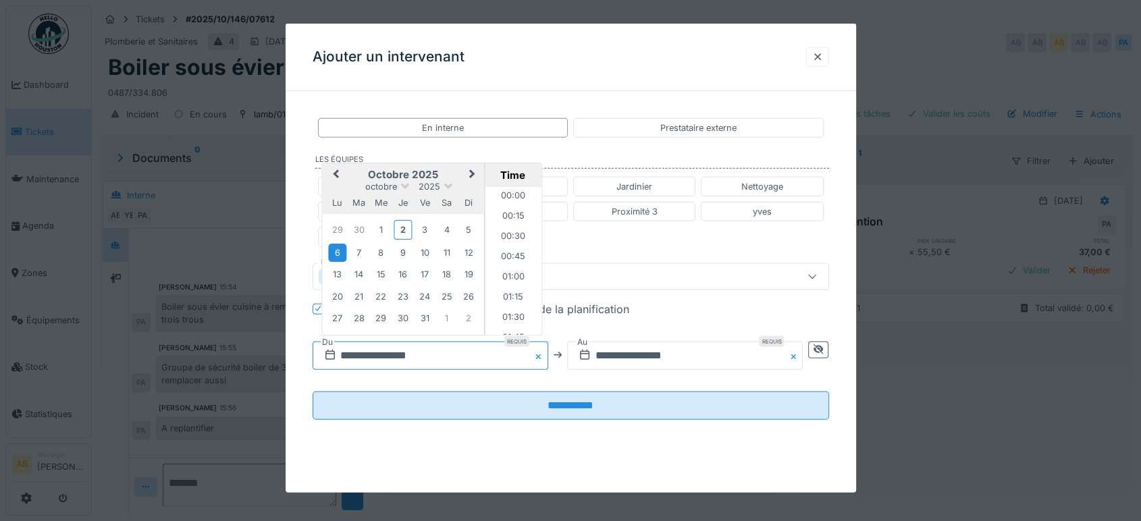
scroll to position [503, 0]
click at [397, 274] on div "16" at bounding box center [403, 274] width 18 height 18
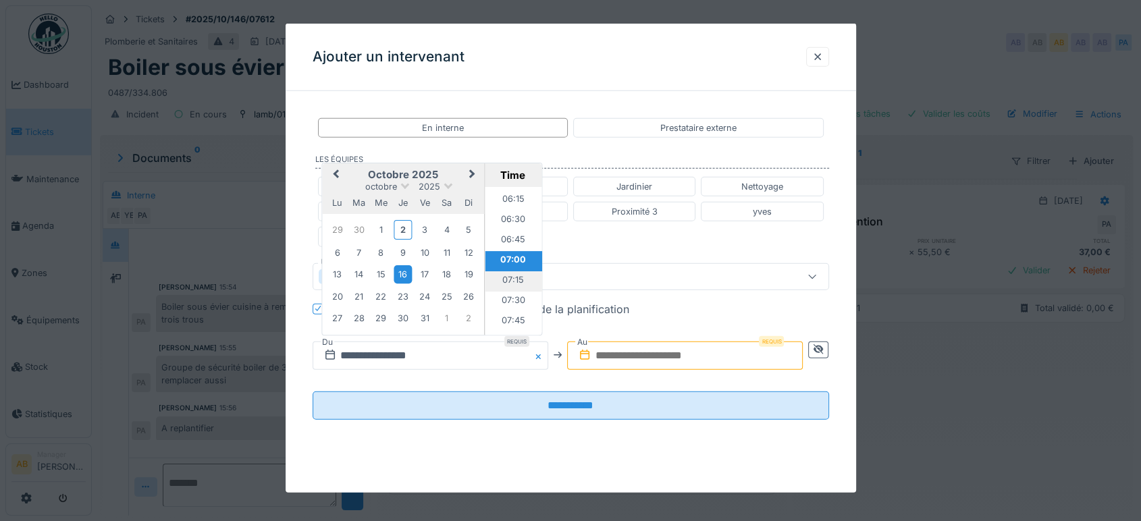
scroll to position [590, 0]
click at [513, 258] on li "08:00" at bounding box center [513, 255] width 57 height 20
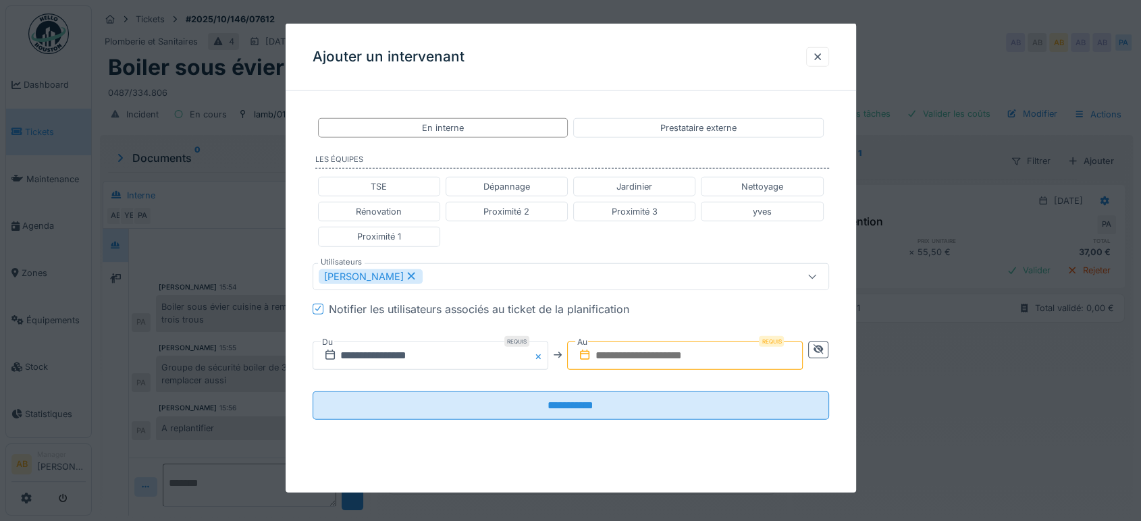
click at [712, 355] on input "text" at bounding box center [685, 355] width 236 height 28
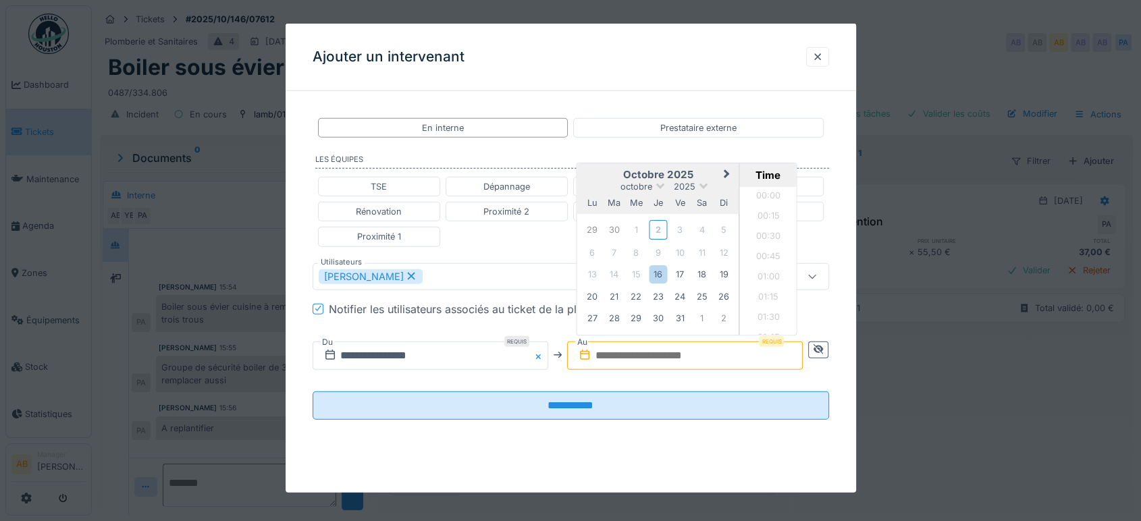
scroll to position [1253, 0]
click at [608, 165] on div "octobre 2025 octobre 2025 lu ma me je ve sa di" at bounding box center [658, 188] width 162 height 51
click at [662, 269] on div "16" at bounding box center [658, 274] width 18 height 18
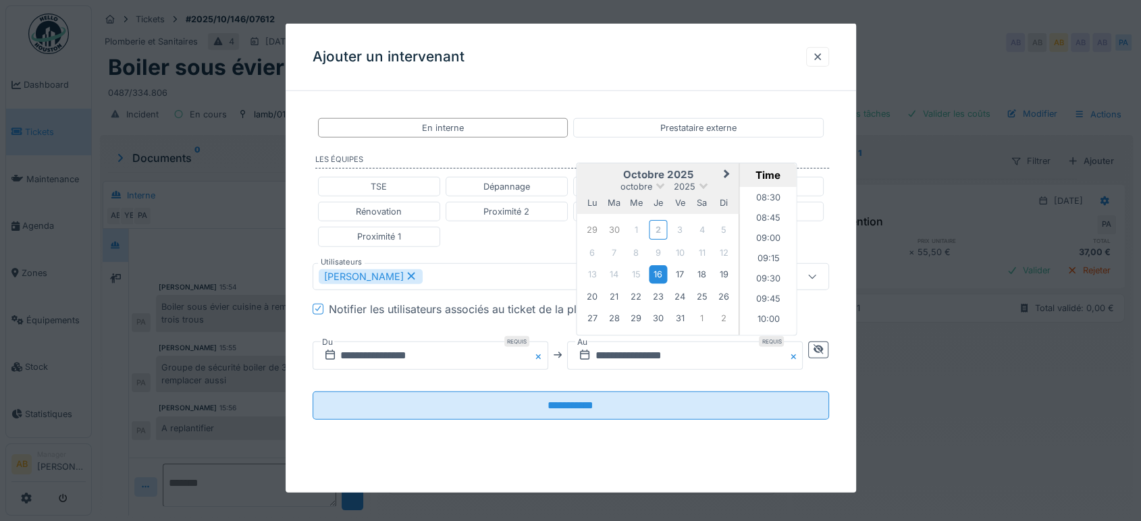
scroll to position [687, 0]
click at [768, 242] on li "09:00" at bounding box center [768, 240] width 57 height 20
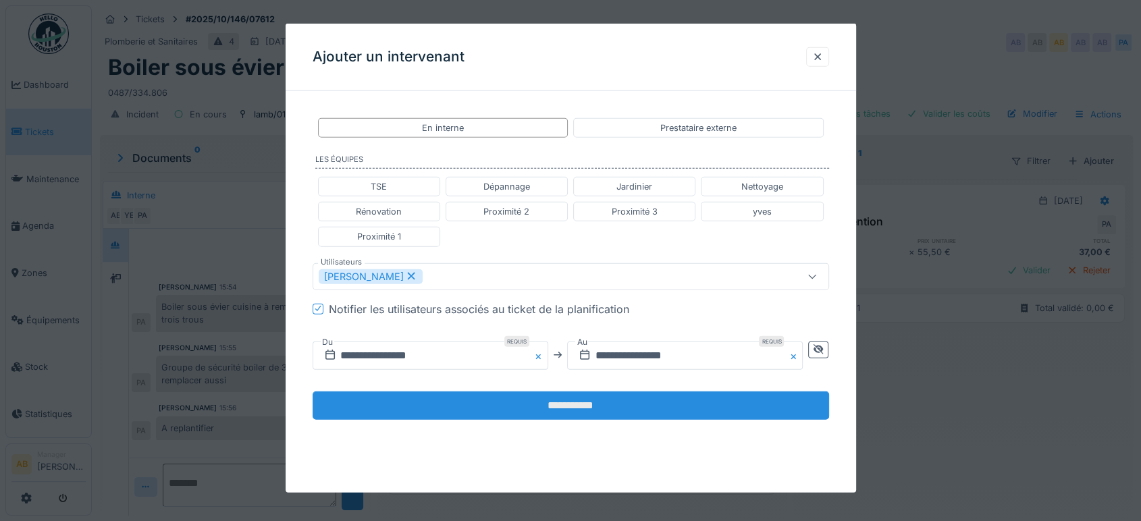
click at [648, 394] on input "**********" at bounding box center [571, 405] width 517 height 28
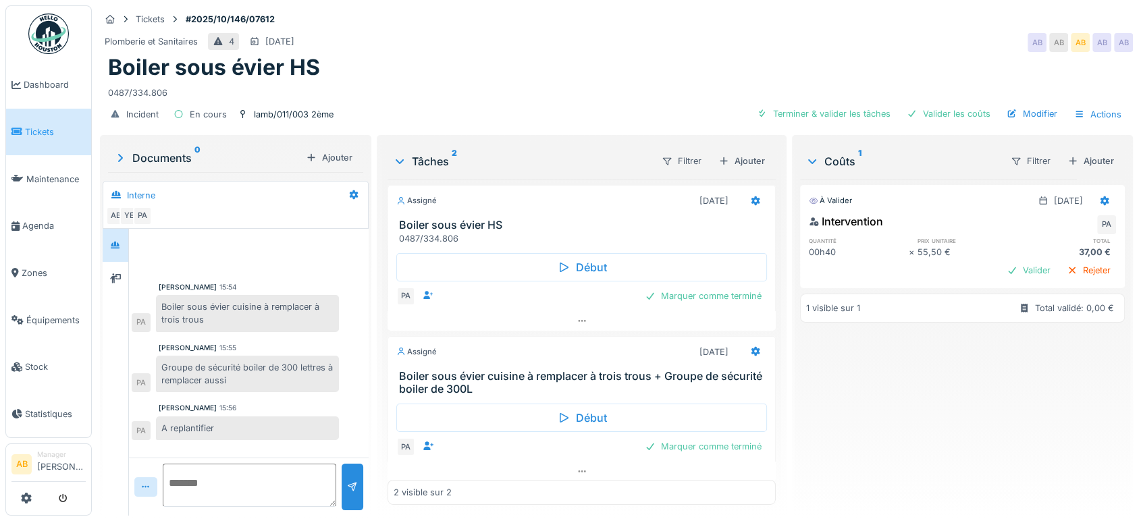
scroll to position [6, 0]
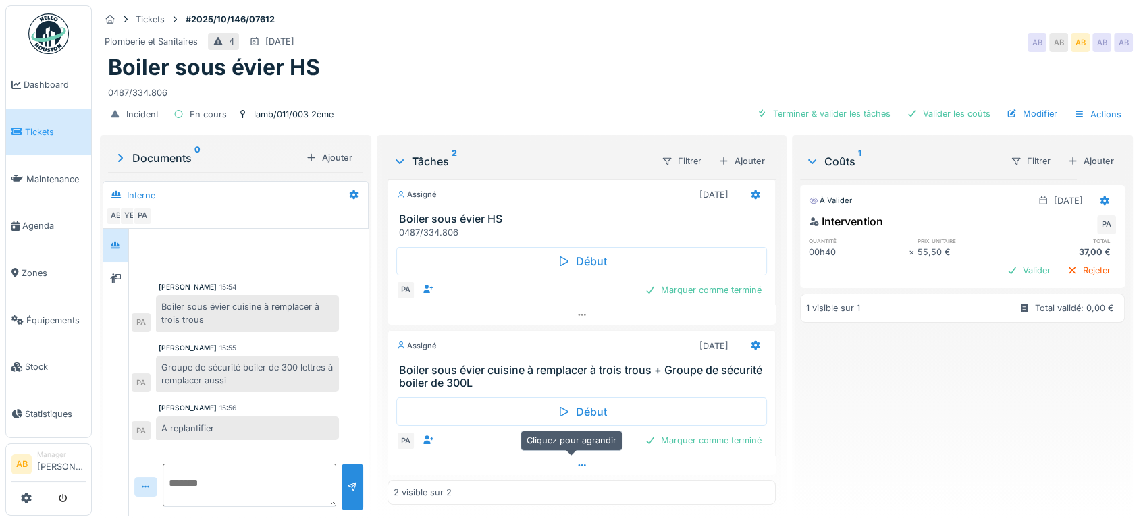
click at [535, 456] on div at bounding box center [582, 466] width 388 height 20
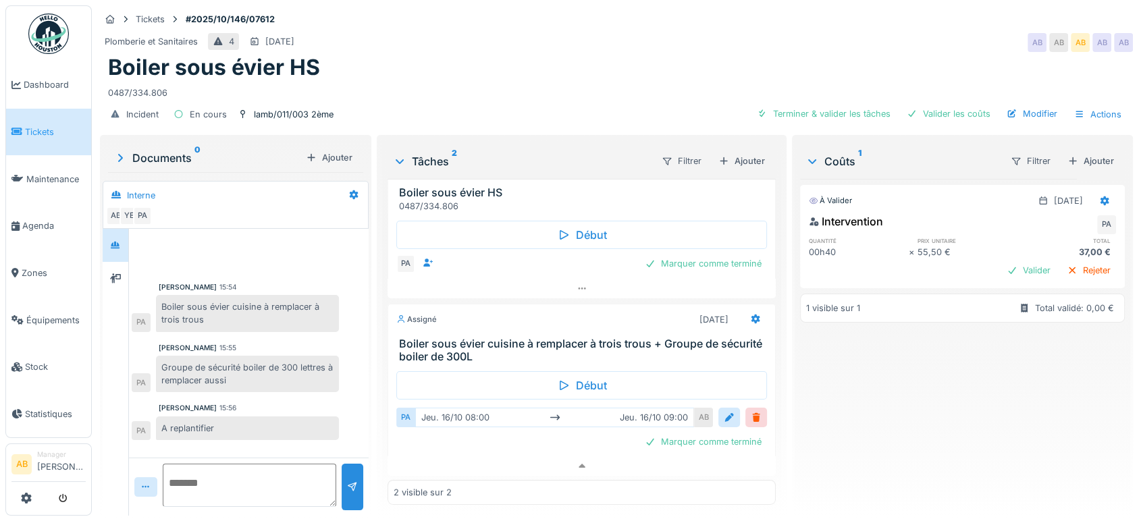
scroll to position [33, 0]
drag, startPoint x: 420, startPoint y: 315, endPoint x: 519, endPoint y: 442, distance: 160.7
click at [519, 442] on div "Marquer comme terminé" at bounding box center [581, 441] width 371 height 18
click at [1064, 521] on div "Tickets #2025/10/146/07612 Plomberie et Sanitaires 4 06/10/2025 AB AB AB AB AB …" at bounding box center [616, 260] width 1049 height 521
click at [49, 32] on img at bounding box center [48, 34] width 41 height 41
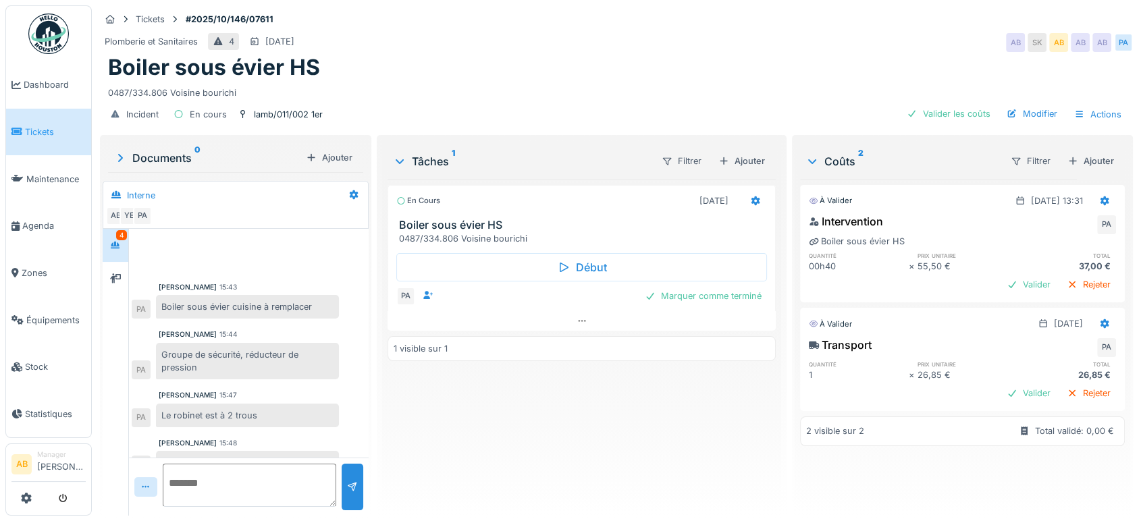
scroll to position [22, 0]
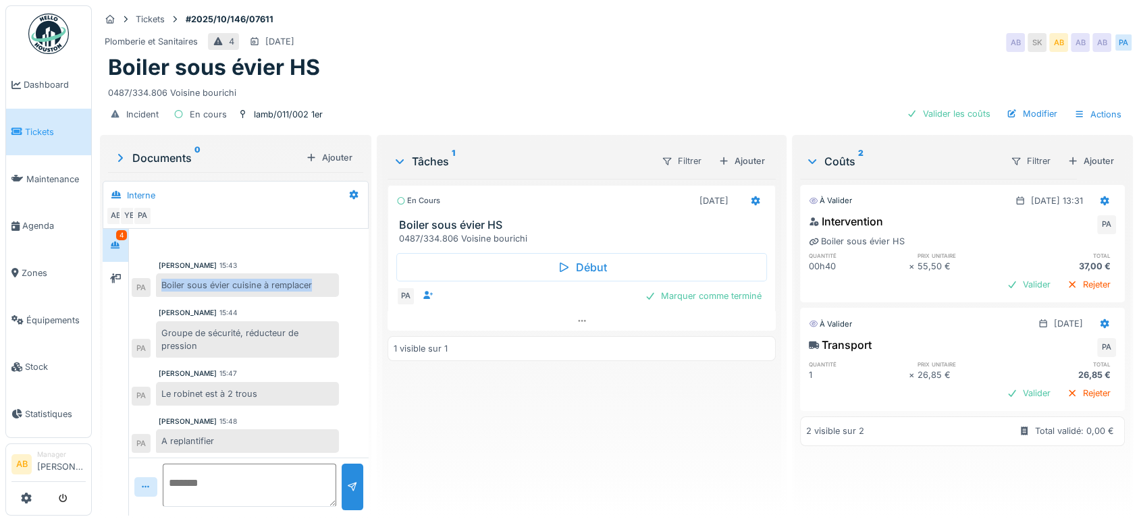
drag, startPoint x: 160, startPoint y: 284, endPoint x: 319, endPoint y: 284, distance: 158.7
click at [319, 284] on div "Boiler sous évier cuisine à remplacer" at bounding box center [247, 285] width 183 height 24
copy div "Boiler sous évier cuisine à remplacer"
click at [749, 153] on div "Ajouter" at bounding box center [741, 161] width 57 height 18
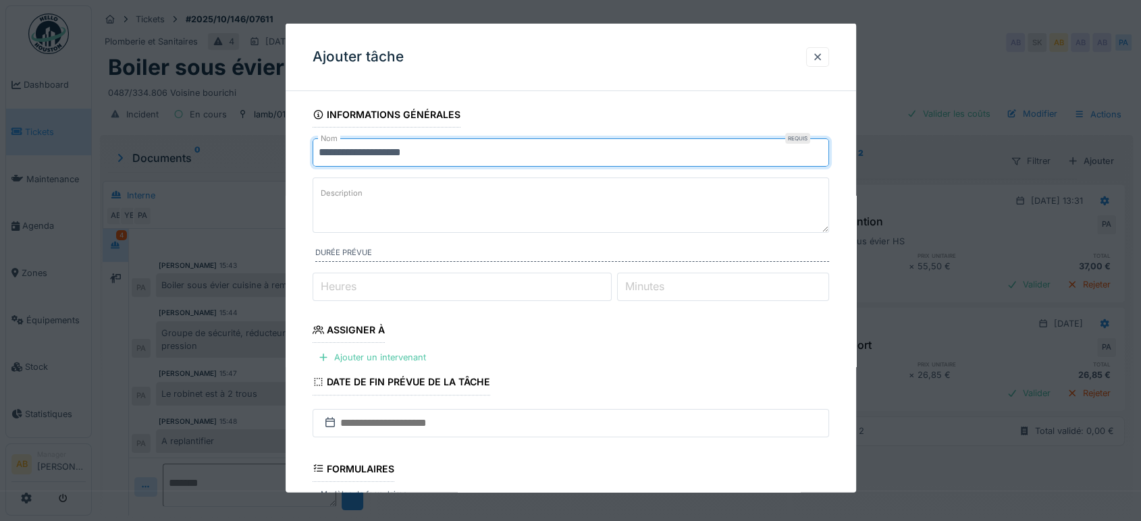
drag, startPoint x: 537, startPoint y: 147, endPoint x: 78, endPoint y: 203, distance: 462.5
click at [92, 203] on div "**********" at bounding box center [616, 260] width 1049 height 521
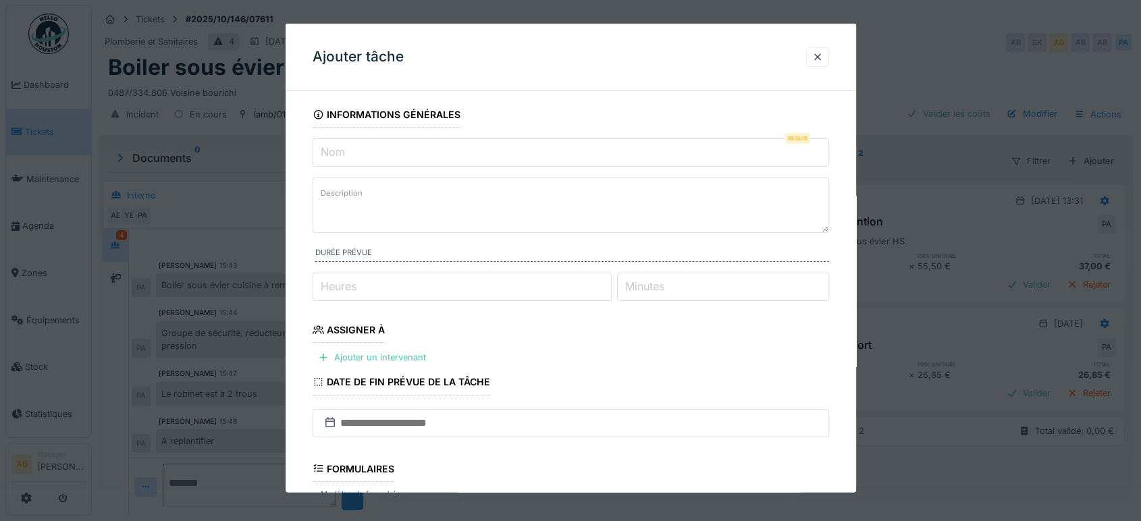
paste input "**********"
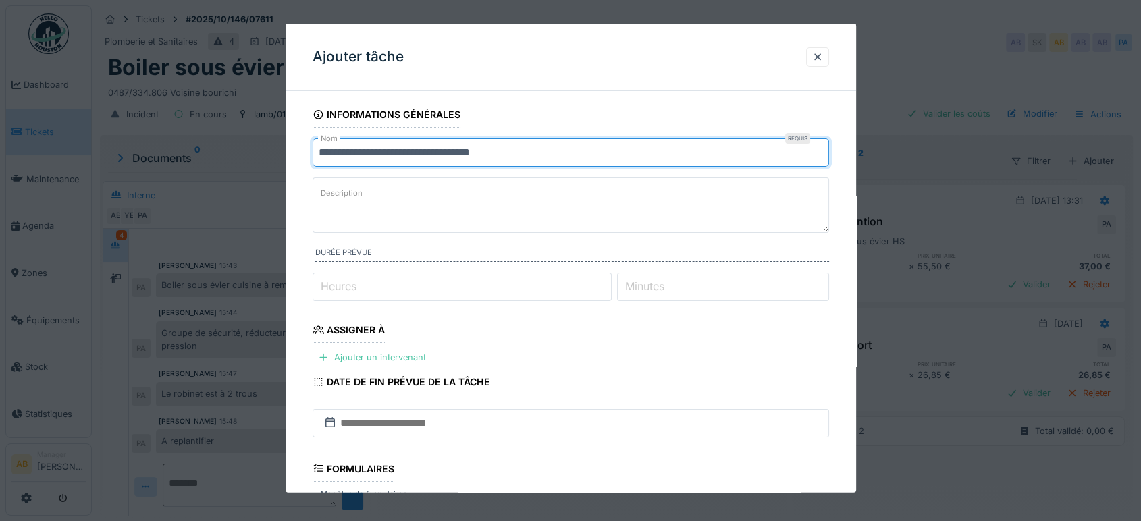
scroll to position [198, 0]
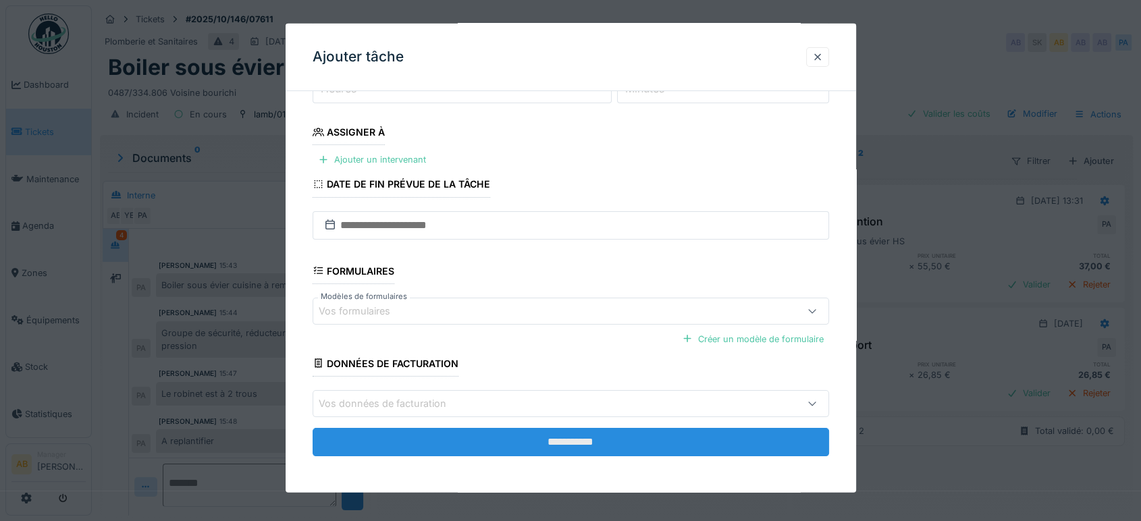
type input "**********"
click at [564, 445] on input "**********" at bounding box center [571, 442] width 517 height 28
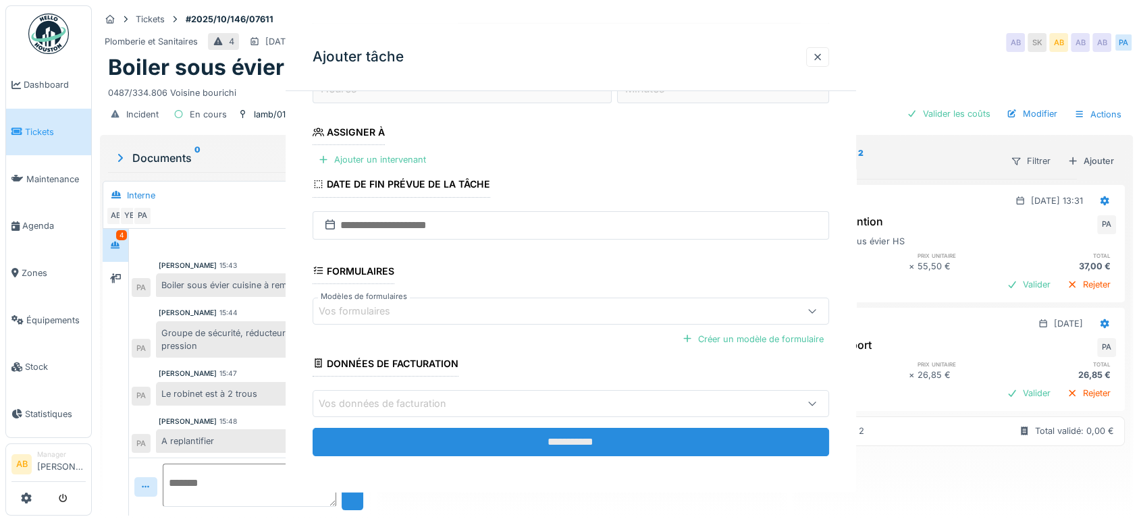
scroll to position [0, 0]
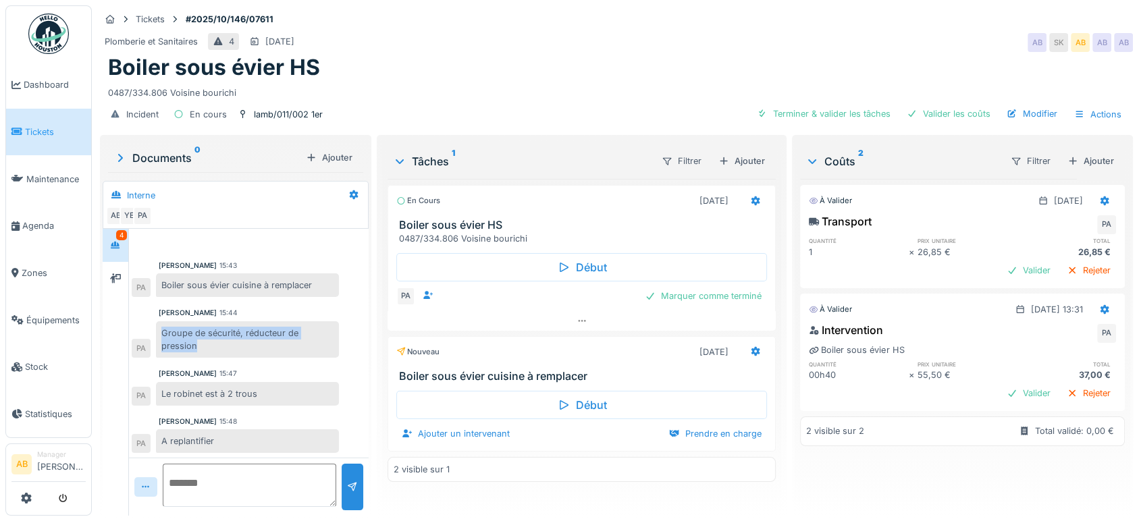
drag, startPoint x: 205, startPoint y: 355, endPoint x: 159, endPoint y: 333, distance: 51.0
click at [159, 333] on div "Groupe de sécurité, réducteur de pression" at bounding box center [247, 339] width 183 height 36
copy div "Groupe de sécurité, réducteur de pression"
click at [750, 351] on icon at bounding box center [755, 351] width 11 height 9
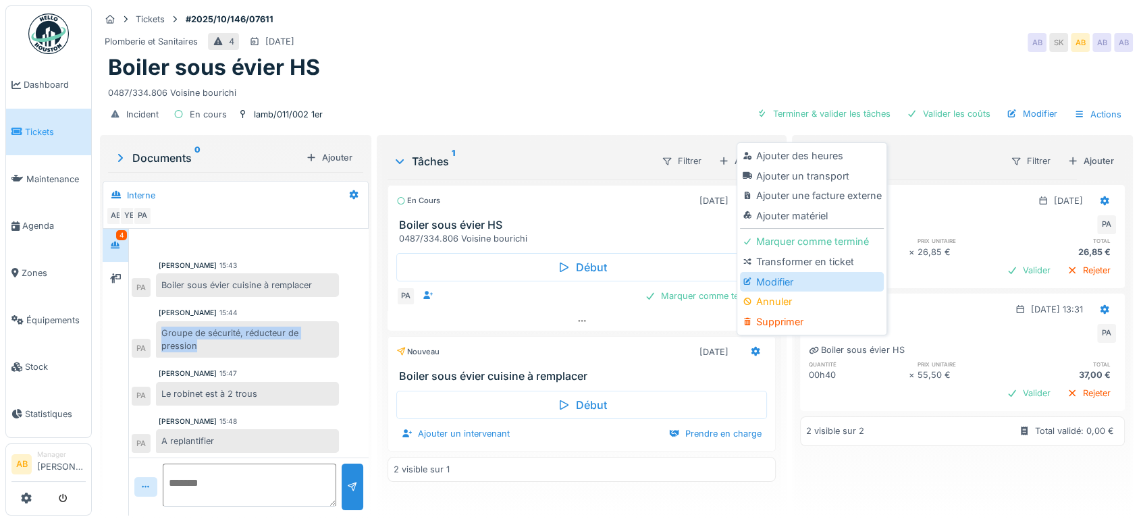
click at [779, 281] on div "Modifier" at bounding box center [812, 282] width 144 height 20
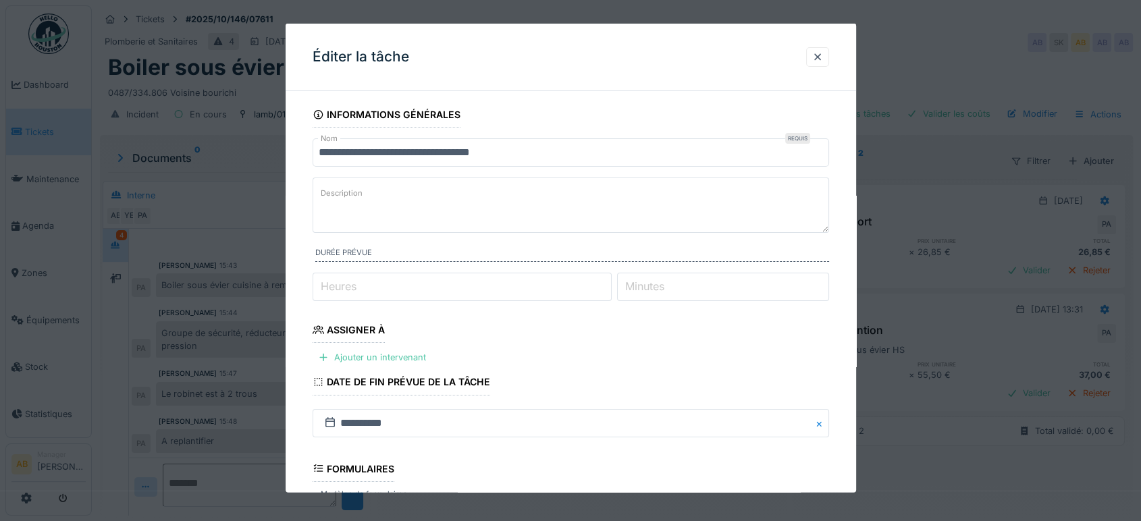
click at [565, 157] on input "**********" at bounding box center [571, 152] width 517 height 28
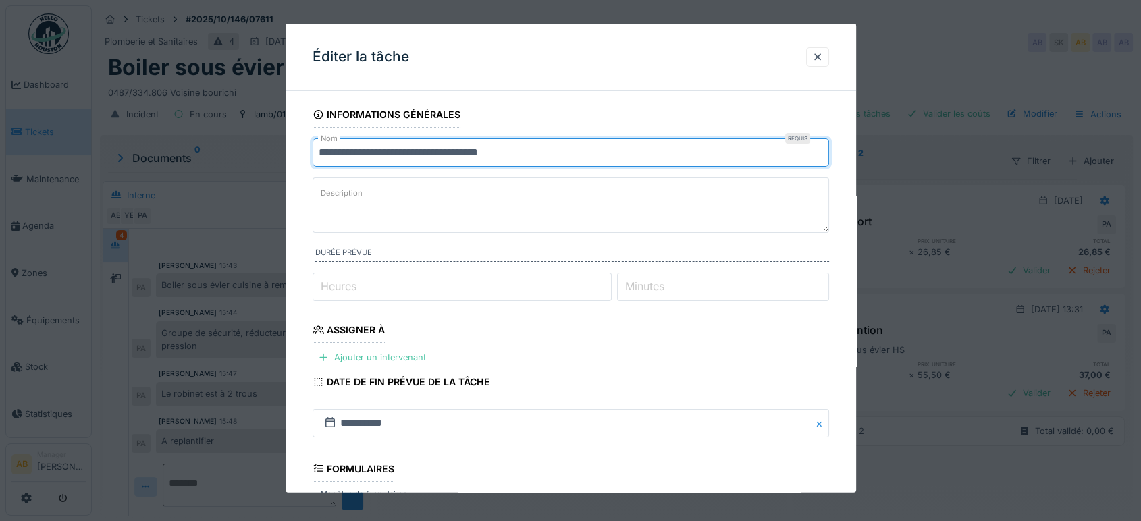
paste input "**********"
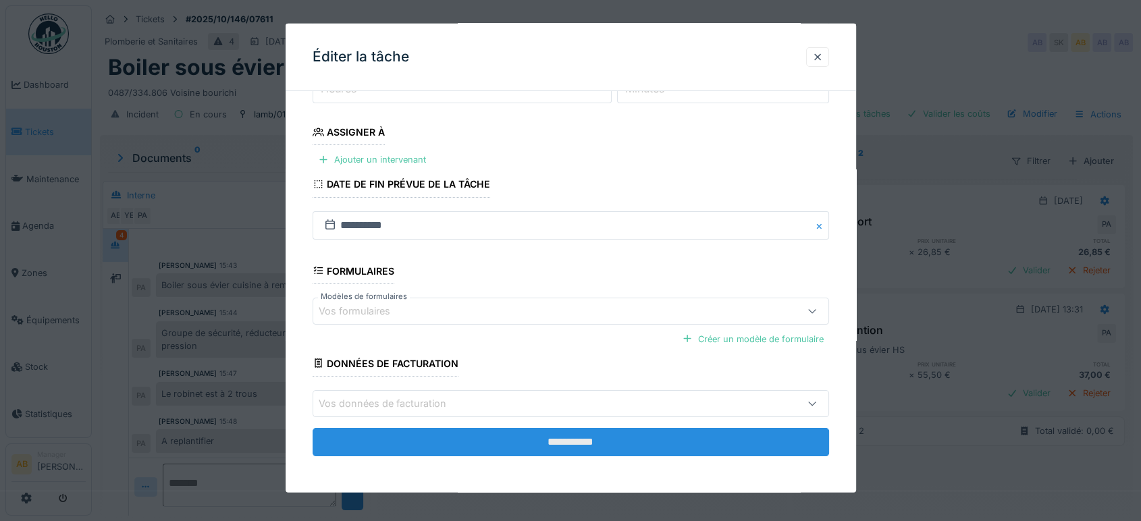
type input "**********"
click at [549, 434] on input "**********" at bounding box center [571, 442] width 517 height 28
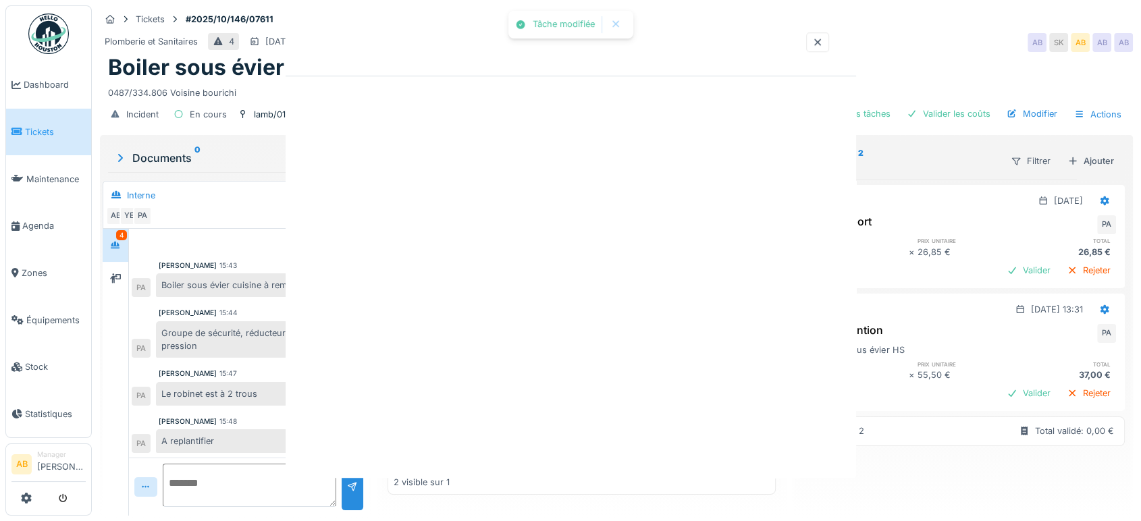
scroll to position [0, 0]
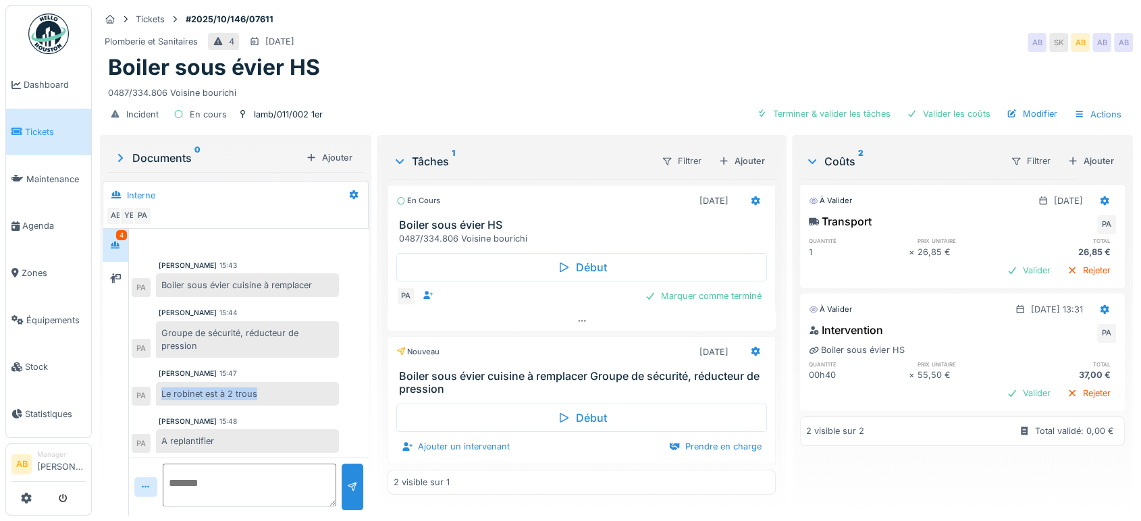
drag, startPoint x: 265, startPoint y: 398, endPoint x: 157, endPoint y: 398, distance: 108.0
click at [157, 398] on div "Le robinet est à 2 trous" at bounding box center [247, 394] width 183 height 24
copy div "Le robinet est à 2 trous"
click at [754, 355] on div at bounding box center [755, 352] width 23 height 20
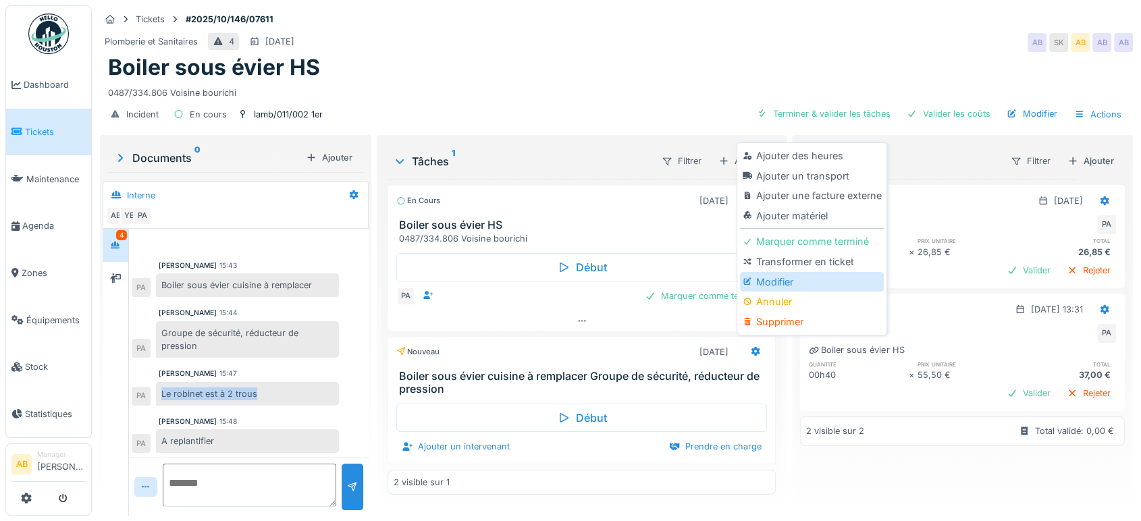
click at [764, 280] on div "Modifier" at bounding box center [812, 282] width 144 height 20
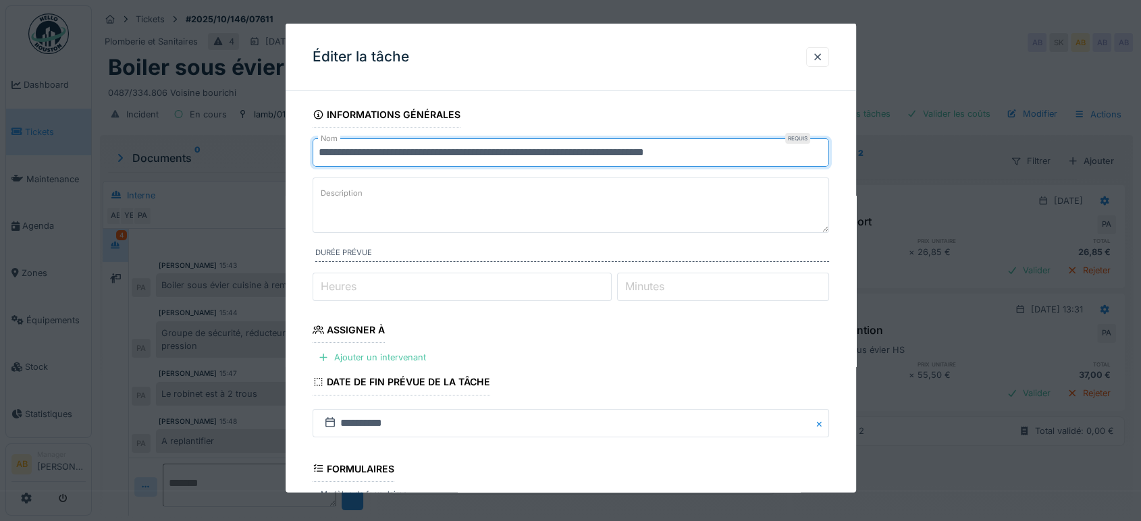
click at [781, 149] on input "**********" at bounding box center [571, 152] width 517 height 28
paste input "**********"
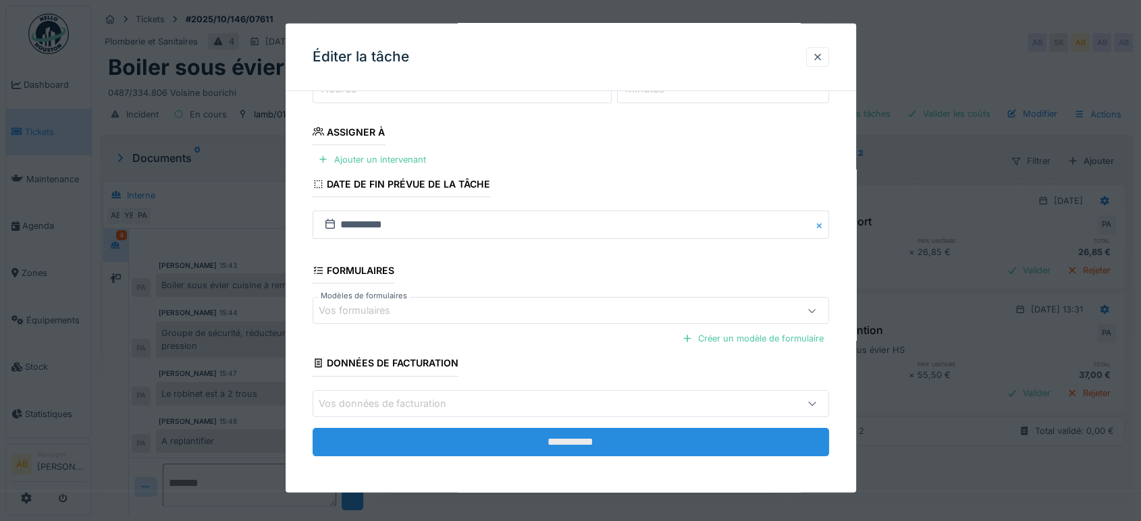
type input "**********"
click at [617, 428] on input "**********" at bounding box center [571, 441] width 517 height 28
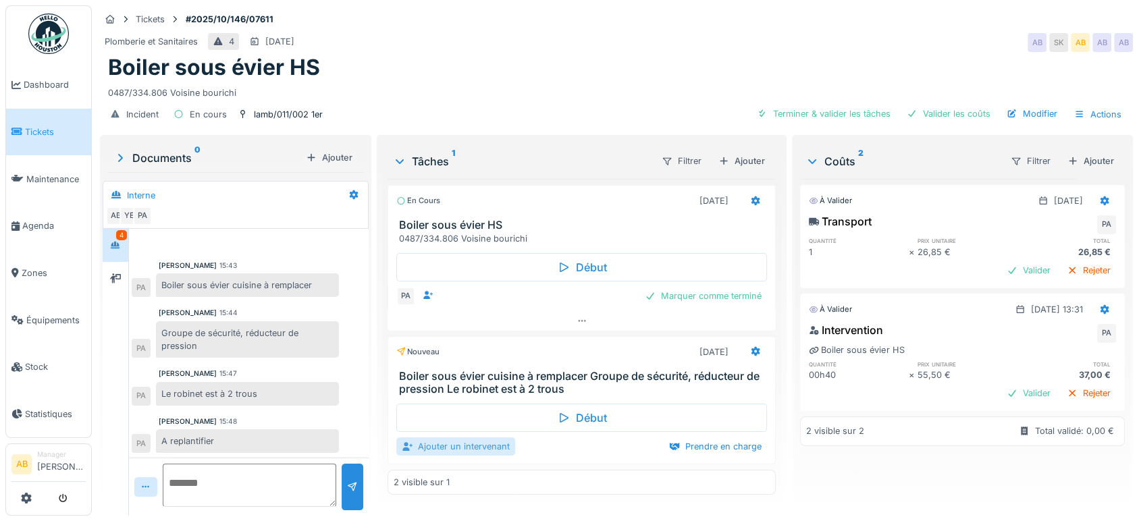
click at [478, 442] on div "Ajouter un intervenant" at bounding box center [455, 447] width 119 height 18
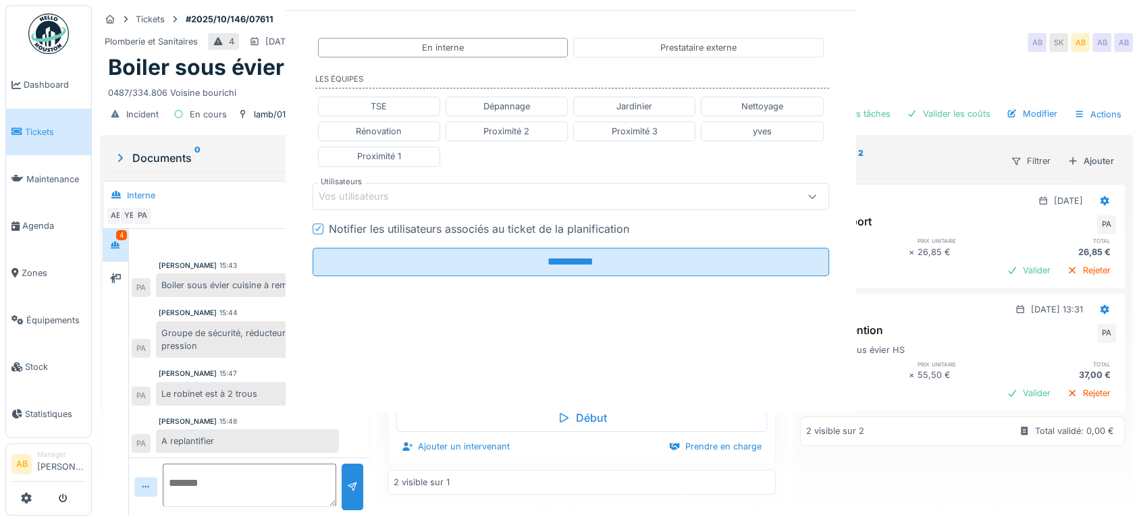
scroll to position [11, 0]
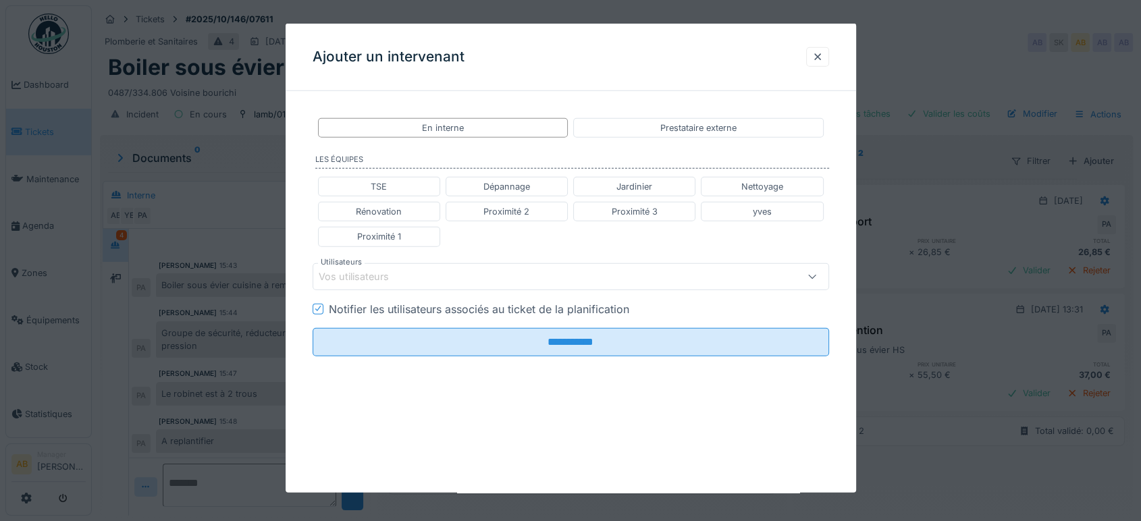
click at [405, 285] on div "Vos utilisateurs" at bounding box center [571, 276] width 517 height 27
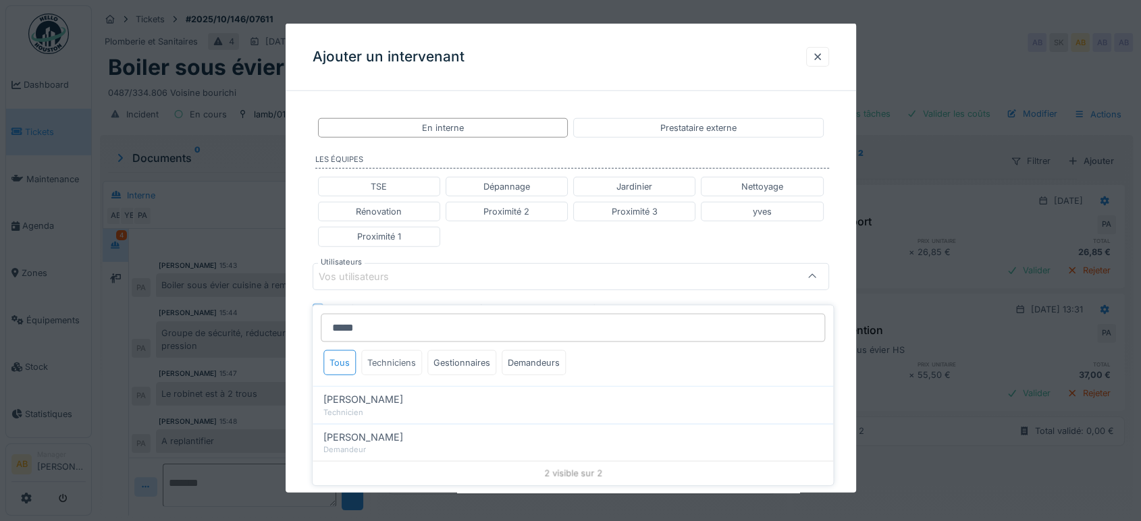
type input "*****"
click at [391, 352] on div "Techniciens" at bounding box center [391, 362] width 61 height 25
click at [551, 244] on div "TSE Dépannage Jardinier Nettoyage Rénovation Proximité 2 Proximité 3 yves Proxi…" at bounding box center [571, 212] width 517 height 81
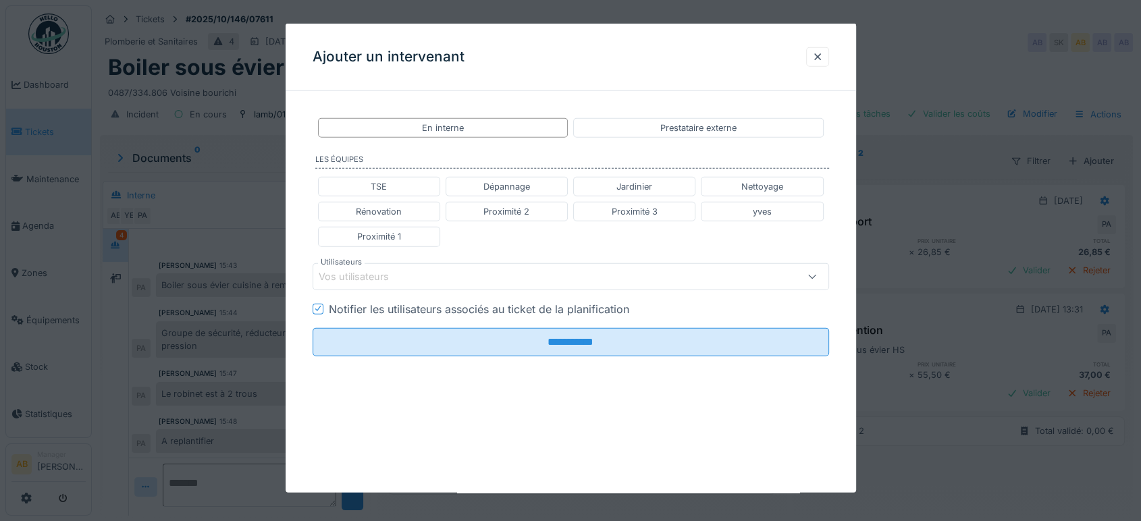
click at [450, 277] on div "Vos utilisateurs" at bounding box center [540, 276] width 443 height 15
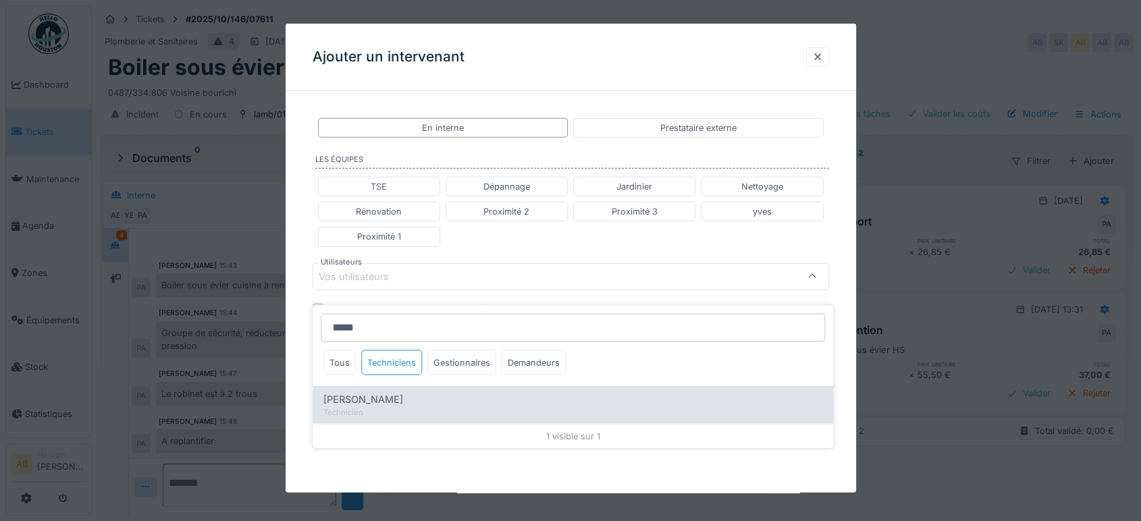
type input "*****"
click at [420, 406] on div "Technicien" at bounding box center [572, 411] width 499 height 11
type input "****"
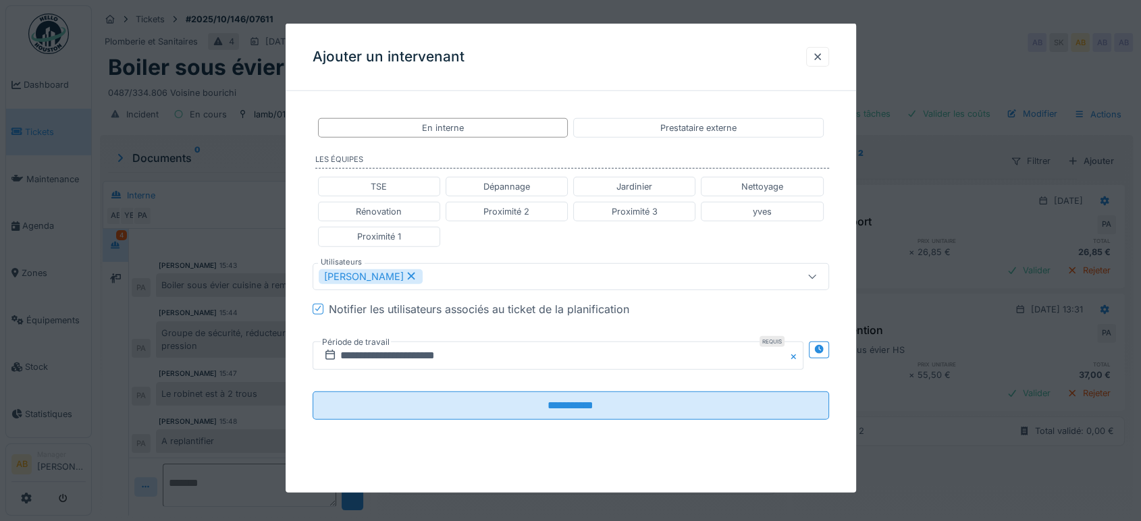
click at [519, 236] on div "TSE Dépannage Jardinier Nettoyage Rénovation Proximité 2 Proximité 3 yves Proxi…" at bounding box center [571, 212] width 517 height 81
click at [498, 357] on input "**********" at bounding box center [558, 355] width 491 height 28
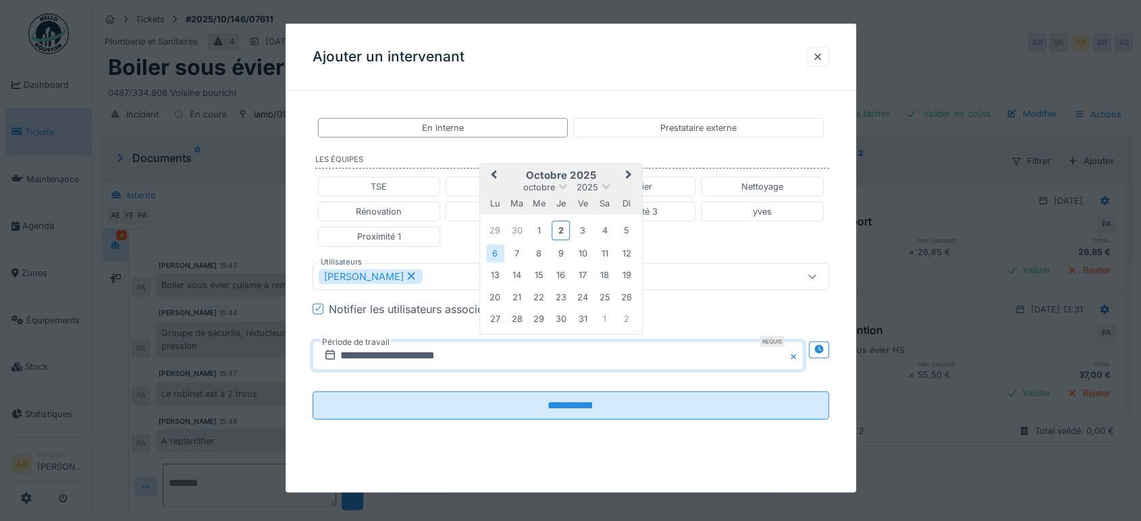
click at [629, 176] on span "Next Month" at bounding box center [629, 175] width 0 height 16
click at [494, 176] on span "Previous Month" at bounding box center [494, 176] width 0 height 16
click at [560, 276] on div "16" at bounding box center [561, 275] width 18 height 18
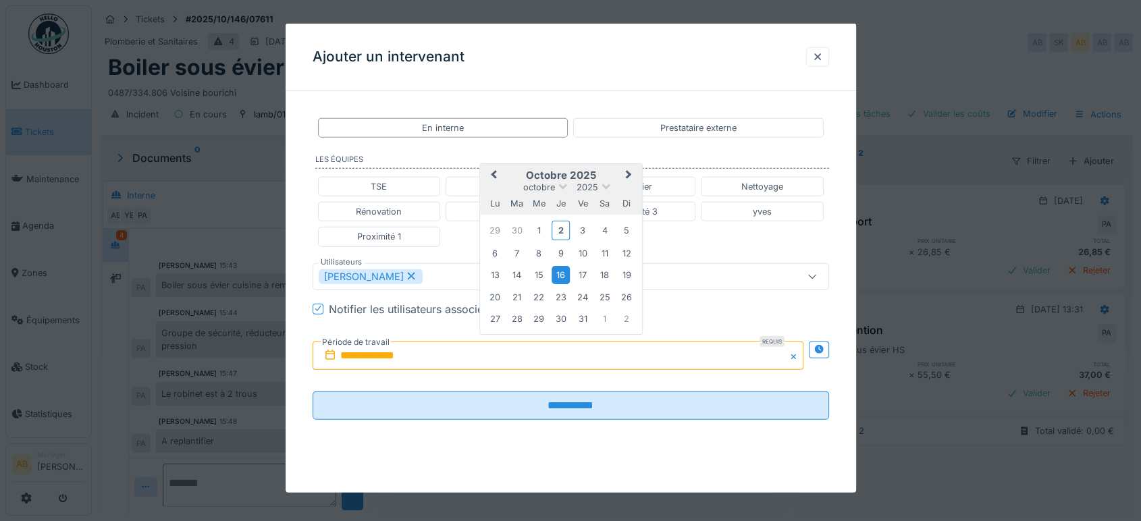
click at [562, 269] on div "16" at bounding box center [561, 275] width 18 height 18
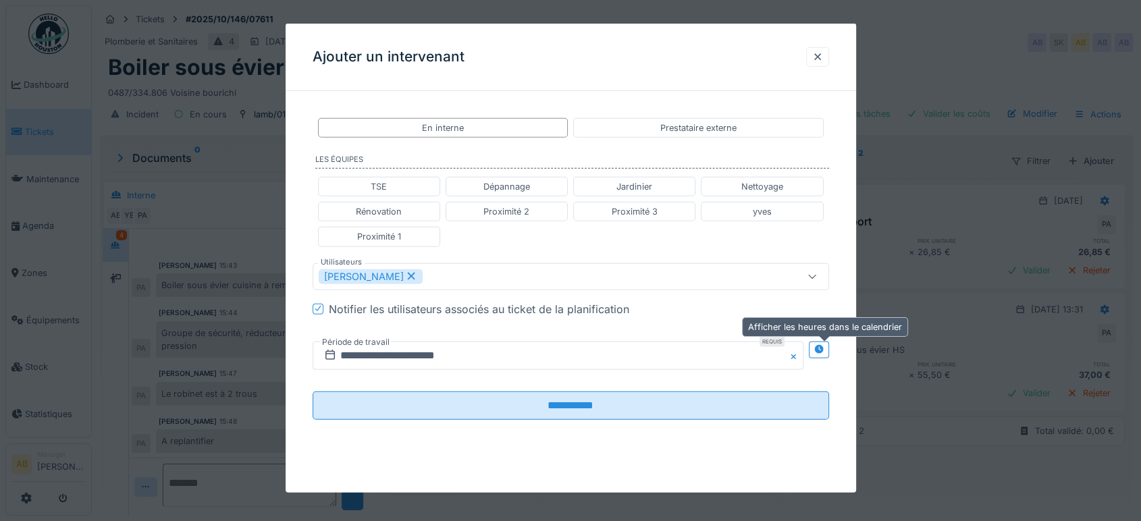
click at [824, 344] on div at bounding box center [819, 349] width 11 height 13
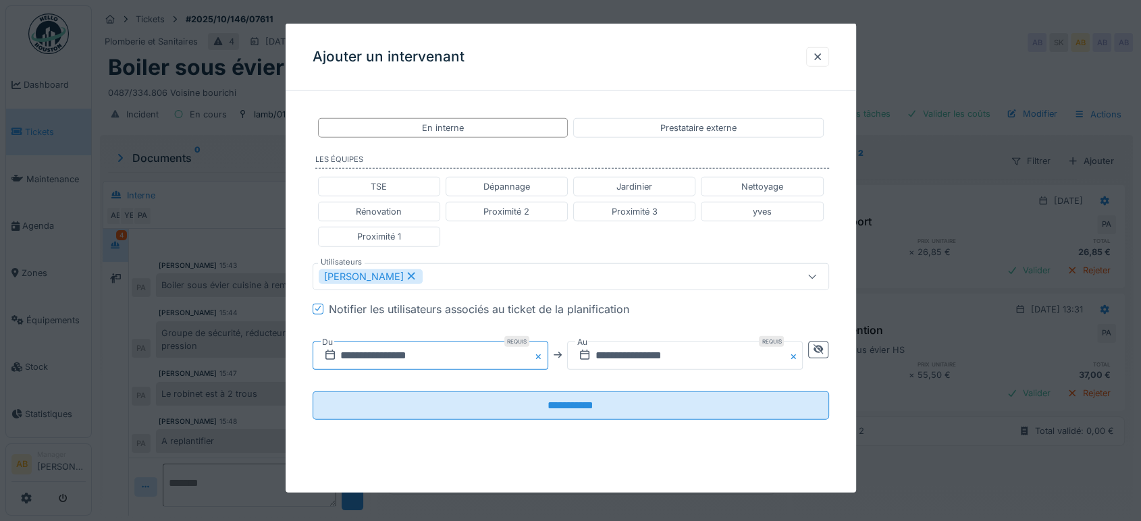
click at [492, 350] on input "**********" at bounding box center [431, 355] width 236 height 28
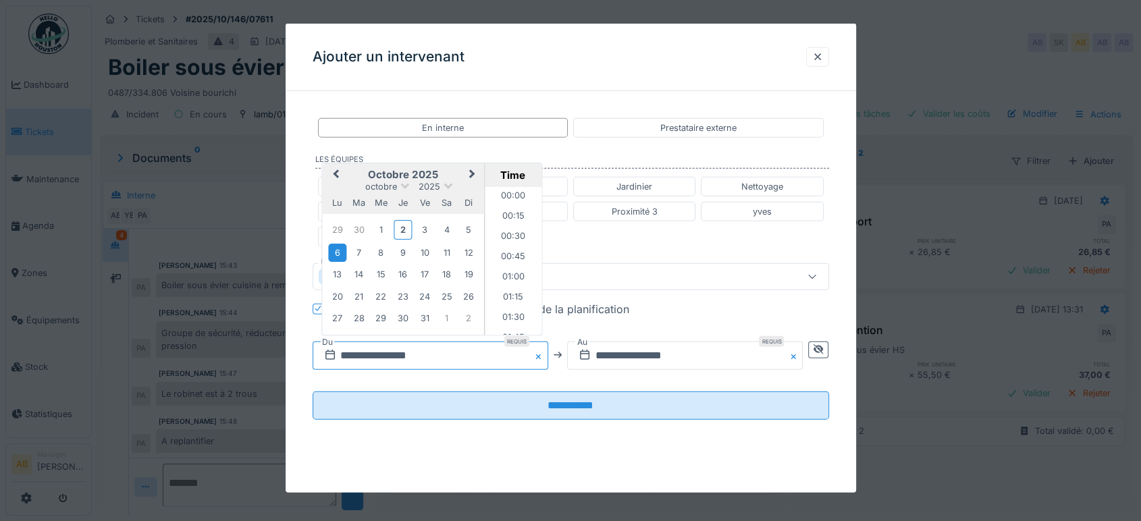
scroll to position [503, 0]
click at [404, 270] on div "16" at bounding box center [403, 274] width 18 height 18
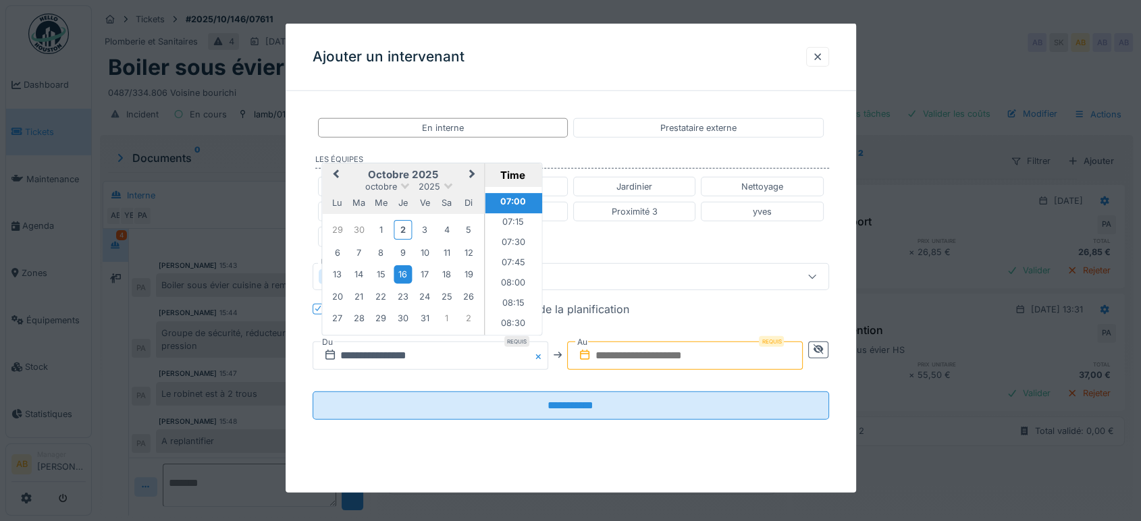
scroll to position [562, 0]
click at [508, 273] on li "08:00" at bounding box center [513, 283] width 57 height 20
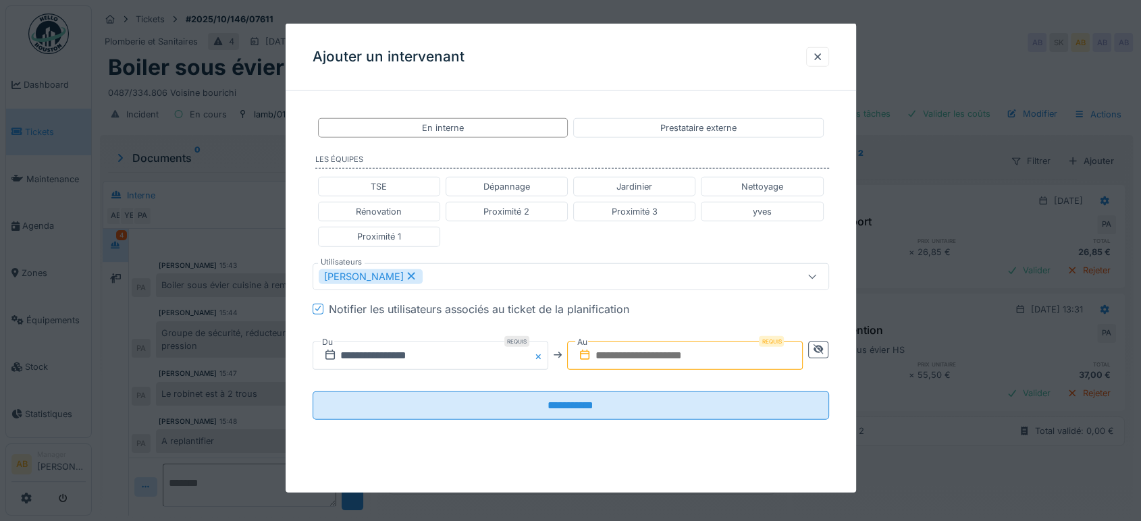
click at [652, 361] on input "text" at bounding box center [685, 355] width 236 height 28
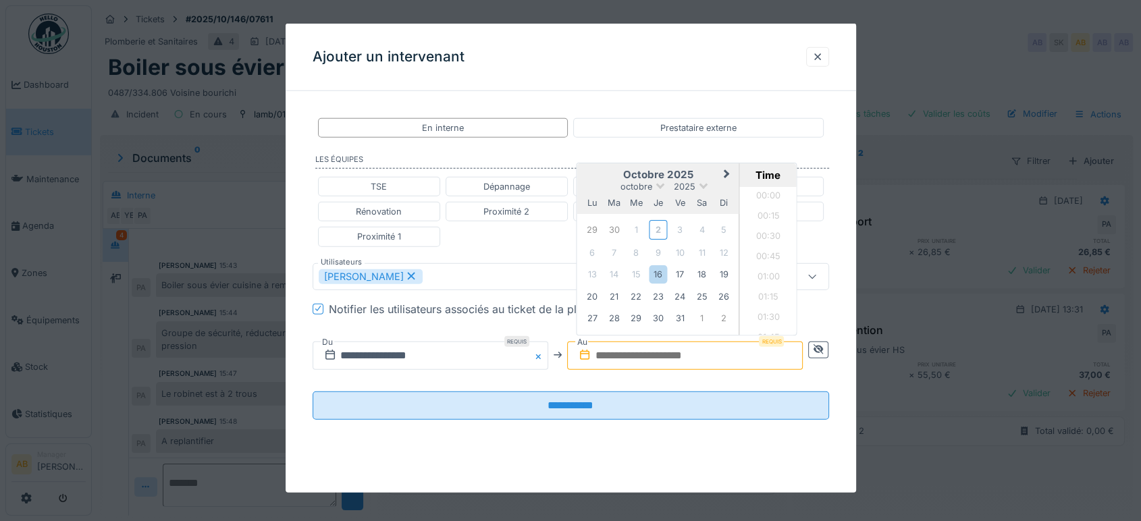
scroll to position [1253, 0]
click at [602, 169] on h2 "octobre 2025" at bounding box center [658, 175] width 162 height 12
click at [656, 277] on div "16" at bounding box center [658, 274] width 18 height 18
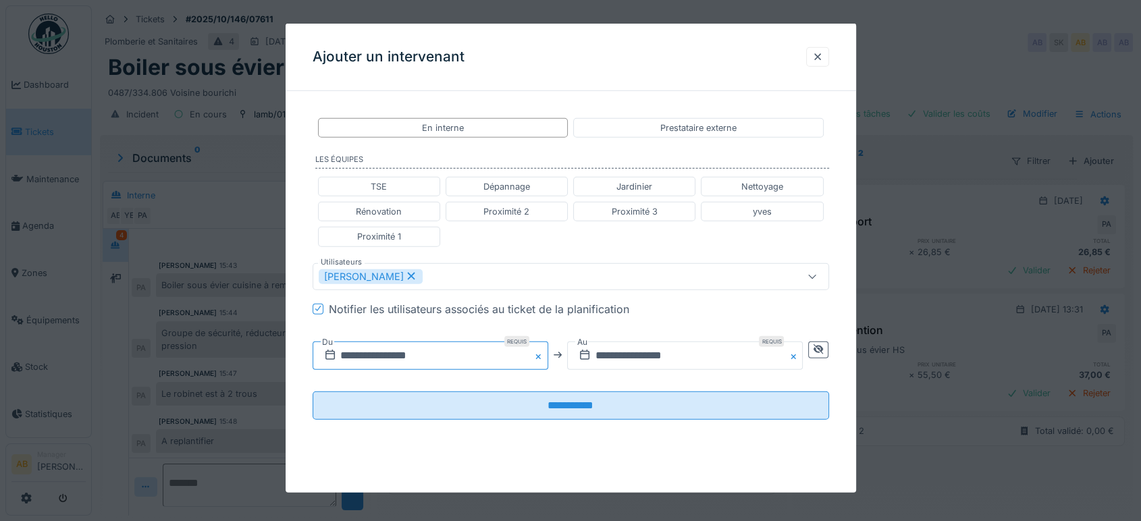
click at [481, 341] on input "**********" at bounding box center [431, 355] width 236 height 28
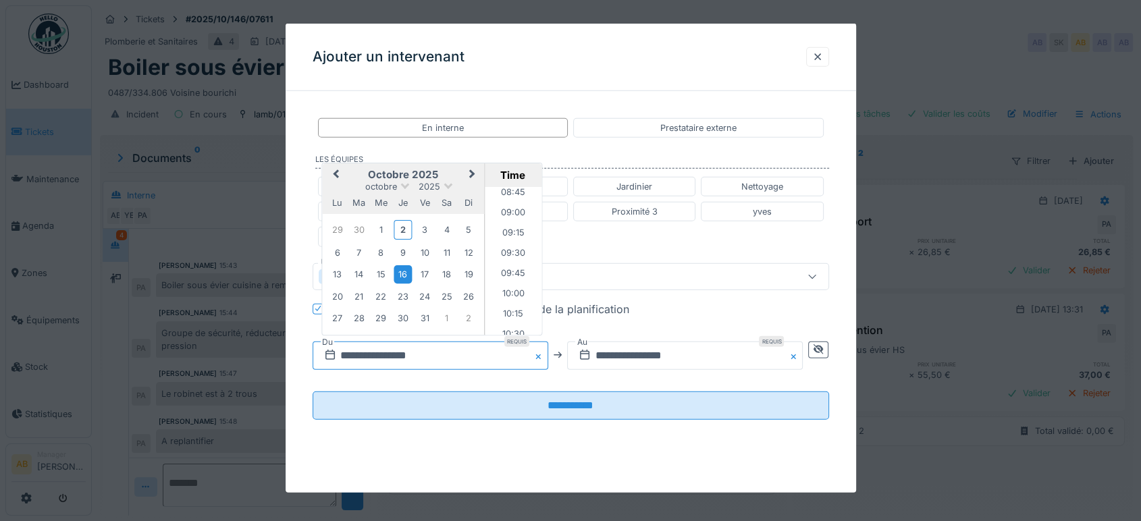
scroll to position [713, 0]
click at [514, 203] on li "09:00" at bounding box center [513, 213] width 57 height 20
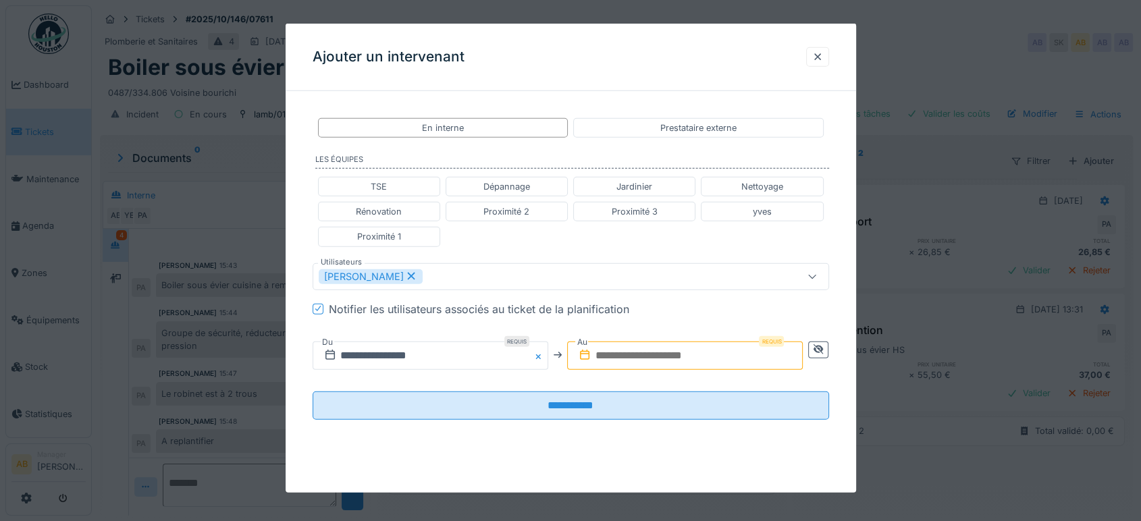
click at [659, 344] on input "text" at bounding box center [685, 355] width 236 height 28
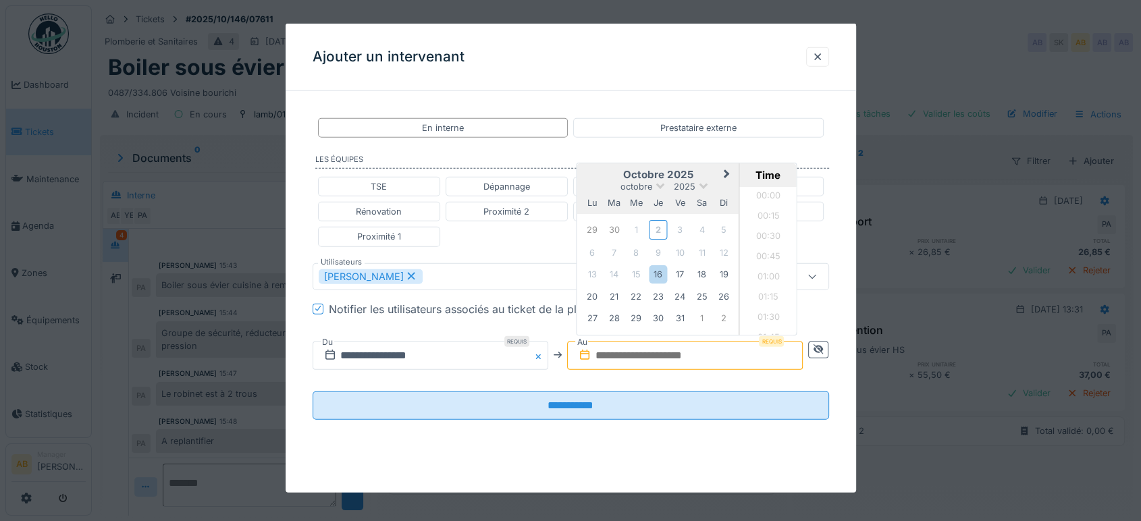
scroll to position [1253, 0]
click at [603, 173] on h2 "octobre 2025" at bounding box center [658, 175] width 162 height 12
click at [658, 267] on div "16" at bounding box center [658, 274] width 18 height 18
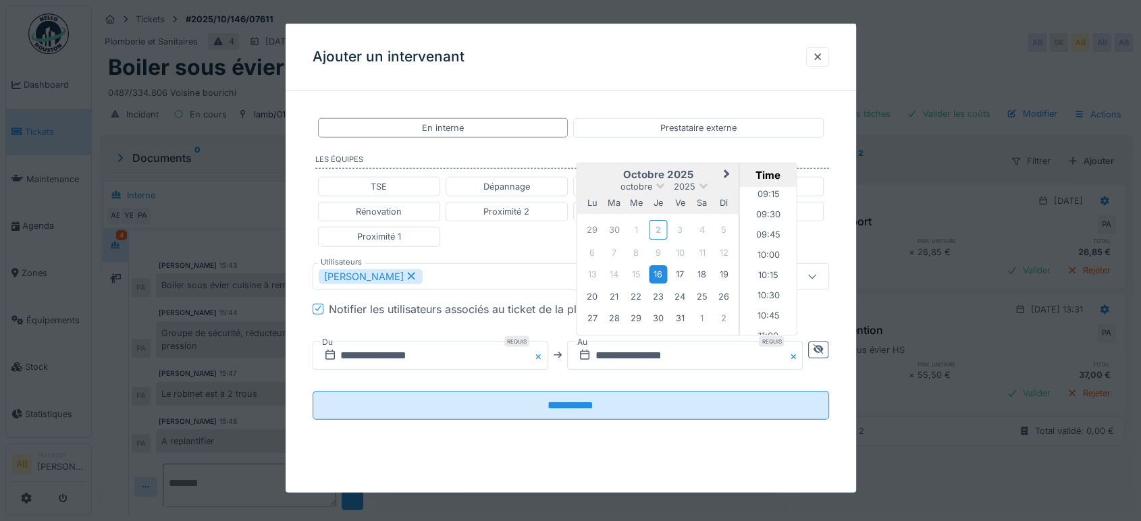
scroll to position [717, 0]
click at [767, 286] on li "10:00" at bounding box center [768, 290] width 57 height 20
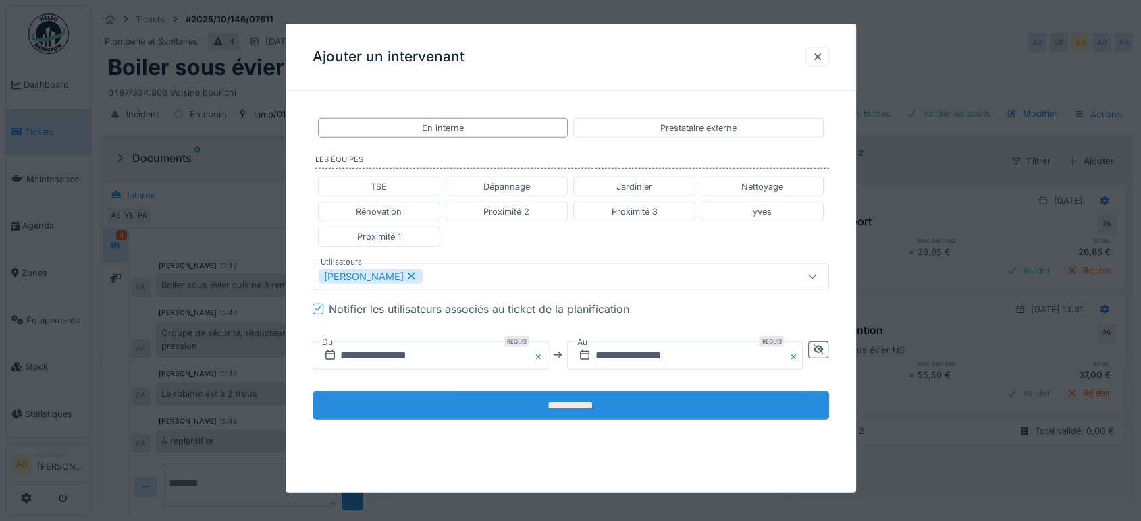
click at [691, 409] on input "**********" at bounding box center [571, 405] width 517 height 28
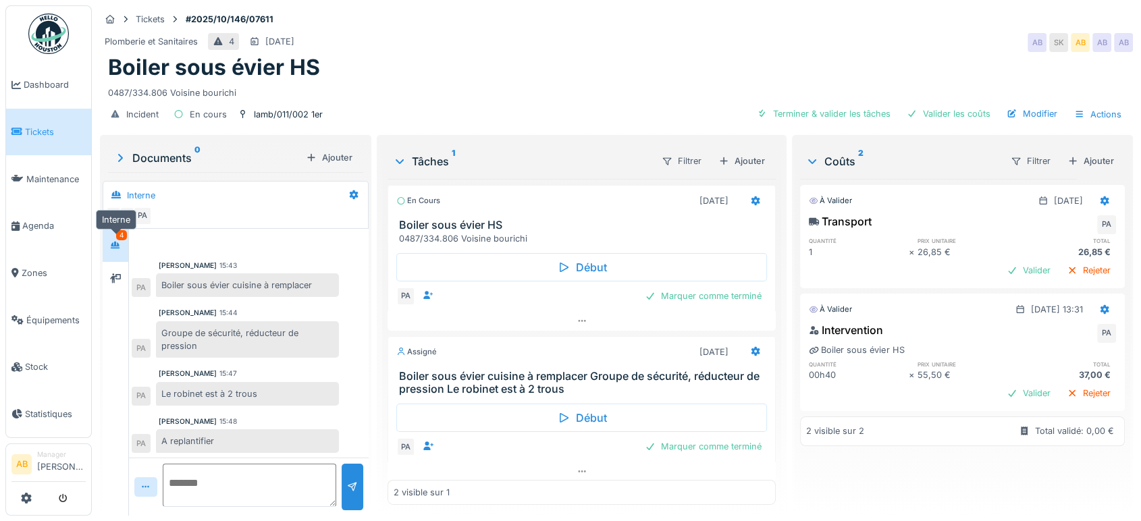
click at [114, 241] on icon at bounding box center [115, 245] width 11 height 9
click at [112, 274] on icon at bounding box center [115, 278] width 11 height 9
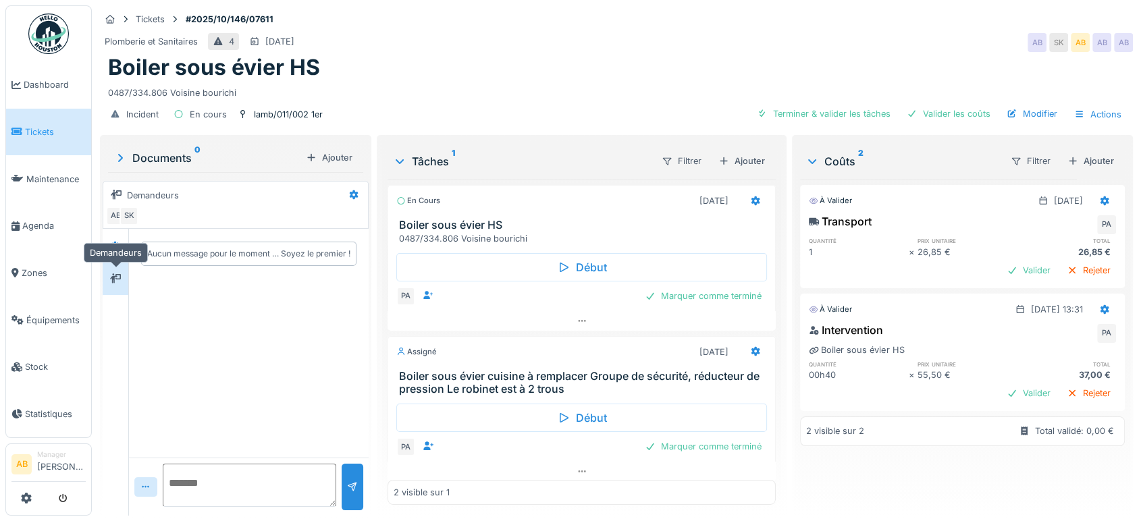
scroll to position [0, 0]
click at [117, 244] on div at bounding box center [115, 245] width 20 height 22
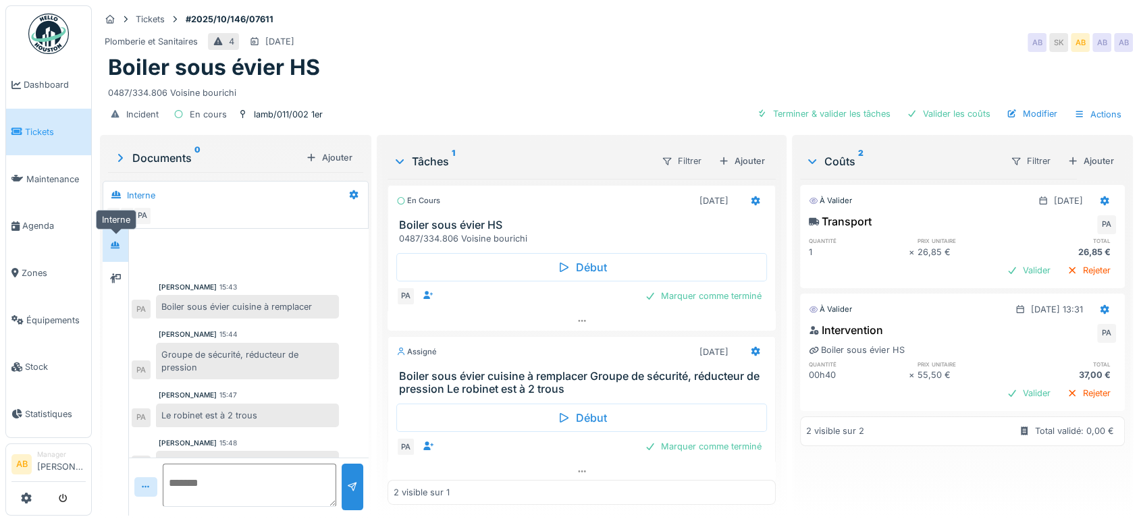
scroll to position [22, 0]
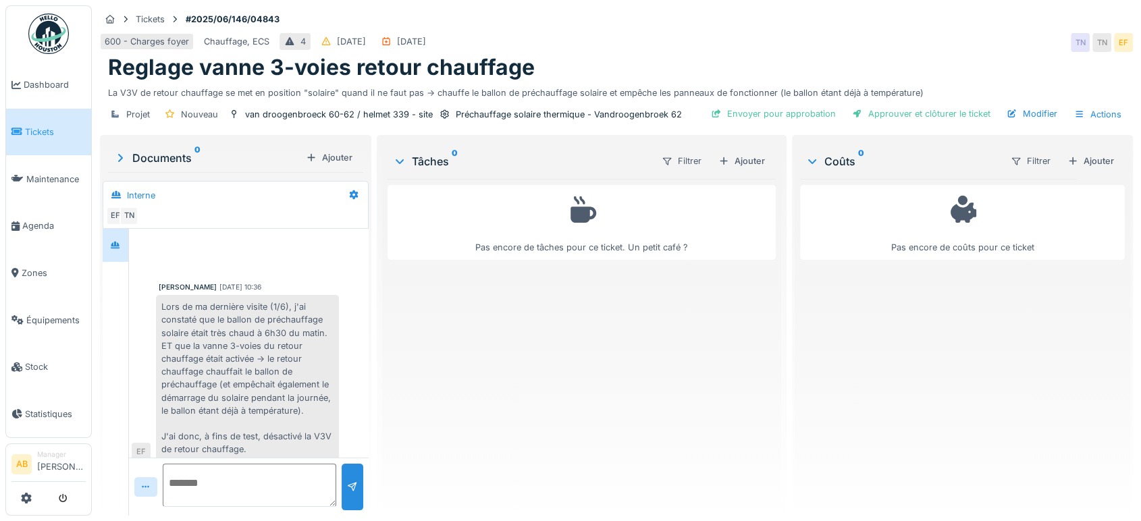
scroll to position [130, 0]
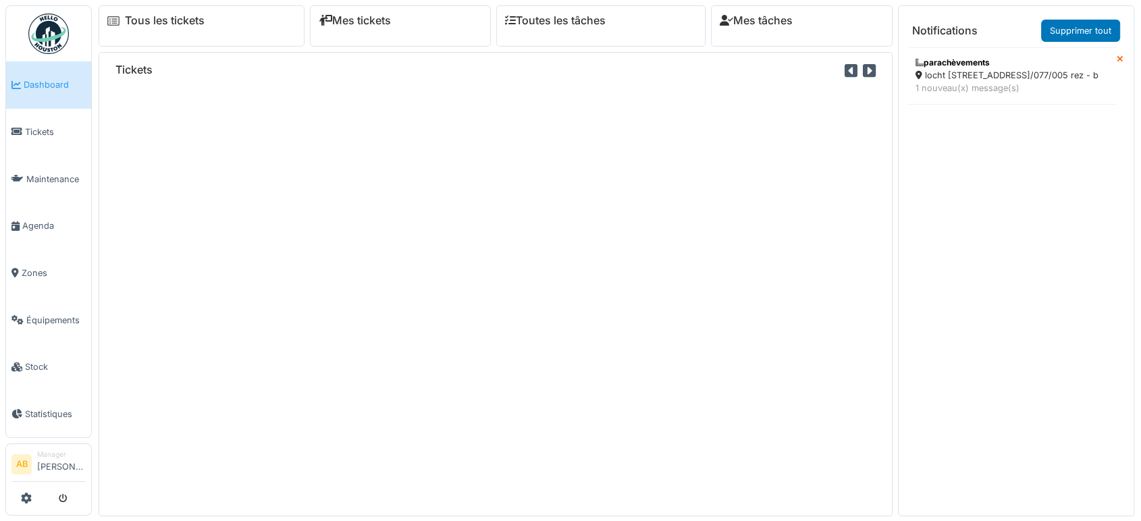
click at [38, 224] on span "Agenda" at bounding box center [53, 225] width 63 height 13
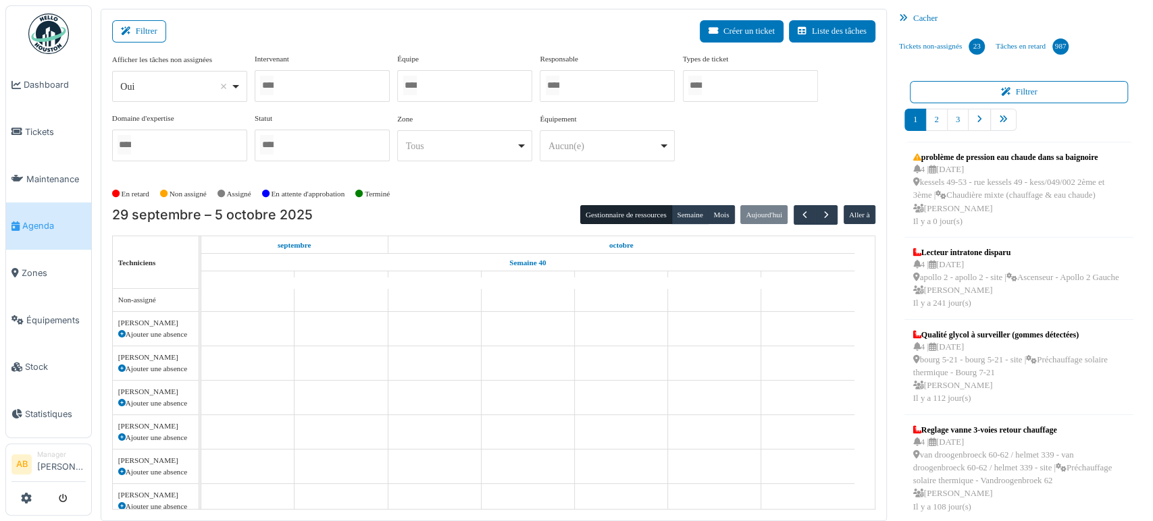
click at [179, 90] on div "Oui Remove item" at bounding box center [175, 87] width 110 height 14
select select "**"
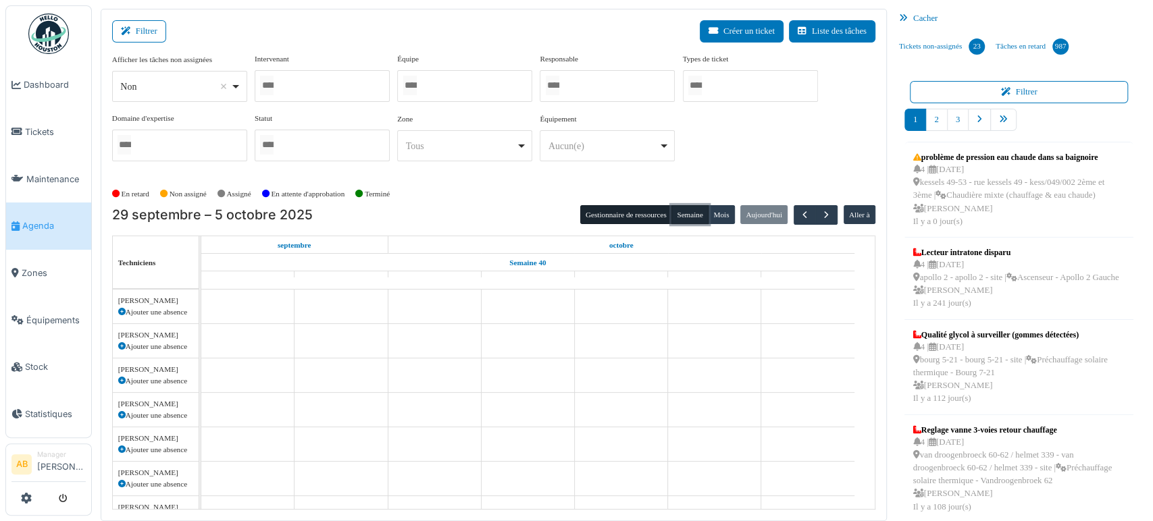
click at [679, 220] on button "Semaine" at bounding box center [689, 214] width 37 height 19
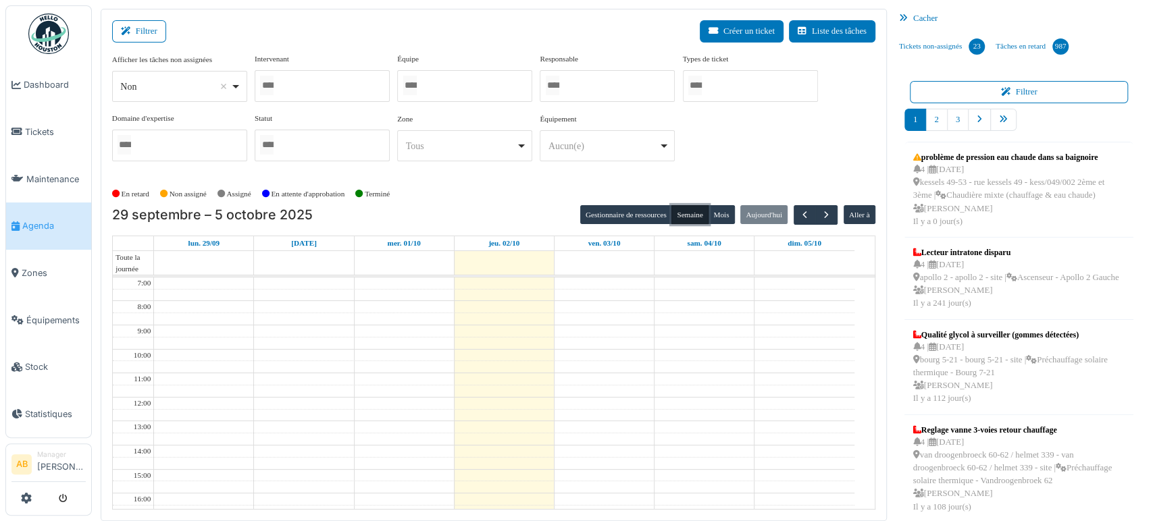
click at [308, 87] on div at bounding box center [322, 86] width 135 height 32
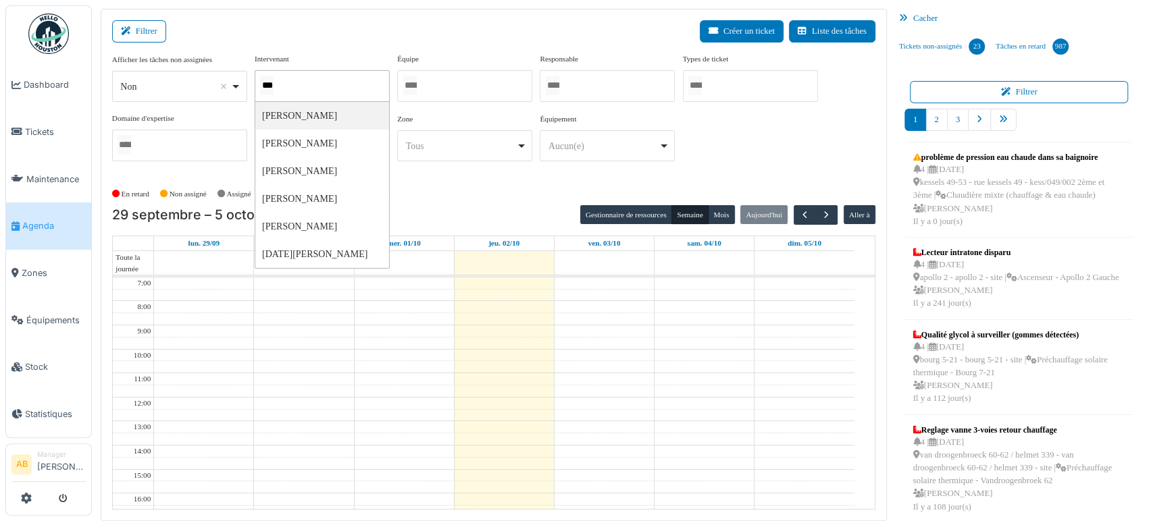
type input "****"
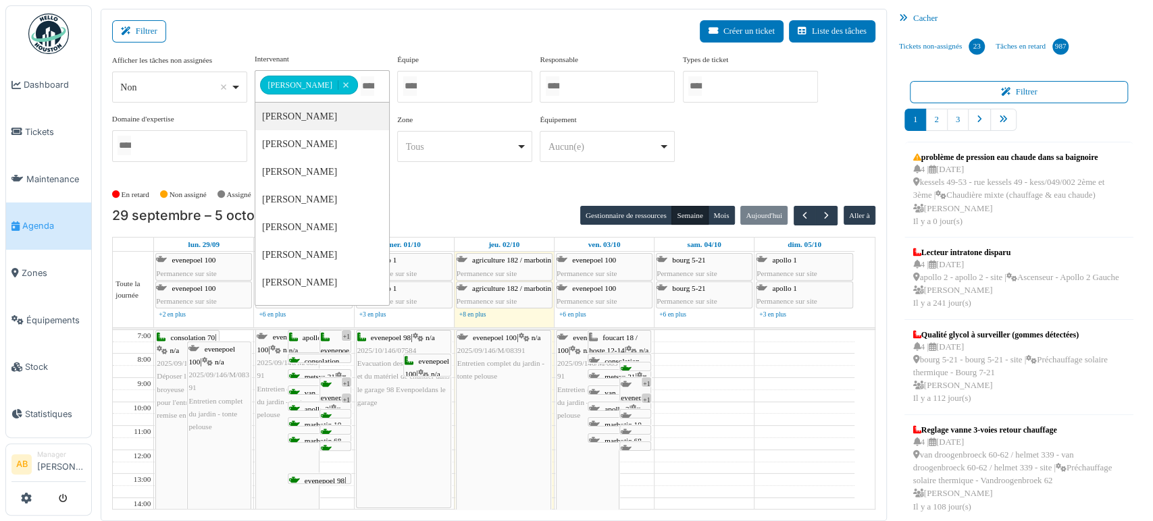
click at [727, 438] on td at bounding box center [504, 444] width 700 height 12
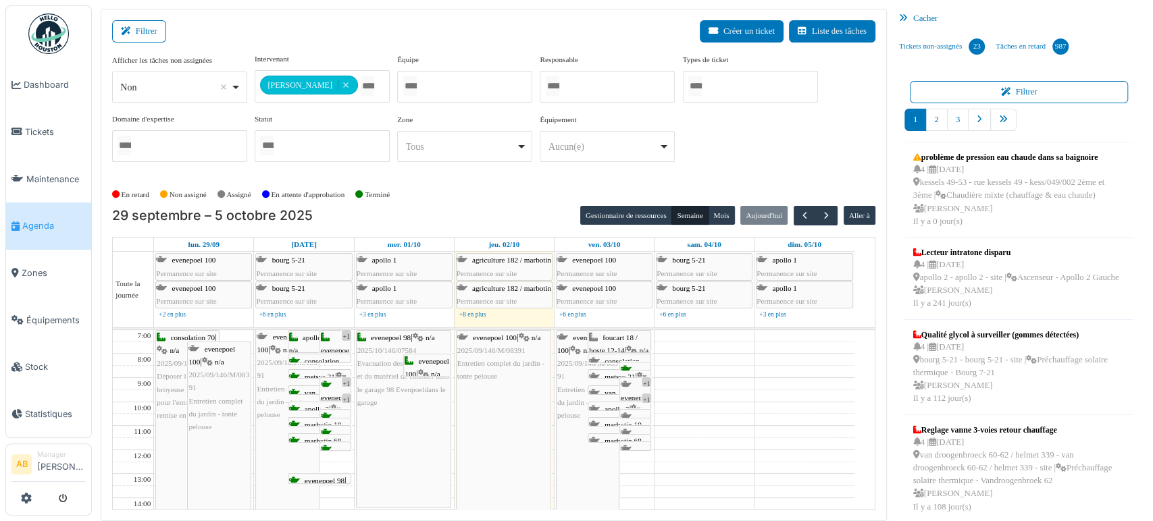
click at [269, 354] on div "evenepoel 100 | n/a 2025/09/146/M/08391 Entretien complet du jardin - tonte pel…" at bounding box center [287, 376] width 61 height 90
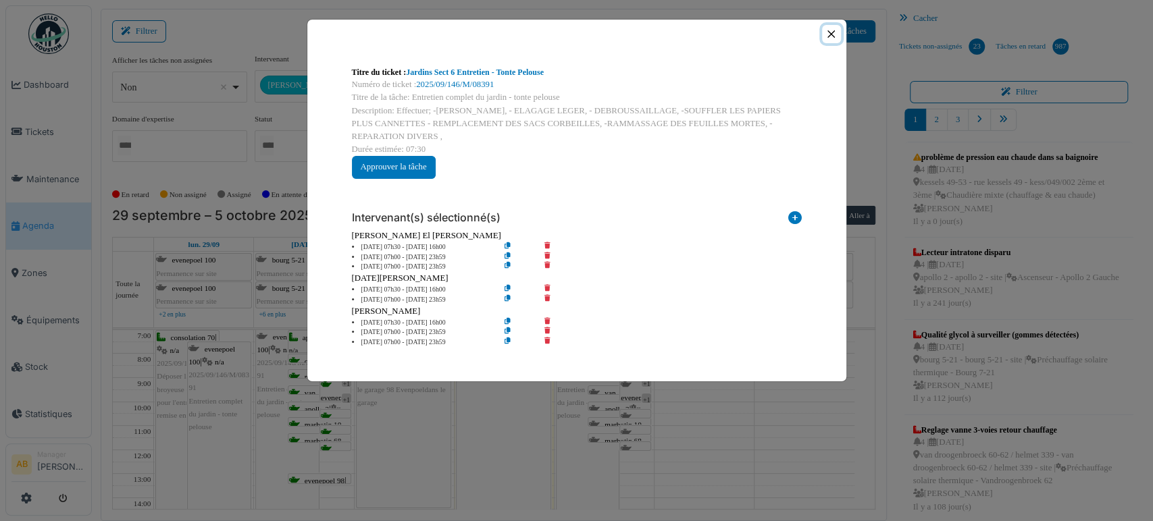
click at [827, 32] on button "Close" at bounding box center [831, 34] width 18 height 18
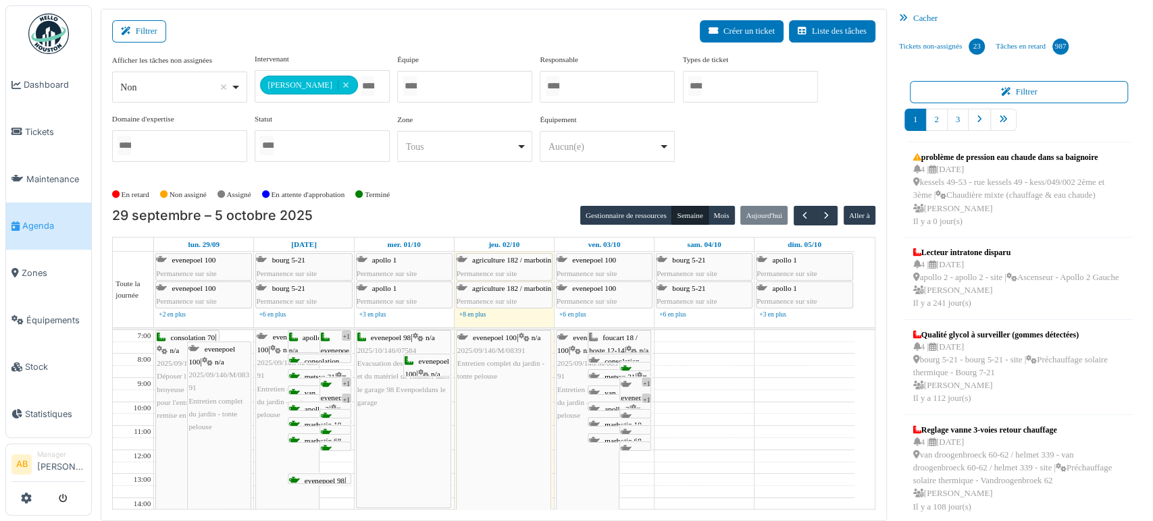
click at [327, 390] on div "evenepoel 98 | n/a 2025/09/146/M/08874 Evacuation encombrants à la décharge eve…" at bounding box center [335, 470] width 29 height 182
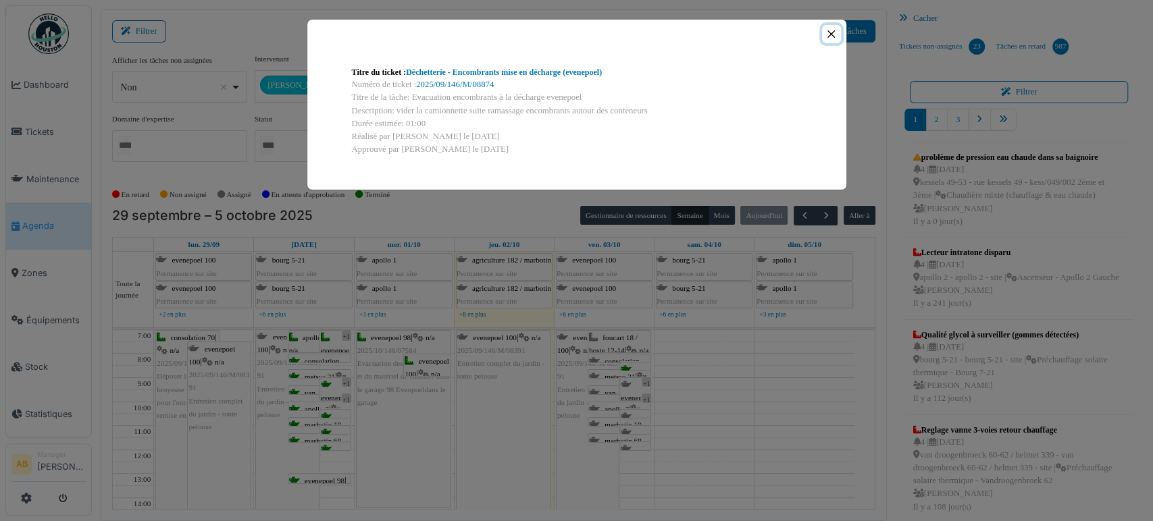
click at [838, 32] on button "Close" at bounding box center [831, 34] width 18 height 18
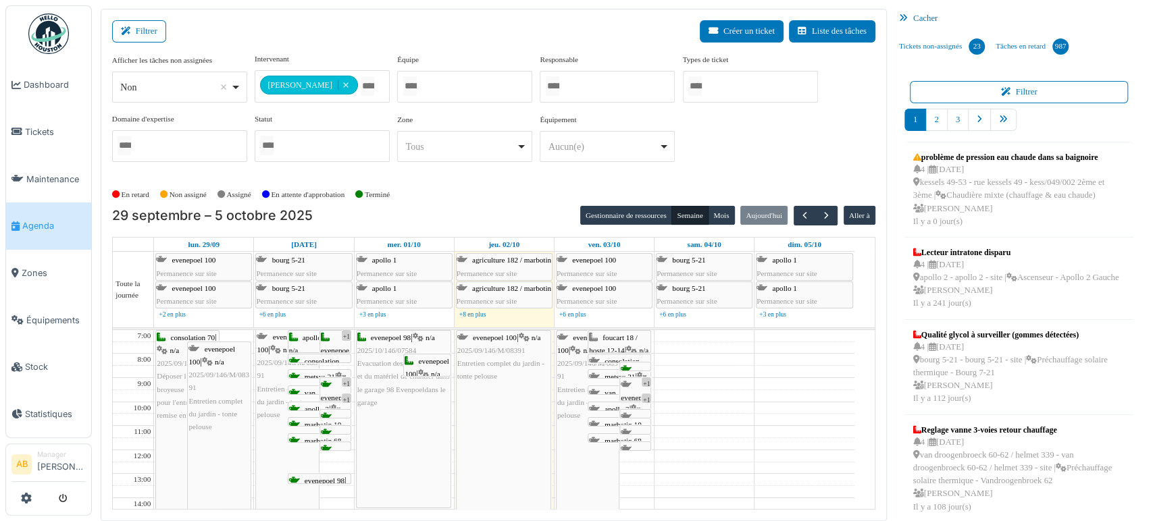
click at [427, 364] on div "evenepoel 100 | n/a 2025/10/146/07605 Évacuation encombrants" at bounding box center [426, 394] width 45 height 78
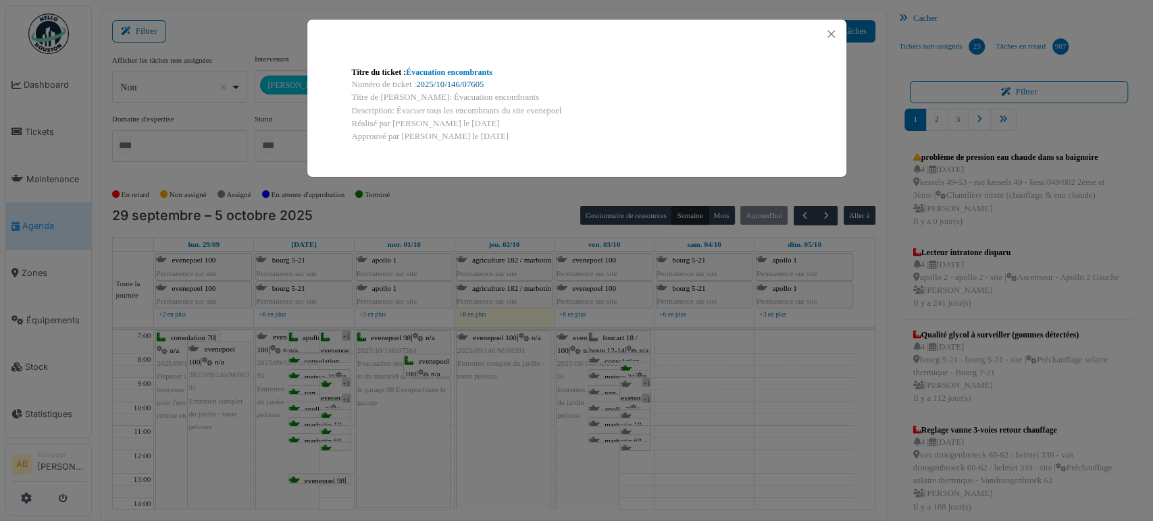
click at [465, 86] on link "2025/10/146/07605" at bounding box center [450, 84] width 68 height 9
click at [831, 34] on button "Close" at bounding box center [831, 34] width 18 height 18
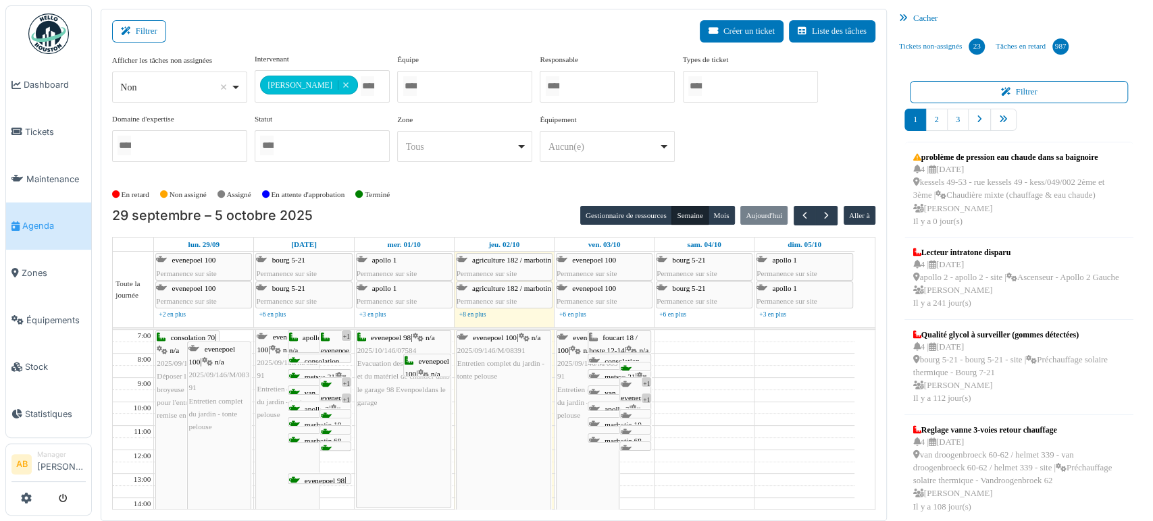
click at [330, 477] on span "evenepoel 98" at bounding box center [325, 481] width 40 height 8
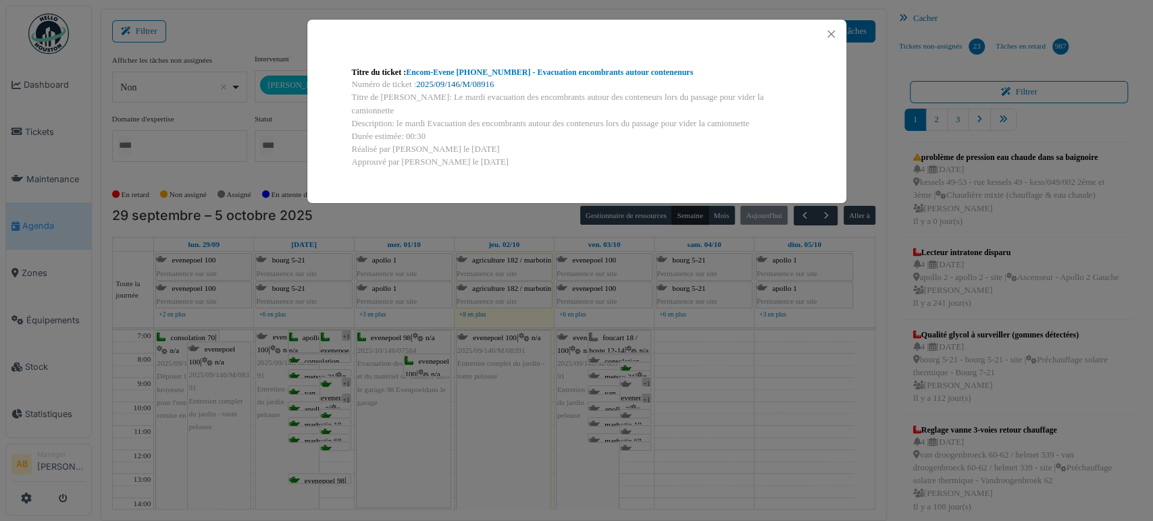
click at [456, 83] on link "2025/09/146/M/08916" at bounding box center [455, 84] width 78 height 9
click at [823, 39] on button "Close" at bounding box center [831, 34] width 18 height 18
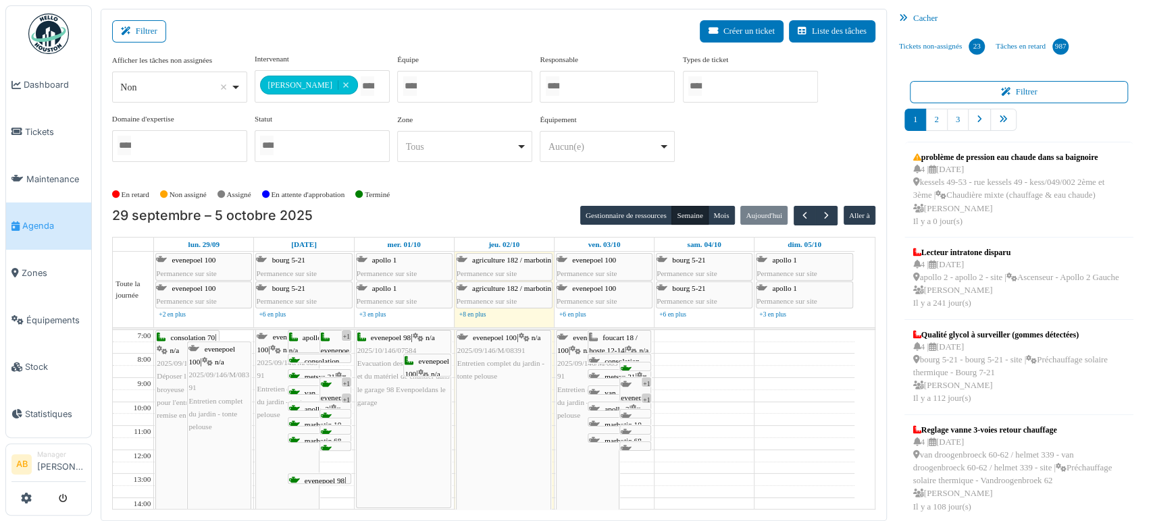
click at [305, 355] on div "consolation 70 | n/a 2025/09/146/M/08877 Sortir les conteneurs + ramassage des …" at bounding box center [319, 407] width 61 height 104
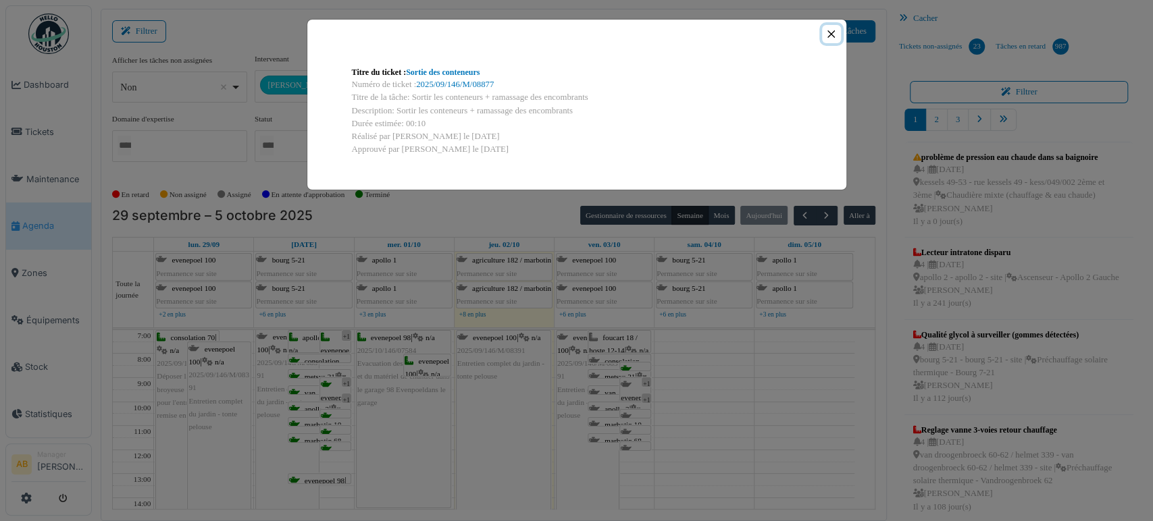
click at [831, 31] on button "Close" at bounding box center [831, 34] width 18 height 18
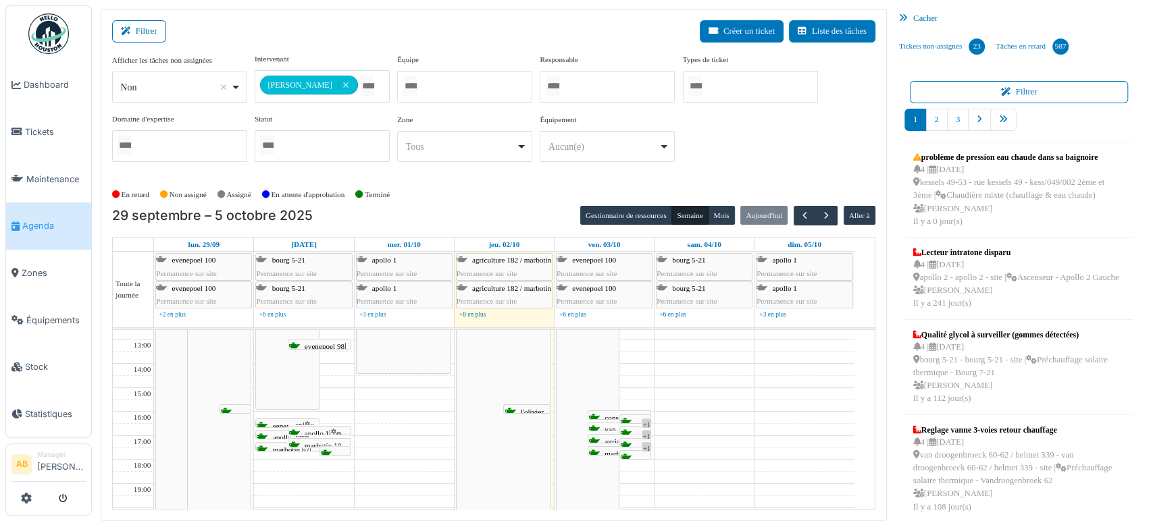
scroll to position [150, 0]
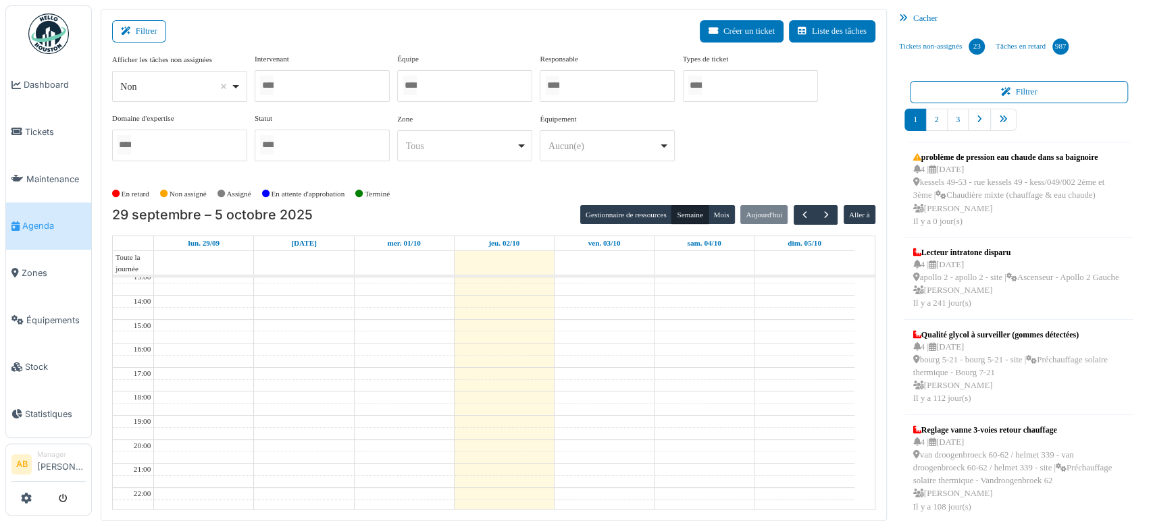
click at [313, 85] on div at bounding box center [322, 86] width 135 height 32
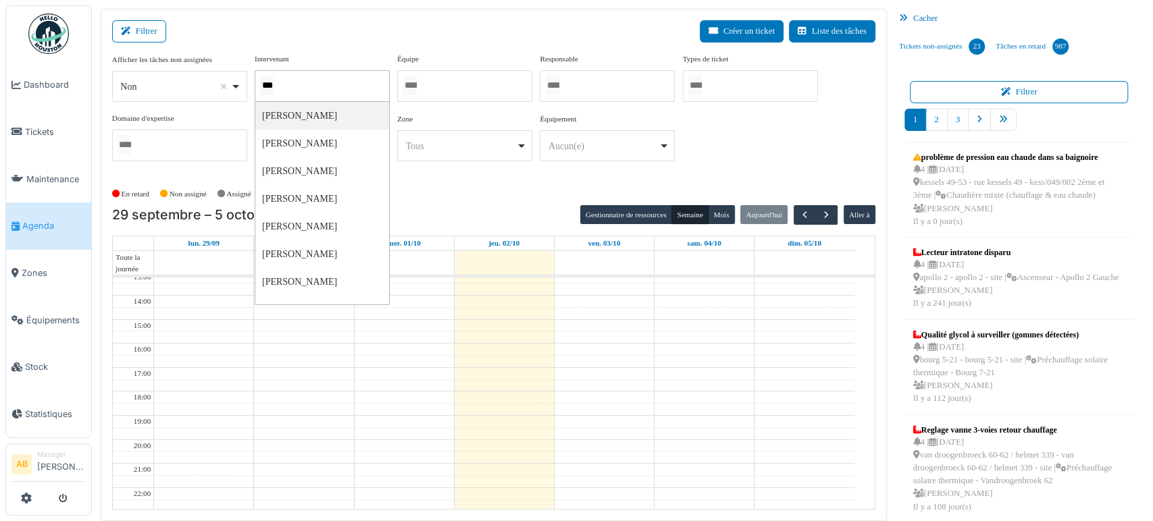
type input "****"
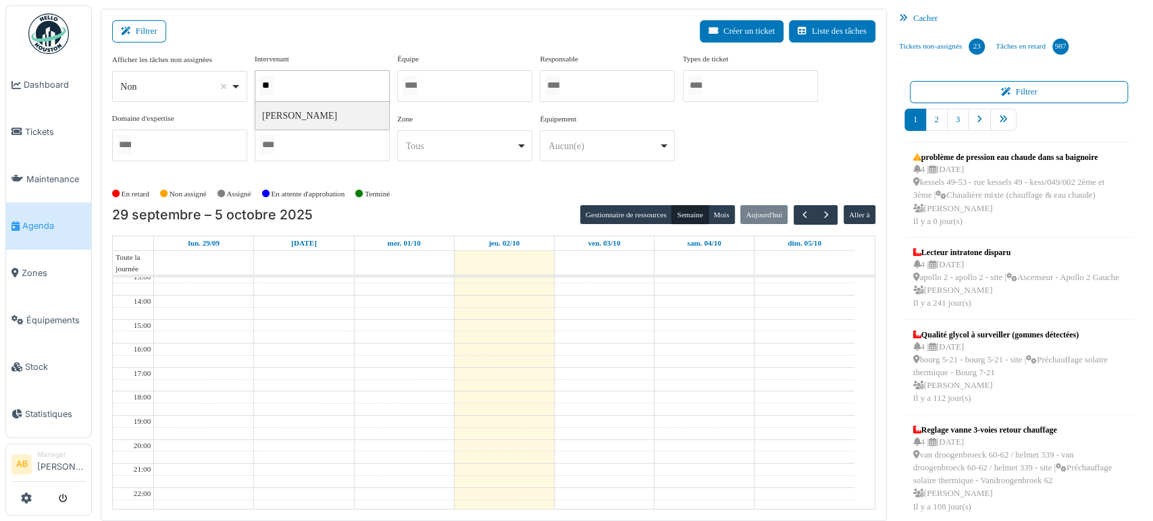
type input "*"
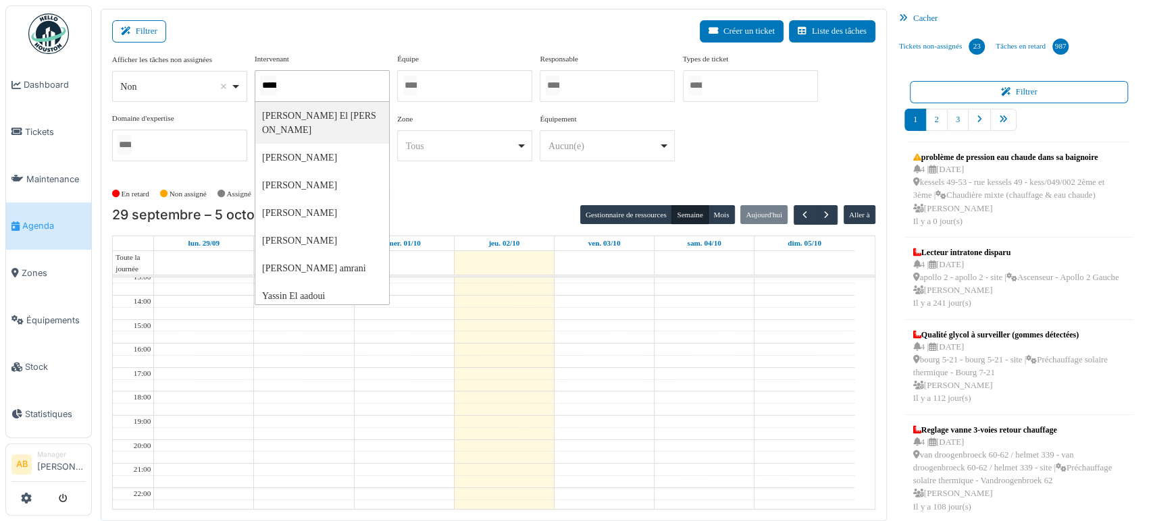
type input "******"
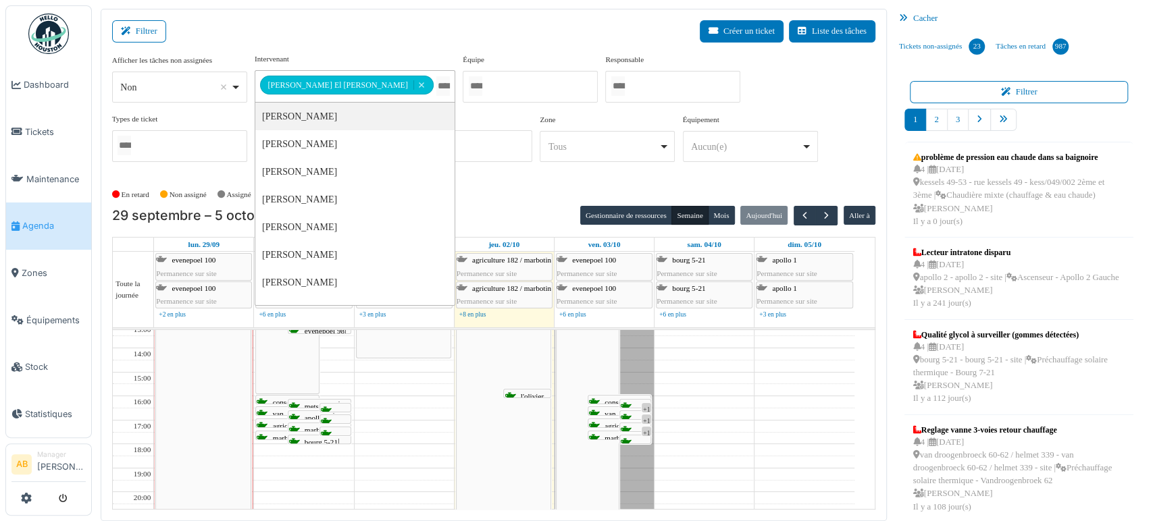
click at [411, 425] on td at bounding box center [504, 426] width 700 height 12
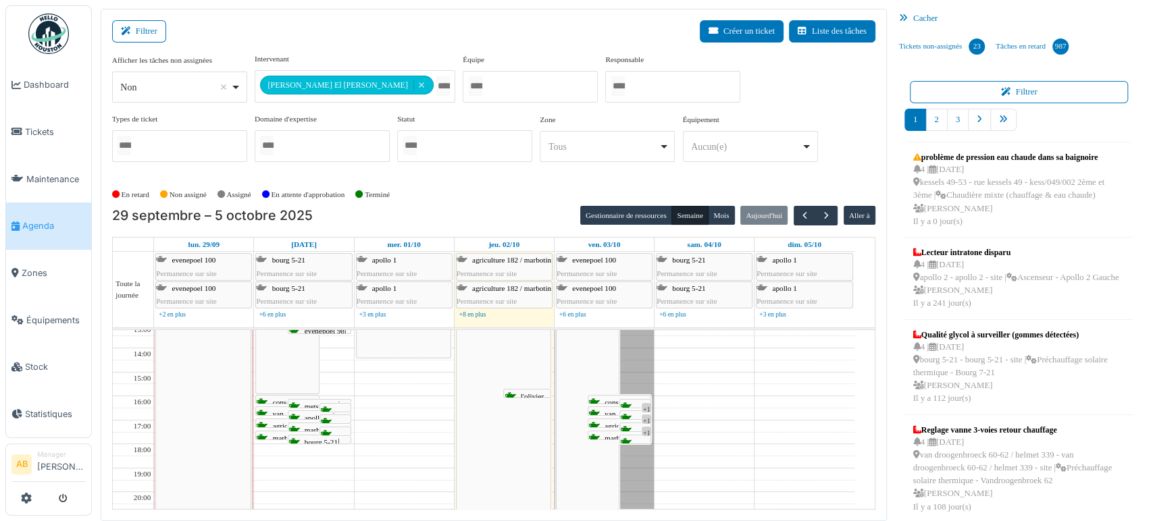
scroll to position [0, 0]
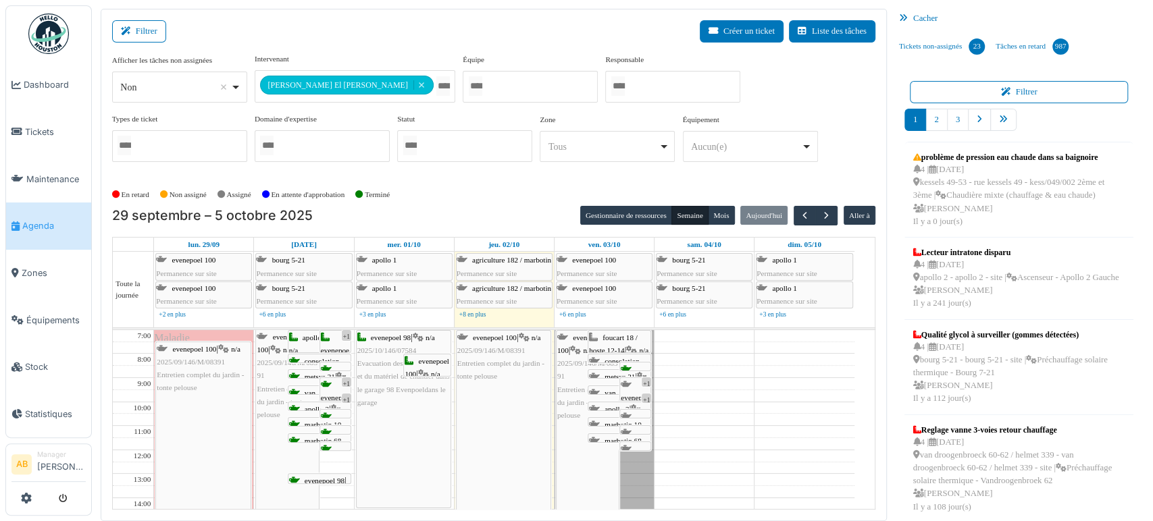
click at [398, 442] on div "evenepoel 98 | n/a 2025/10/146/07584 Evacuation des emcombrants et du matériel …" at bounding box center [404, 419] width 94 height 177
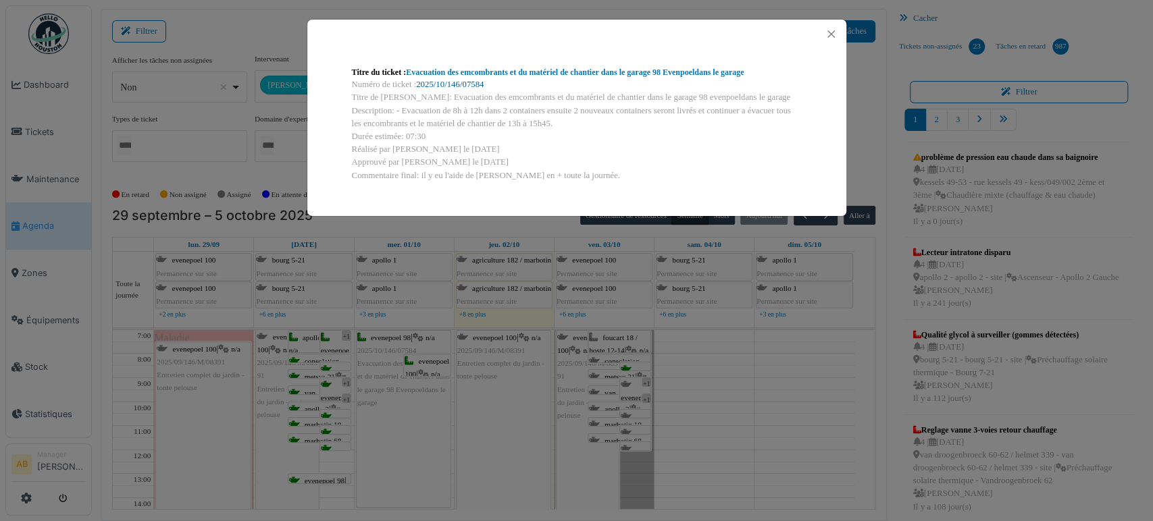
click at [471, 81] on link "2025/10/146/07584" at bounding box center [450, 84] width 68 height 9
click at [831, 40] on button "Close" at bounding box center [831, 34] width 18 height 18
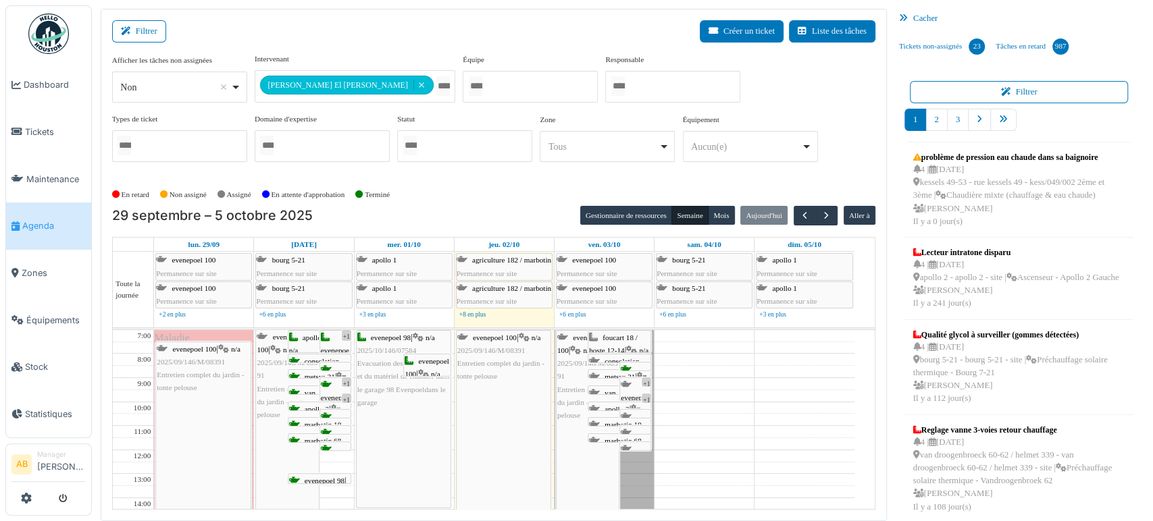
click at [43, 26] on img at bounding box center [48, 34] width 41 height 41
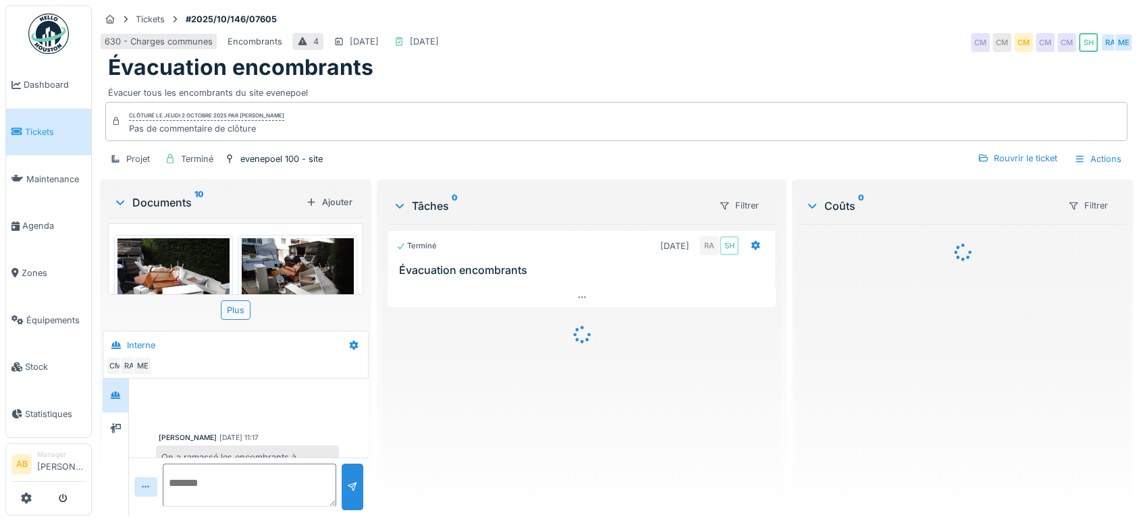
scroll to position [221, 0]
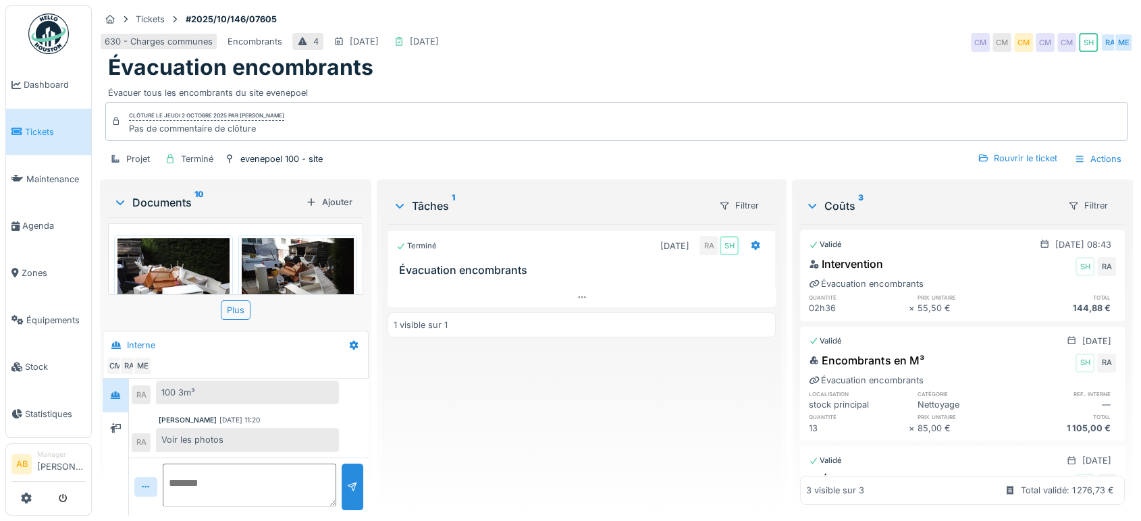
click at [176, 249] on img at bounding box center [173, 280] width 112 height 84
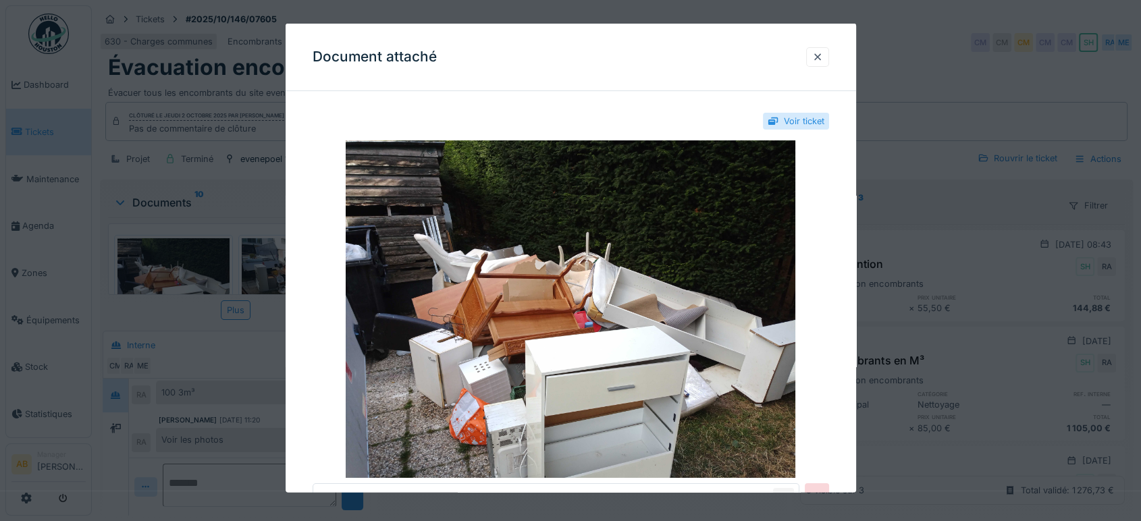
click at [593, 278] on img at bounding box center [571, 309] width 517 height 338
click at [816, 56] on div at bounding box center [817, 57] width 23 height 20
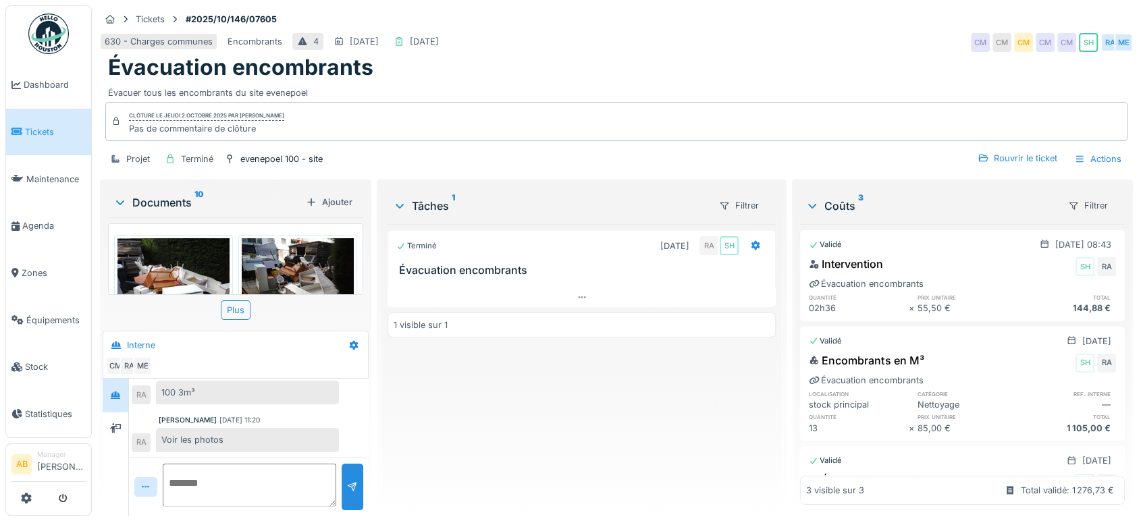
click at [346, 269] on div "IMG_20250930_141335_174.jpg IMG_20250930_141322_398.jpg IMG_20250930_141313_237…" at bounding box center [235, 260] width 255 height 72
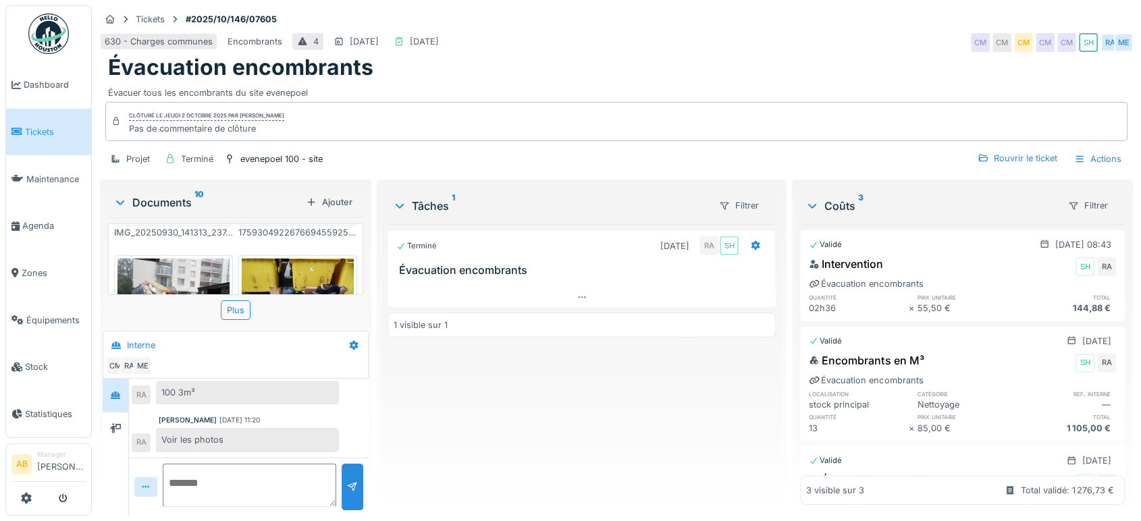
scroll to position [249, 0]
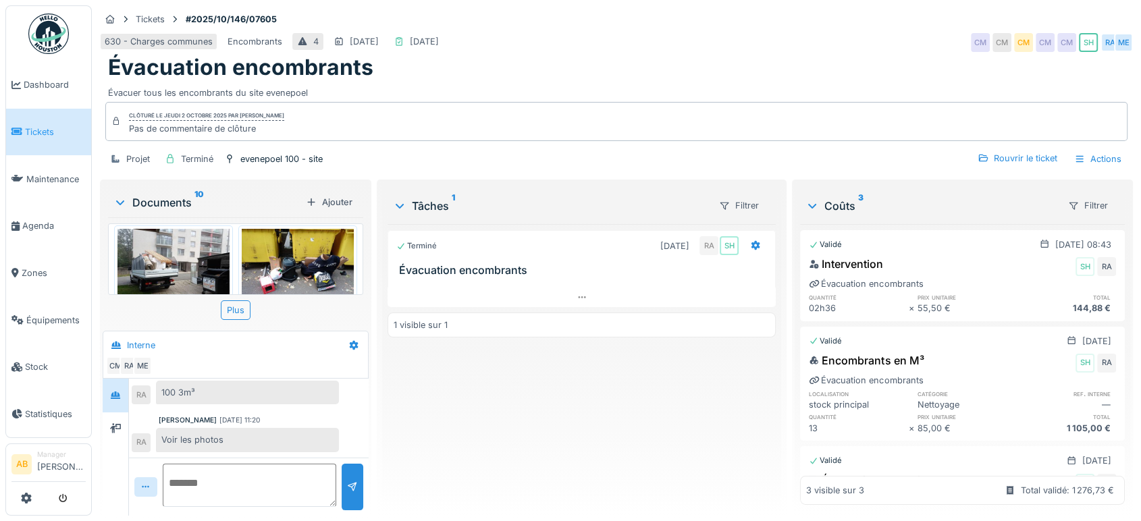
click at [337, 269] on img at bounding box center [298, 271] width 112 height 84
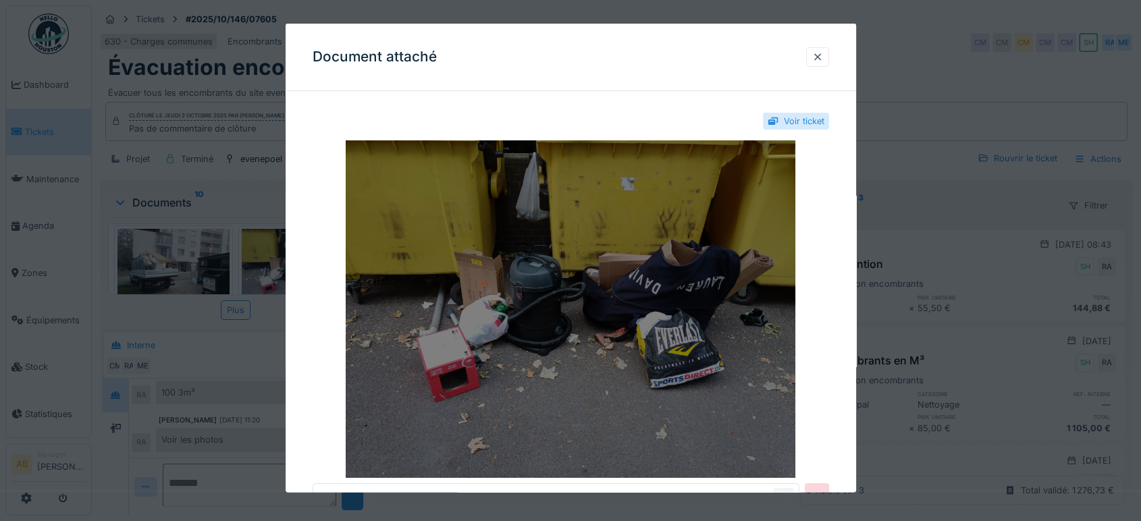
click at [579, 296] on img at bounding box center [571, 309] width 517 height 338
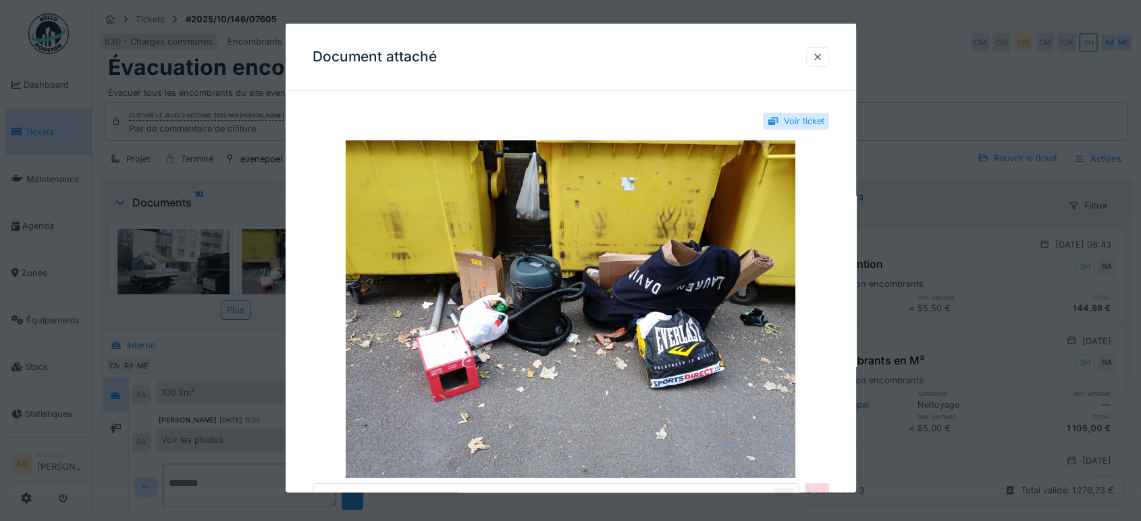
click at [818, 58] on div at bounding box center [817, 57] width 11 height 13
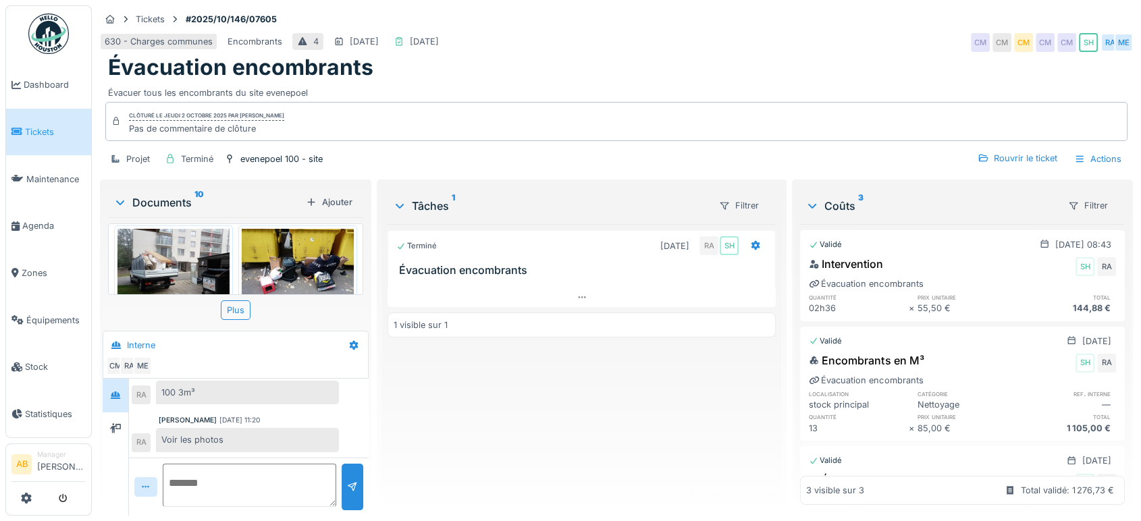
click at [174, 264] on img at bounding box center [173, 271] width 112 height 84
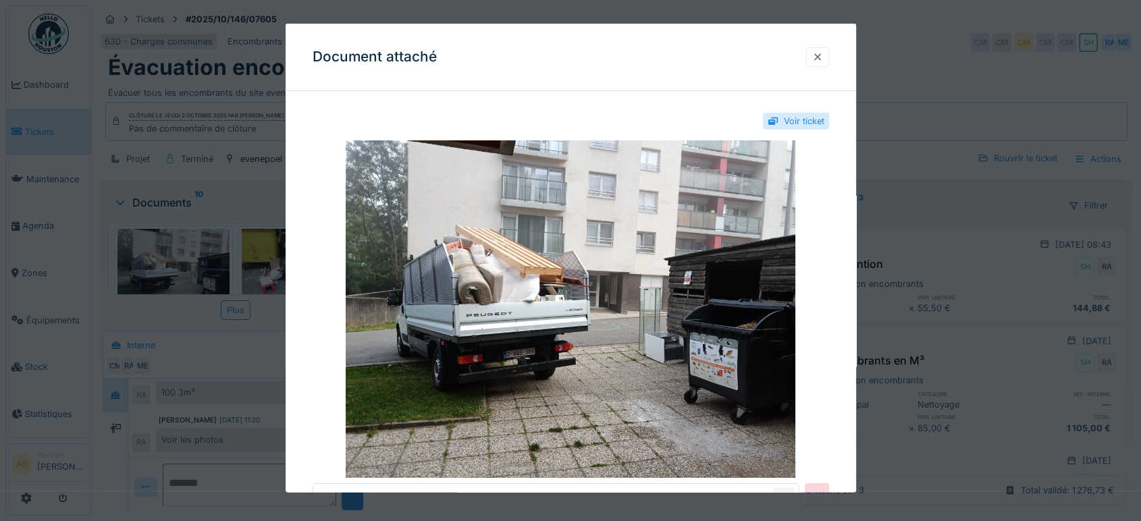
click at [816, 58] on div at bounding box center [817, 57] width 23 height 20
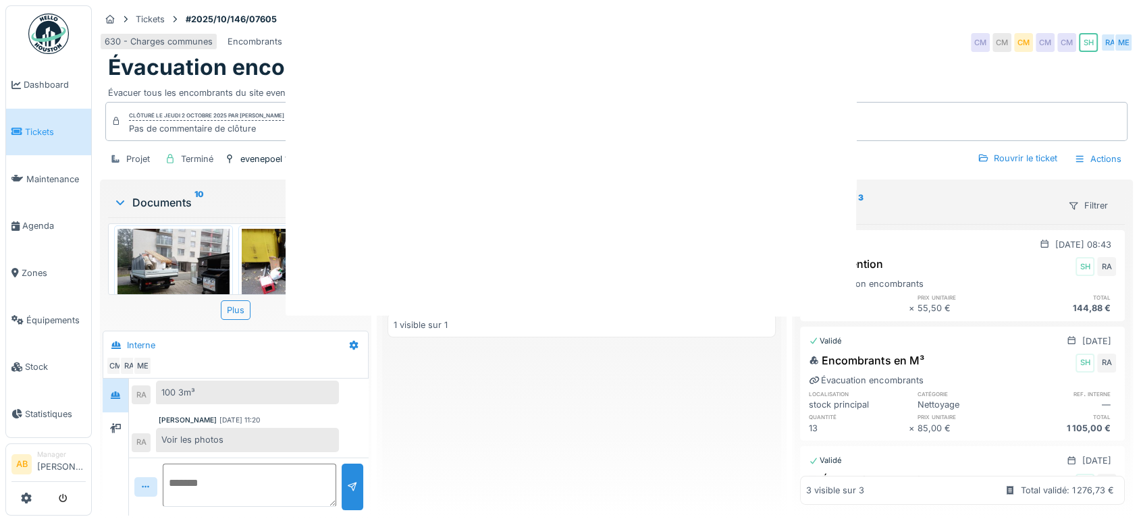
click at [820, 61] on div at bounding box center [570, 260] width 1141 height 521
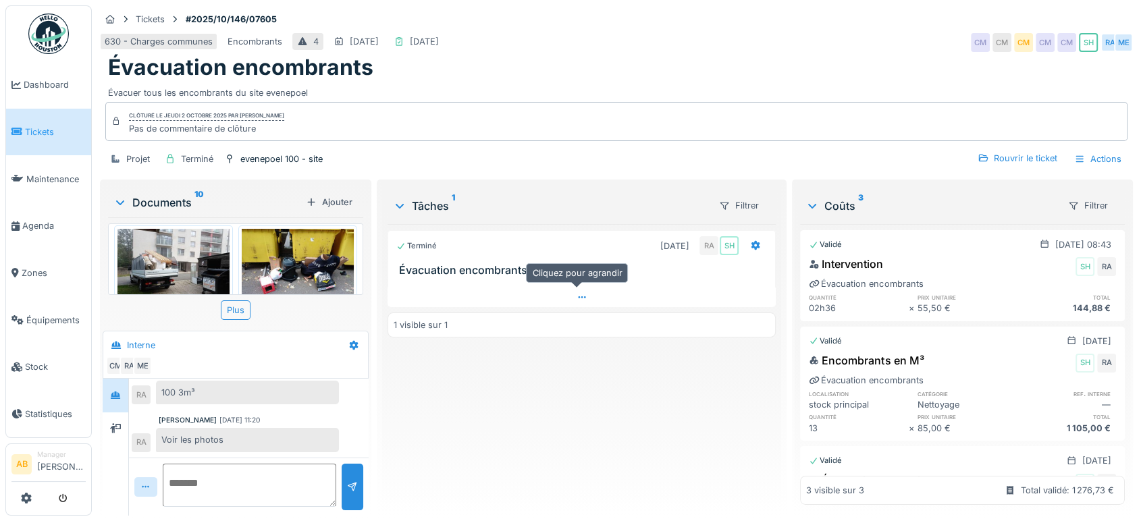
click at [548, 296] on div at bounding box center [582, 298] width 388 height 20
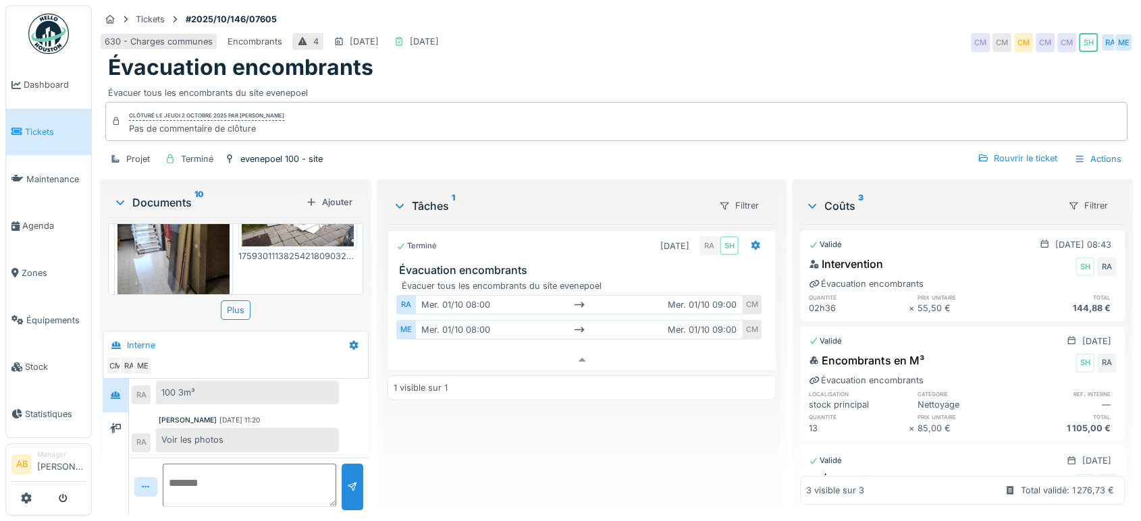
scroll to position [629, 0]
click at [172, 194] on div "Documents 10" at bounding box center [206, 202] width 187 height 16
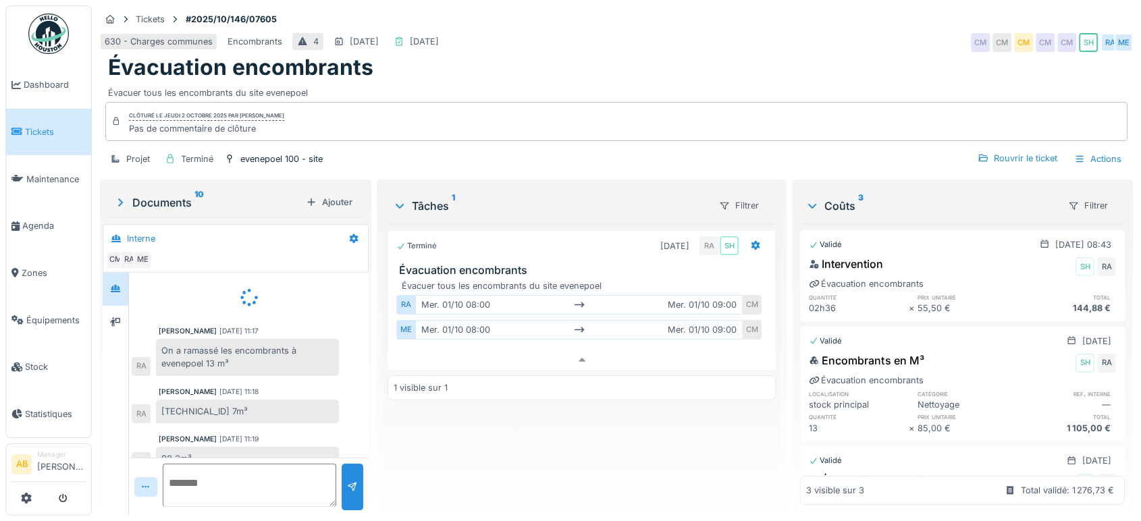
scroll to position [41, 0]
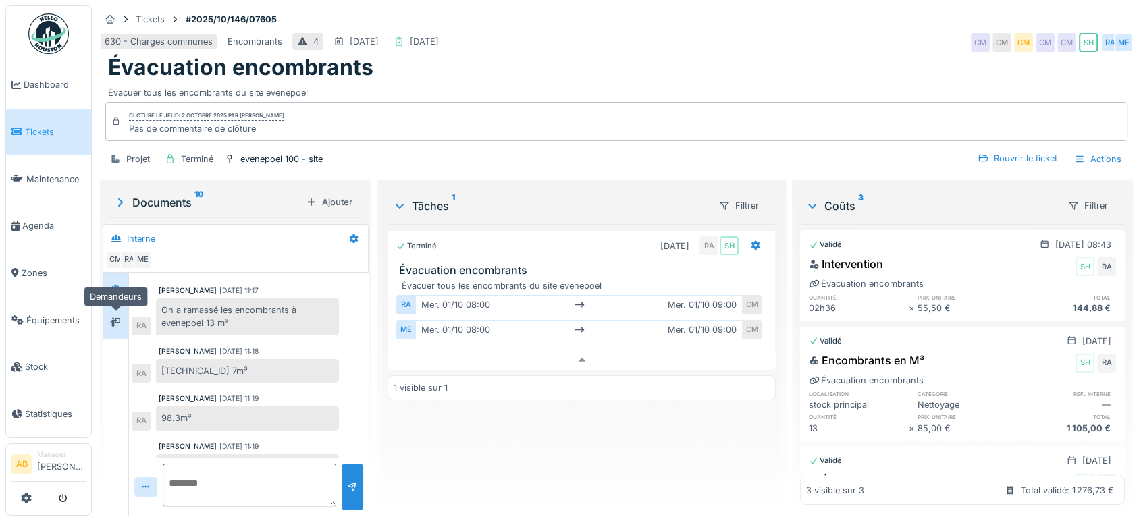
click at [115, 323] on icon at bounding box center [115, 322] width 11 height 9
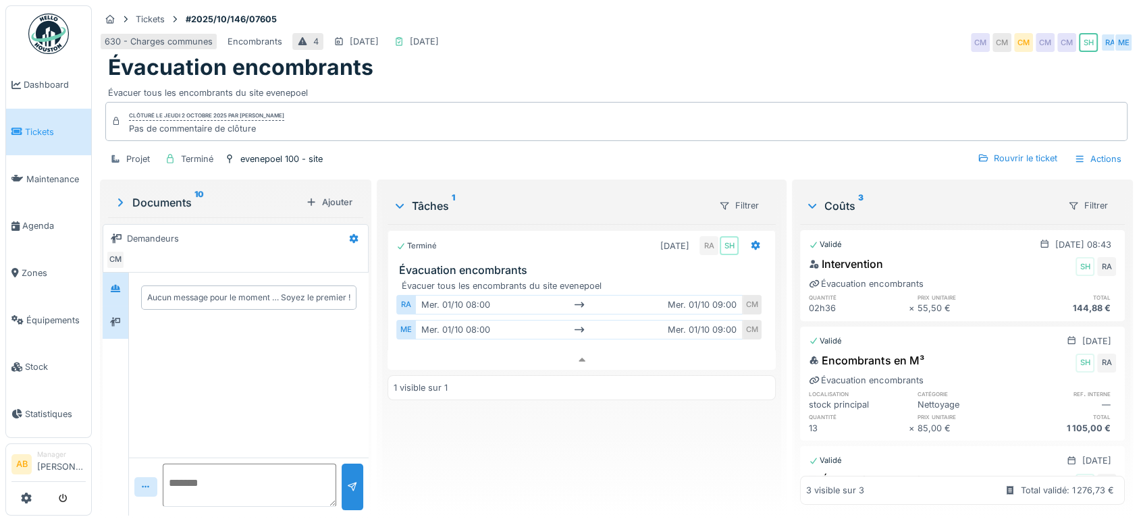
click at [122, 286] on div at bounding box center [115, 289] width 20 height 17
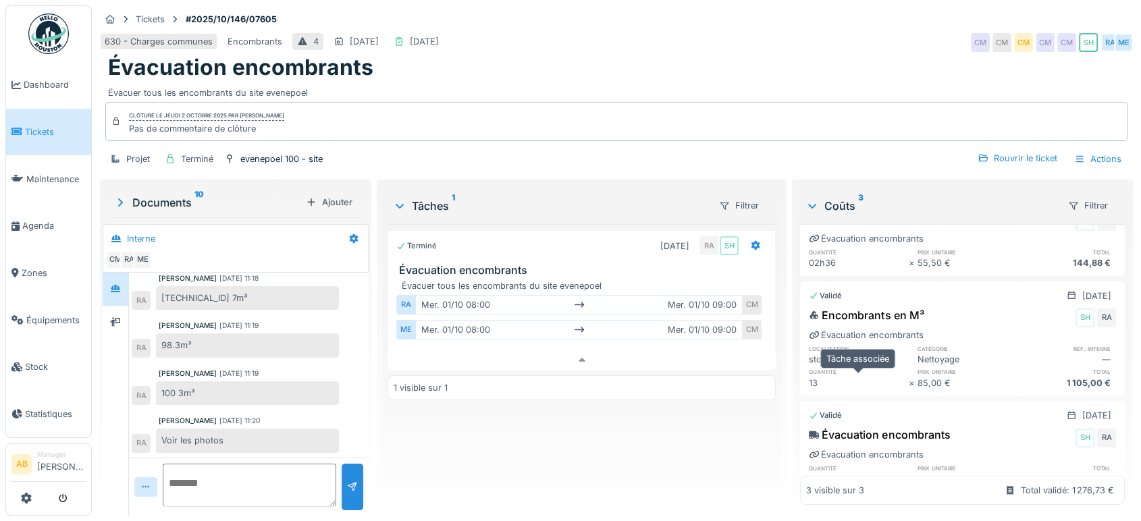
scroll to position [87, 0]
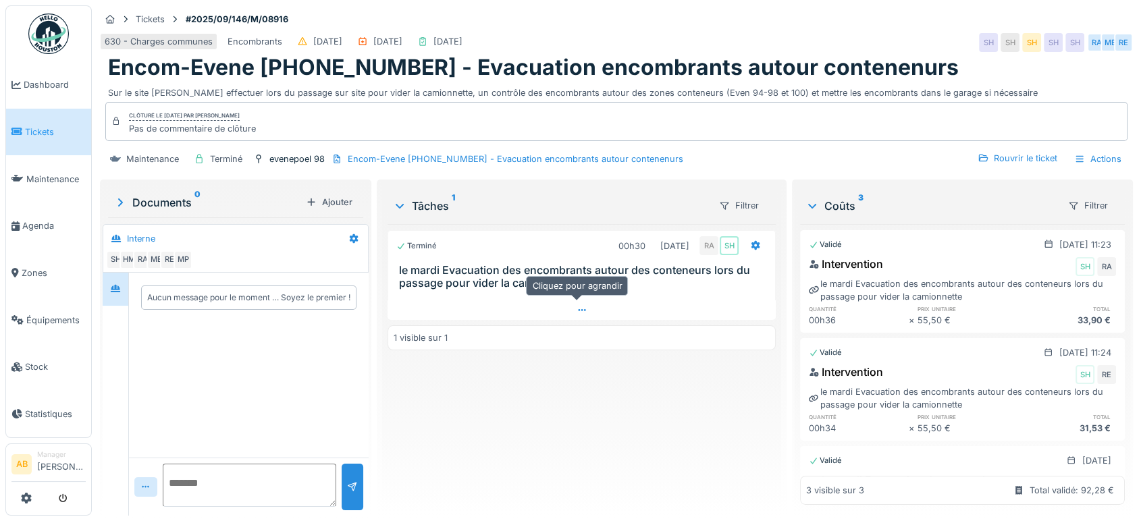
click at [517, 311] on div at bounding box center [582, 310] width 388 height 20
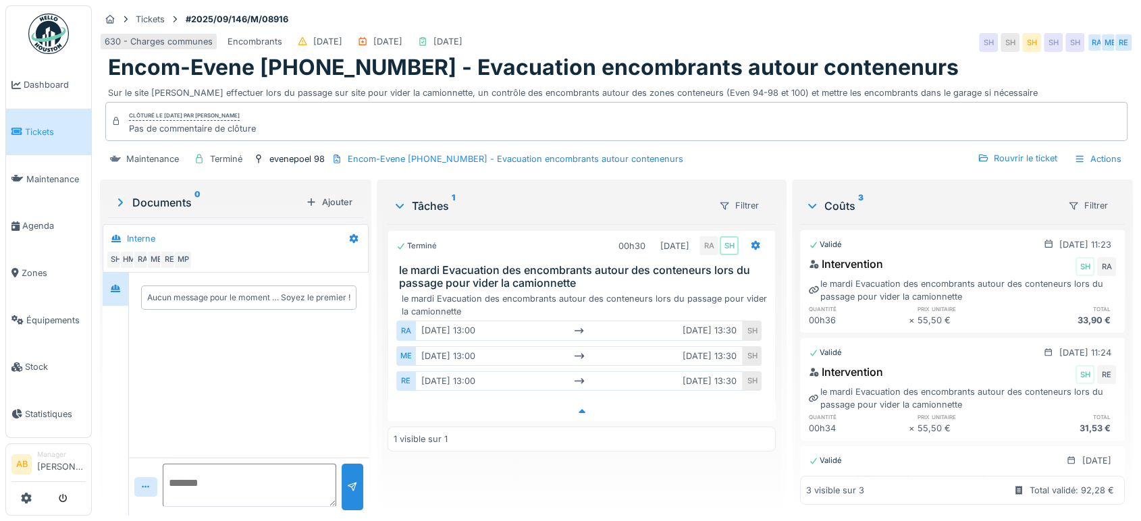
scroll to position [11, 0]
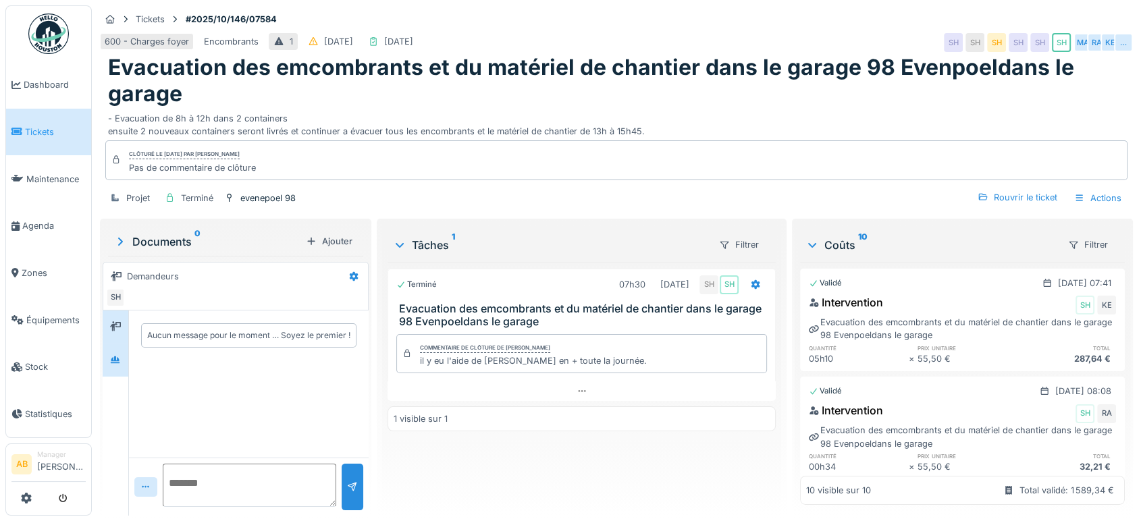
click at [127, 351] on div at bounding box center [116, 360] width 26 height 33
click at [124, 334] on div at bounding box center [115, 327] width 20 height 17
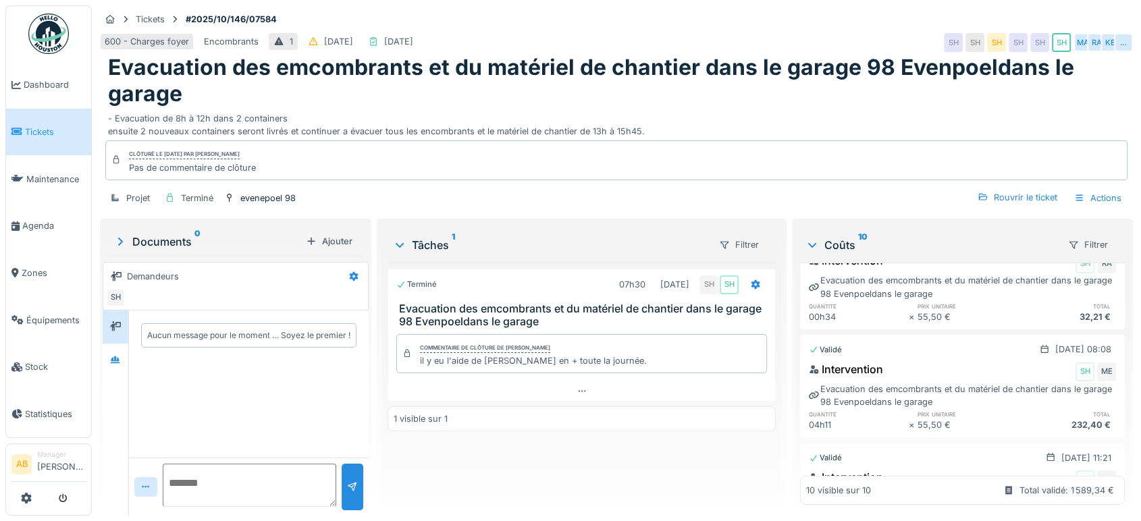
click at [202, 241] on div "Documents 0" at bounding box center [206, 242] width 187 height 16
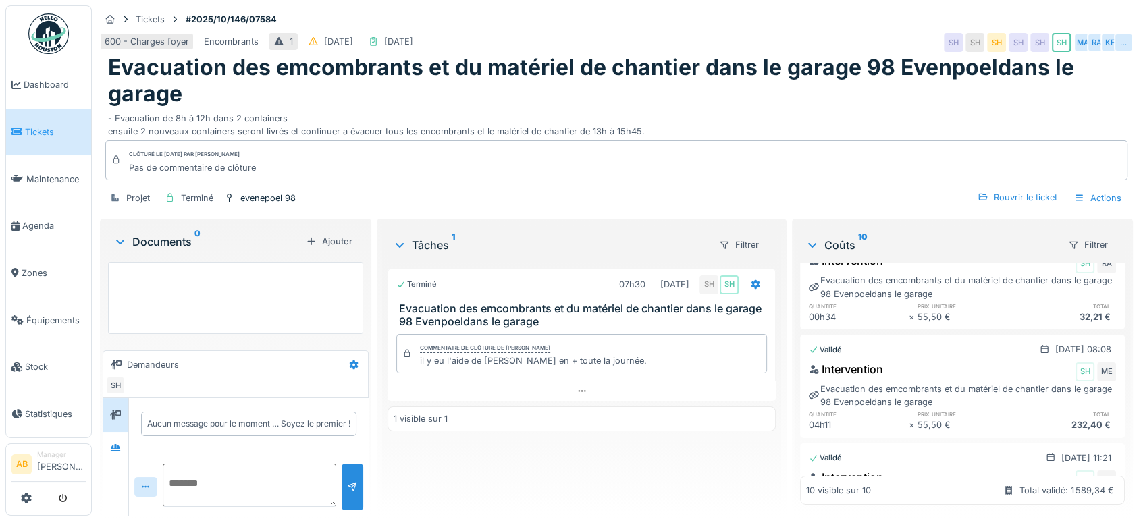
click at [175, 242] on div "Documents 0" at bounding box center [206, 242] width 187 height 16
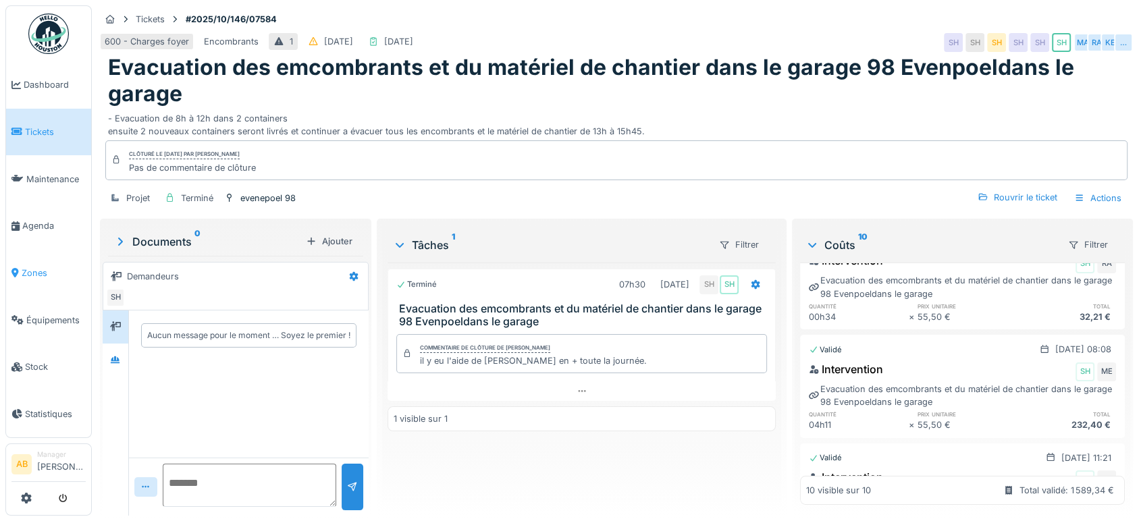
click at [35, 271] on span "Zones" at bounding box center [54, 273] width 64 height 13
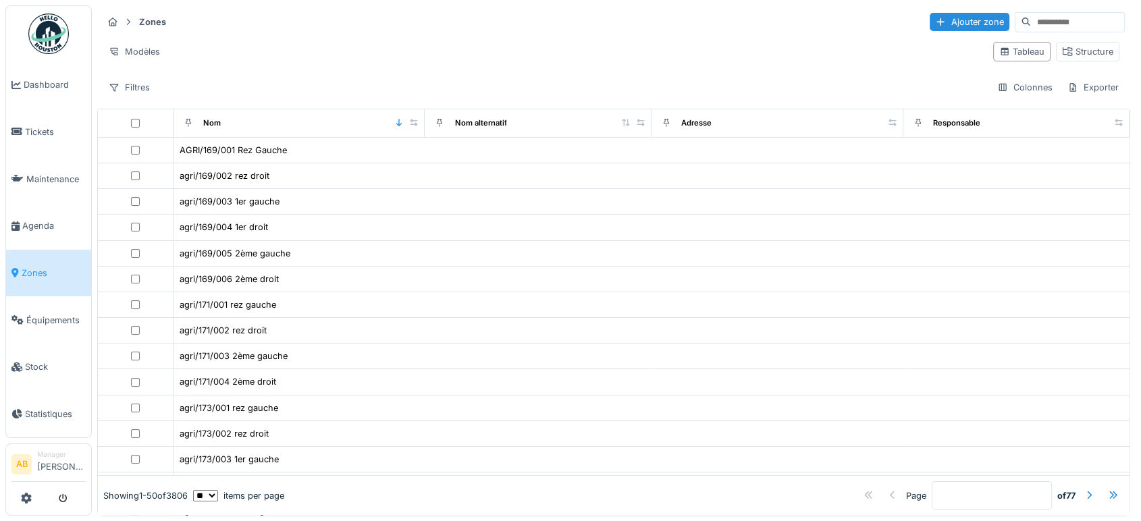
click at [1032, 21] on input at bounding box center [1077, 22] width 93 height 19
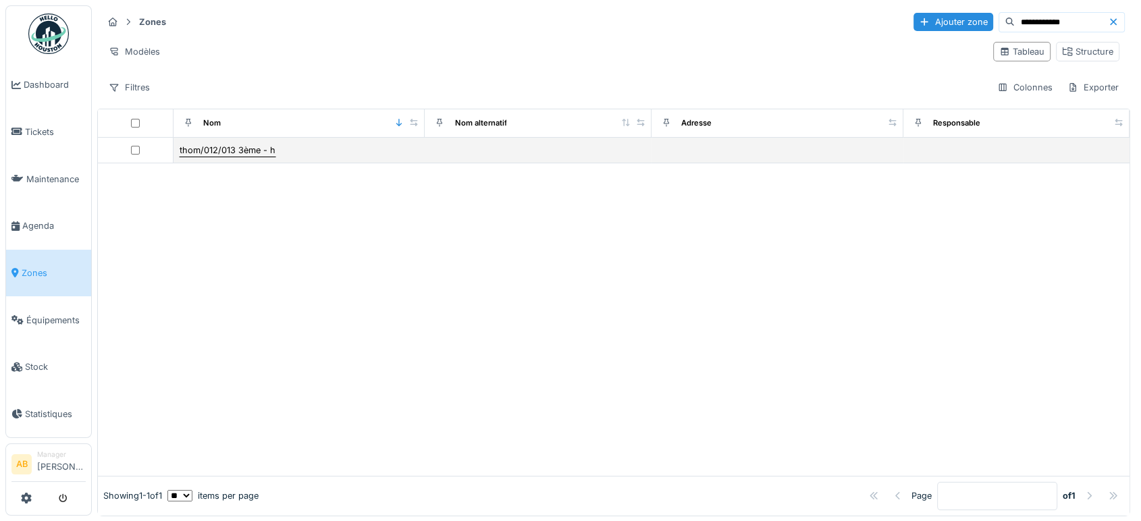
type input "**********"
click at [211, 151] on div "thom/012/013 3ème - h" at bounding box center [228, 150] width 96 height 13
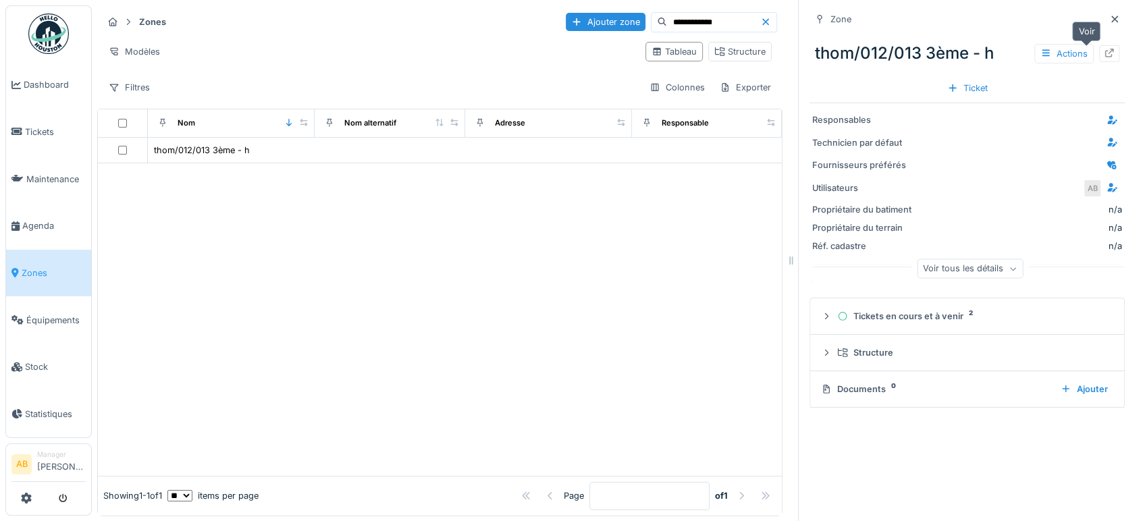
click at [1099, 53] on div at bounding box center [1109, 53] width 20 height 17
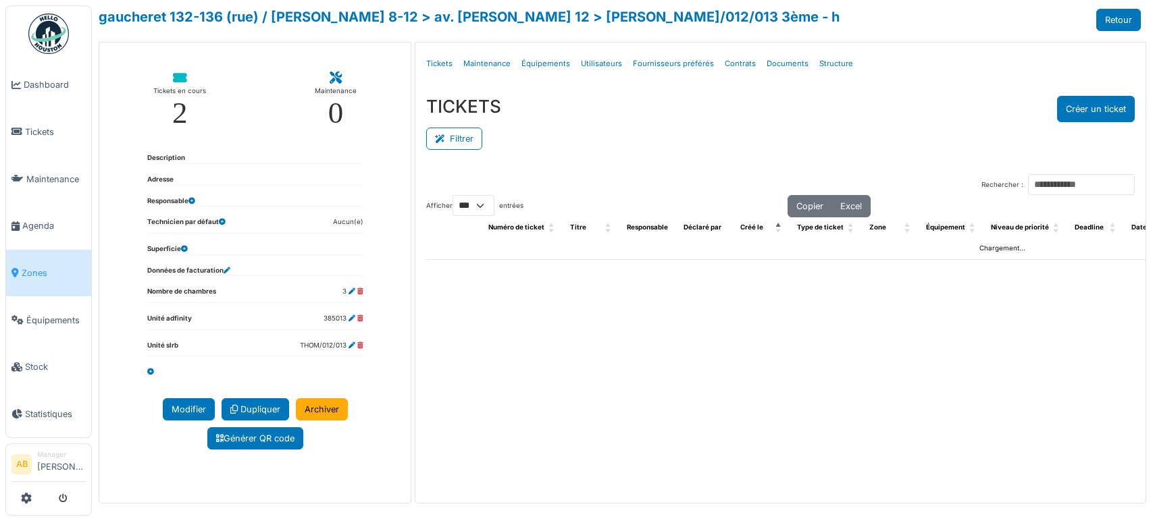
select select "***"
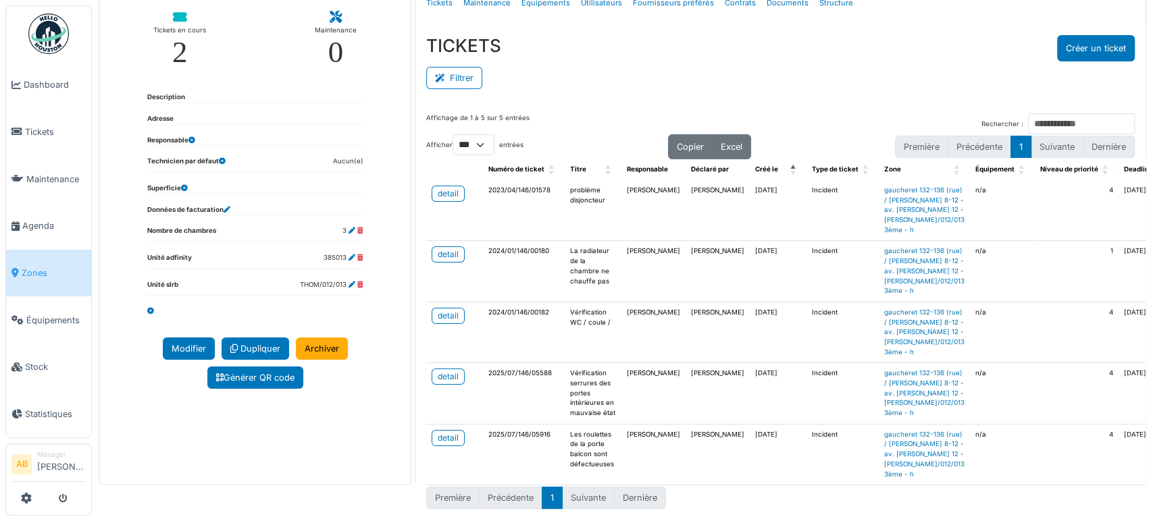
scroll to position [145, 0]
click at [438, 432] on div "detail" at bounding box center [448, 438] width 21 height 12
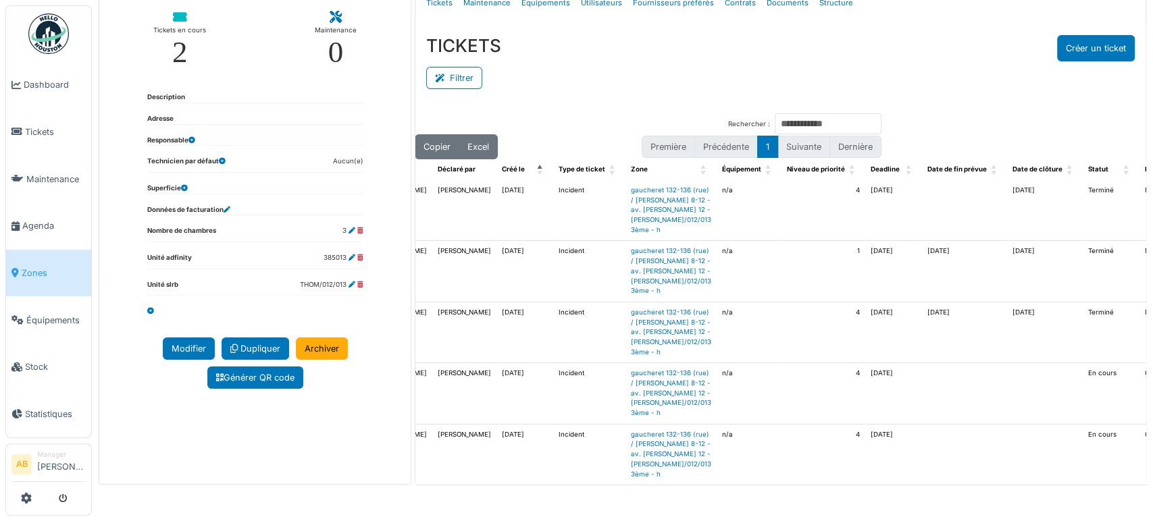
scroll to position [26, 0]
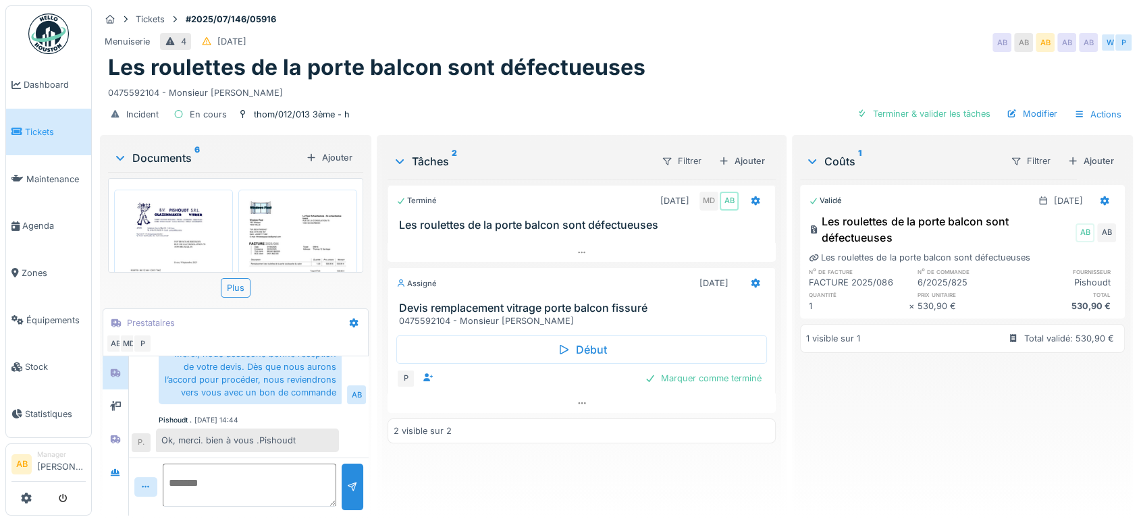
scroll to position [483, 0]
click at [116, 418] on div at bounding box center [116, 406] width 26 height 33
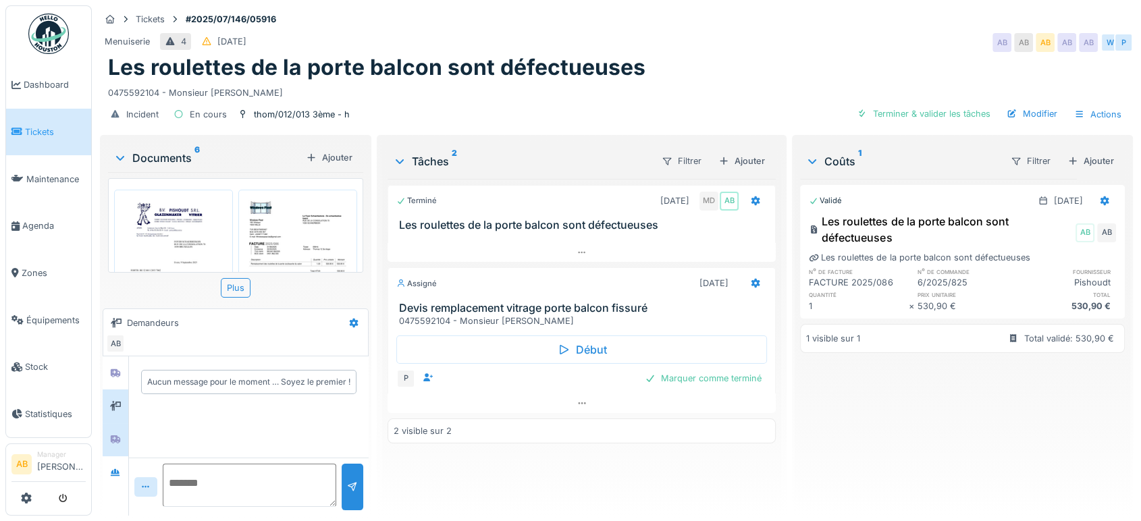
scroll to position [0, 0]
click at [117, 436] on icon at bounding box center [115, 440] width 9 height 8
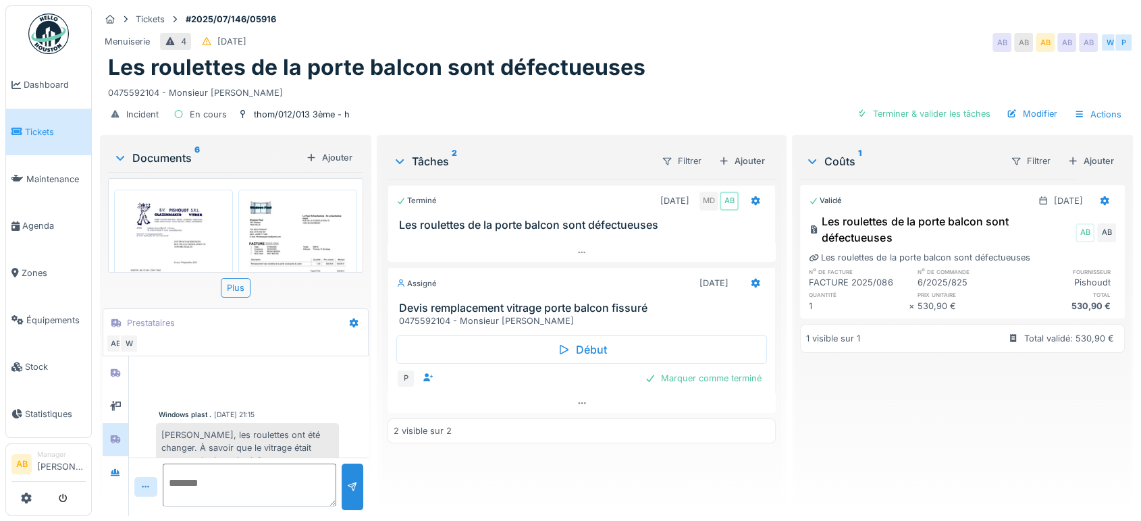
scroll to position [93, 0]
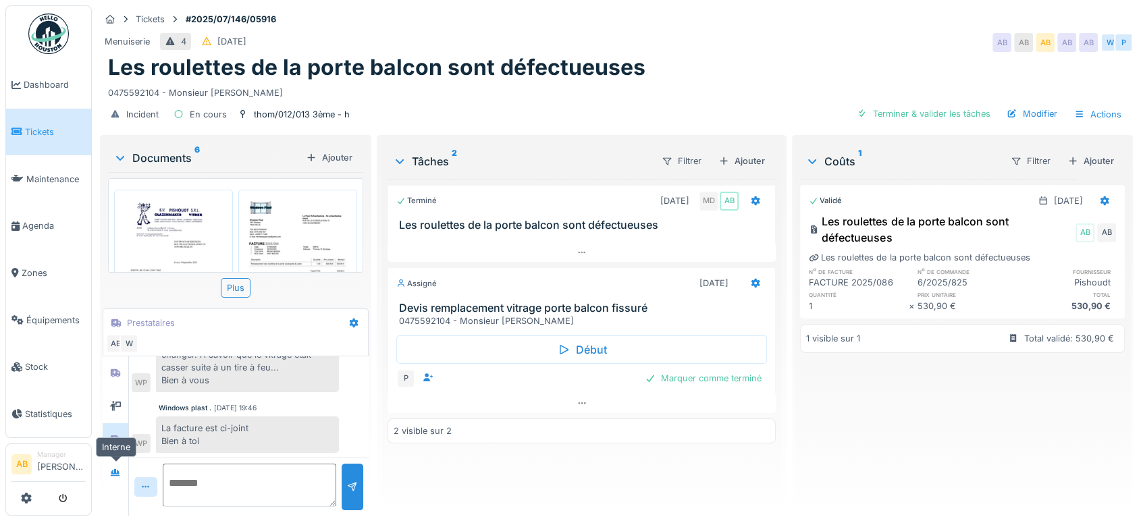
drag, startPoint x: 114, startPoint y: 463, endPoint x: 114, endPoint y: 455, distance: 8.1
click at [114, 463] on div at bounding box center [115, 473] width 20 height 22
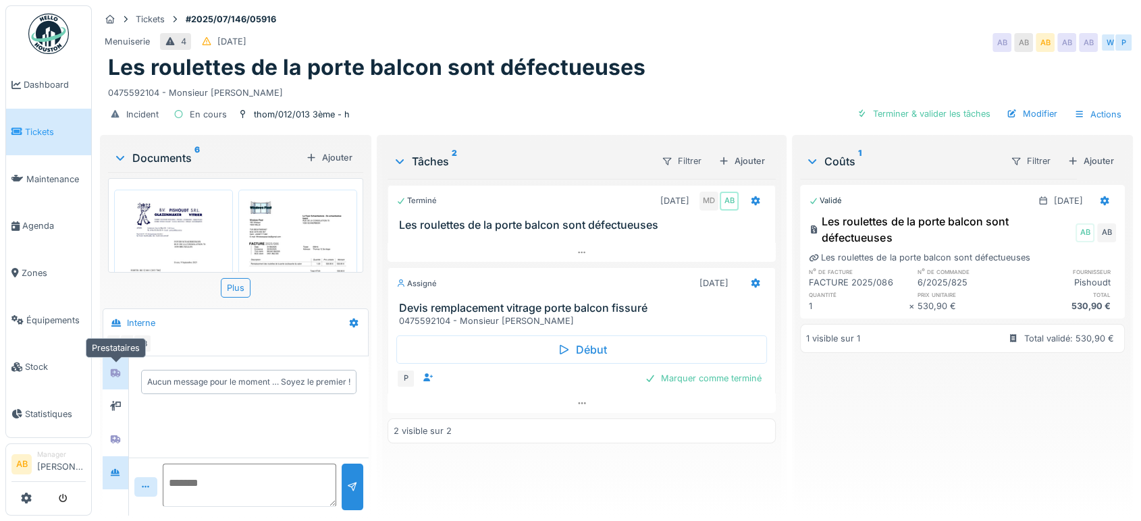
click at [115, 379] on div at bounding box center [115, 373] width 20 height 17
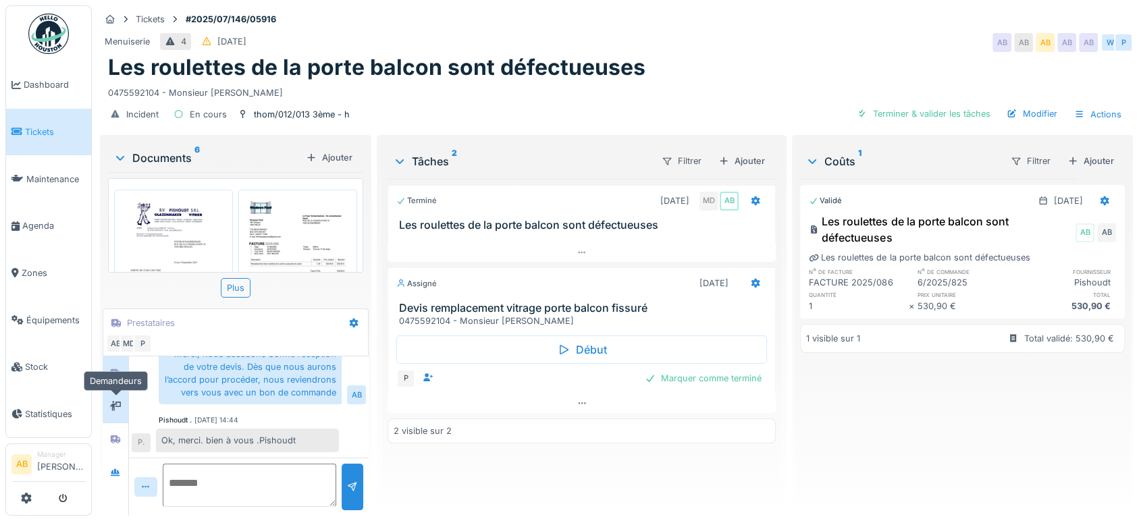
click at [121, 398] on div at bounding box center [115, 406] width 20 height 17
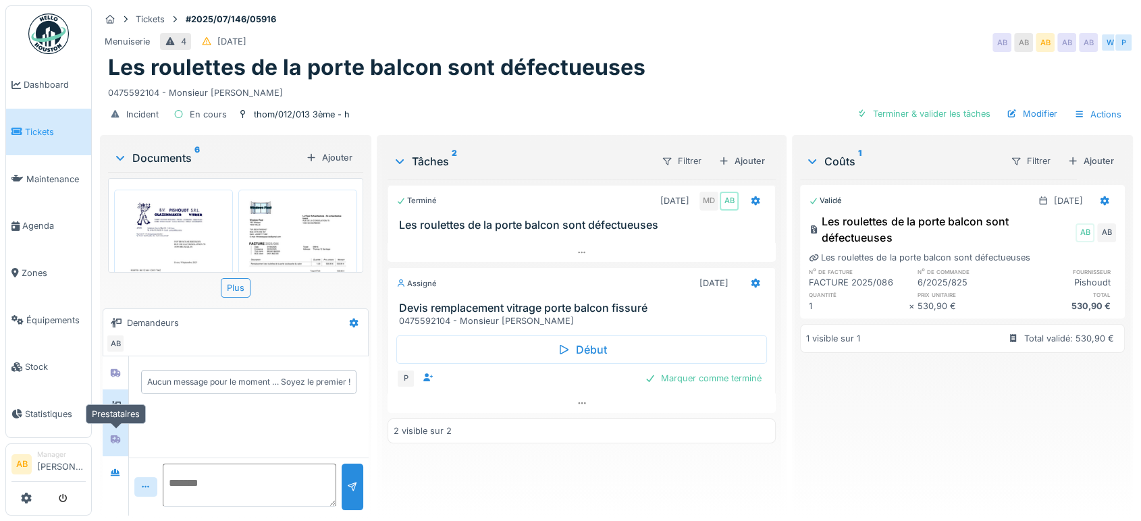
click at [114, 434] on div at bounding box center [115, 440] width 11 height 13
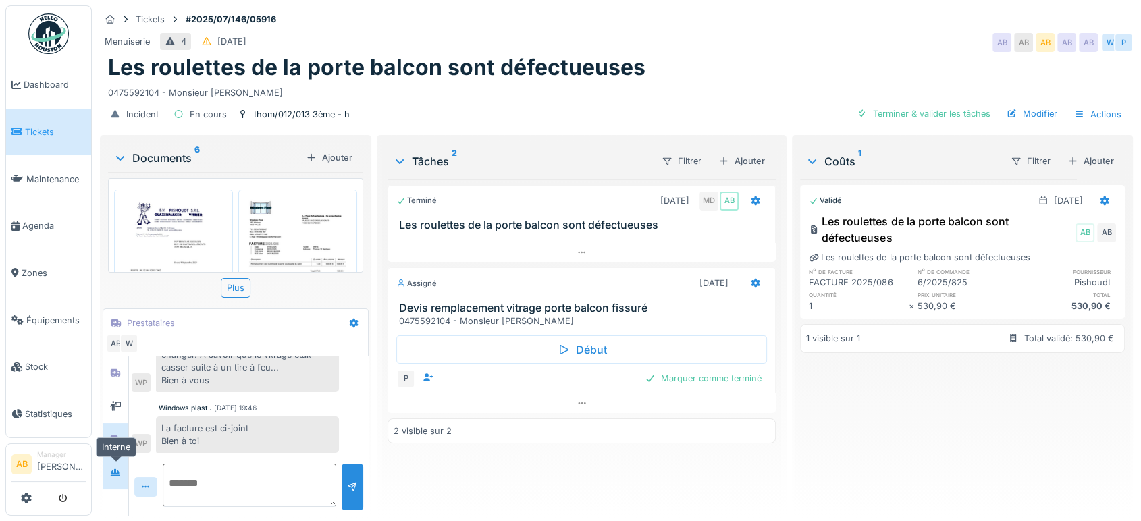
click at [116, 475] on icon at bounding box center [115, 472] width 9 height 7
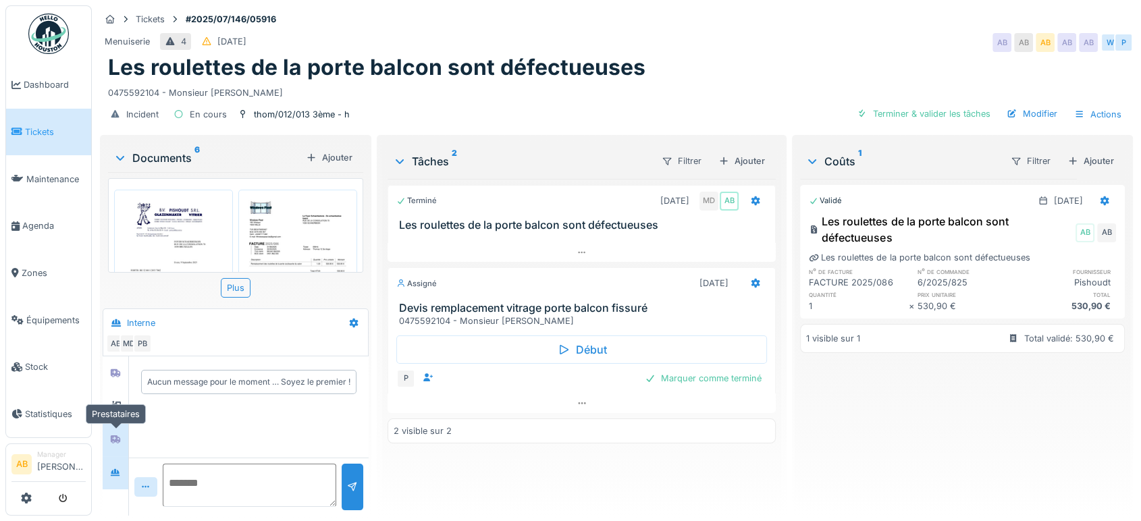
click at [117, 441] on icon at bounding box center [115, 440] width 9 height 8
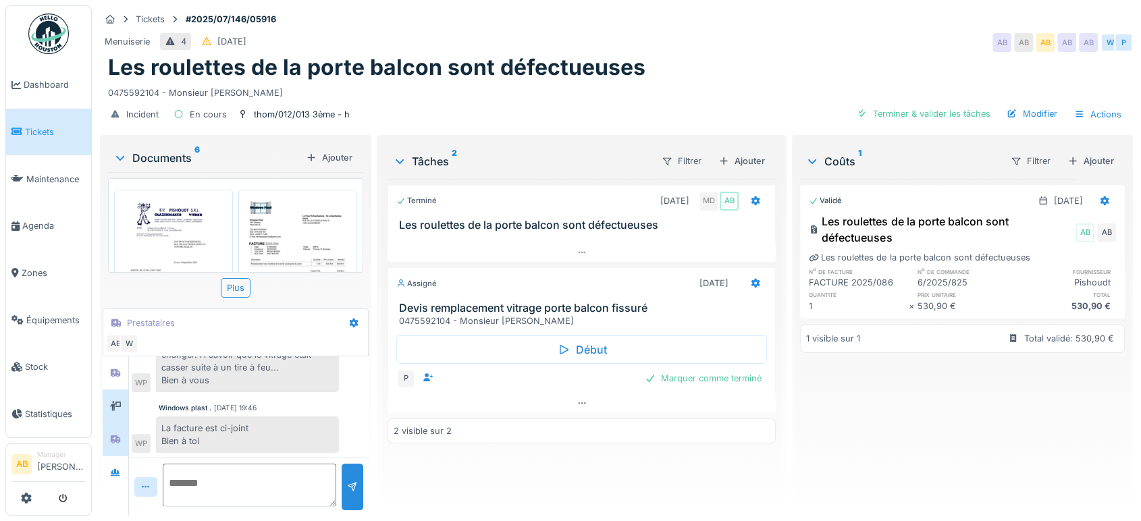
click at [119, 392] on div at bounding box center [116, 406] width 26 height 33
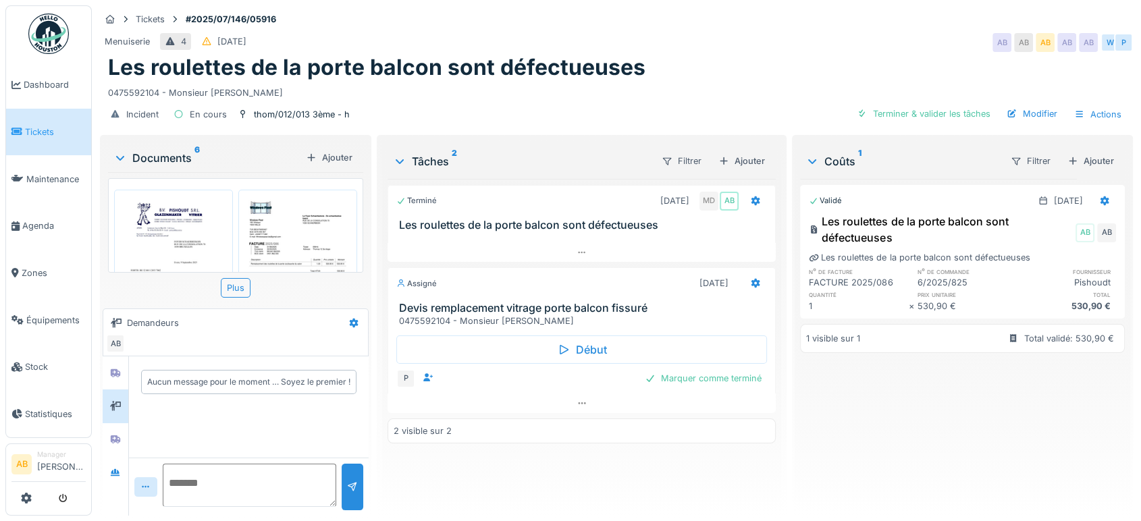
scroll to position [0, 0]
click at [178, 165] on div "Documents 6" at bounding box center [206, 158] width 187 height 16
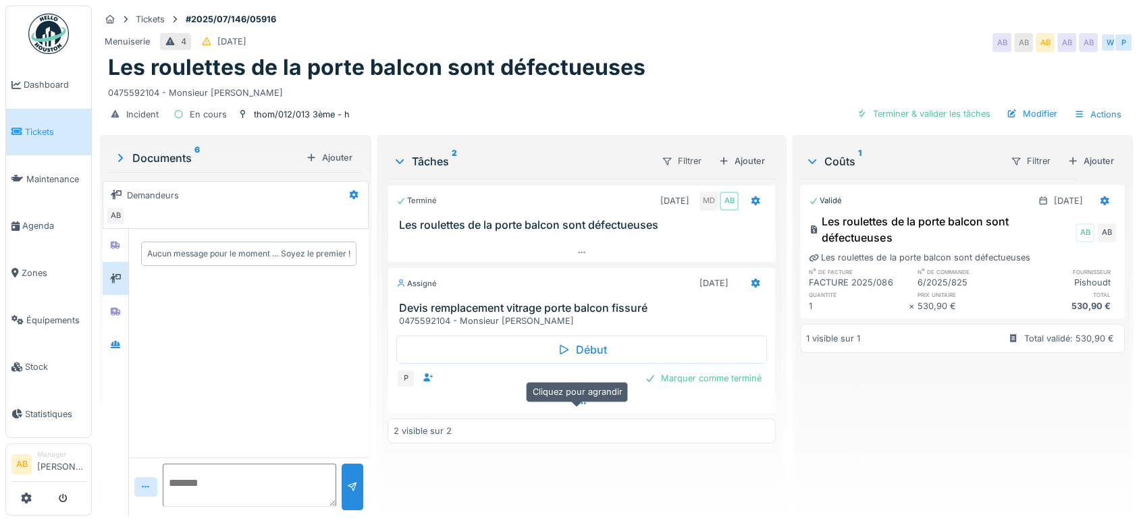
click at [589, 413] on div at bounding box center [582, 404] width 388 height 20
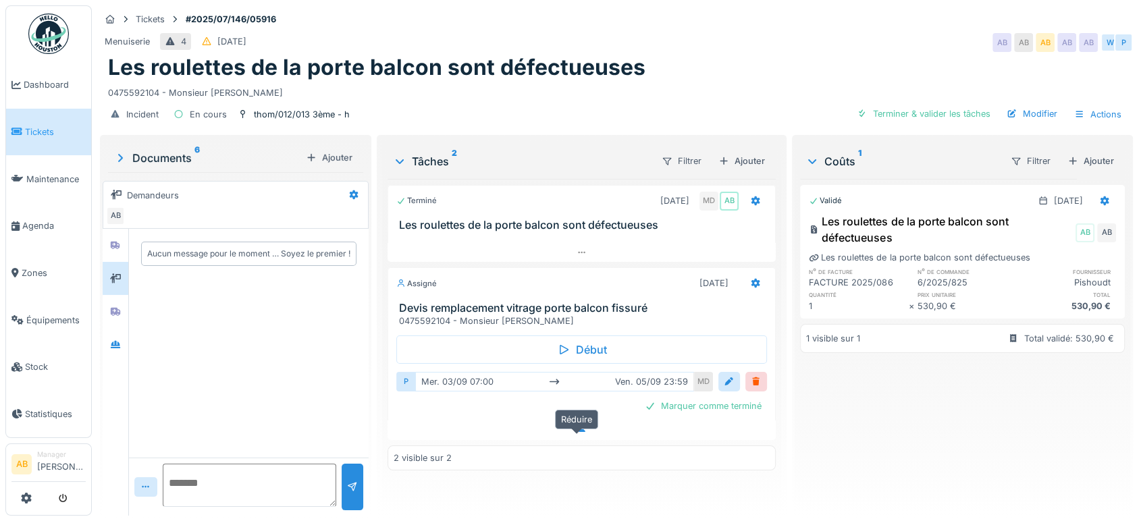
scroll to position [11, 0]
drag, startPoint x: 745, startPoint y: 275, endPoint x: 744, endPoint y: 298, distance: 23.6
click at [744, 285] on div "Assigné [DATE] Devis remplacement vitrage porte balcon fissuré 0475592104 - Mon…" at bounding box center [582, 297] width 388 height 60
click at [752, 279] on div at bounding box center [755, 283] width 23 height 20
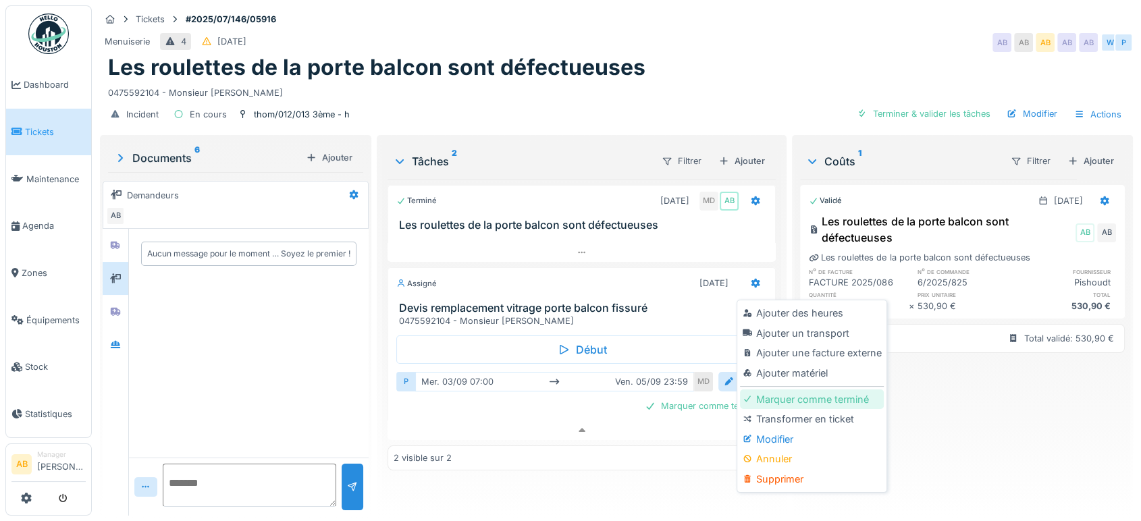
click at [795, 396] on div "Marquer comme terminé" at bounding box center [812, 400] width 144 height 20
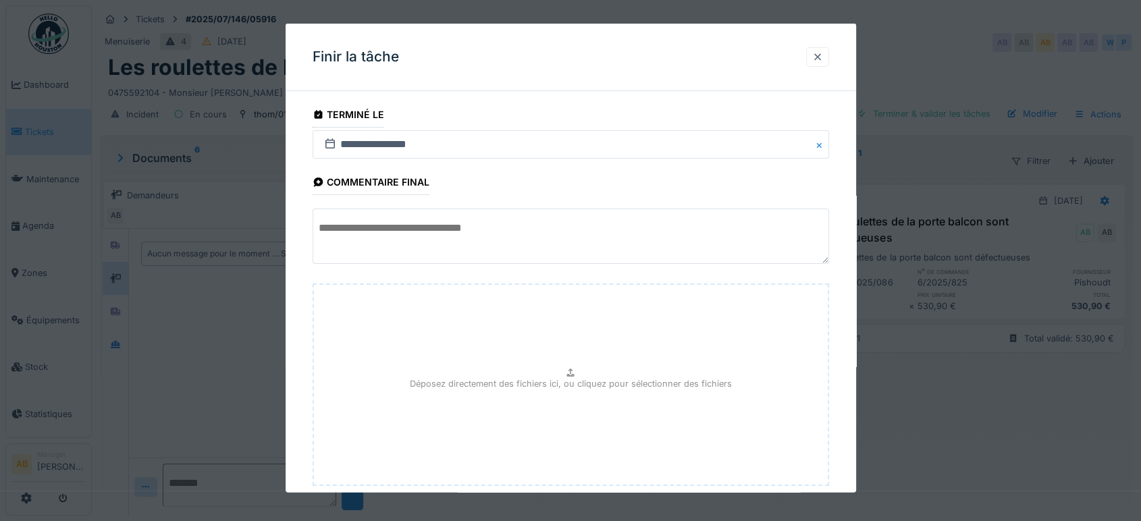
click at [814, 65] on div at bounding box center [817, 57] width 23 height 20
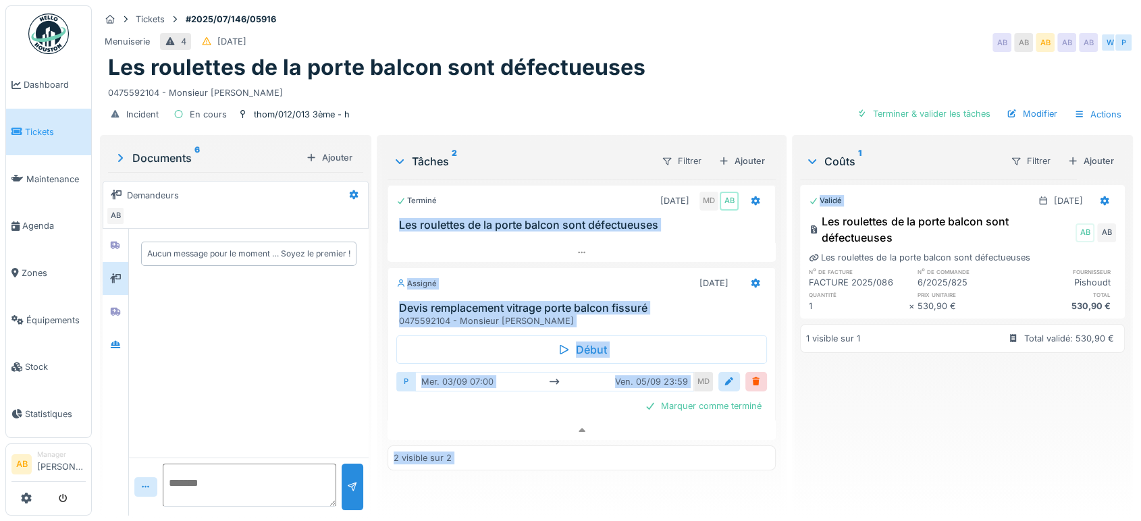
drag, startPoint x: 783, startPoint y: 207, endPoint x: 789, endPoint y: 215, distance: 10.7
click at [789, 215] on div "Tickets #2025/07/146/05916 Menuiserie 4 [DATE] AB AB AB AB AB W P Les roulettes…" at bounding box center [616, 260] width 1049 height 521
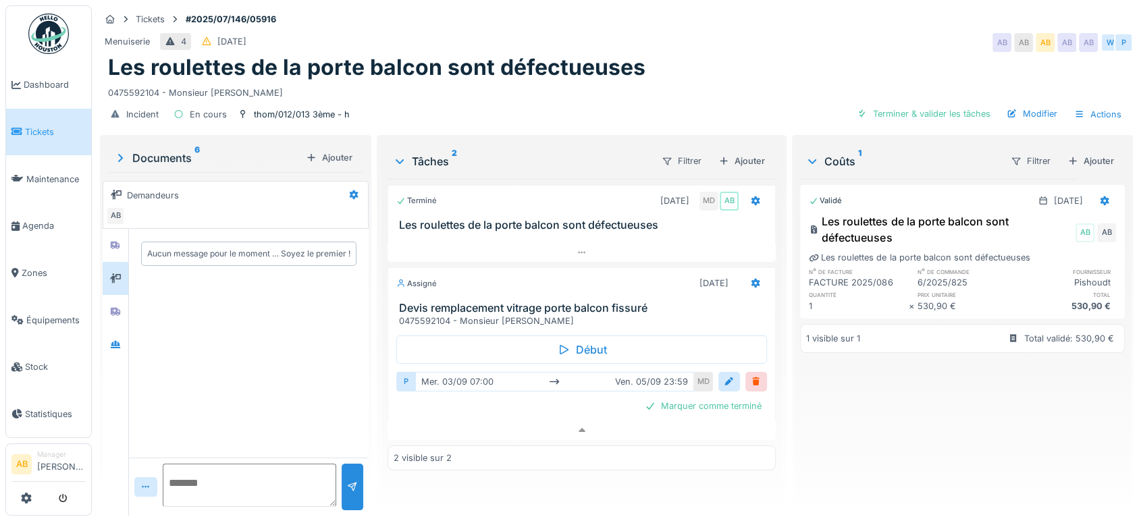
click at [57, 27] on img at bounding box center [48, 34] width 41 height 41
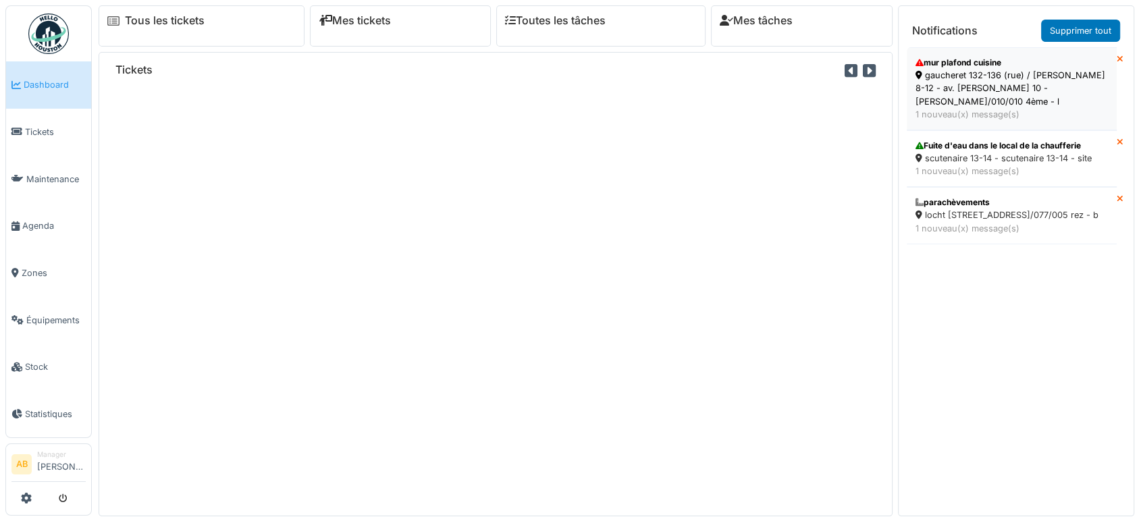
click at [989, 90] on div "gaucheret 132-136 (rue) / [PERSON_NAME] 8-12 - av. [PERSON_NAME] 10 - [PERSON_N…" at bounding box center [1012, 88] width 192 height 39
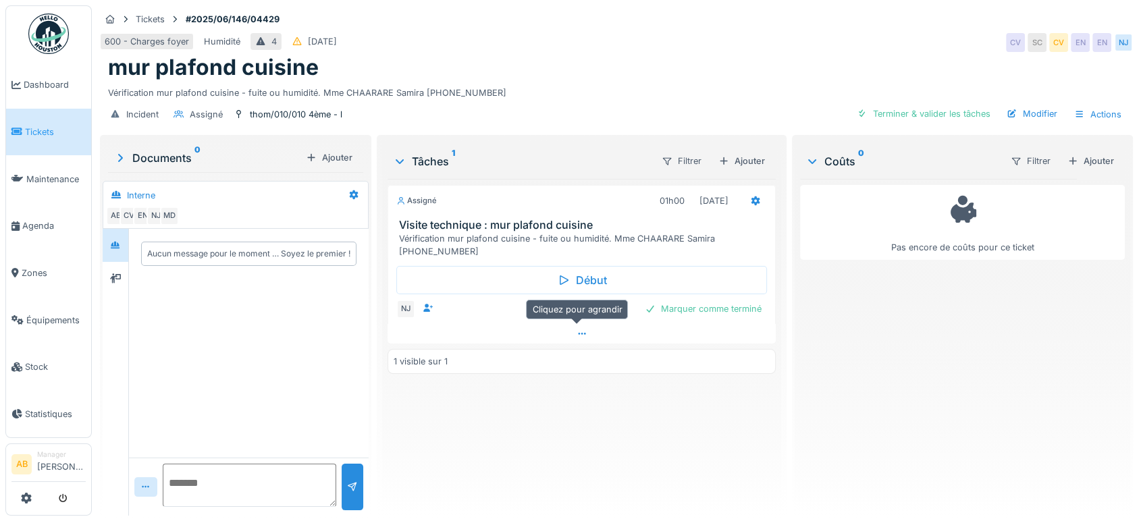
click at [542, 341] on div at bounding box center [582, 334] width 388 height 20
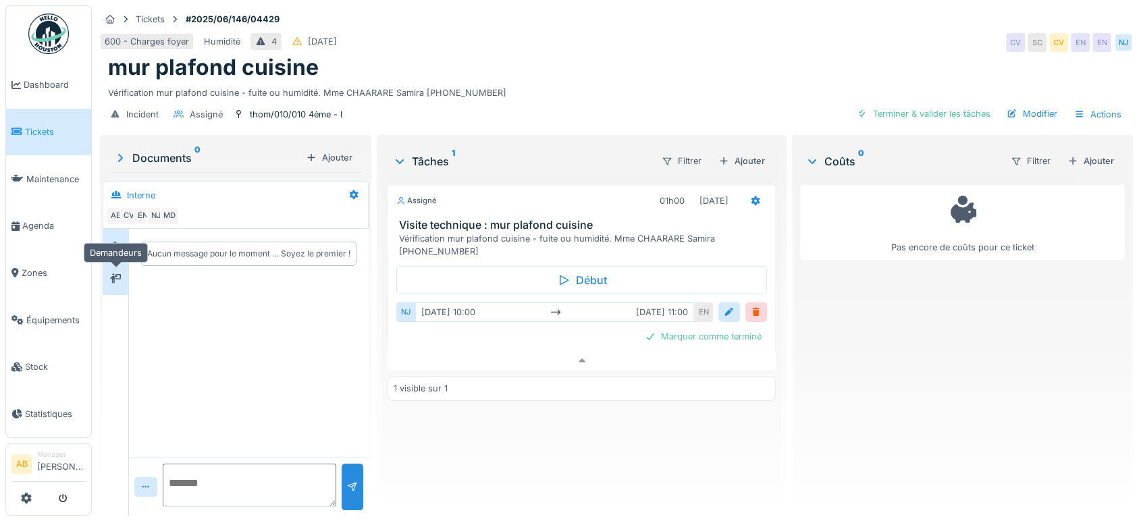
click at [108, 270] on div at bounding box center [115, 278] width 20 height 17
click at [46, 36] on img at bounding box center [48, 34] width 41 height 41
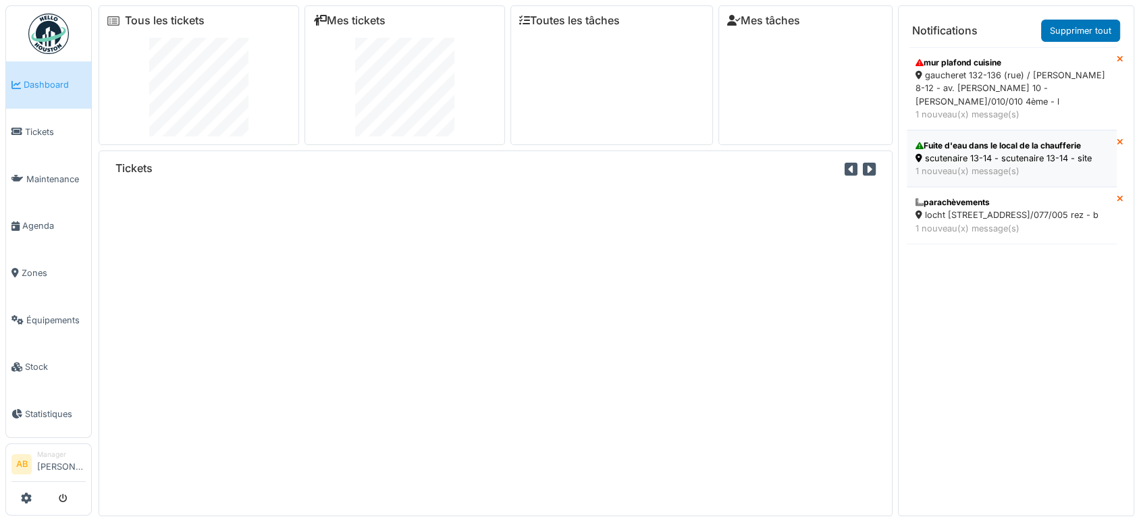
click at [964, 165] on div "1 nouveau(x) message(s)" at bounding box center [1012, 171] width 192 height 13
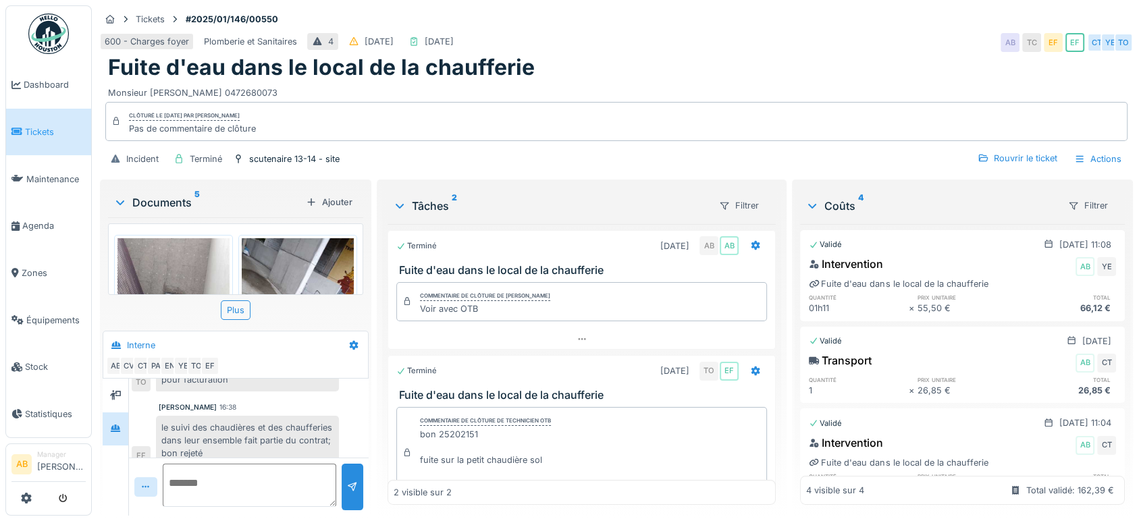
scroll to position [75, 0]
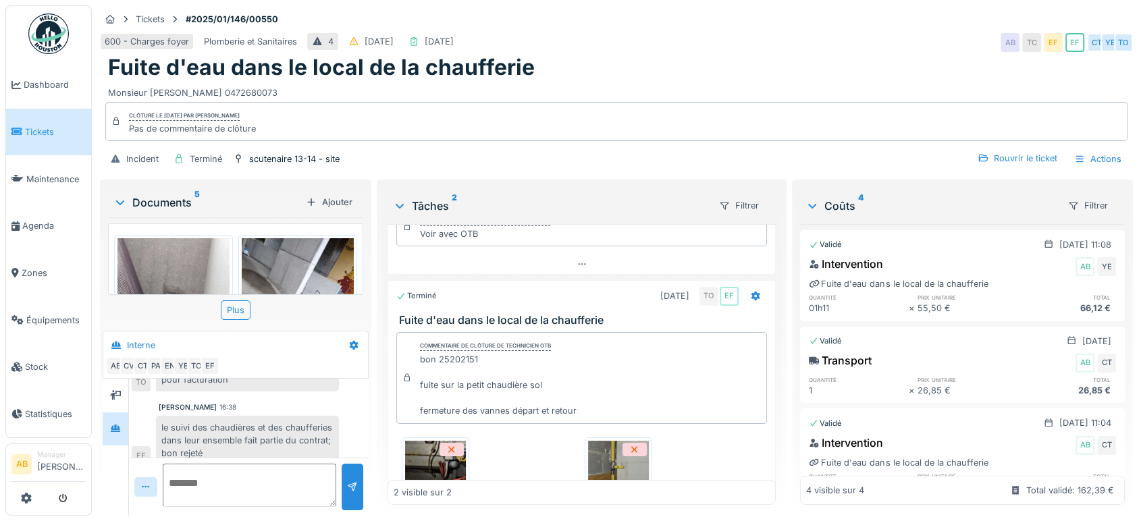
click at [162, 197] on div "Documents 5" at bounding box center [206, 202] width 187 height 16
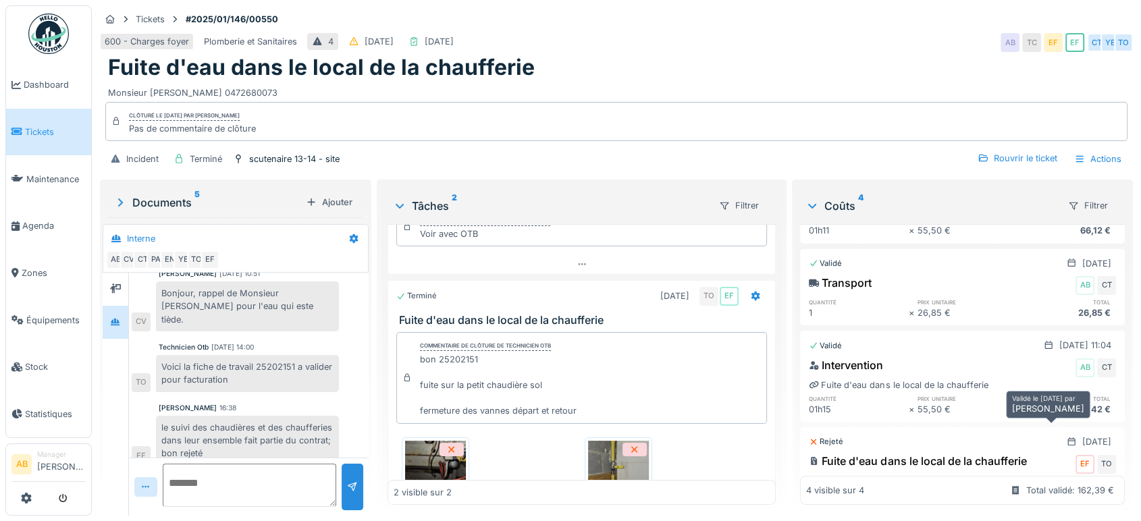
scroll to position [254, 0]
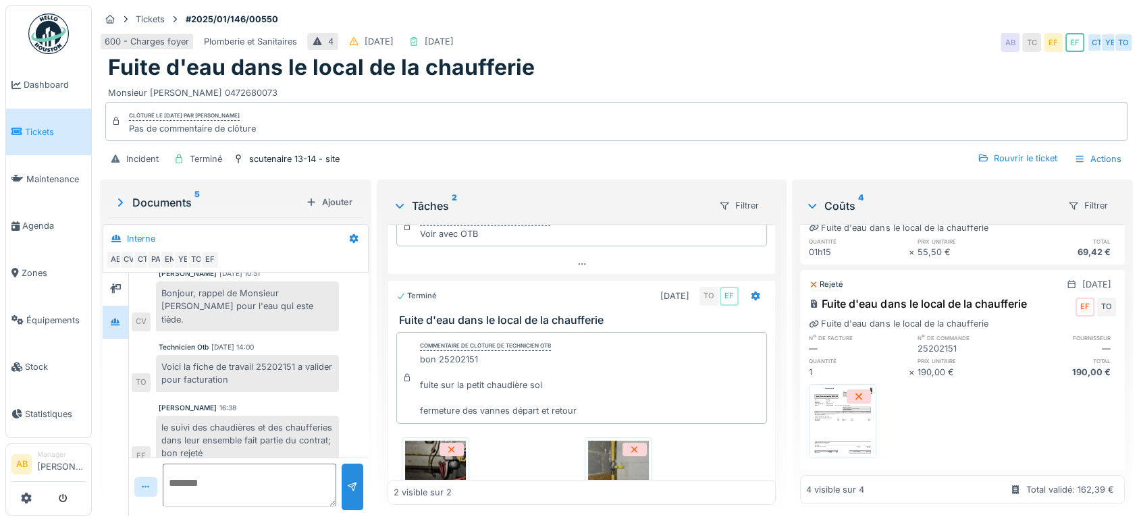
click at [49, 28] on img at bounding box center [48, 34] width 41 height 41
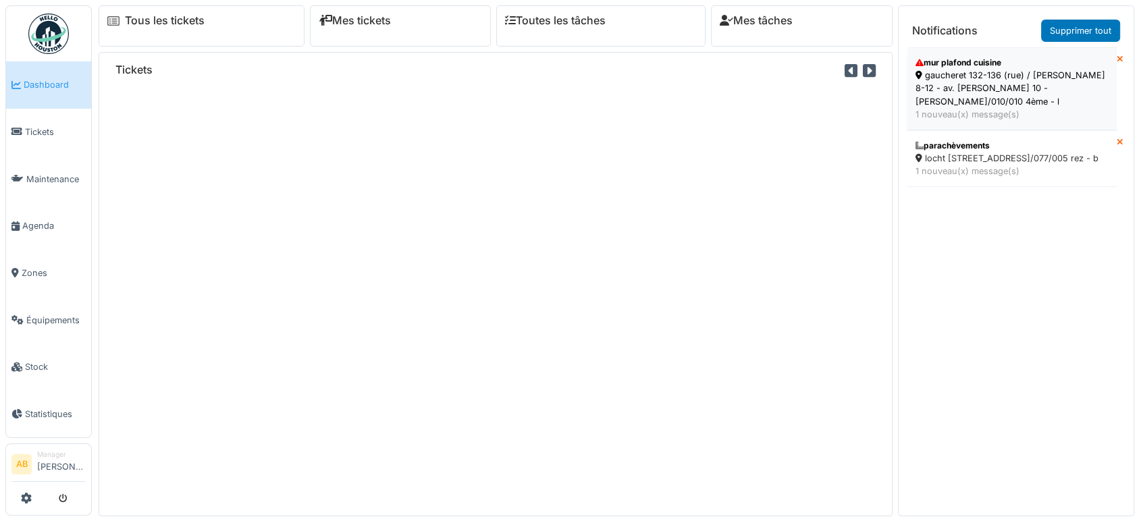
click at [976, 87] on div "gaucheret 132-136 (rue) / [PERSON_NAME] 8-12 - av. [PERSON_NAME] 10 - [PERSON_N…" at bounding box center [1012, 88] width 192 height 39
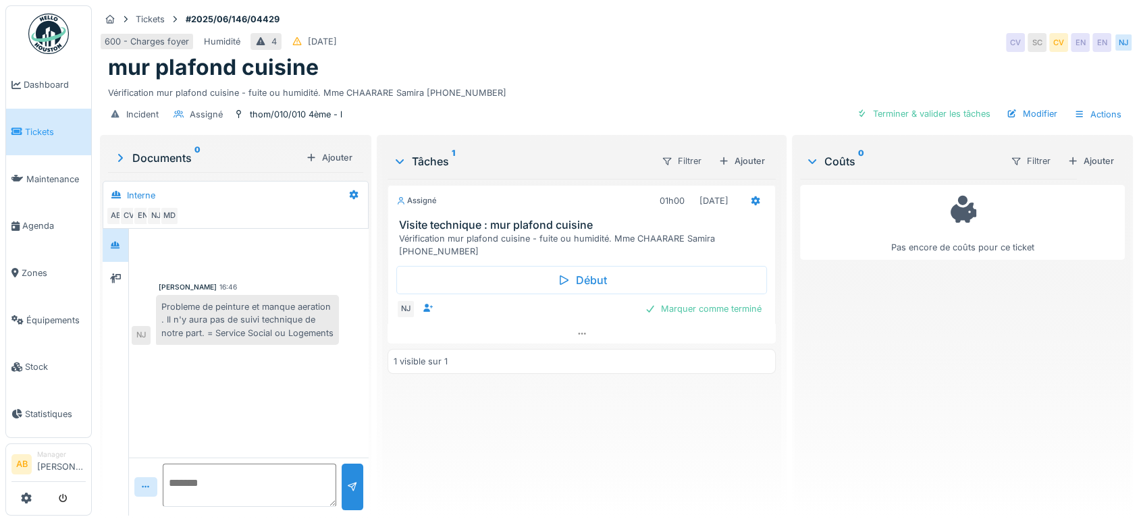
click at [783, 398] on div "Tickets #2025/06/146/04429 600 - Charges foyer Humidité 4 [DATE] CV SC CV EN EN…" at bounding box center [616, 260] width 1049 height 521
